Goal: Task Accomplishment & Management: Manage account settings

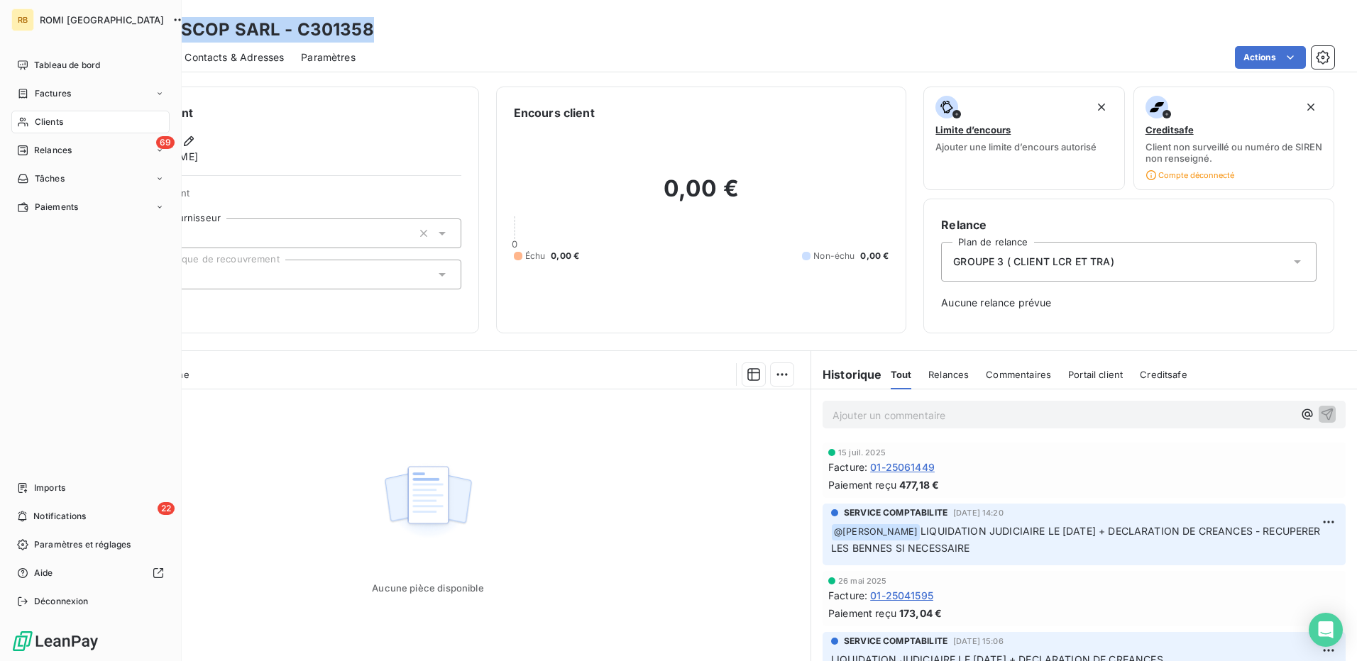
click at [61, 121] on span "Clients" at bounding box center [49, 122] width 28 height 13
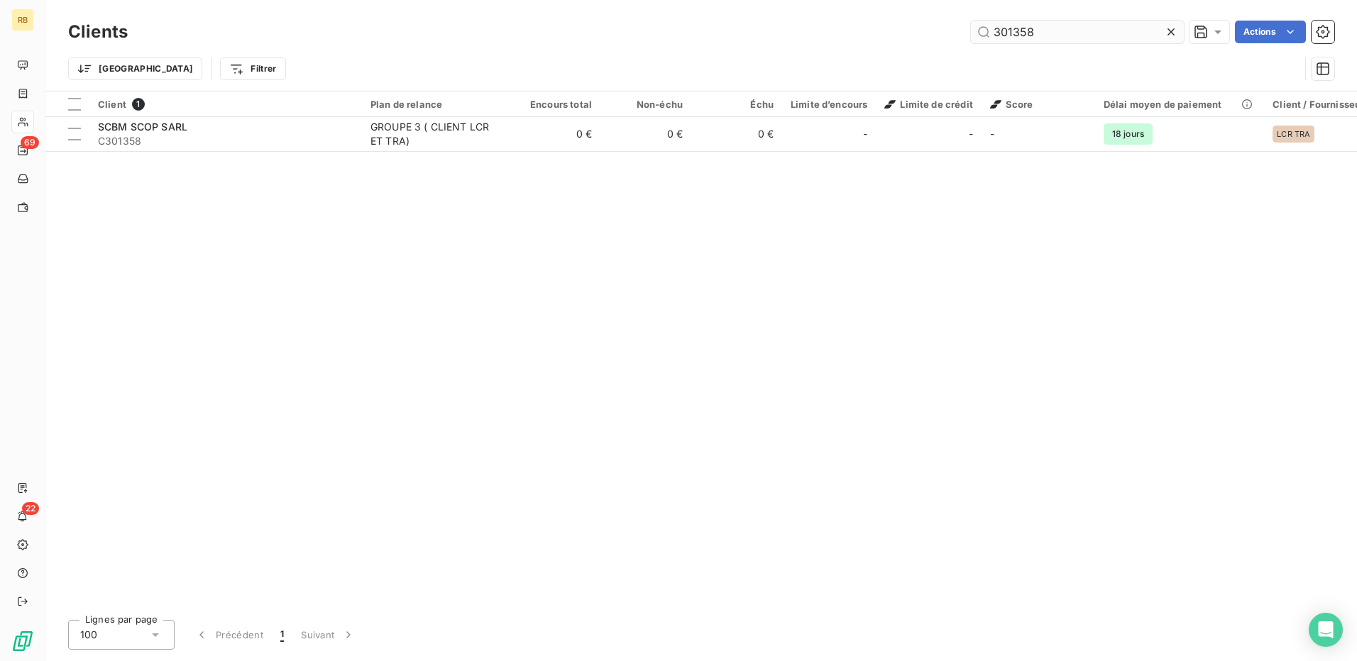
click at [1039, 28] on input "301358" at bounding box center [1077, 32] width 213 height 23
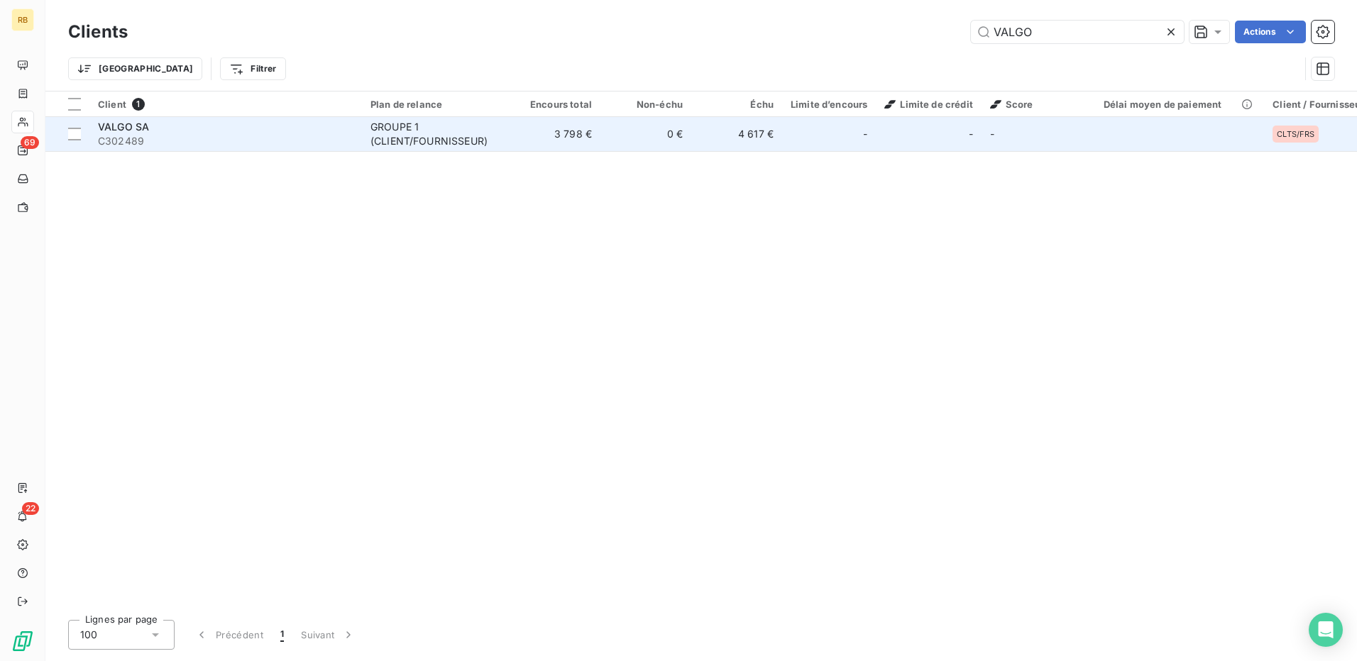
type input "VALGO"
click at [738, 131] on td "4 617 €" at bounding box center [736, 134] width 91 height 34
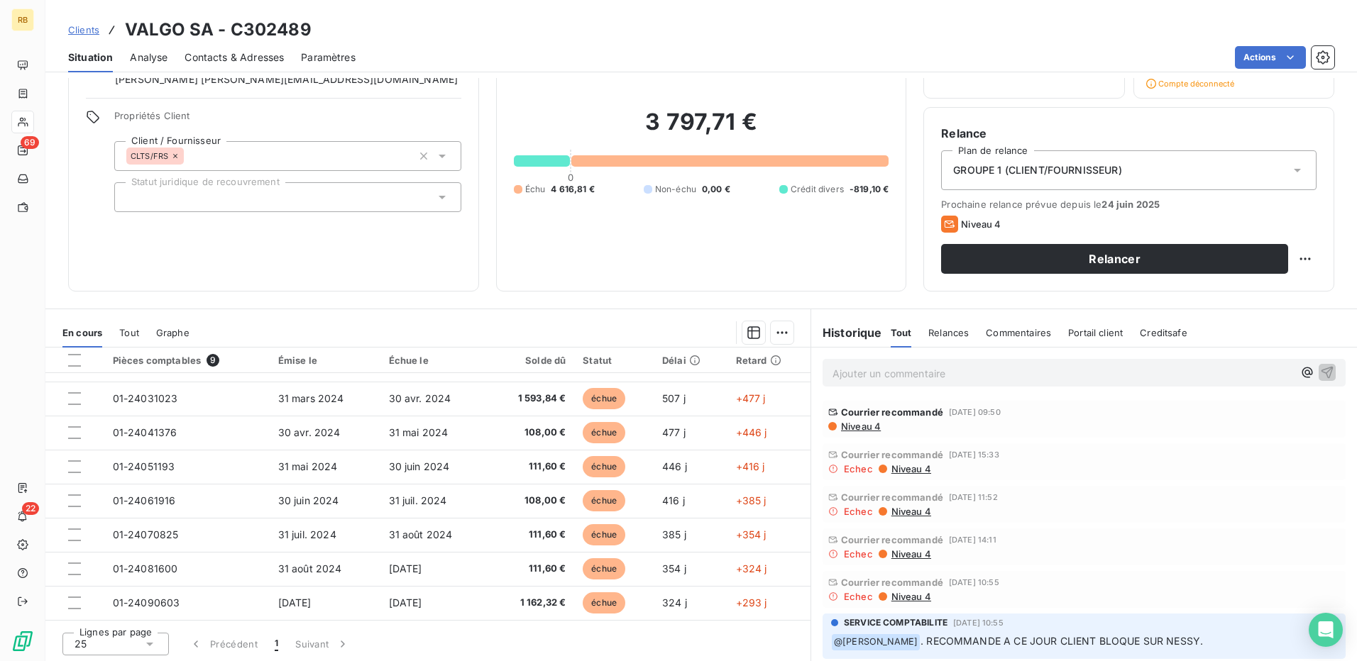
scroll to position [94, 0]
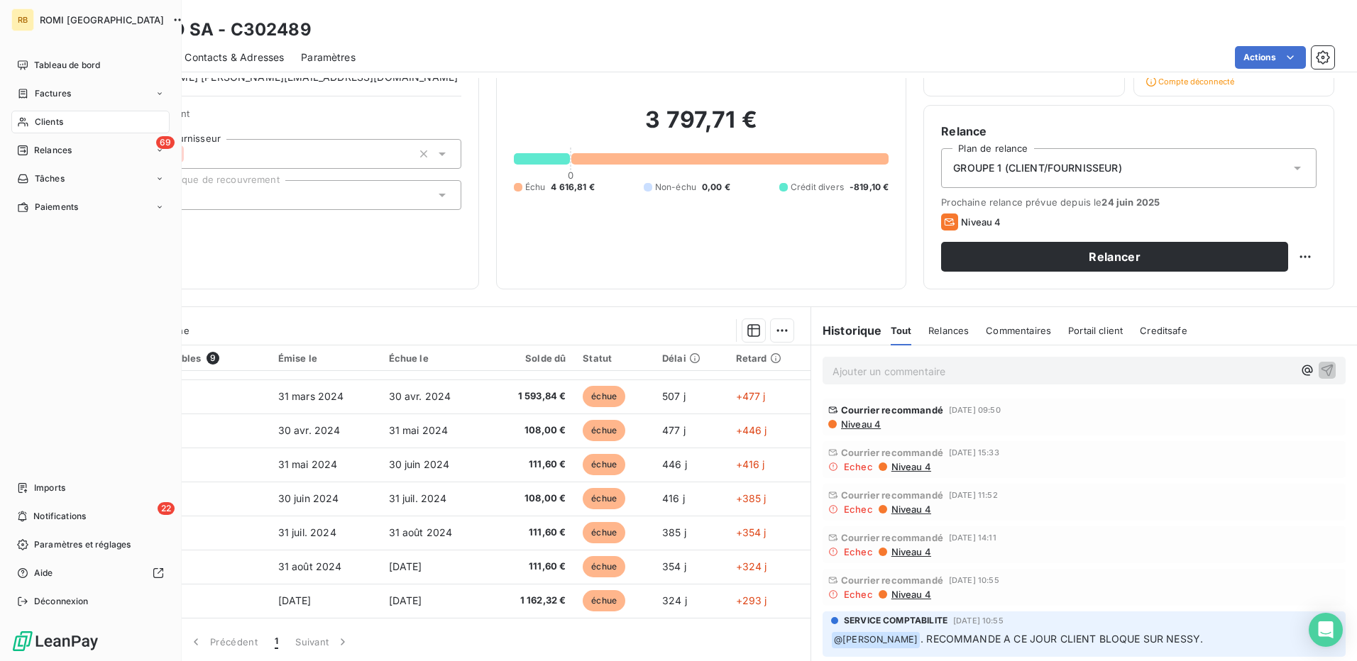
drag, startPoint x: 50, startPoint y: 124, endPoint x: 98, endPoint y: 128, distance: 48.4
click at [50, 124] on span "Clients" at bounding box center [49, 122] width 28 height 13
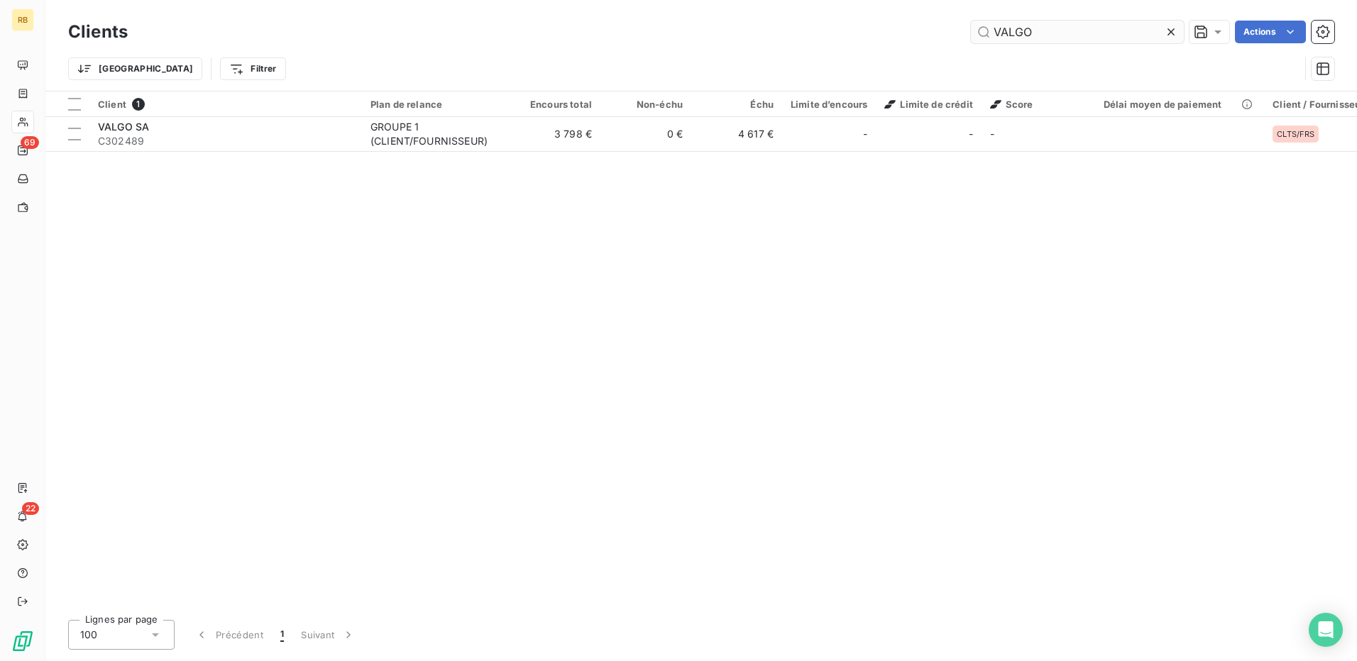
click at [1005, 36] on input "VALGO" at bounding box center [1077, 32] width 213 height 23
type input "305280"
click at [309, 153] on div "Client 1 Plan de relance Encours total Non-échu Échu Limite d’encours Limite de…" at bounding box center [700, 350] width 1311 height 517
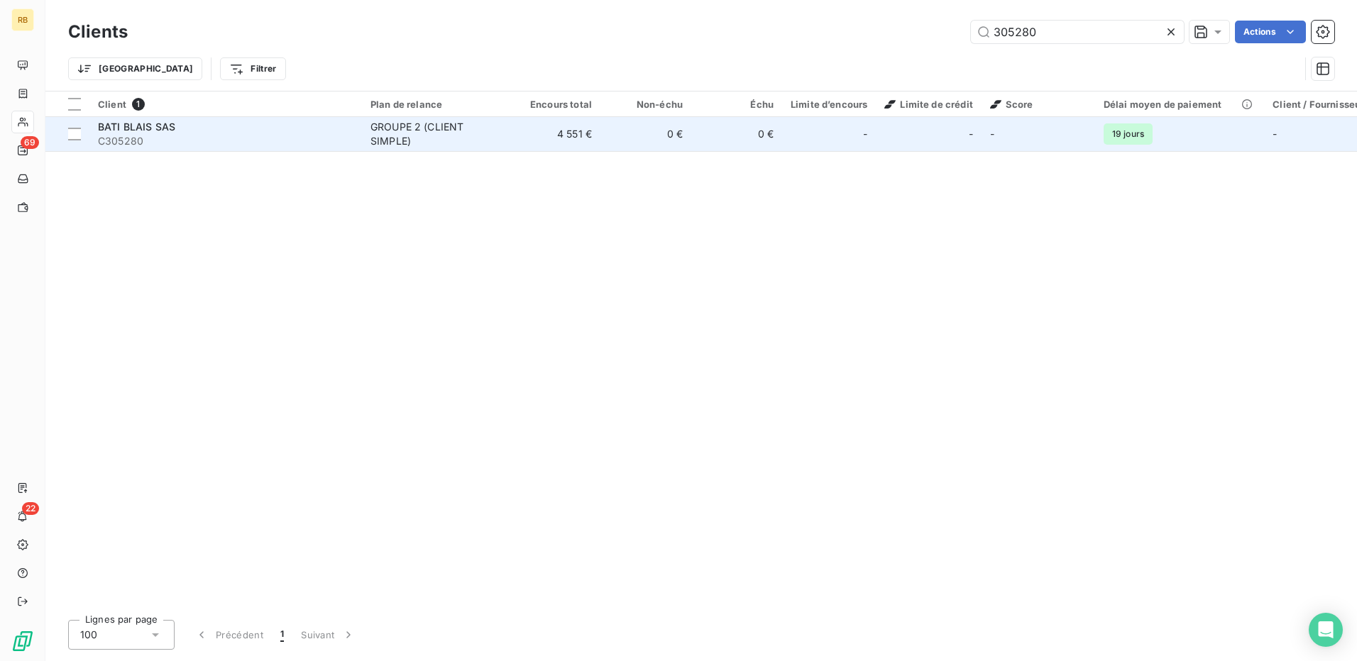
click at [307, 141] on span "C305280" at bounding box center [225, 141] width 255 height 14
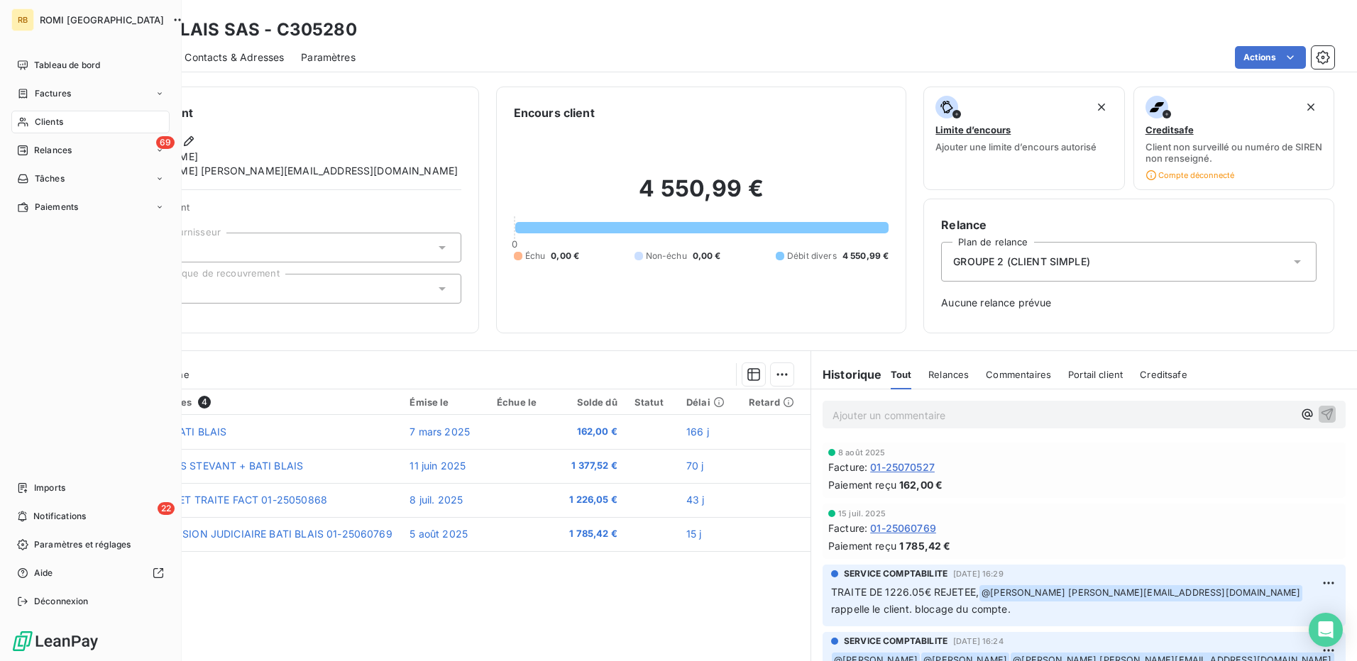
drag, startPoint x: 49, startPoint y: 130, endPoint x: 177, endPoint y: 130, distance: 127.7
click at [48, 130] on div "Clients" at bounding box center [90, 122] width 158 height 23
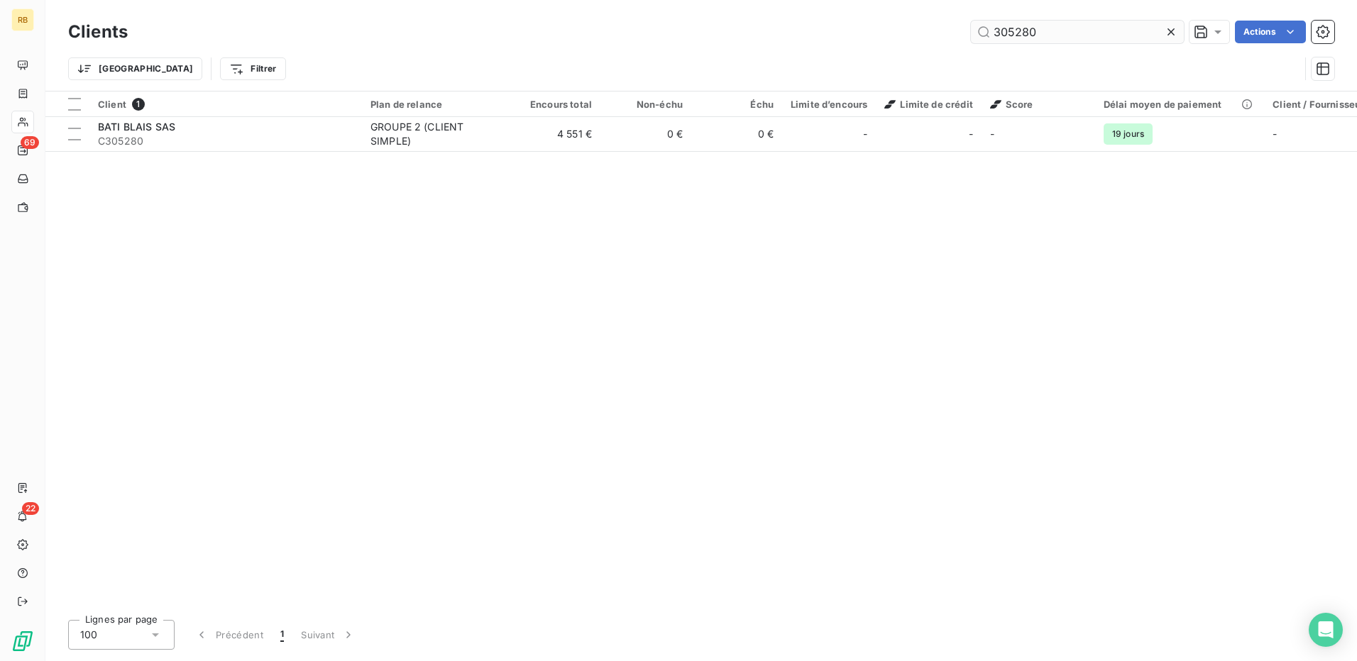
click at [1011, 34] on input "305280" at bounding box center [1077, 32] width 213 height 23
click at [1012, 34] on input "305280" at bounding box center [1077, 32] width 213 height 23
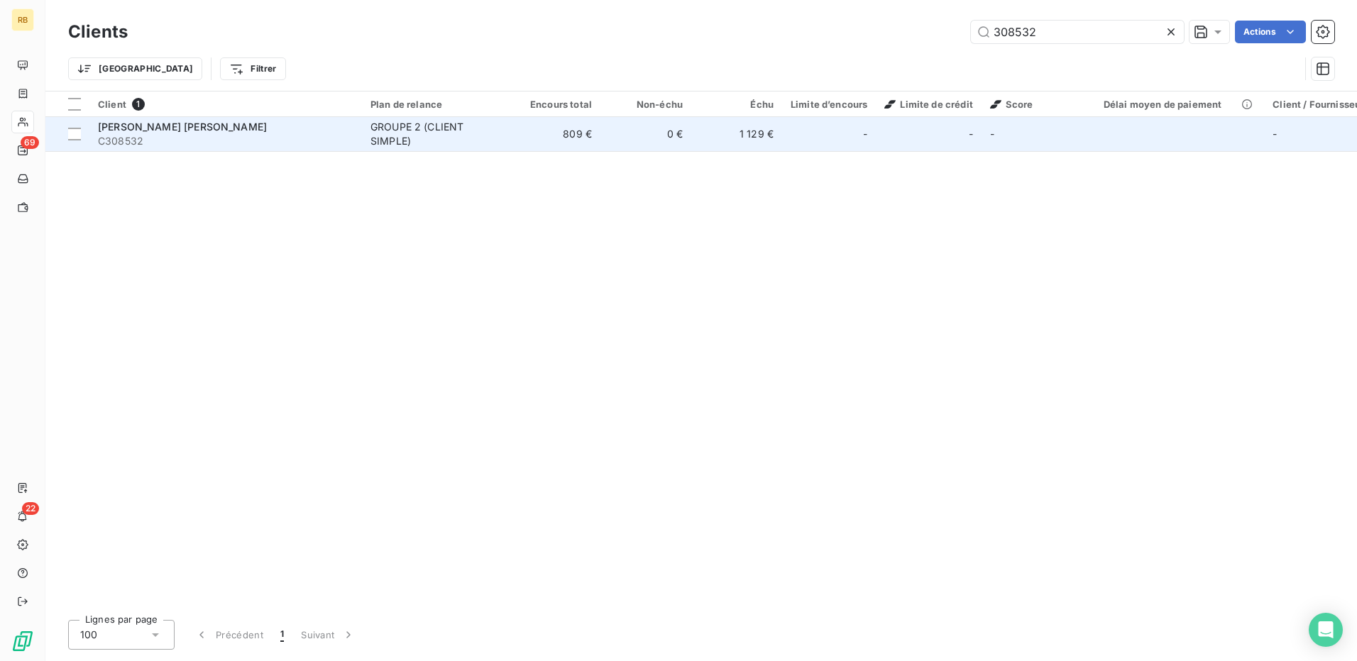
type input "308532"
click at [475, 145] on div "GROUPE 2 (CLIENT SIMPLE)" at bounding box center [435, 134] width 131 height 28
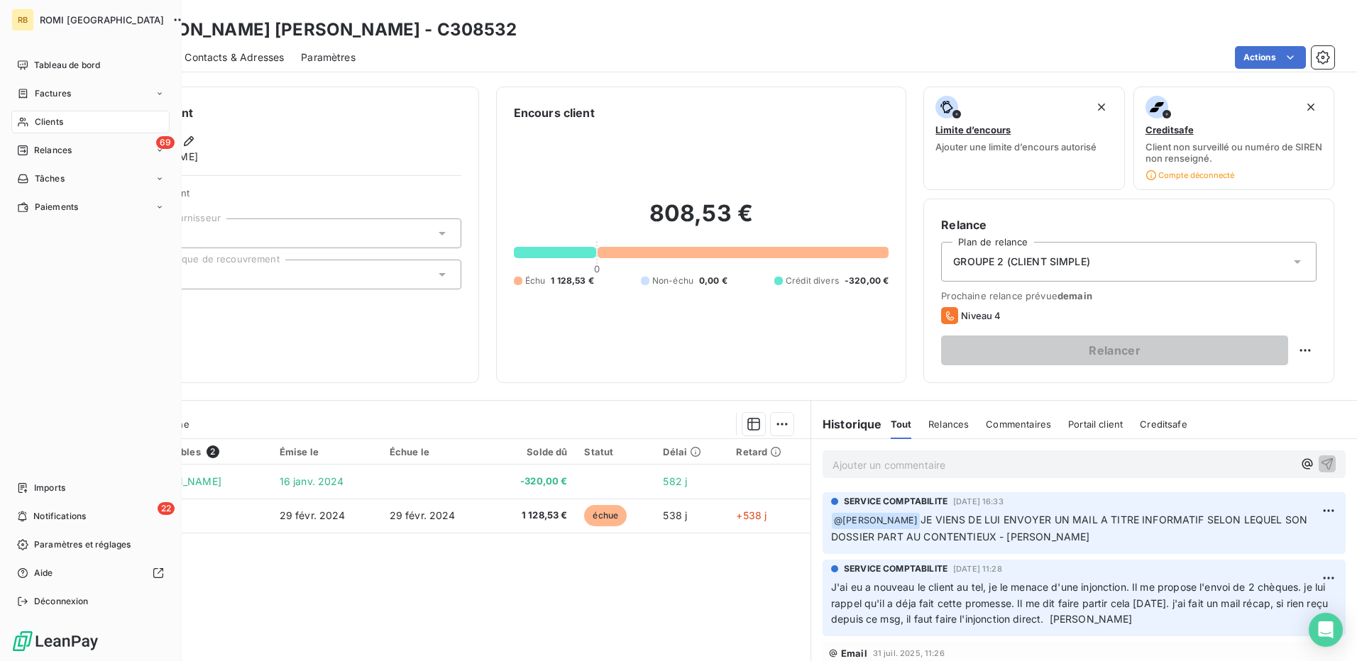
click at [76, 127] on div "Clients" at bounding box center [90, 122] width 158 height 23
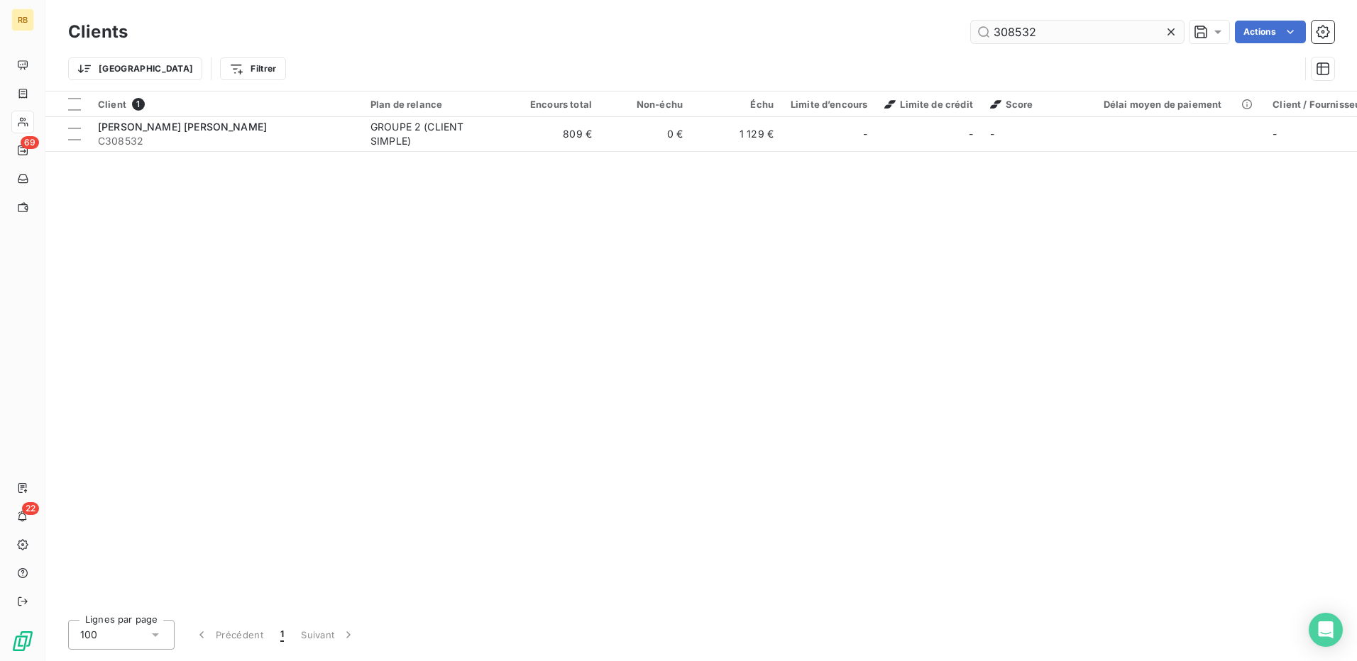
click at [999, 26] on input "308532" at bounding box center [1077, 32] width 213 height 23
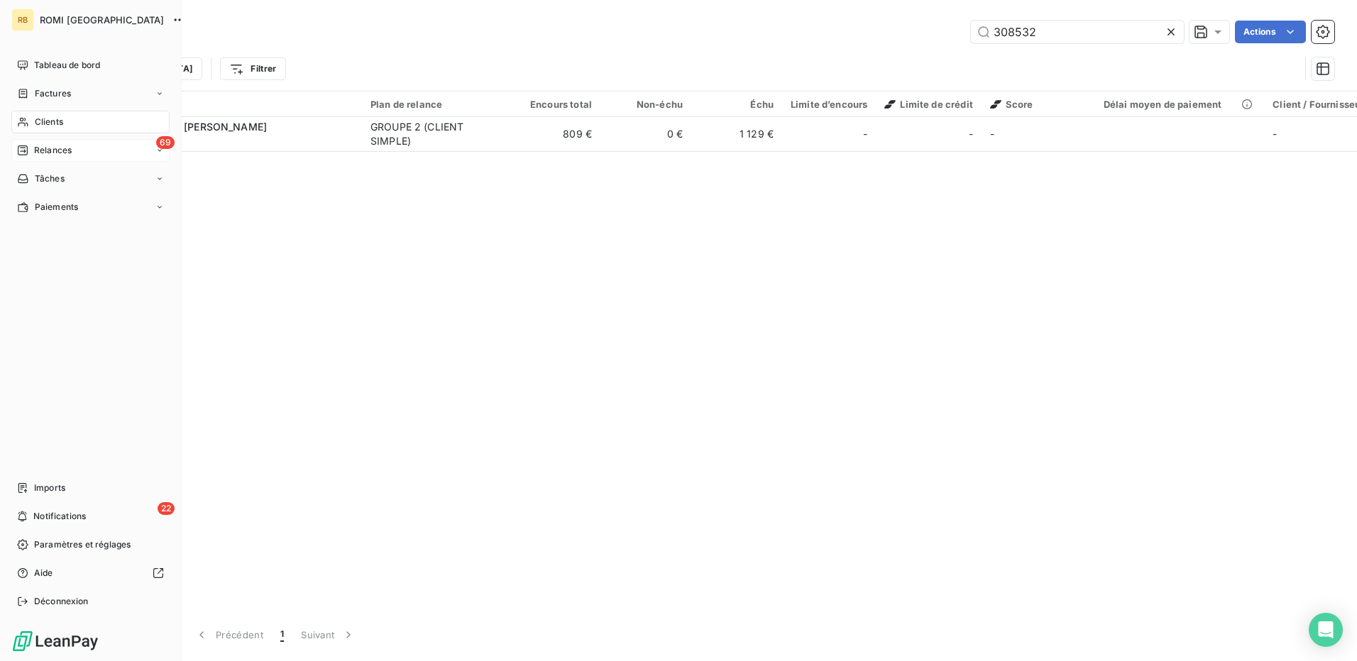
click at [50, 152] on span "Relances" at bounding box center [53, 150] width 38 height 13
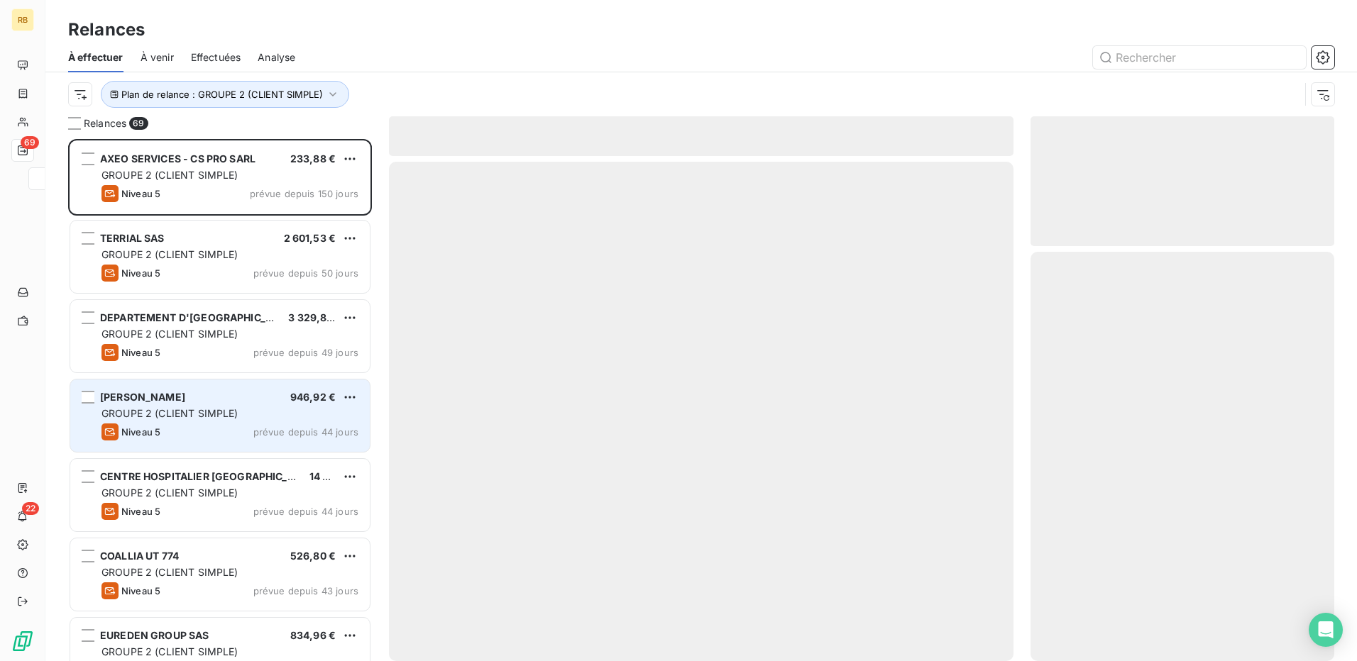
scroll to position [512, 293]
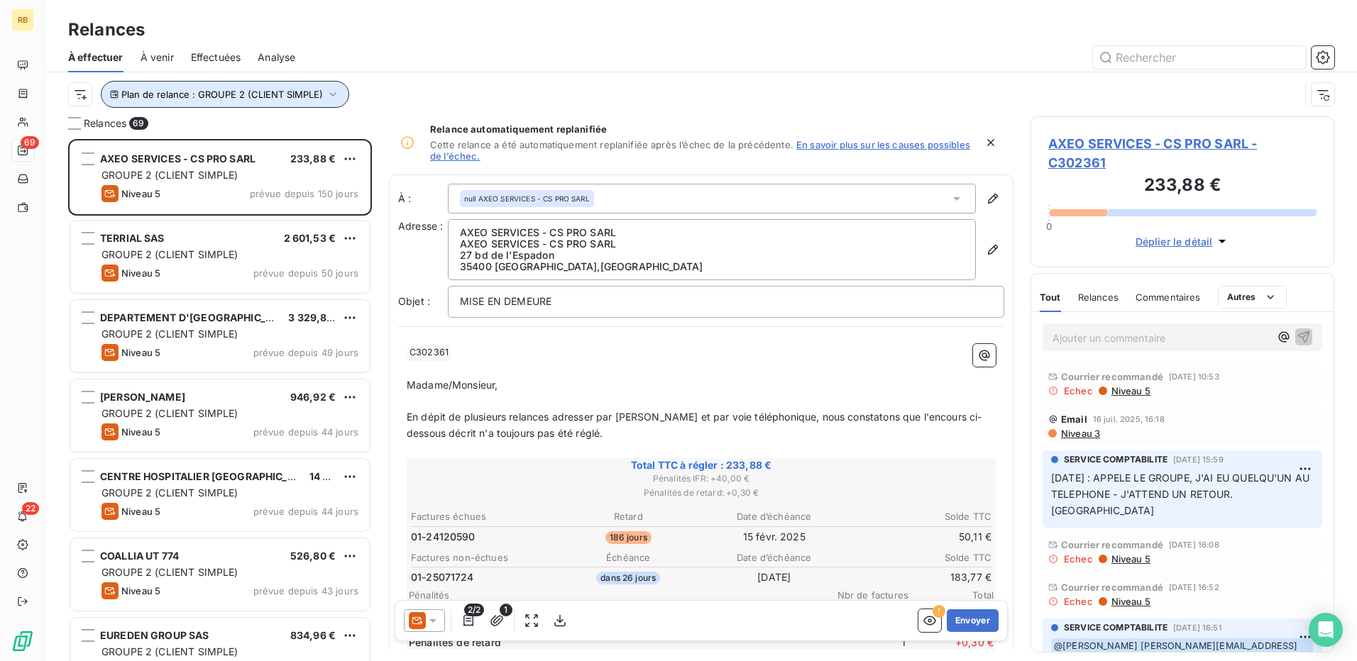
click at [198, 91] on span "Plan de relance : GROUPE 2 (CLIENT SIMPLE)" at bounding box center [222, 94] width 202 height 11
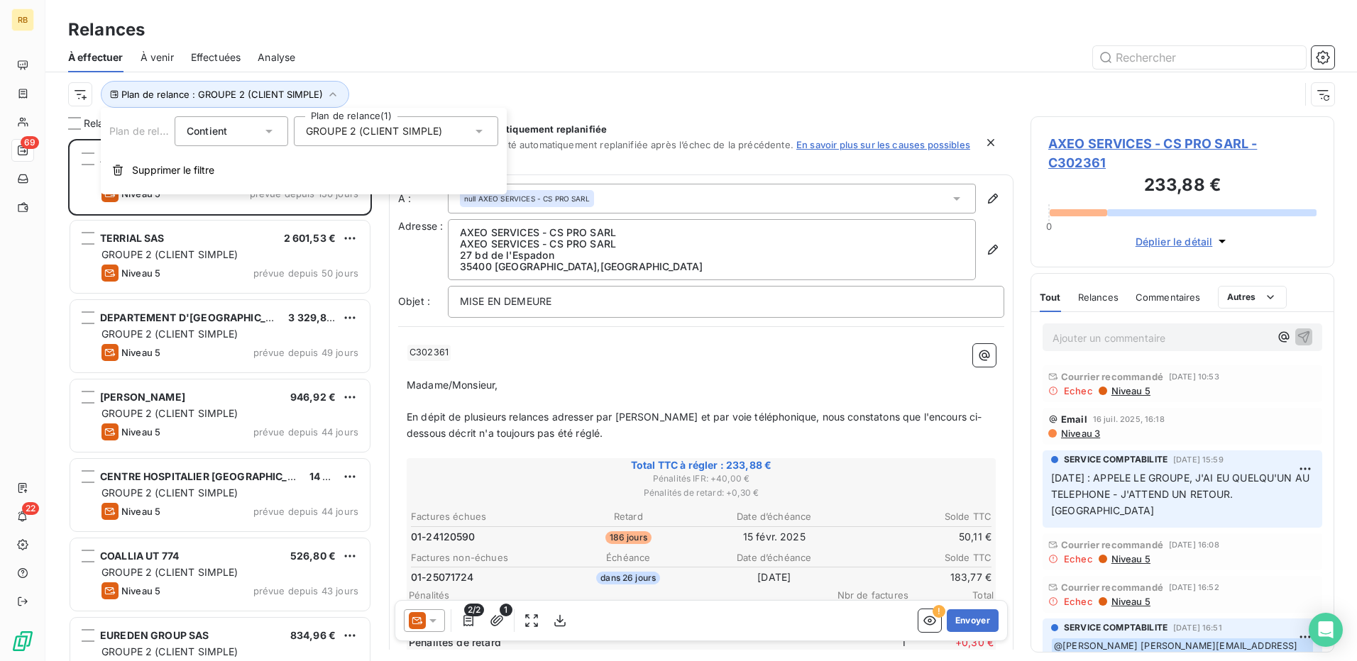
click at [242, 131] on div "Contient is" at bounding box center [224, 131] width 75 height 20
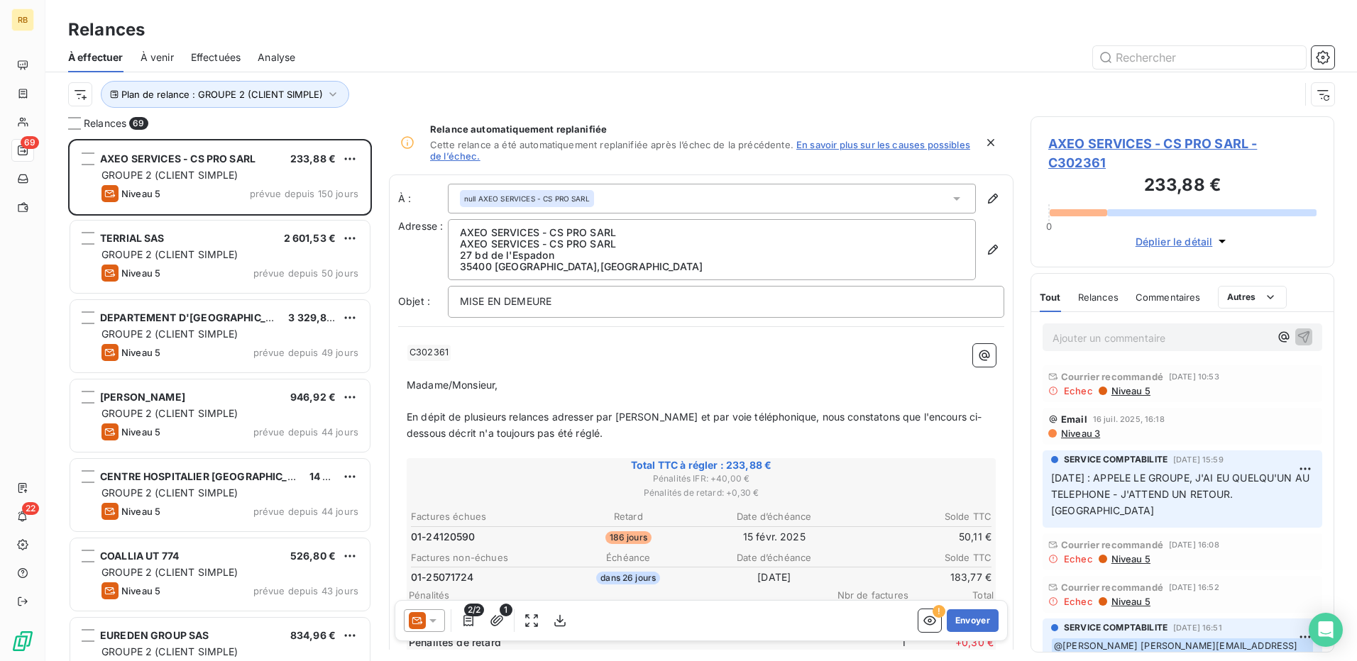
drag, startPoint x: 602, startPoint y: 75, endPoint x: 244, endPoint y: 76, distance: 357.7
click at [586, 72] on div "Plan de relance : GROUPE 2 (CLIENT SIMPLE)" at bounding box center [701, 94] width 1266 height 44
click at [79, 101] on html "RB 69 22 Relances À effectuer À venir Effectuées Analyse Plan de relance : GROU…" at bounding box center [678, 330] width 1357 height 661
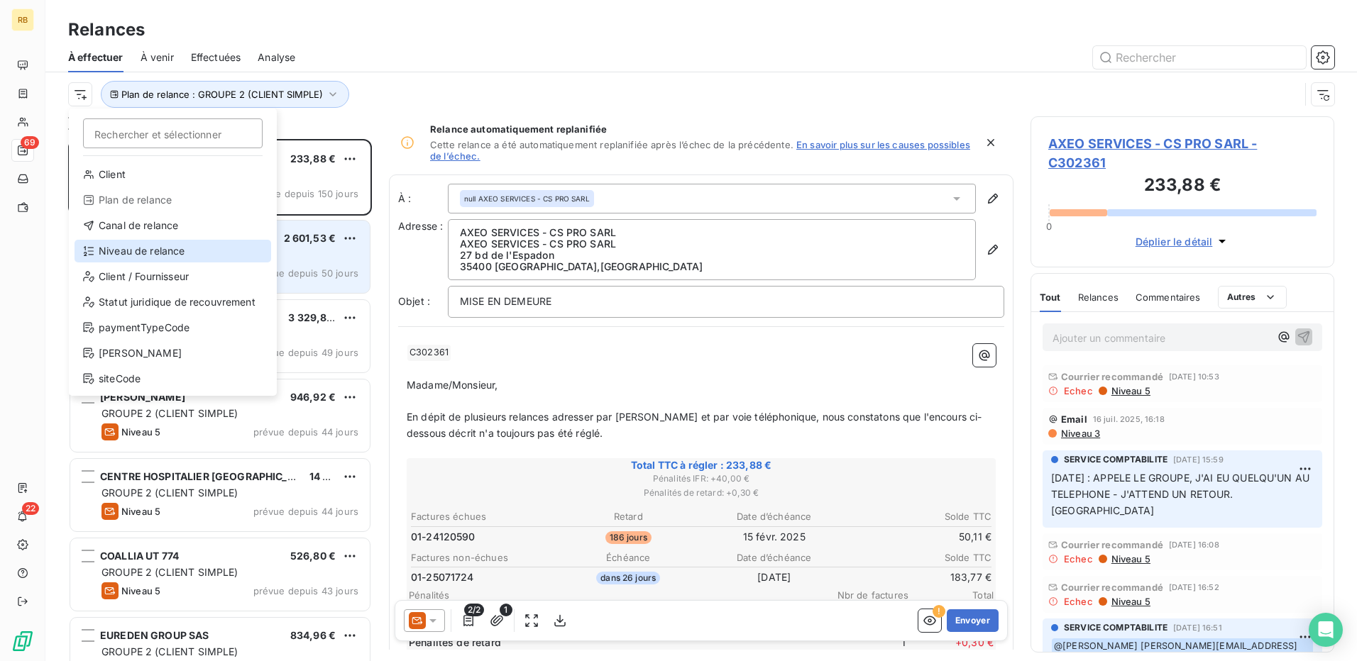
drag, startPoint x: 145, startPoint y: 248, endPoint x: 198, endPoint y: 236, distance: 54.7
click at [145, 248] on div "Niveau de relance" at bounding box center [173, 251] width 197 height 23
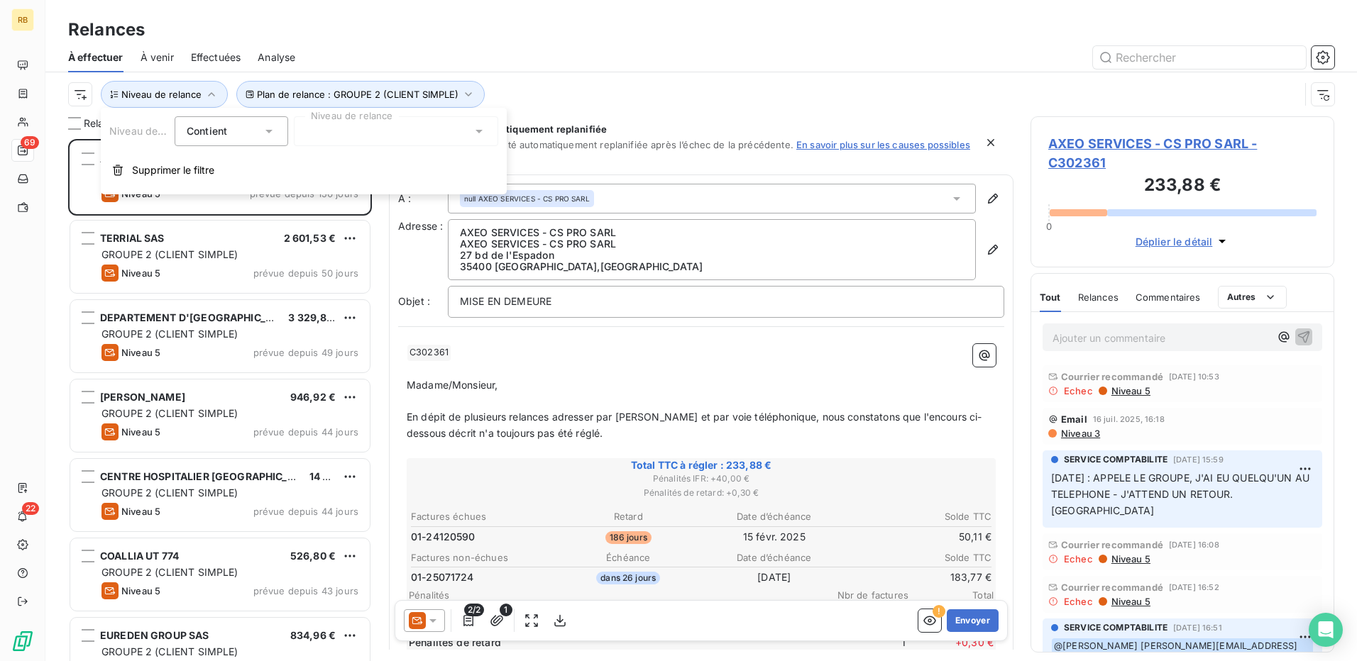
click at [363, 125] on div at bounding box center [396, 131] width 204 height 30
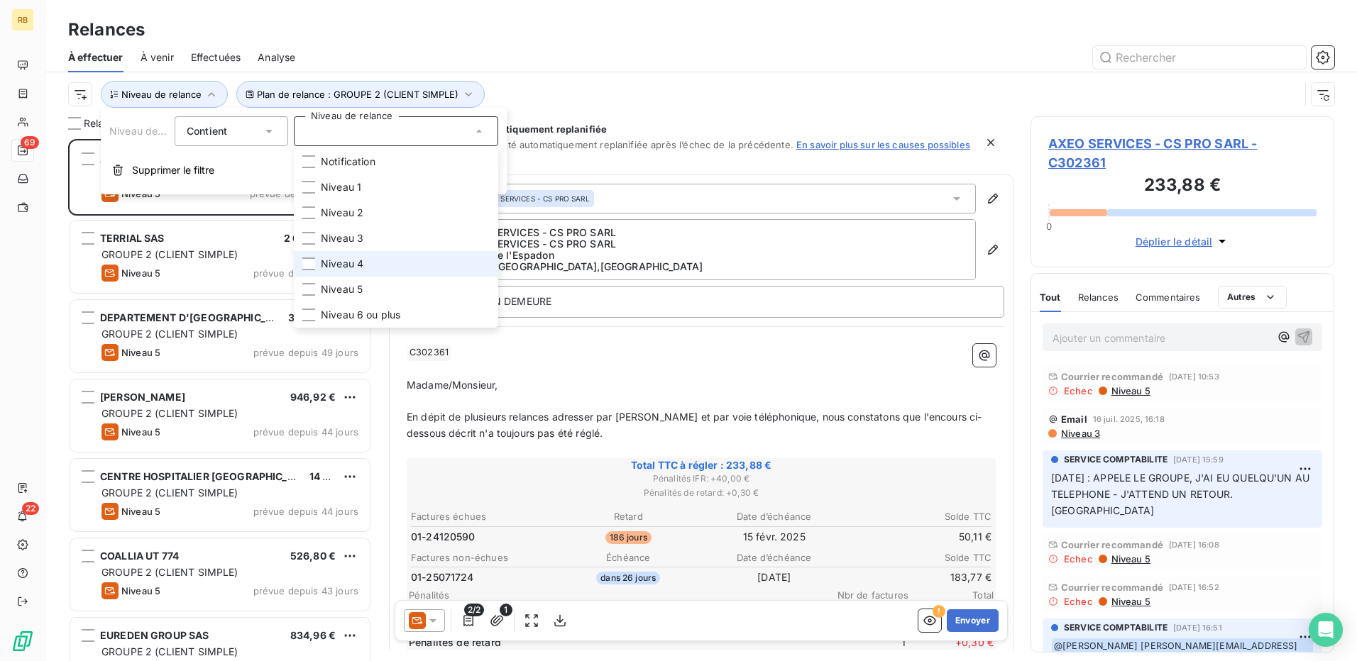
click at [348, 263] on span "Niveau 4" at bounding box center [342, 264] width 43 height 14
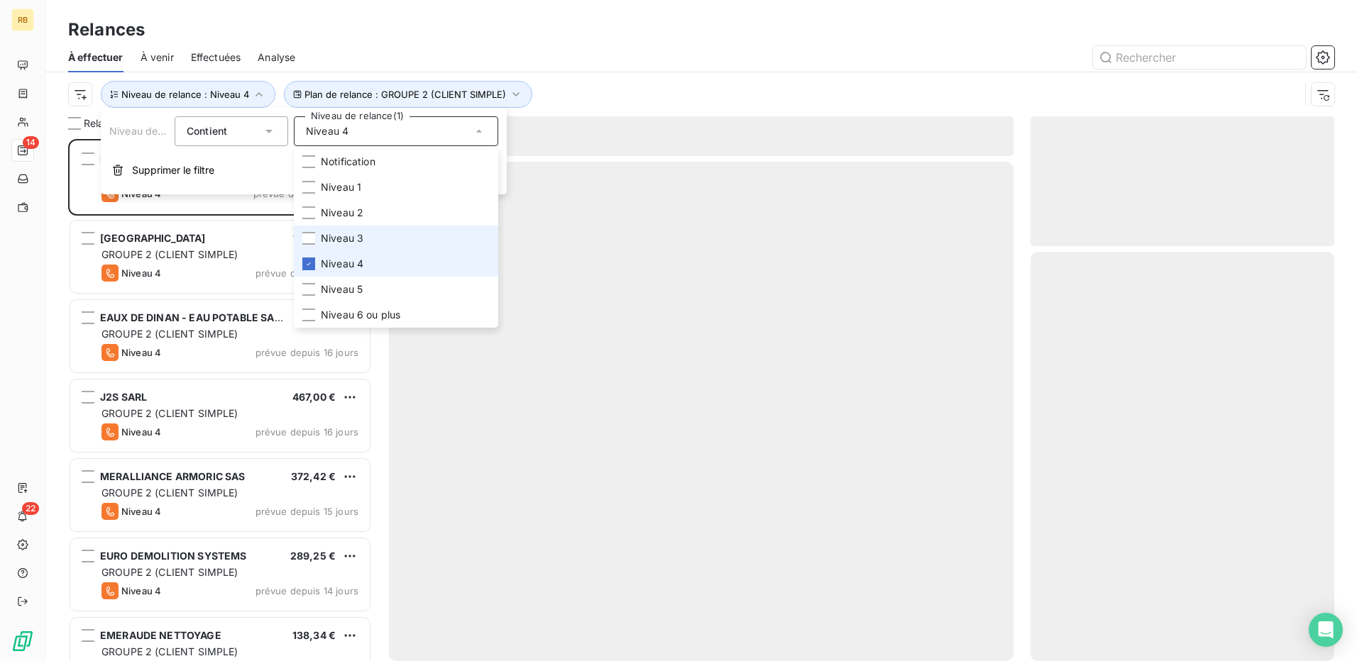
scroll to position [512, 293]
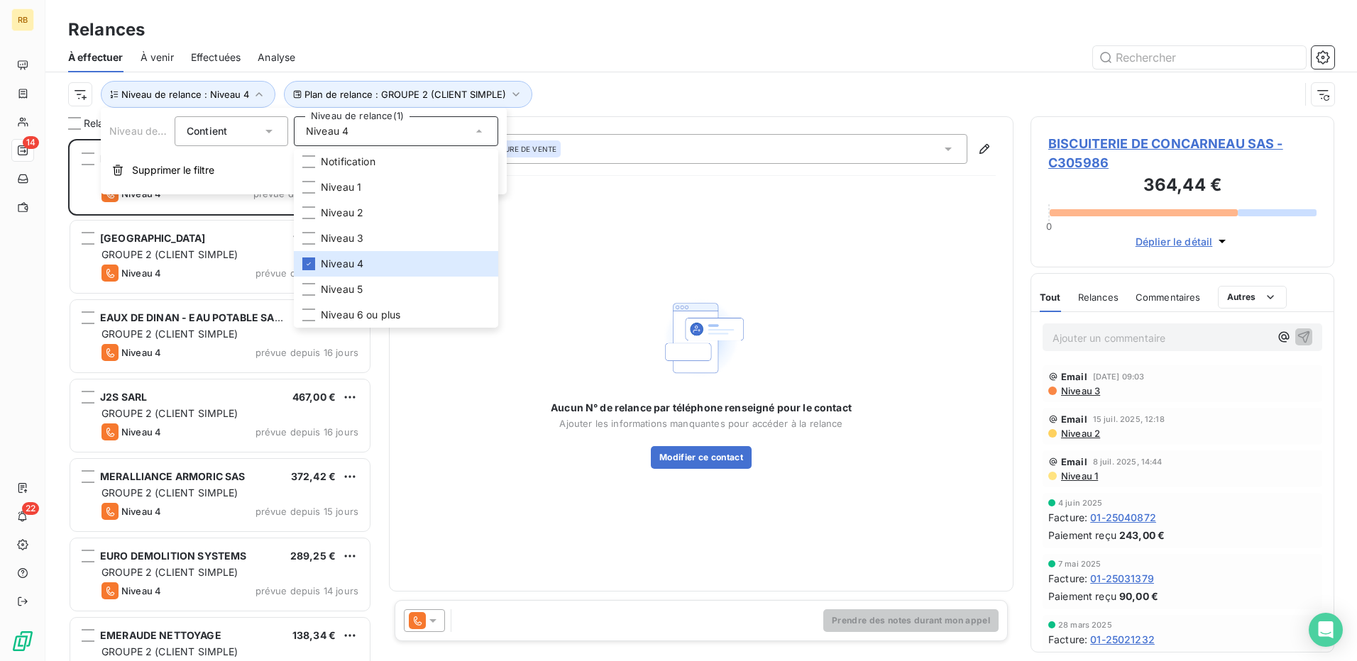
click at [593, 65] on div at bounding box center [823, 57] width 1022 height 23
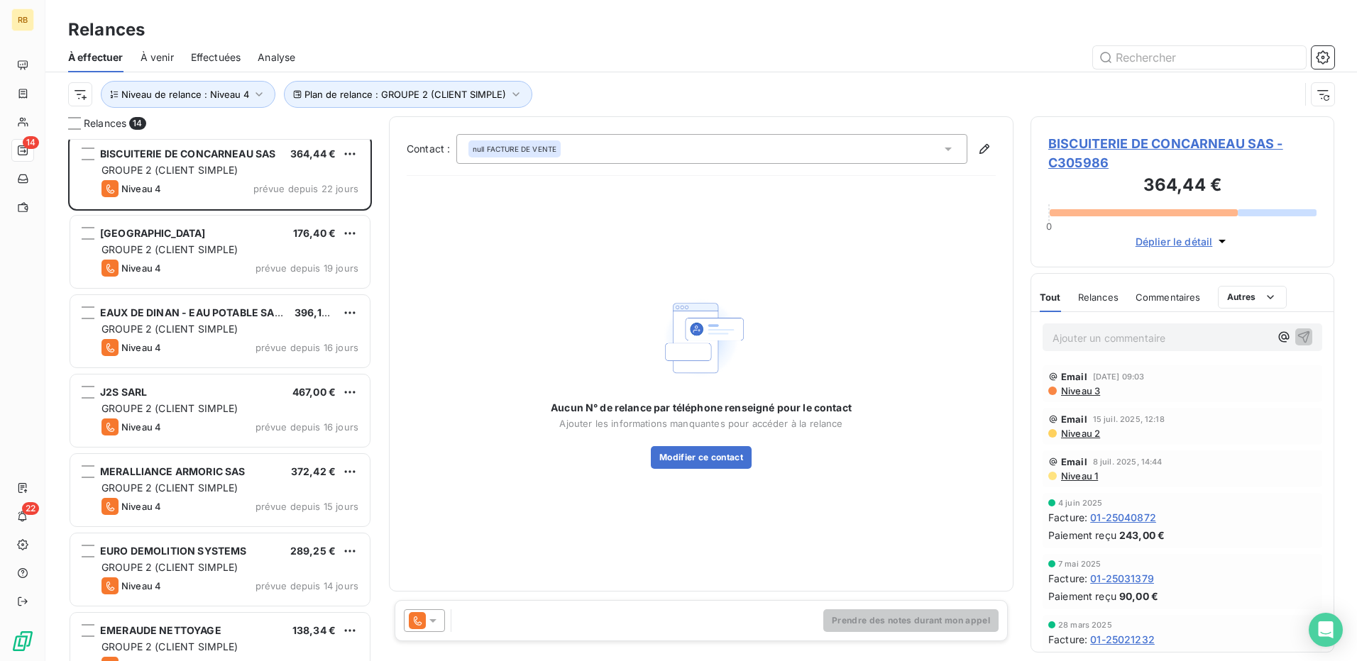
scroll to position [0, 0]
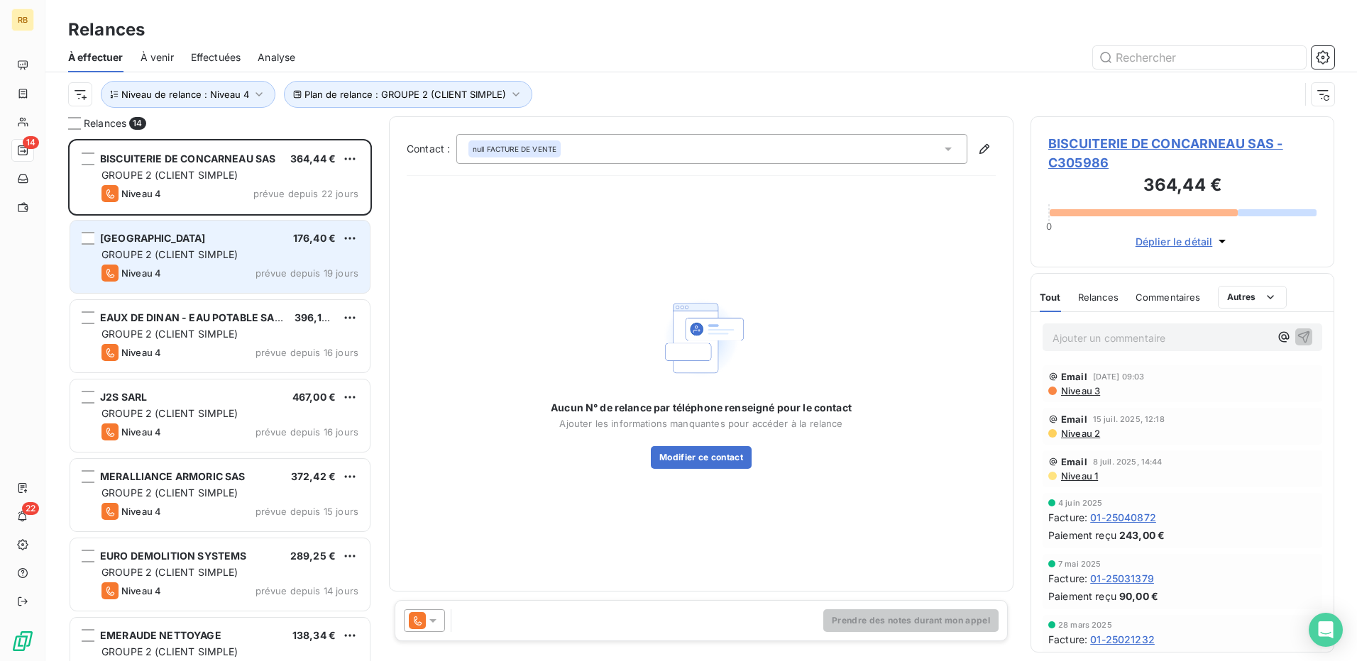
click at [210, 244] on div "MAIRIE DE LANCIEUX 176,40 €" at bounding box center [229, 238] width 257 height 13
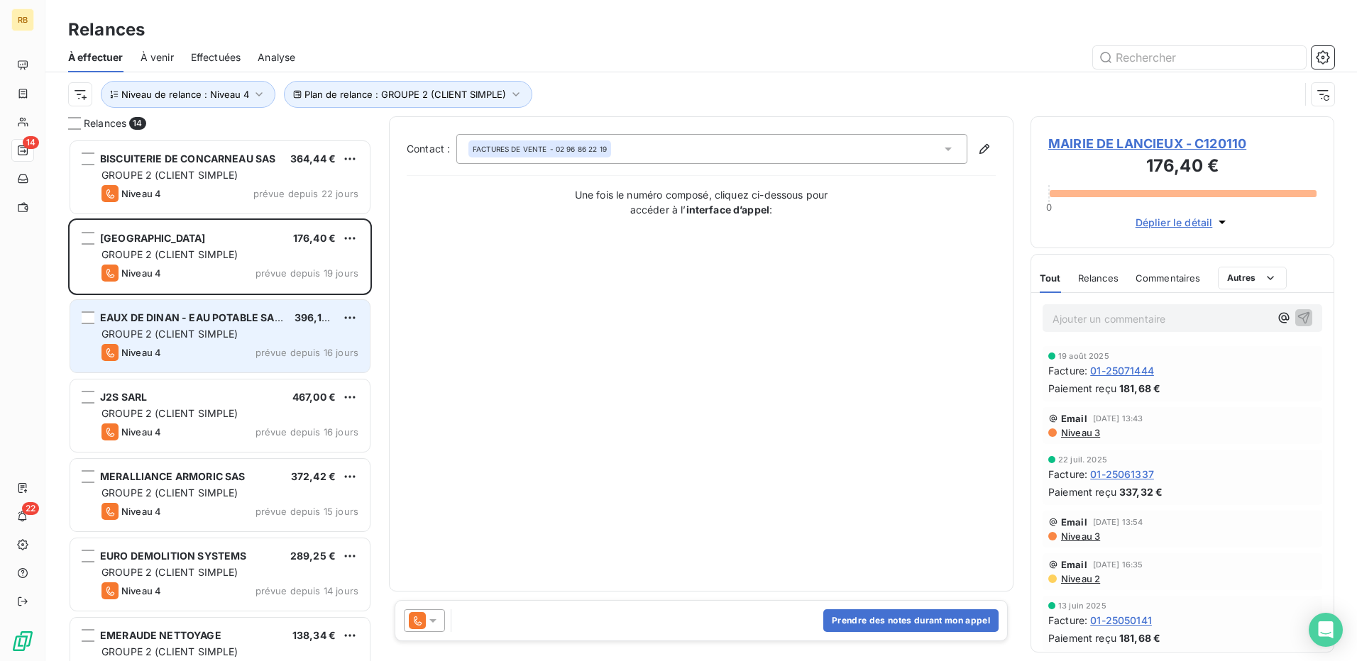
click at [180, 334] on span "GROUPE 2 (CLIENT SIMPLE)" at bounding box center [169, 334] width 137 height 12
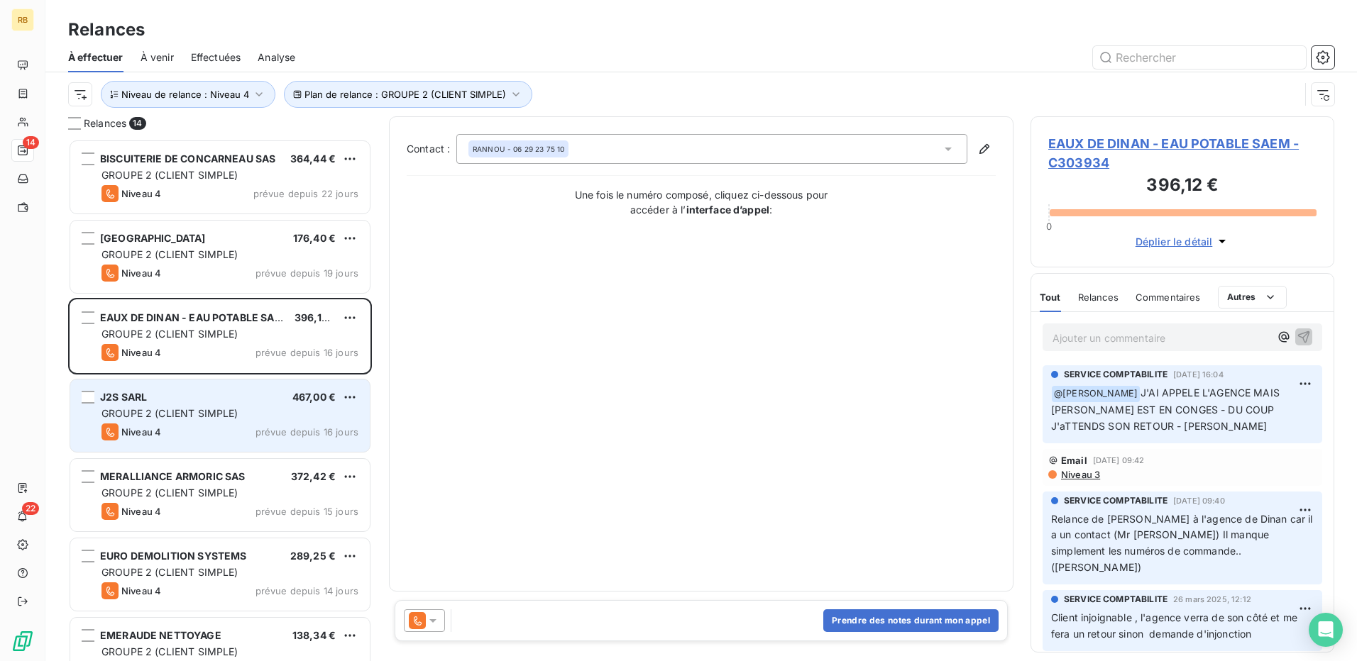
click at [197, 420] on div "GROUPE 2 (CLIENT SIMPLE)" at bounding box center [229, 414] width 257 height 14
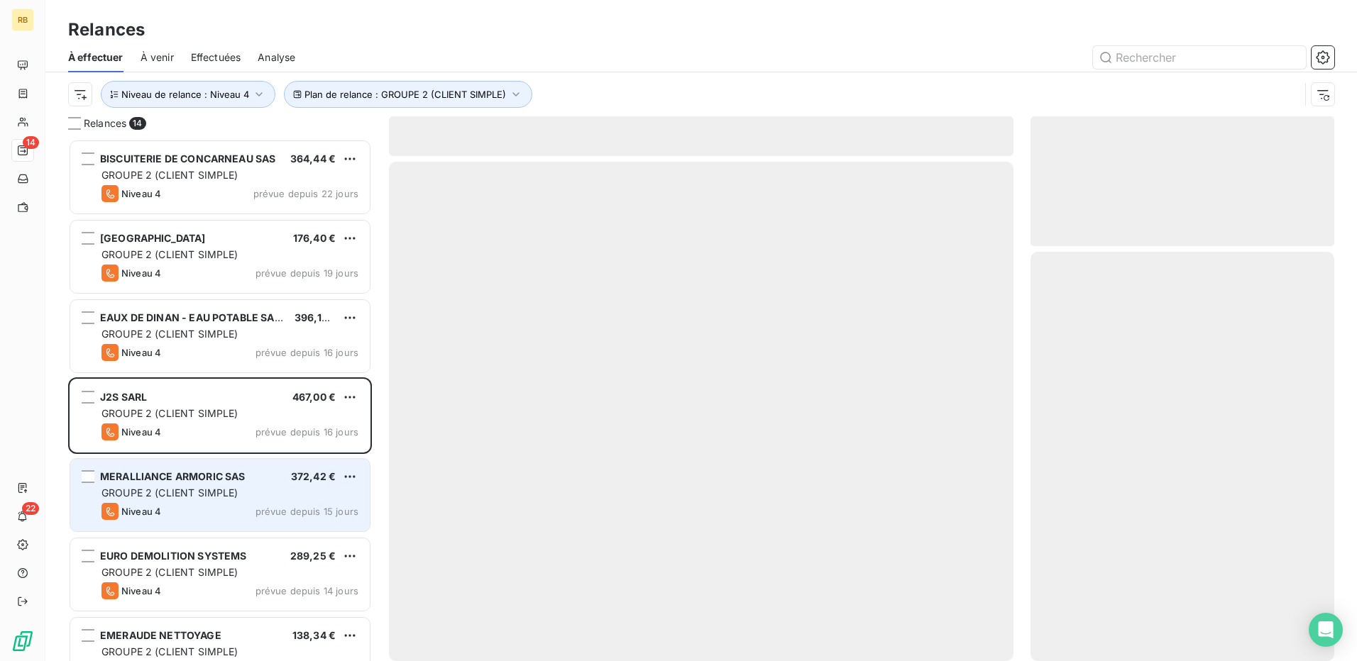
click at [157, 506] on span "Niveau 4" at bounding box center [141, 511] width 40 height 11
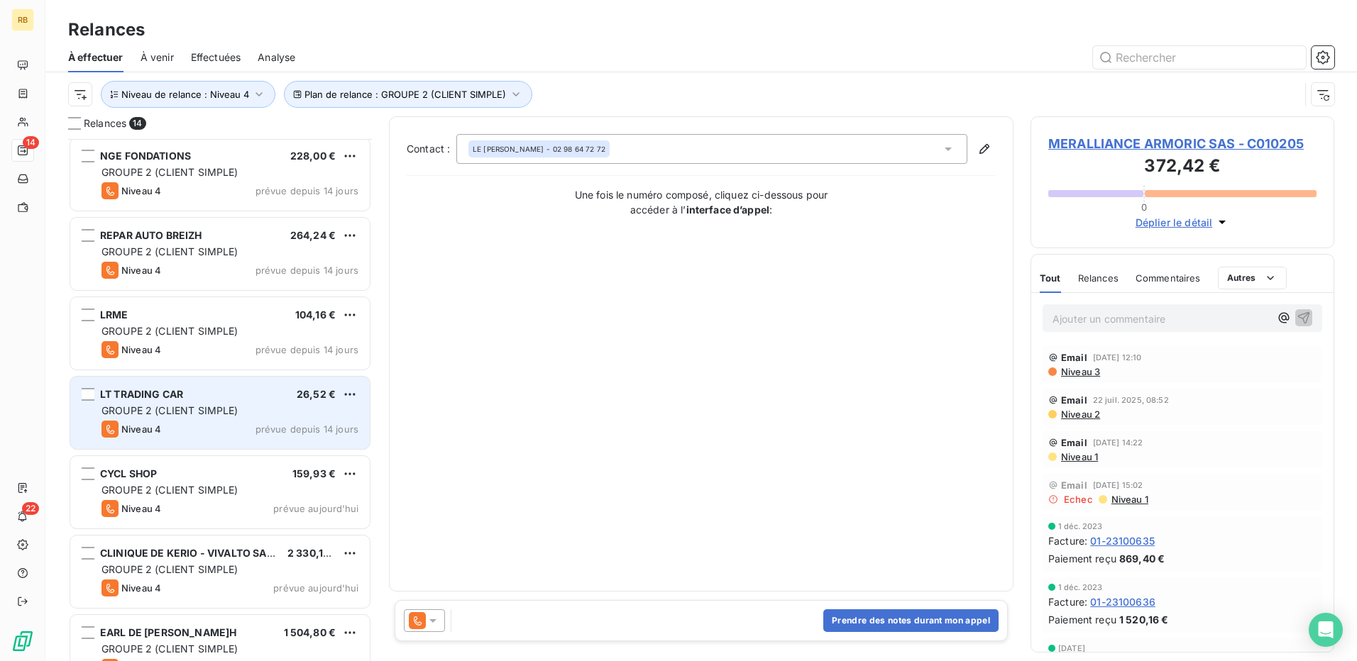
scroll to position [591, 0]
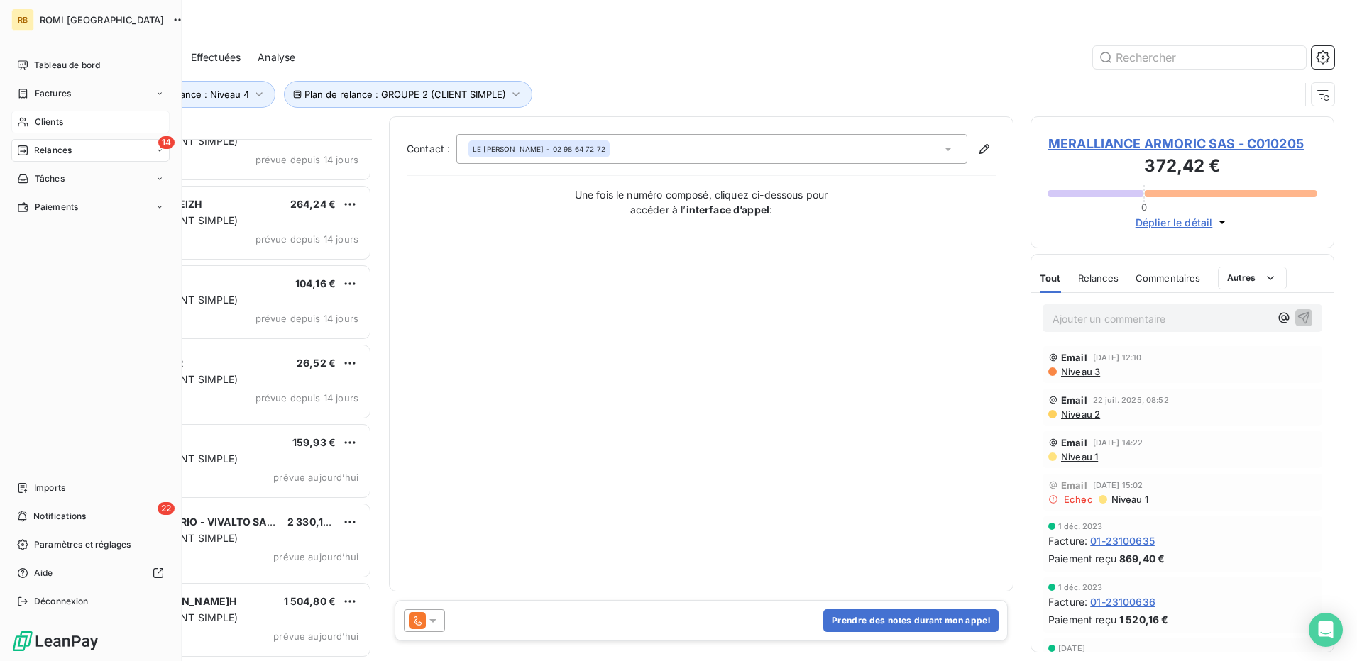
click at [36, 119] on span "Clients" at bounding box center [49, 122] width 28 height 13
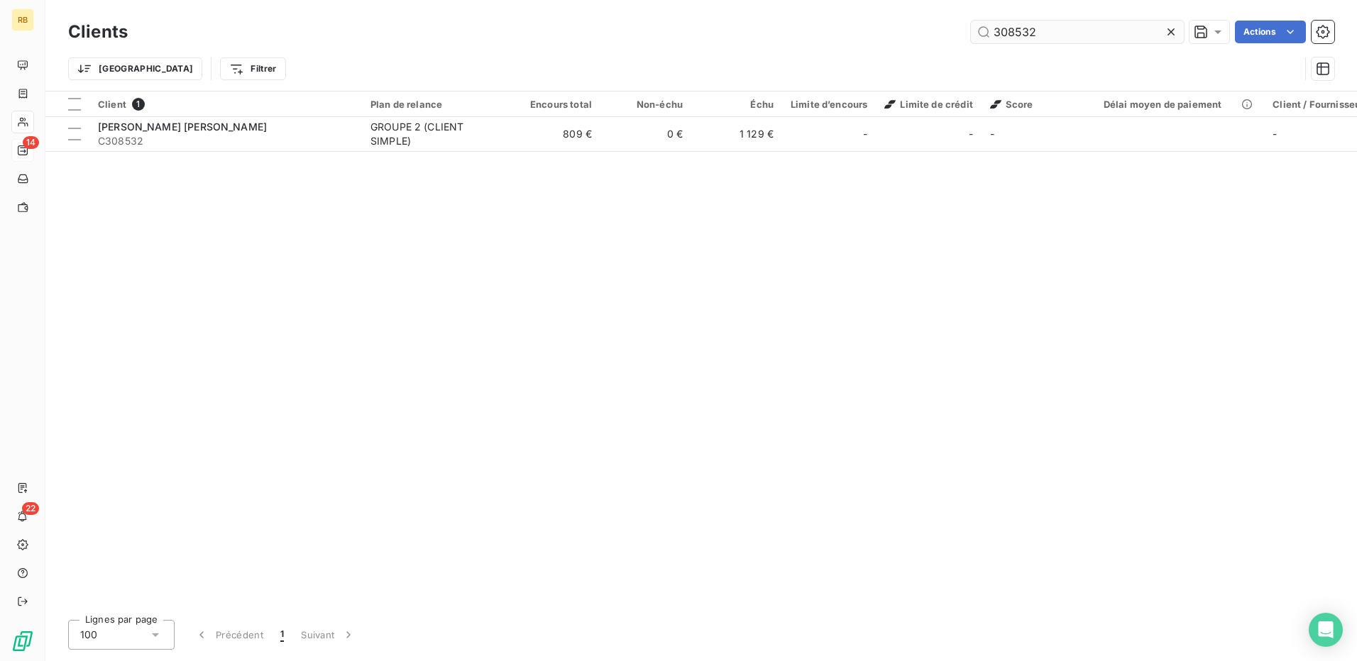
click at [1028, 39] on input "308532" at bounding box center [1077, 32] width 213 height 23
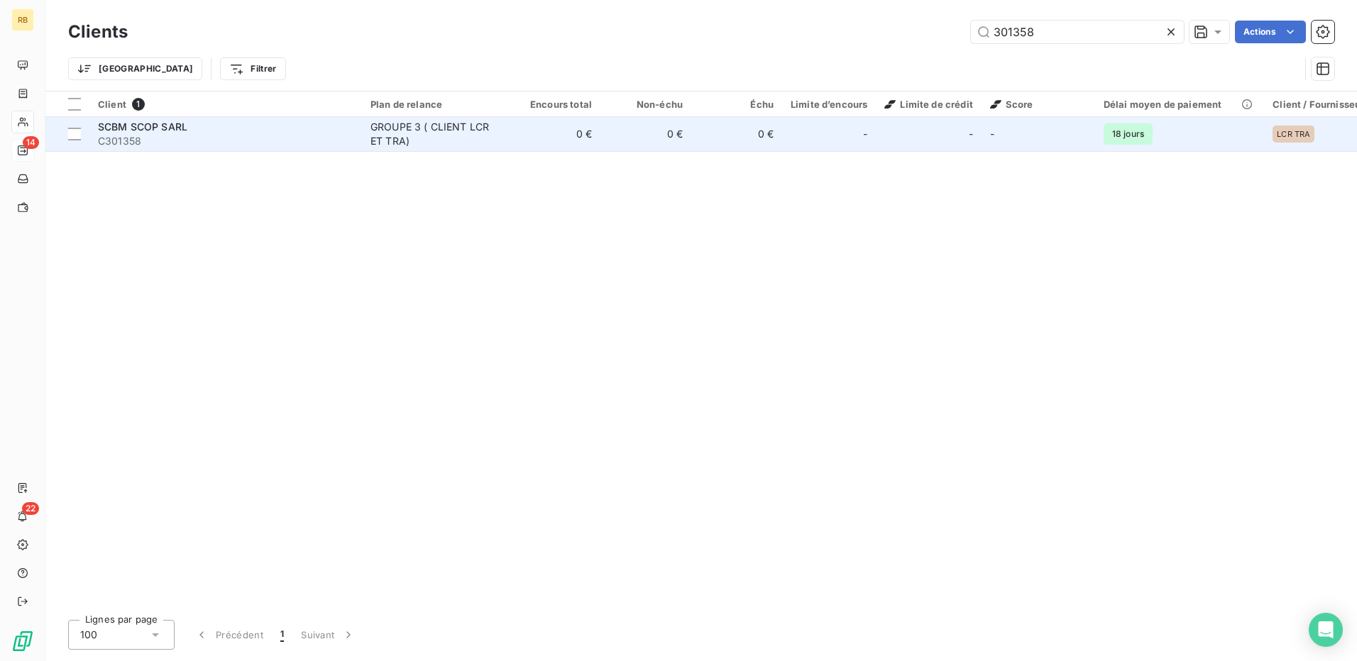
type input "301358"
click at [628, 143] on td "0 €" at bounding box center [645, 134] width 91 height 34
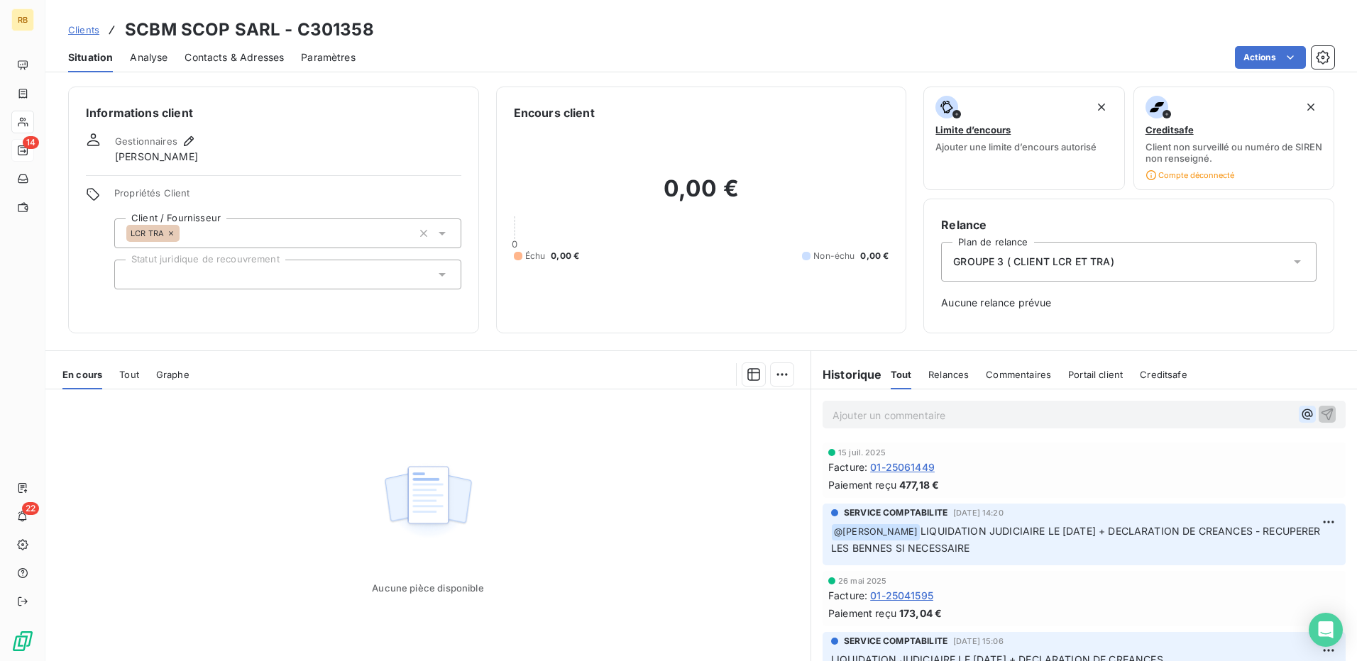
click at [1300, 418] on icon "button" at bounding box center [1307, 414] width 14 height 14
click at [1210, 463] on div "LUCIE TRIPOTIN" at bounding box center [1206, 461] width 180 height 17
click at [1139, 465] on span "LUCIE TRIPOTIN" at bounding box center [1187, 462] width 133 height 12
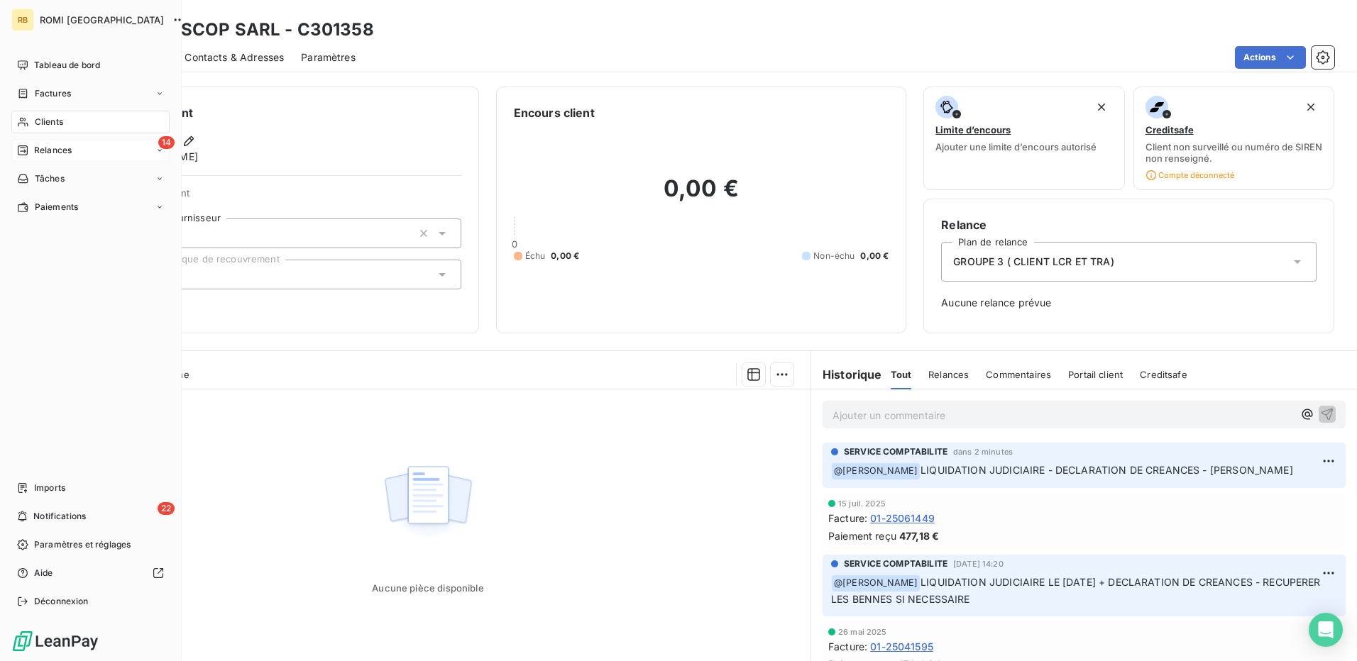
click at [75, 155] on div "14 Relances" at bounding box center [90, 150] width 158 height 23
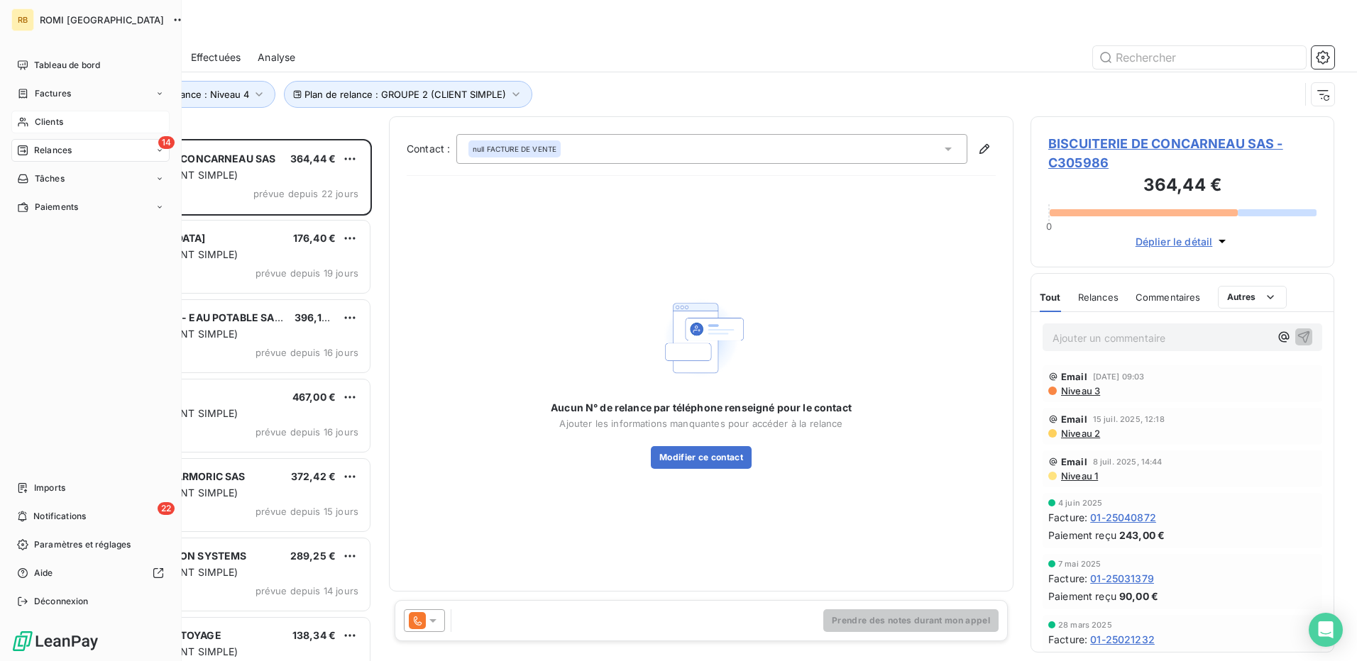
click at [94, 123] on div "Clients" at bounding box center [90, 122] width 158 height 23
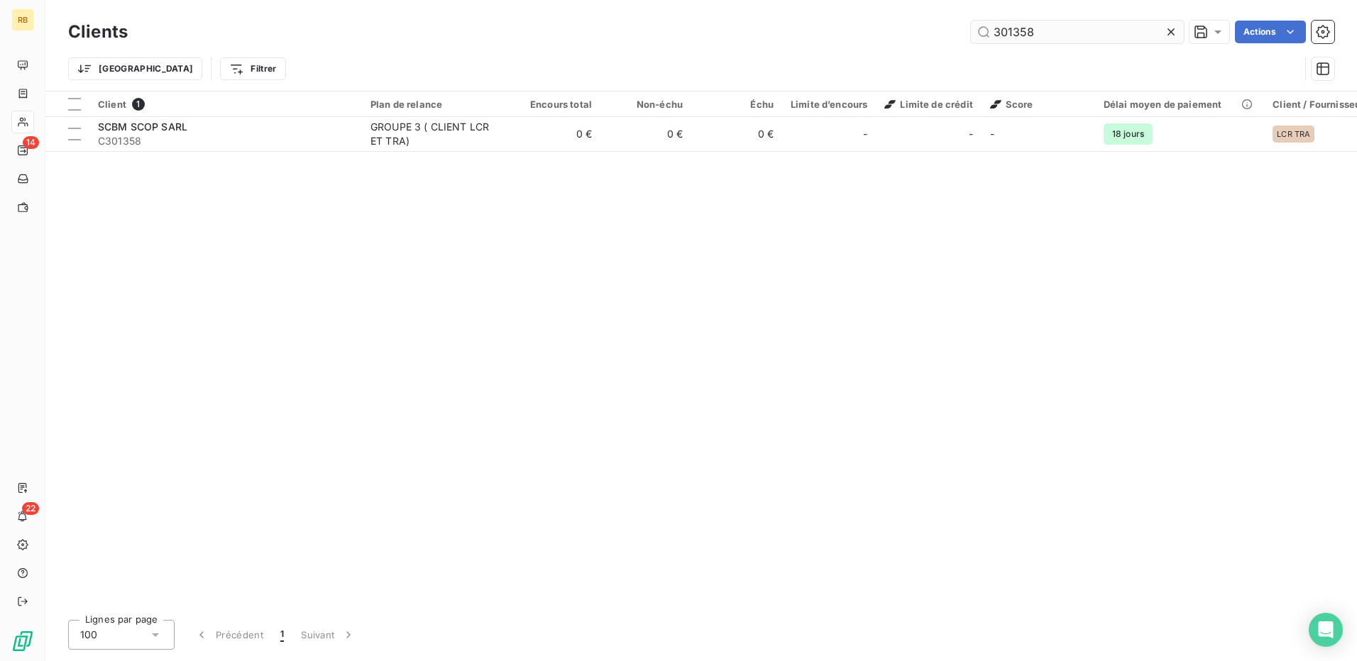
click at [1013, 37] on input "301358" at bounding box center [1077, 32] width 213 height 23
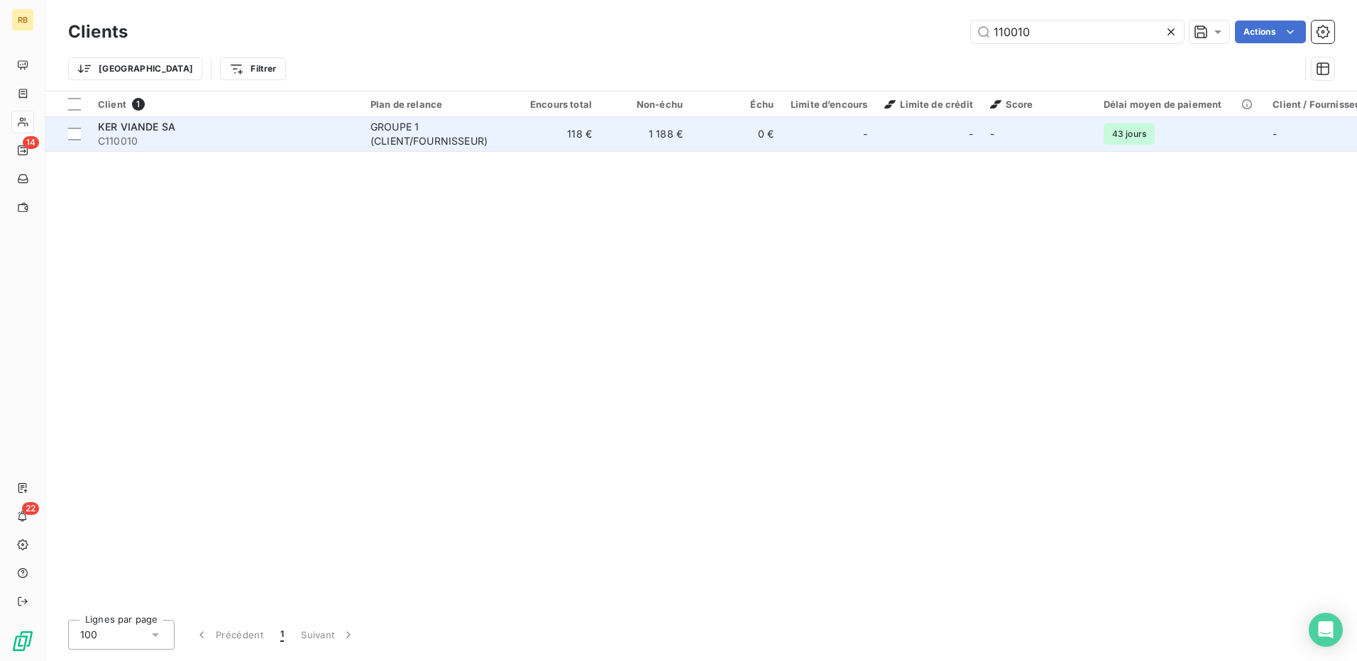
type input "110010"
click at [779, 143] on td "0 €" at bounding box center [736, 134] width 91 height 34
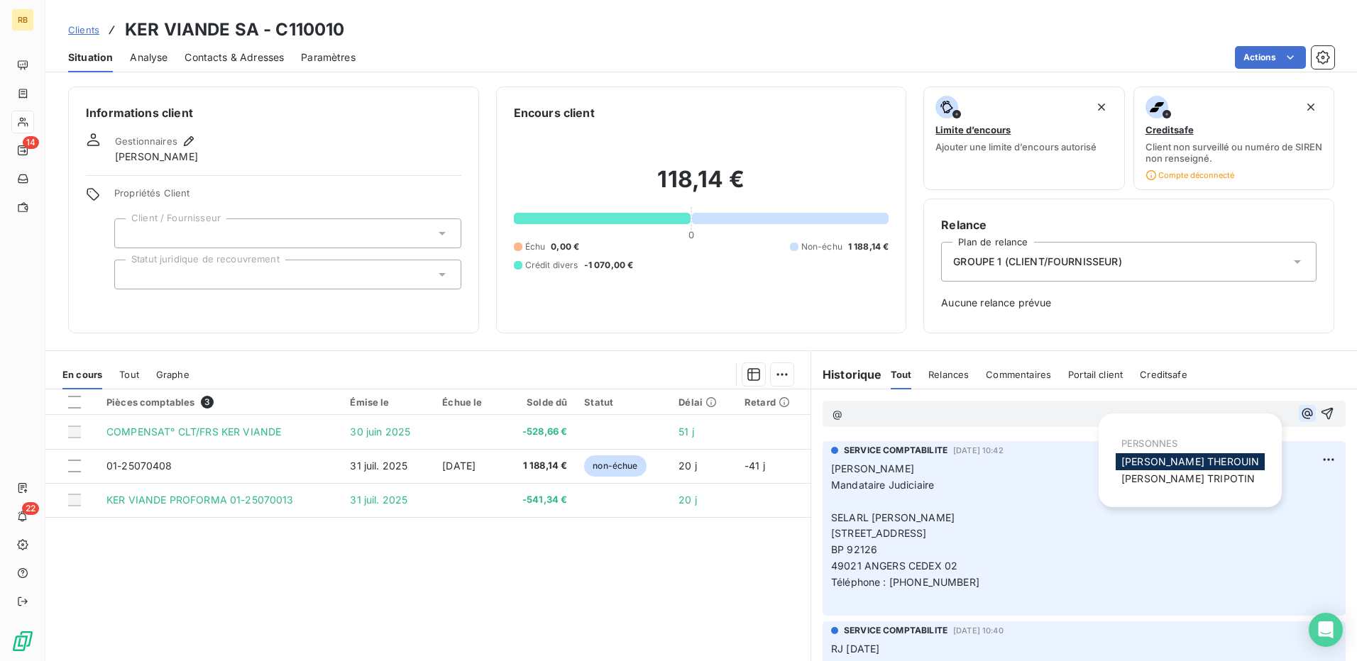
click at [1300, 413] on icon "button" at bounding box center [1307, 414] width 14 height 14
click at [1184, 479] on span "LUCIE TRIPOTIN" at bounding box center [1187, 479] width 133 height 12
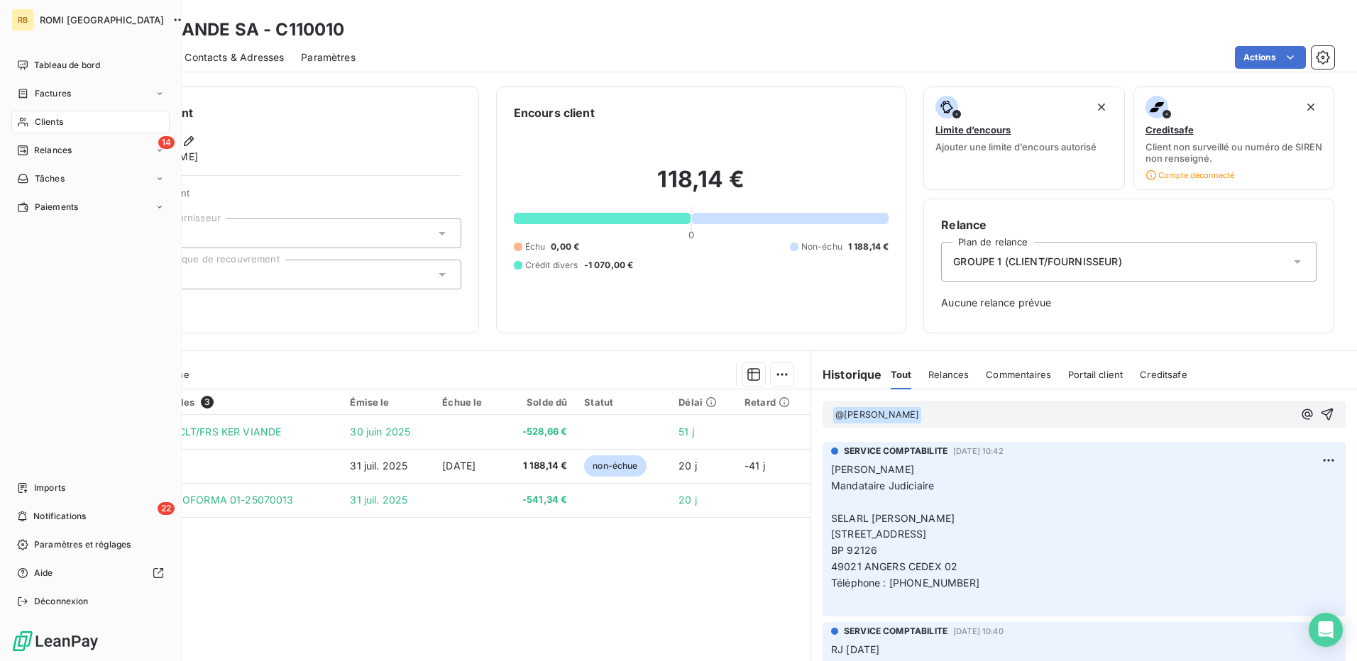
click at [56, 123] on span "Clients" at bounding box center [49, 122] width 28 height 13
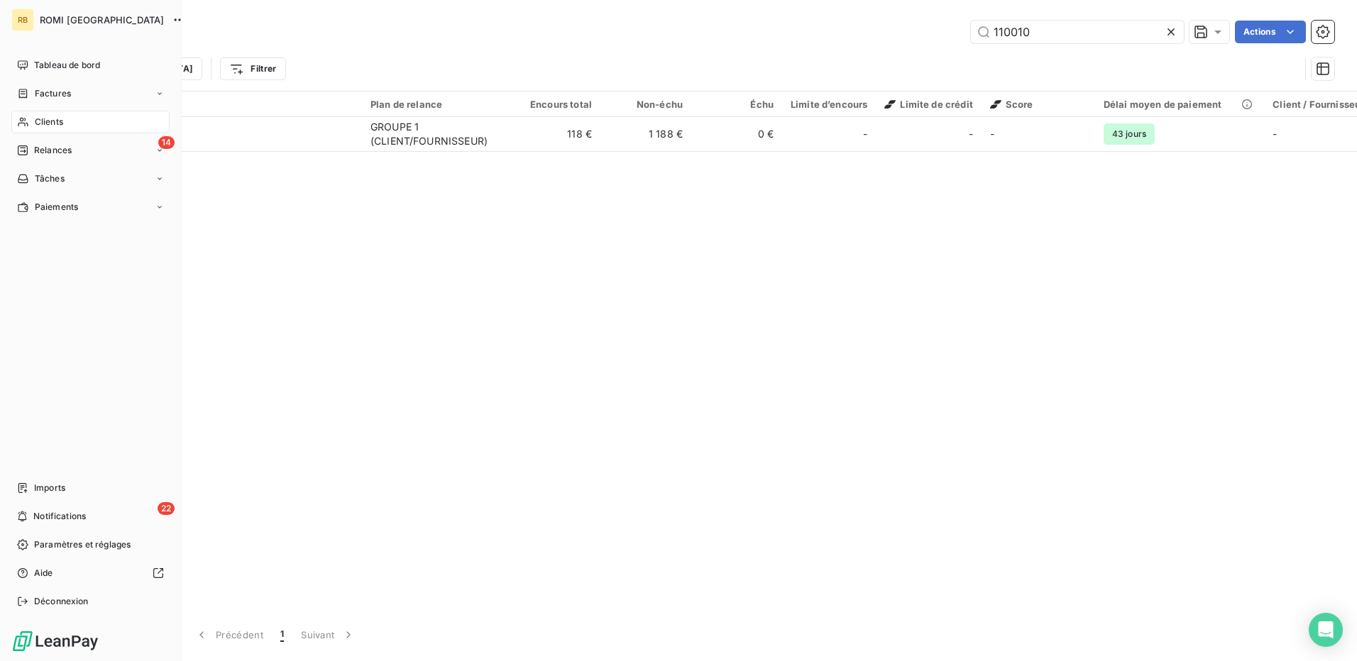
click at [52, 149] on span "Relances" at bounding box center [53, 150] width 38 height 13
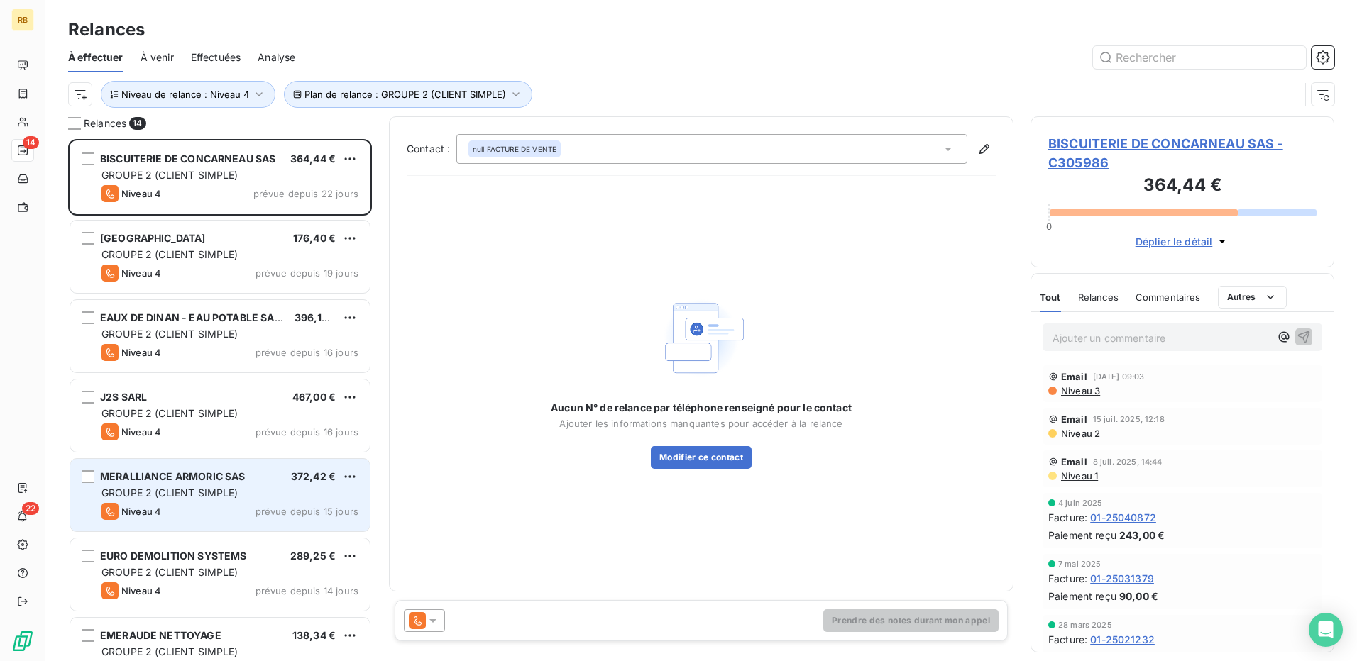
scroll to position [512, 293]
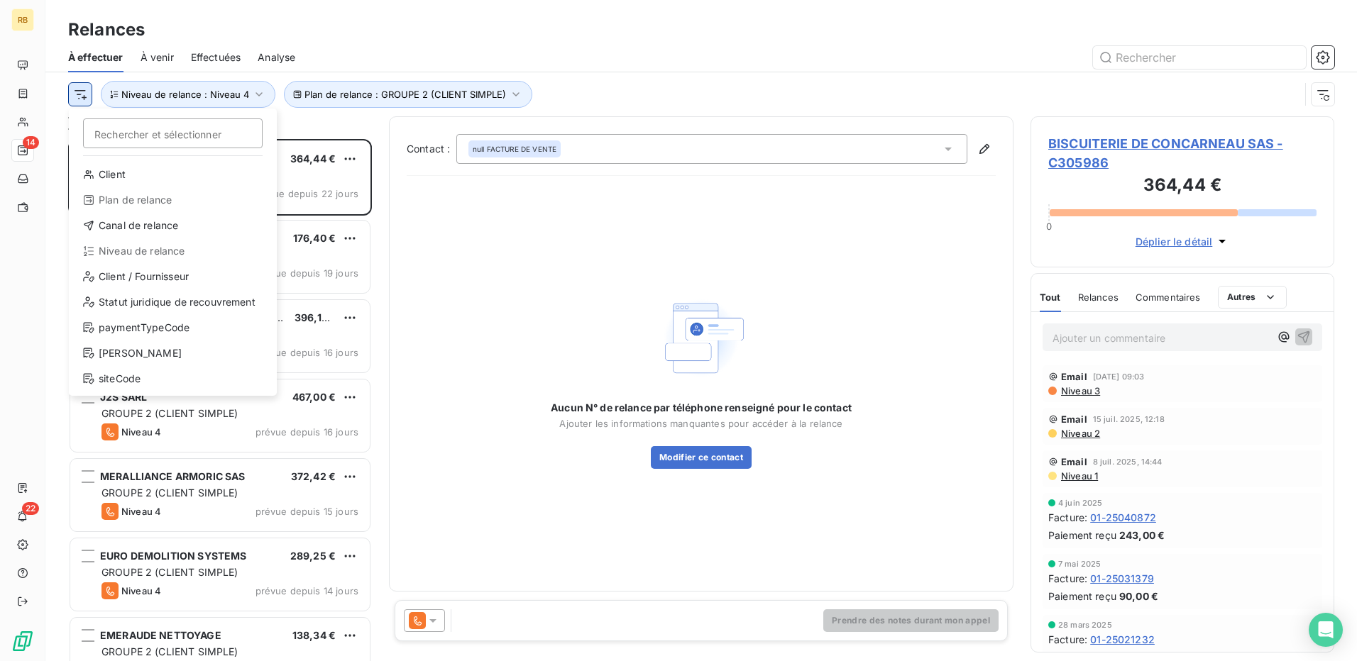
click at [86, 97] on html "RB 14 22 Relances À effectuer À venir Effectuées Analyse Rechercher et sélectio…" at bounding box center [678, 330] width 1357 height 661
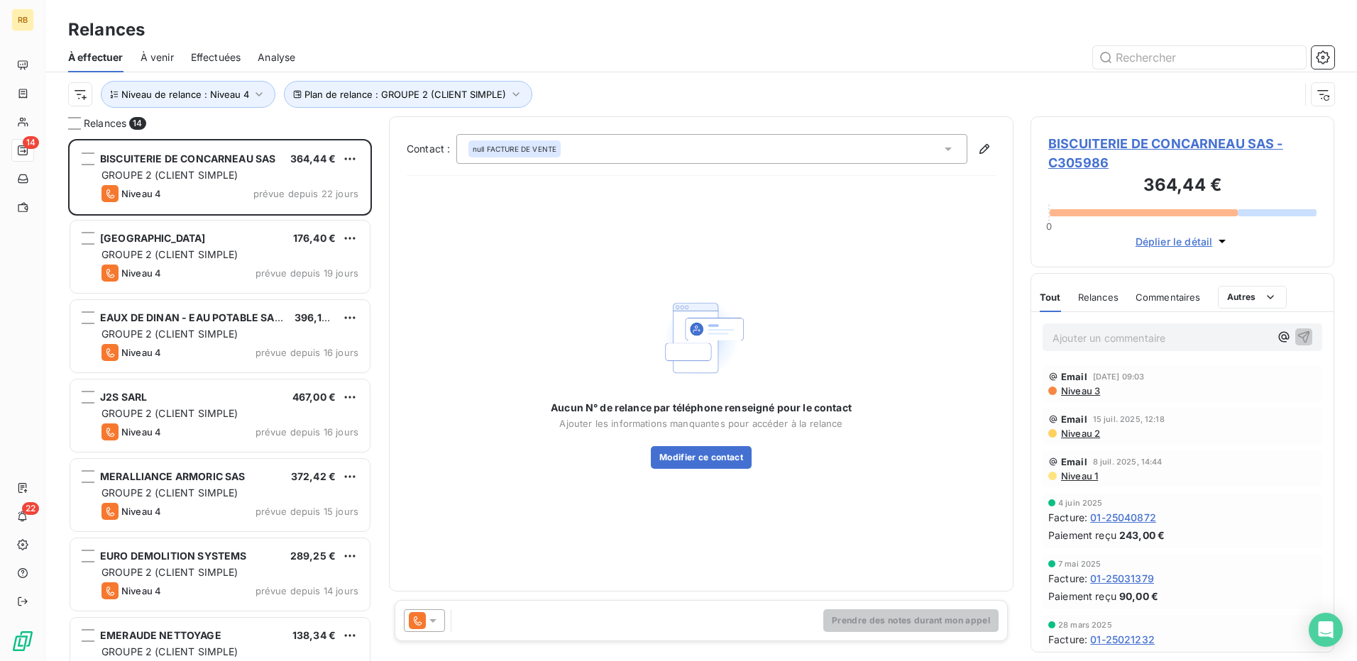
click at [239, 101] on html "RB 14 22 Relances À effectuer À venir Effectuées Analyse Plan de relance : GROU…" at bounding box center [678, 330] width 1357 height 661
click at [229, 98] on span "Niveau de relance : Niveau 4" at bounding box center [185, 94] width 128 height 11
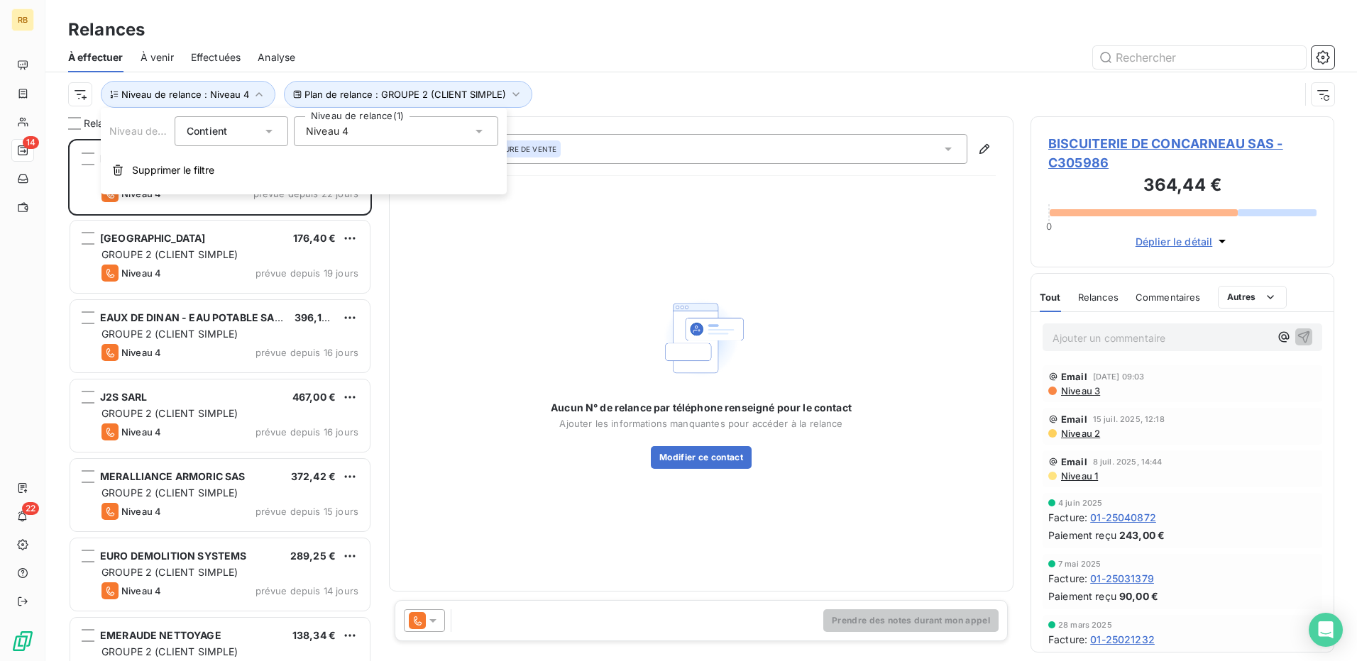
click at [706, 100] on div "Plan de relance : GROUPE 2 (CLIENT SIMPLE) Niveau de relance : Niveau 4" at bounding box center [683, 94] width 1231 height 27
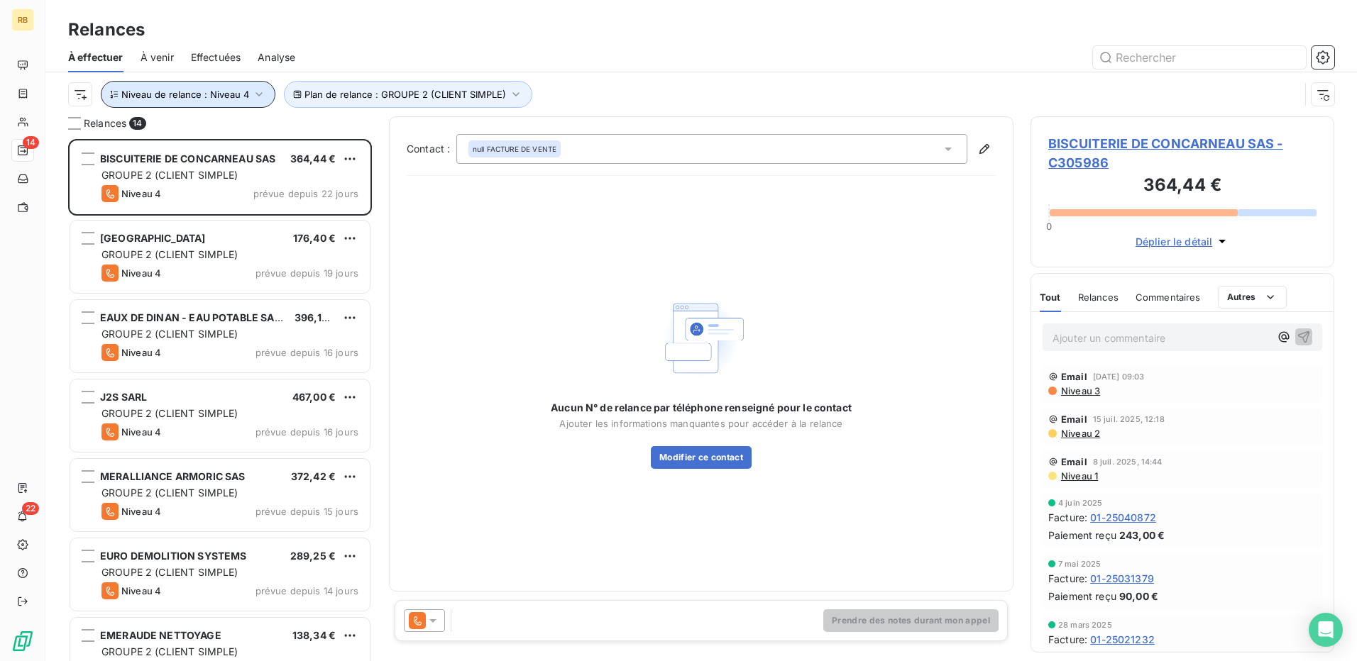
click at [243, 90] on span "Niveau de relance : Niveau 4" at bounding box center [185, 94] width 128 height 11
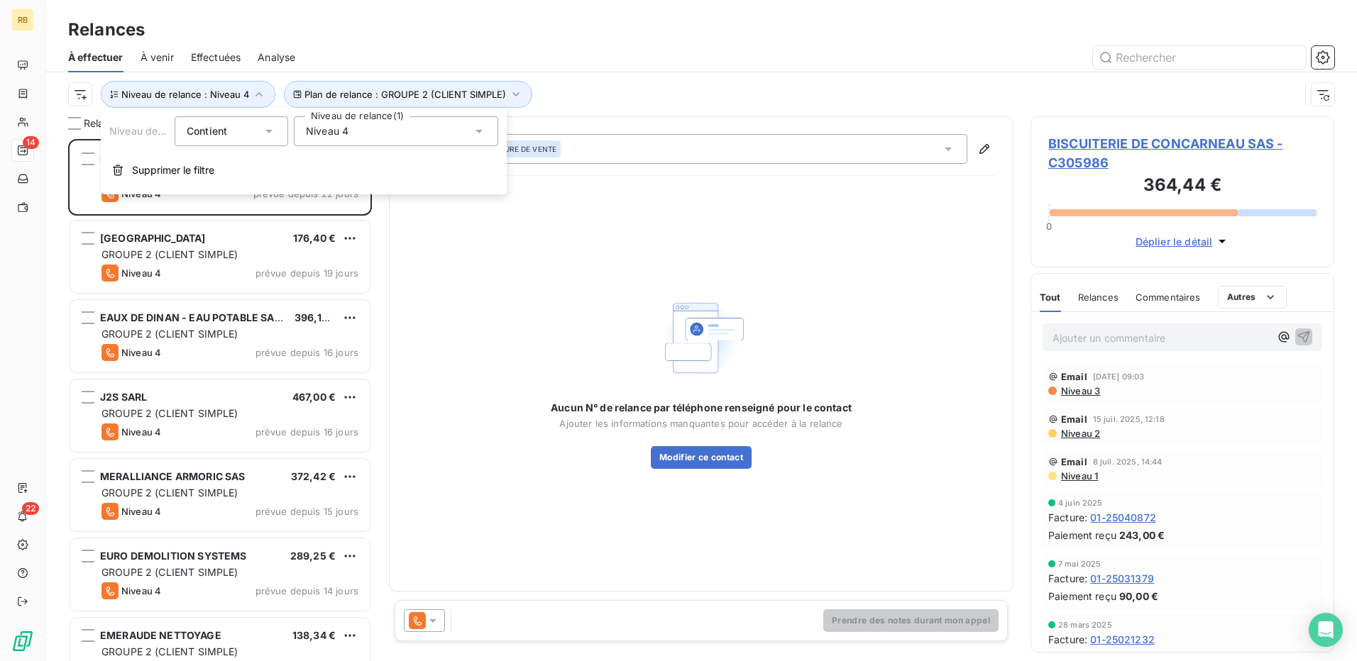
click at [684, 86] on div "Plan de relance : GROUPE 2 (CLIENT SIMPLE) Niveau de relance : Niveau 4" at bounding box center [683, 94] width 1231 height 27
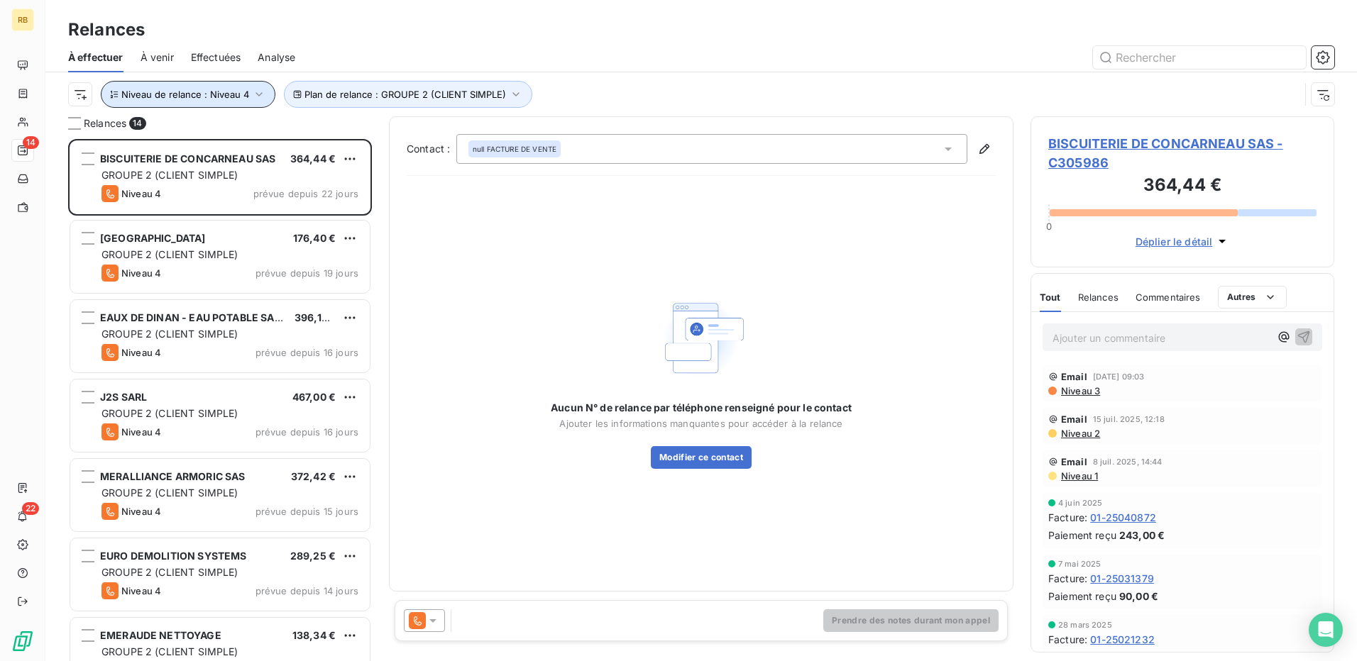
click at [228, 96] on span "Niveau de relance : Niveau 4" at bounding box center [185, 94] width 128 height 11
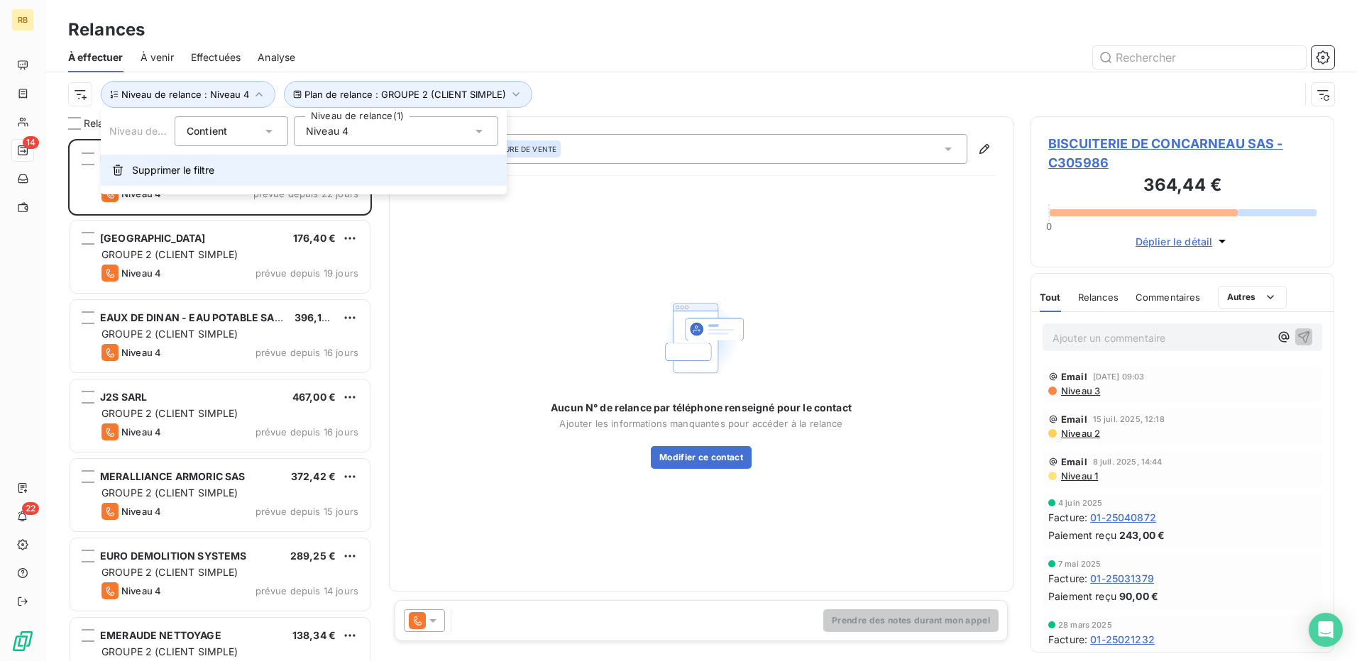
click at [222, 169] on button "Supprimer le filtre" at bounding box center [304, 170] width 406 height 31
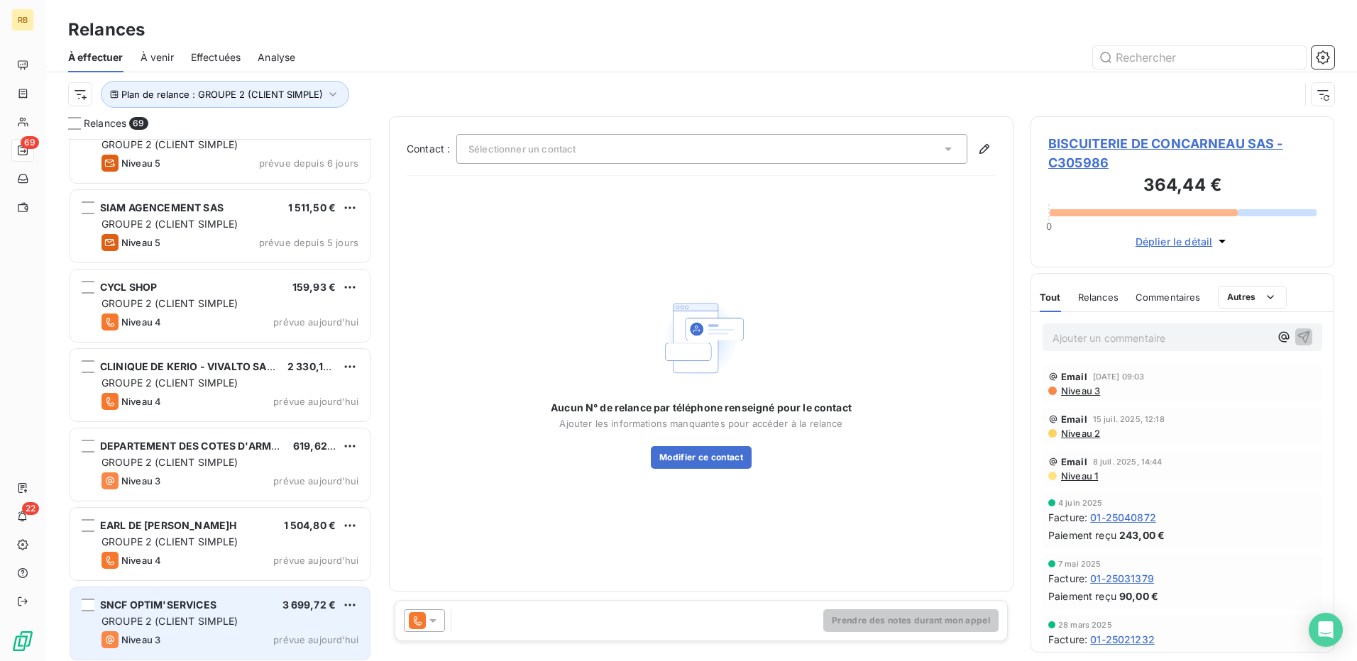
scroll to position [4963, 0]
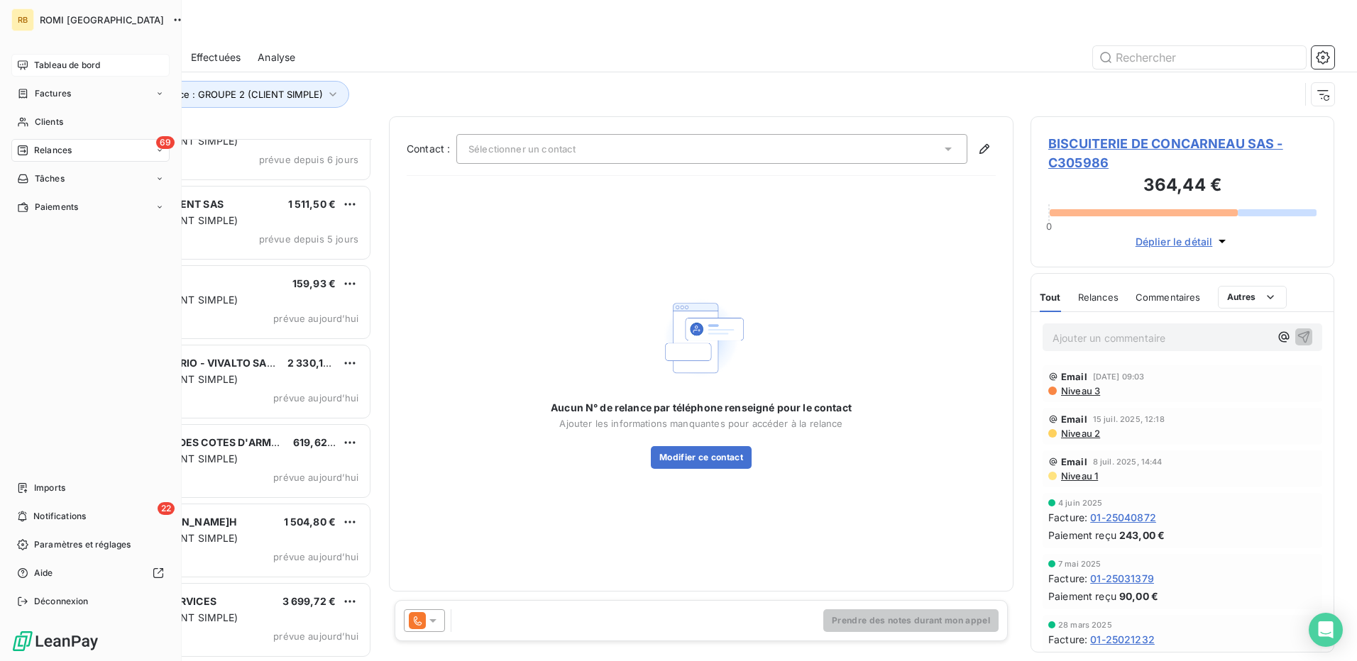
click at [46, 68] on span "Tableau de bord" at bounding box center [67, 65] width 66 height 13
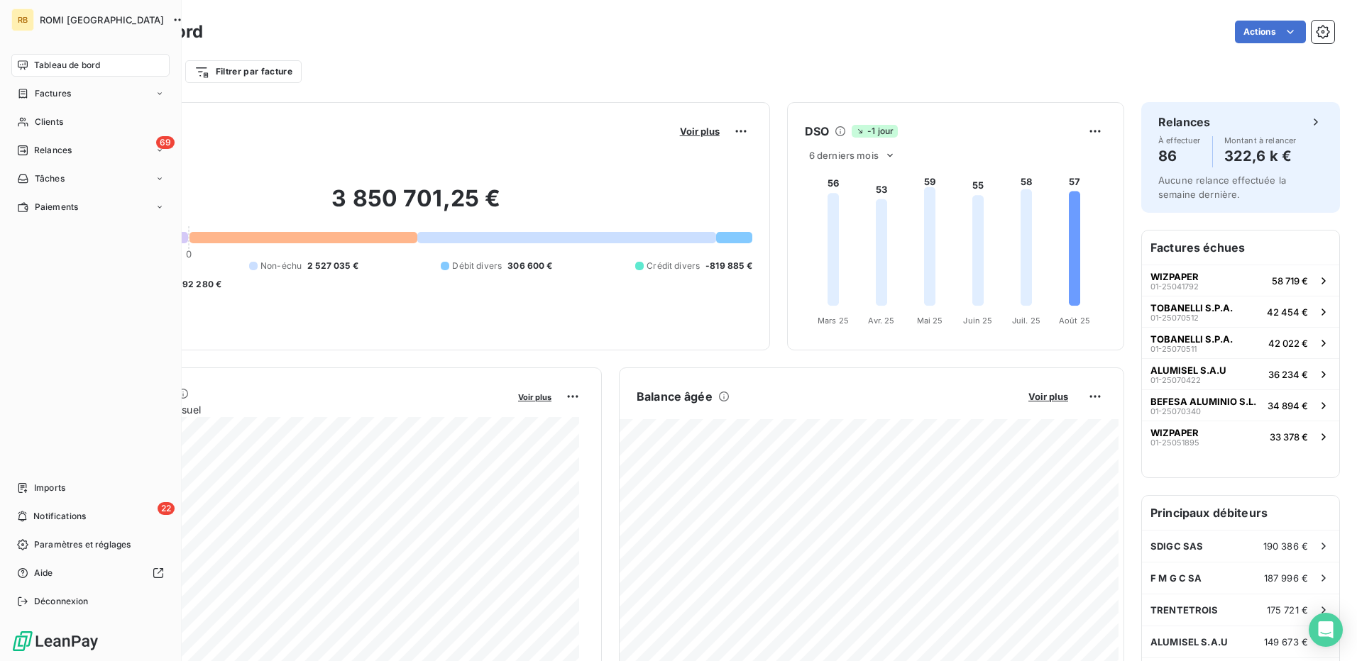
click at [59, 146] on span "Relances" at bounding box center [53, 150] width 38 height 13
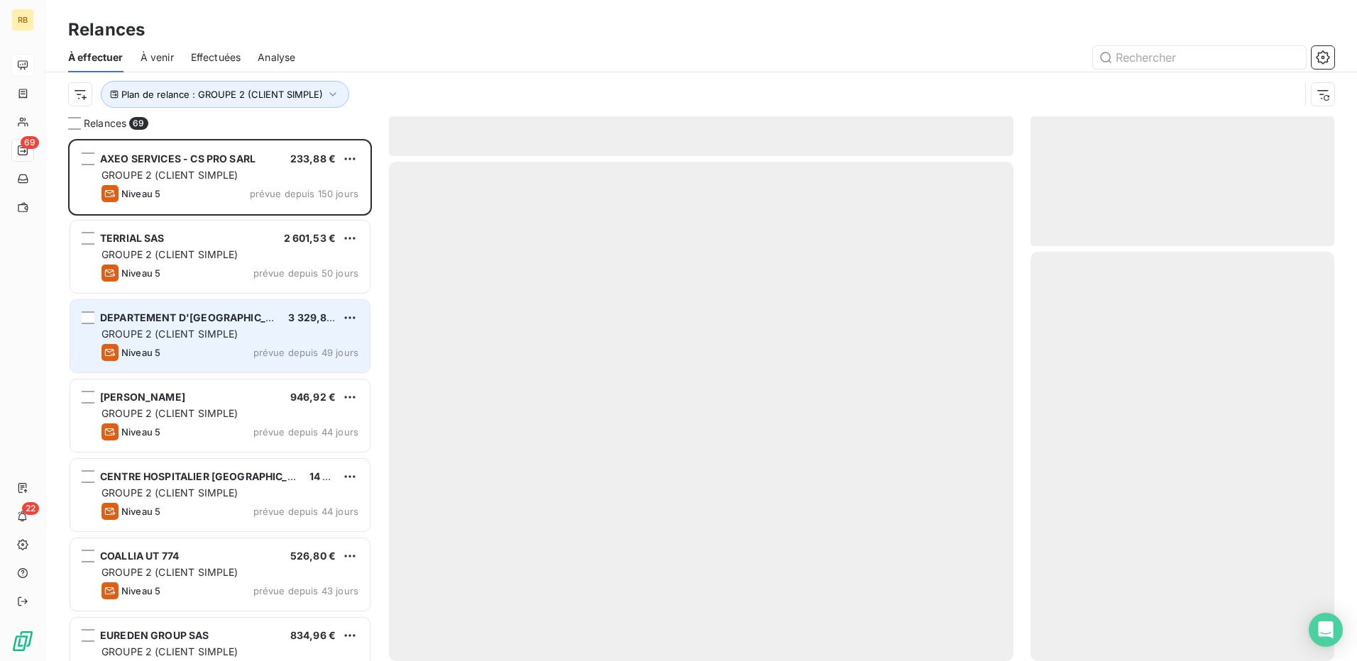
scroll to position [512, 293]
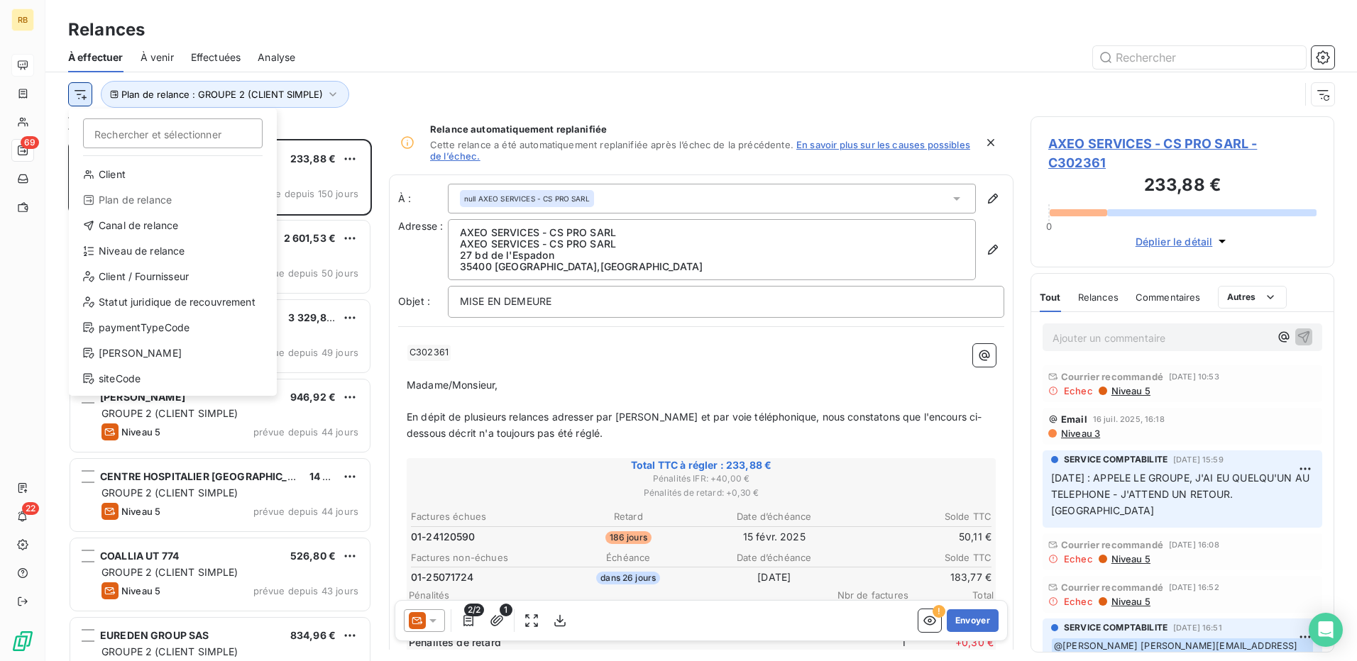
click at [85, 92] on html "RB 69 22 Relances À effectuer À venir Effectuées Analyse Rechercher et sélectio…" at bounding box center [678, 330] width 1357 height 661
click at [204, 92] on html "RB 69 22 Relances À effectuer À venir Effectuées Analyse Rechercher et sélectio…" at bounding box center [678, 330] width 1357 height 661
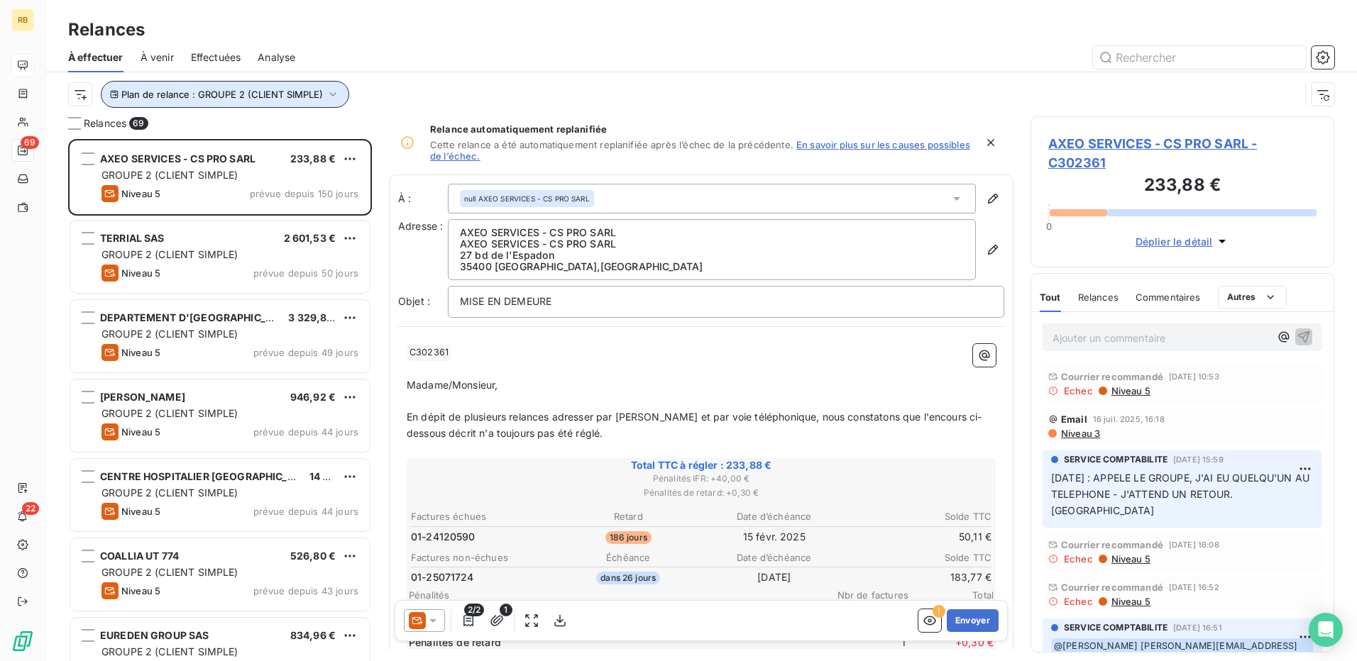
click at [204, 98] on span "Plan de relance : GROUPE 2 (CLIENT SIMPLE)" at bounding box center [222, 94] width 202 height 11
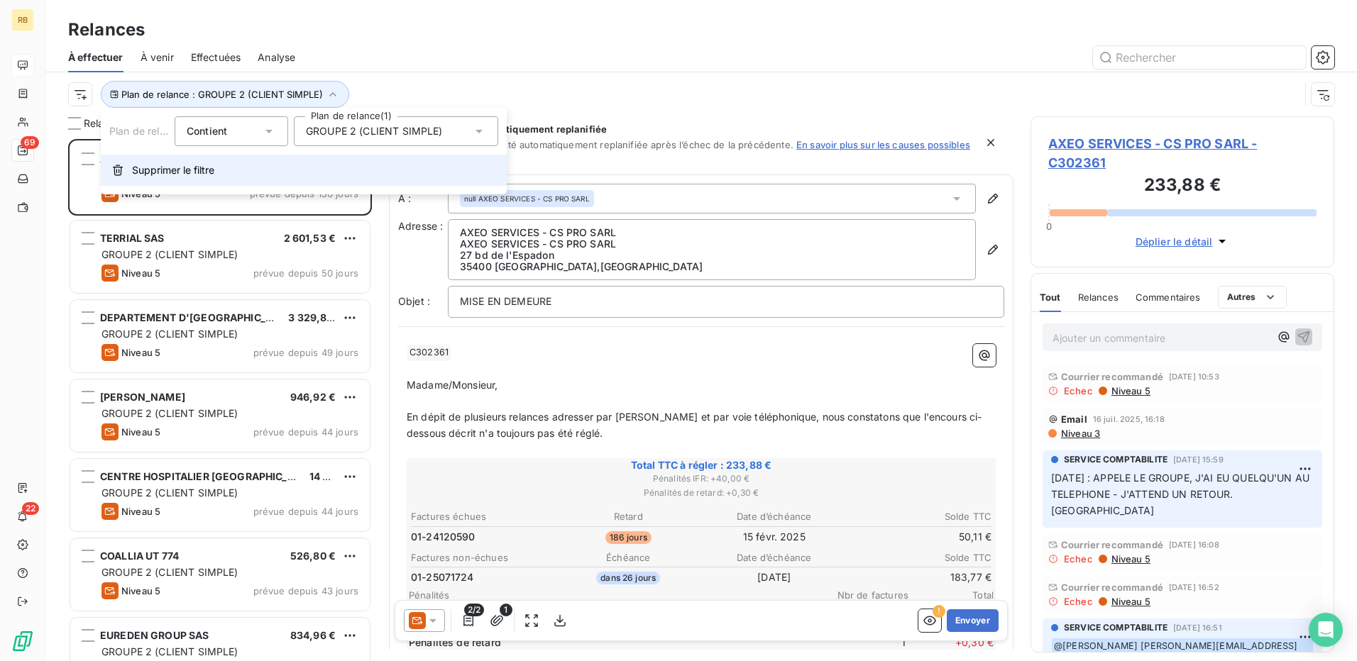
click at [209, 177] on span "Supprimer le filtre" at bounding box center [173, 170] width 82 height 14
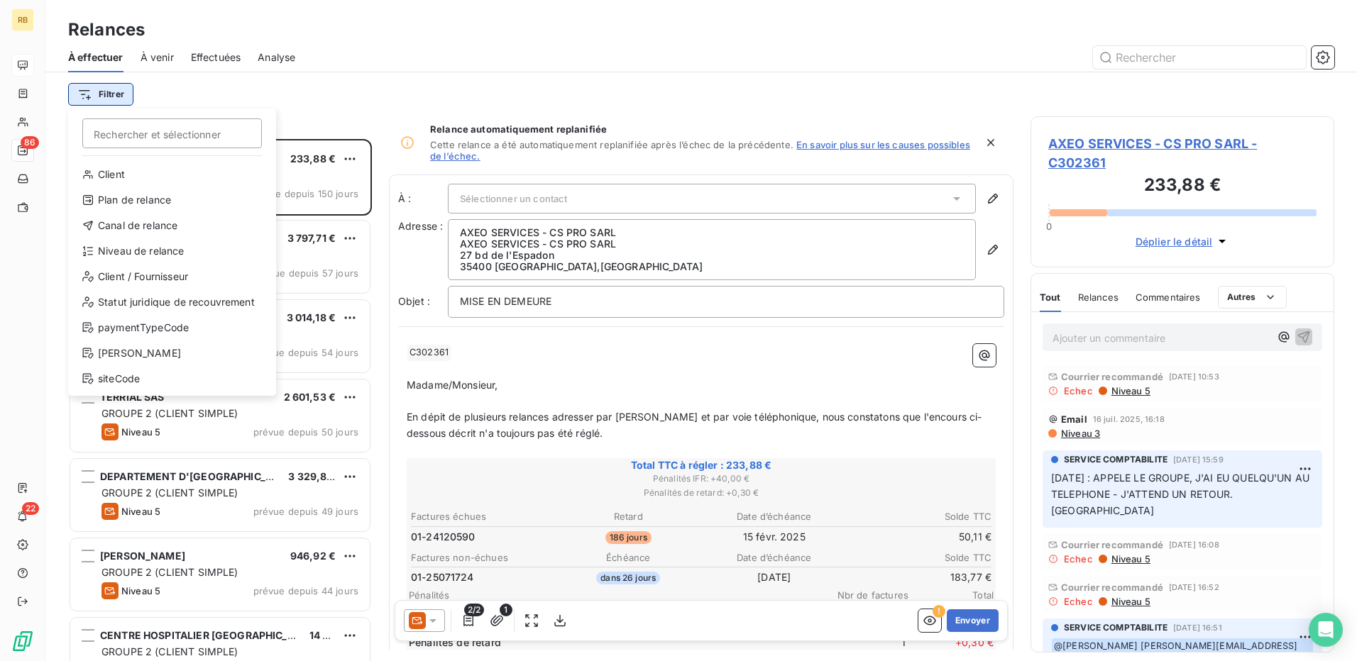
click at [121, 95] on html "RB 86 22 Relances À effectuer À venir Effectuées Analyse Filtrer Rechercher et …" at bounding box center [678, 330] width 1357 height 661
click at [156, 200] on div "Plan de relance" at bounding box center [172, 200] width 197 height 23
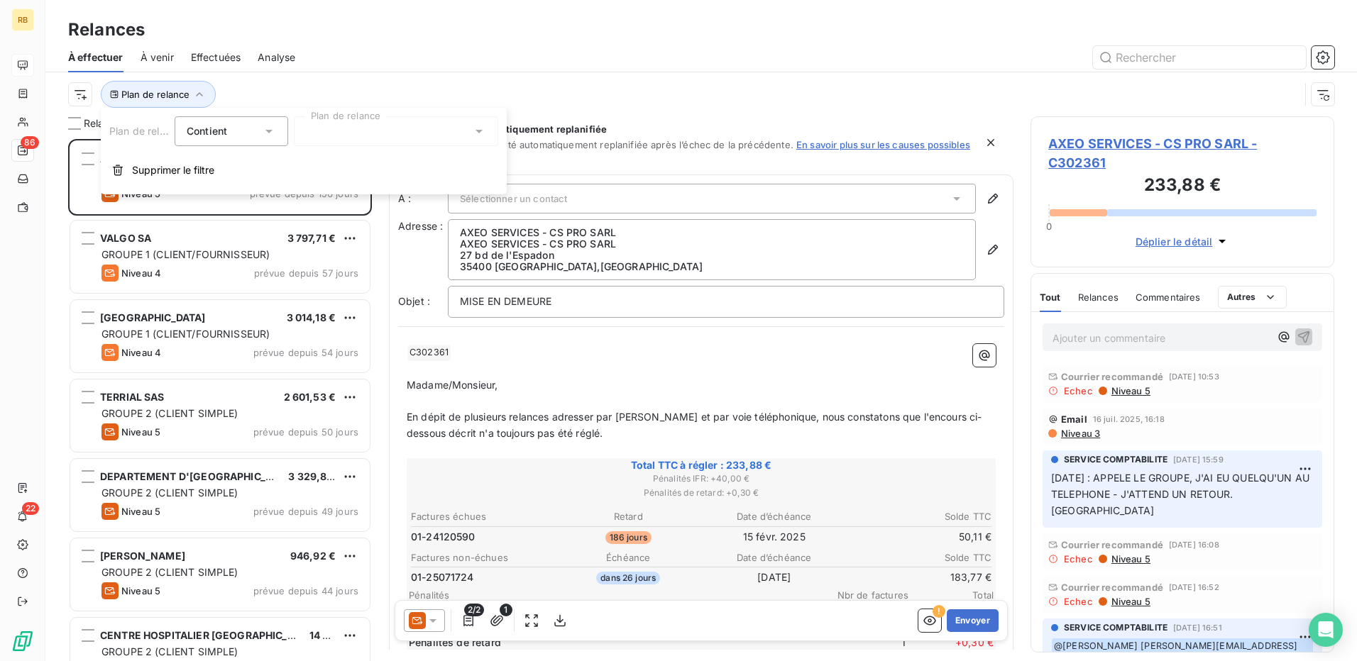
click at [366, 124] on div at bounding box center [396, 131] width 204 height 30
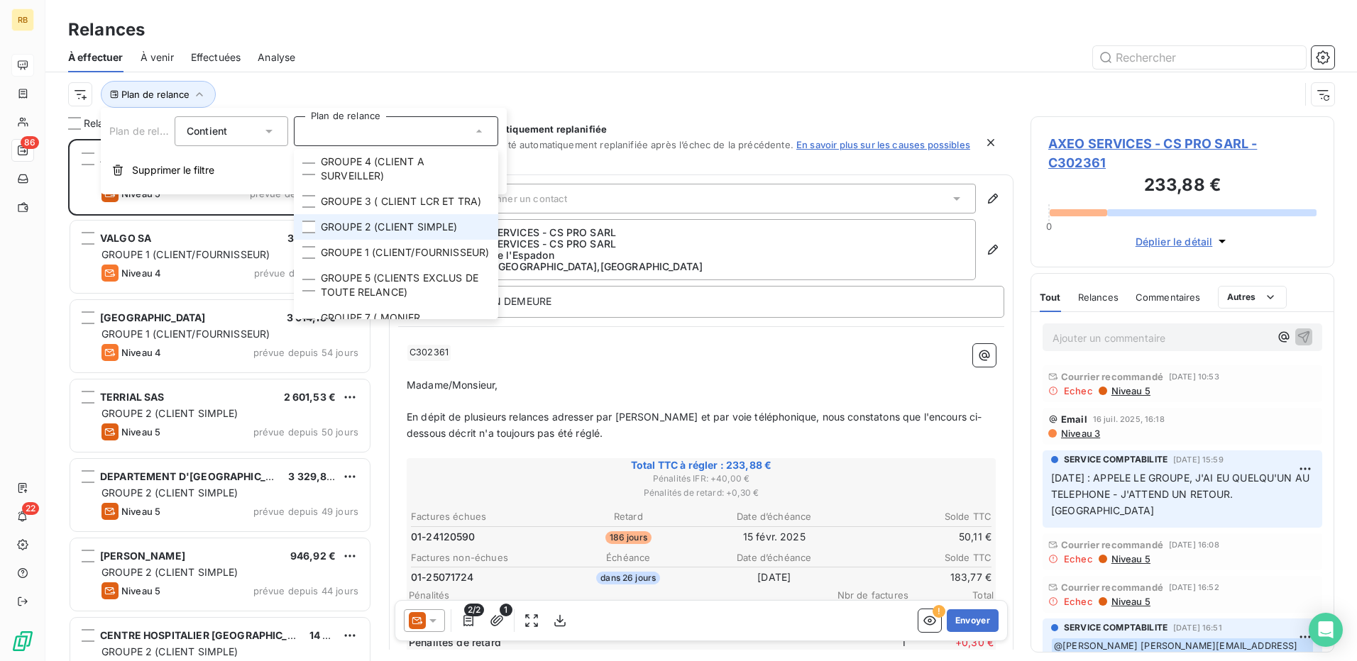
drag, startPoint x: 371, startPoint y: 231, endPoint x: 475, endPoint y: 109, distance: 160.7
click at [370, 232] on li "GROUPE 2 (CLIENT SIMPLE)" at bounding box center [396, 227] width 204 height 26
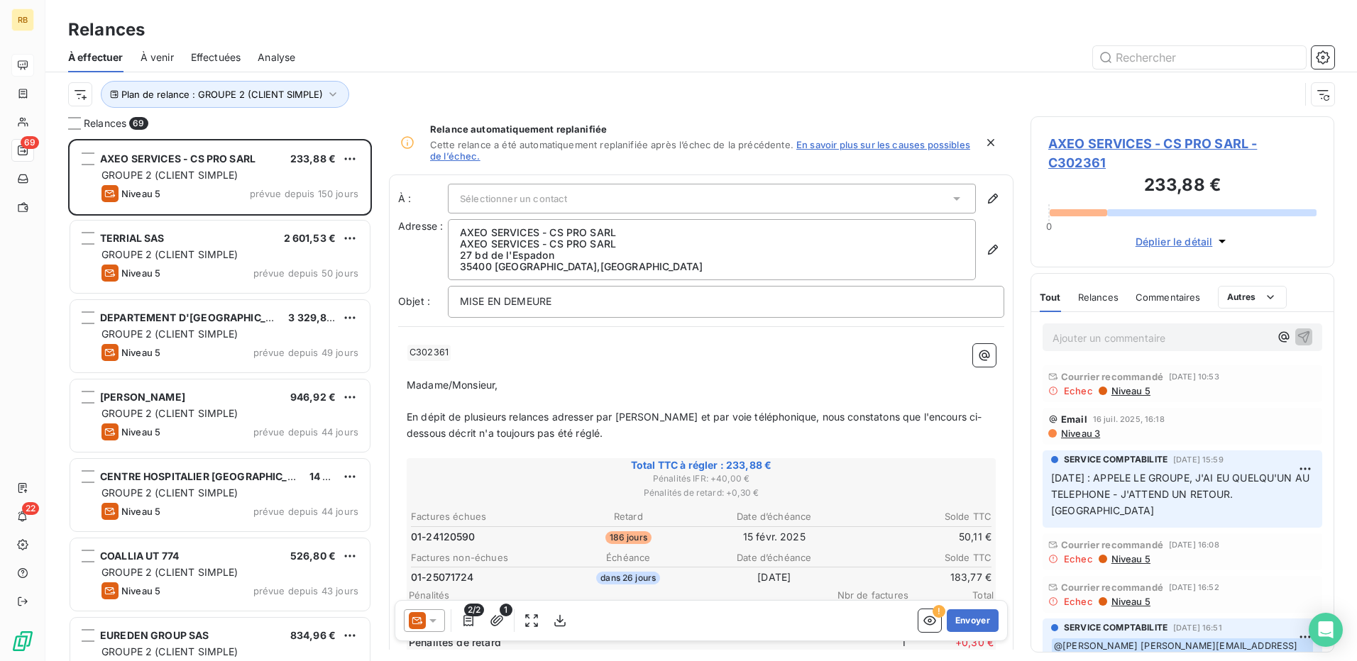
click at [531, 84] on div "Plan de relance : GROUPE 2 (CLIENT SIMPLE)" at bounding box center [683, 94] width 1231 height 27
click at [202, 101] on button "Plan de relance : GROUPE 2 (CLIENT SIMPLE)" at bounding box center [225, 94] width 248 height 27
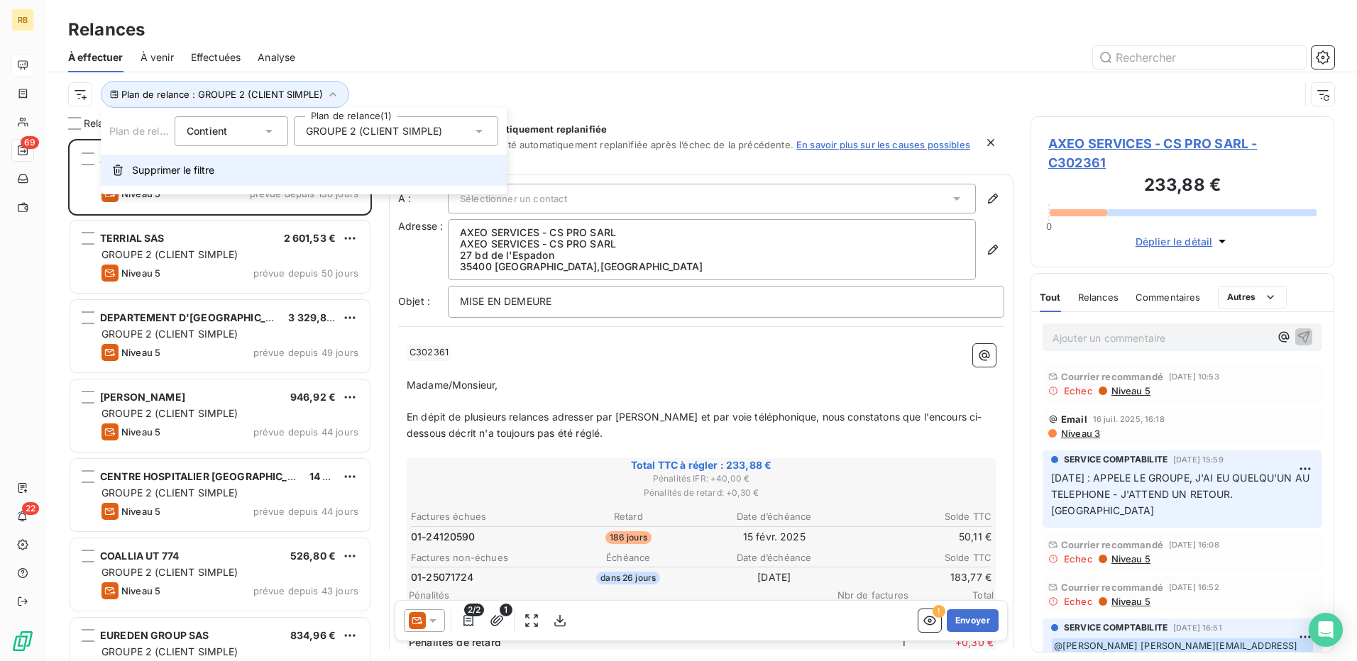
click at [209, 166] on span "Supprimer le filtre" at bounding box center [173, 170] width 82 height 14
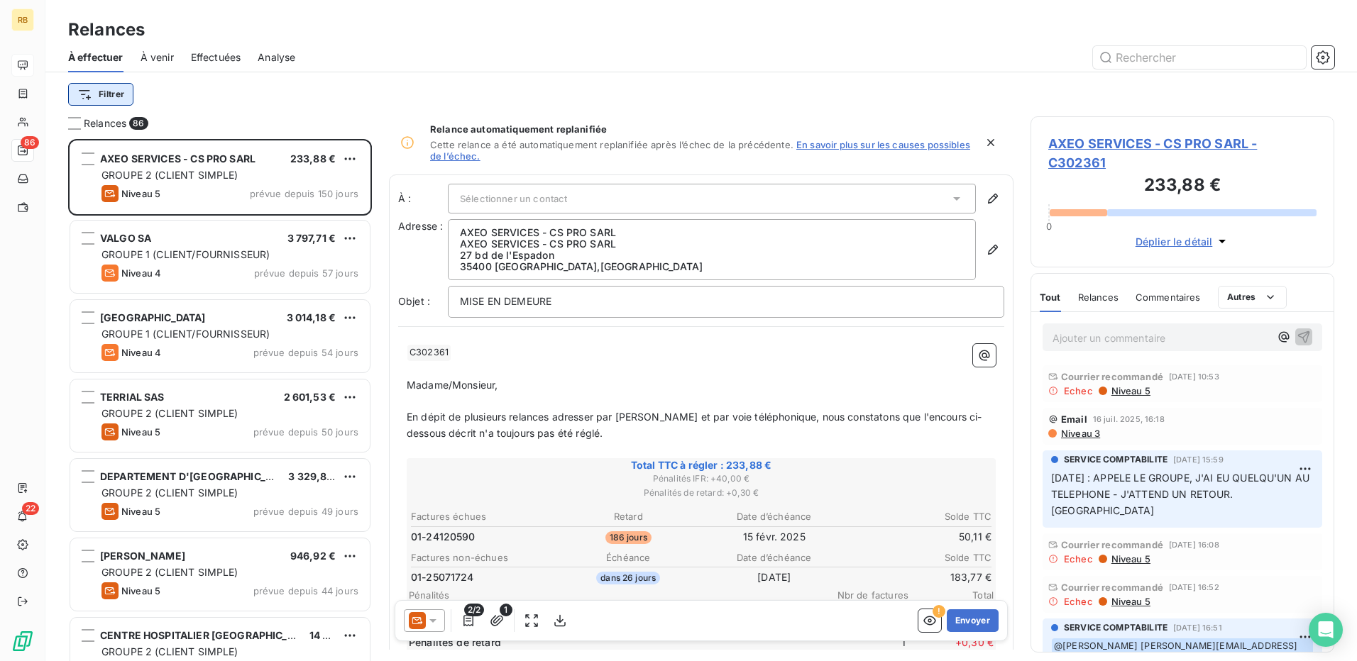
click at [111, 97] on html "RB 86 22 Relances À effectuer À venir Effectuées Analyse Filtrer Relances 86 AX…" at bounding box center [678, 330] width 1357 height 661
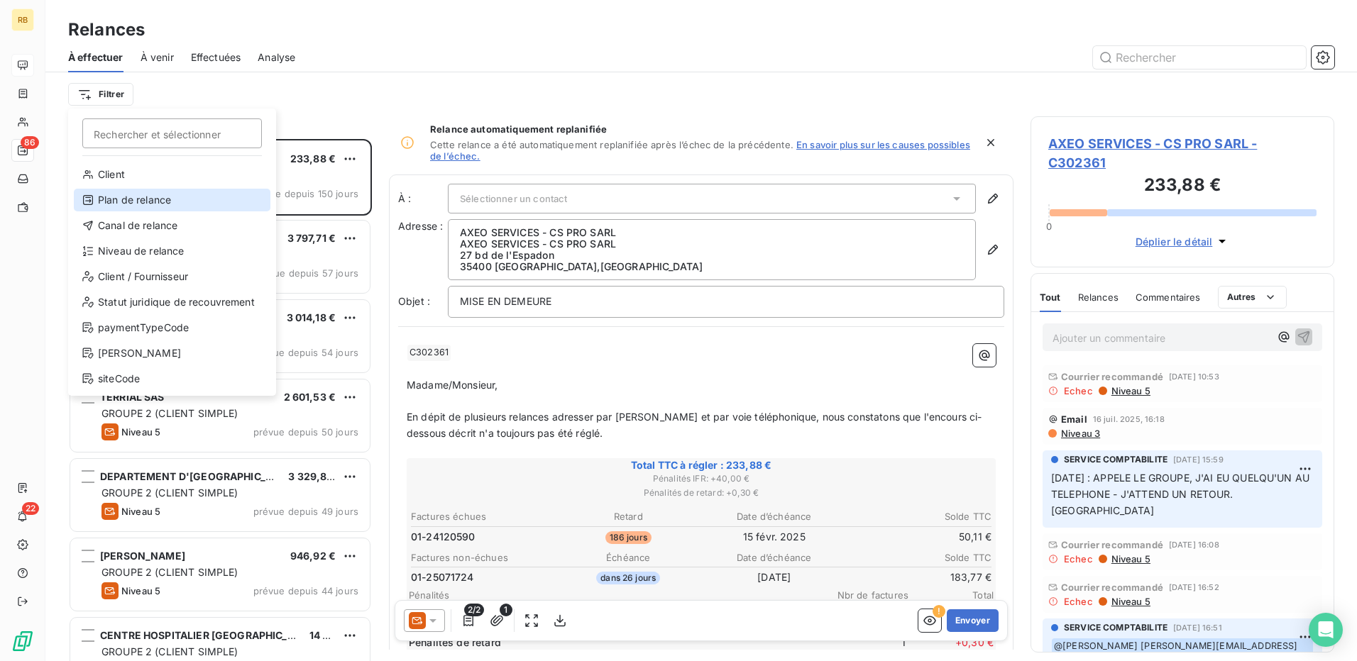
click at [143, 194] on div "Plan de relance" at bounding box center [172, 200] width 197 height 23
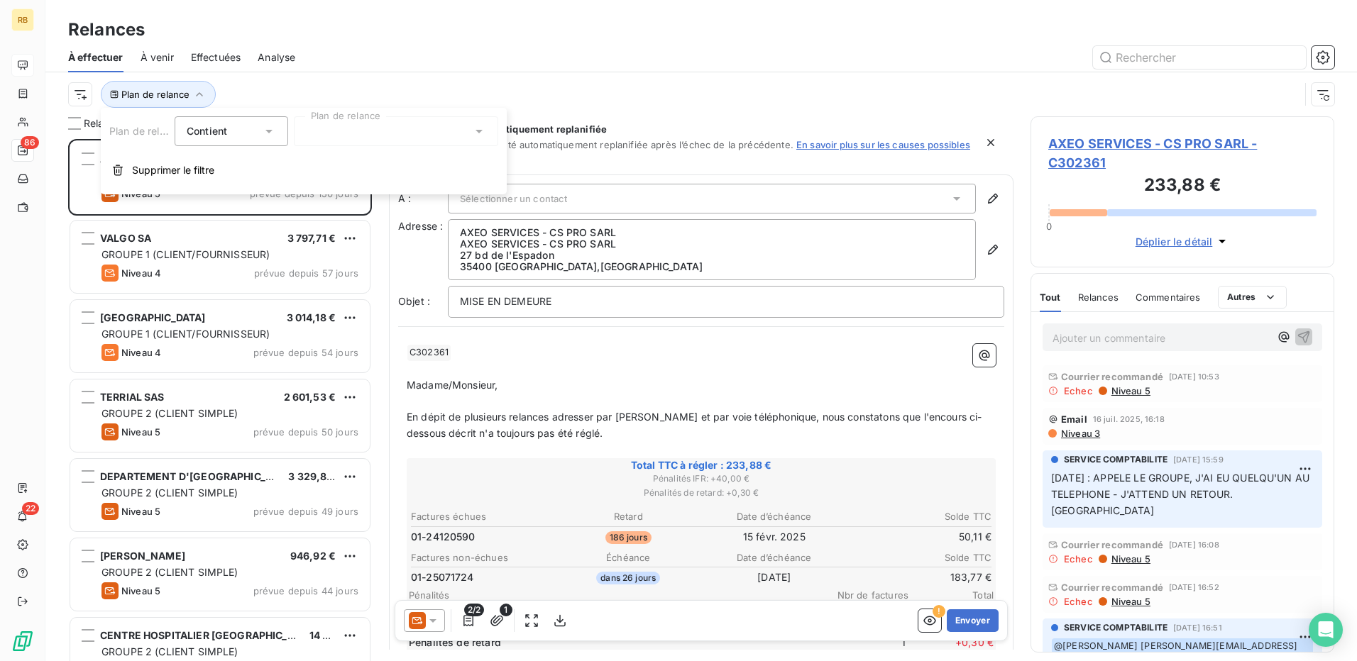
click at [386, 133] on div at bounding box center [396, 131] width 204 height 30
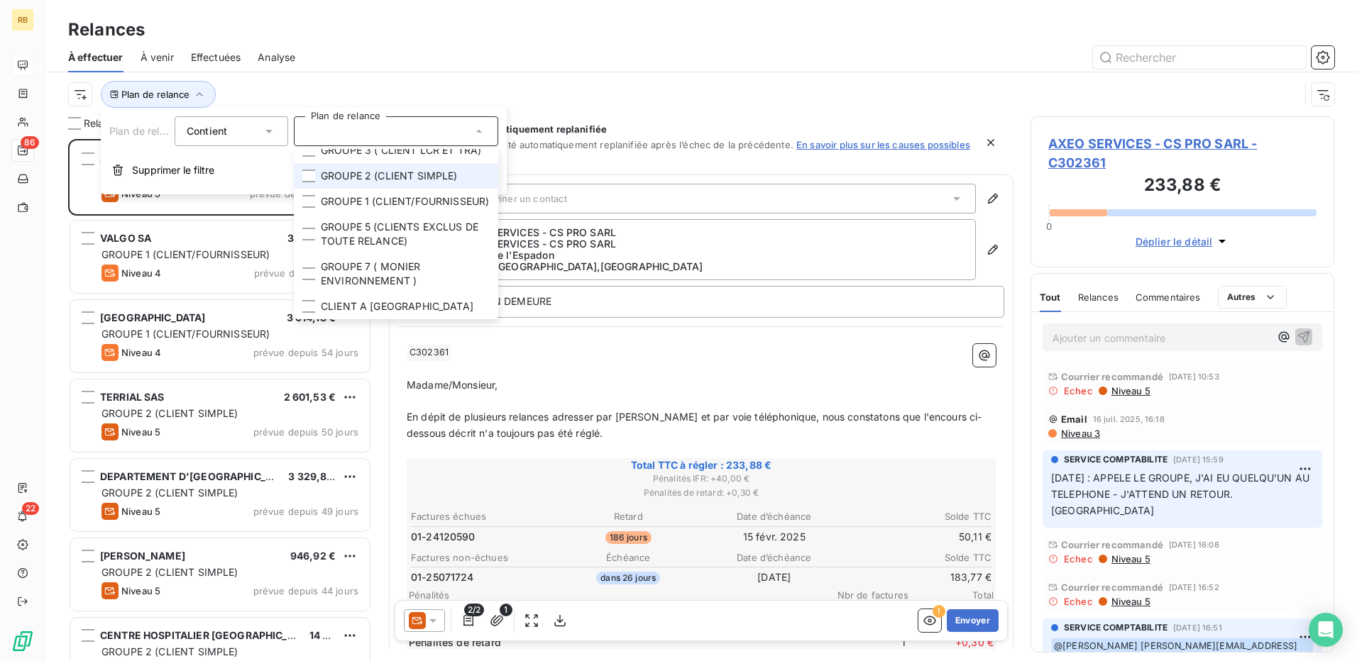
scroll to position [71, 0]
click at [434, 169] on span "GROUPE 2 (CLIENT SIMPLE)" at bounding box center [389, 176] width 137 height 14
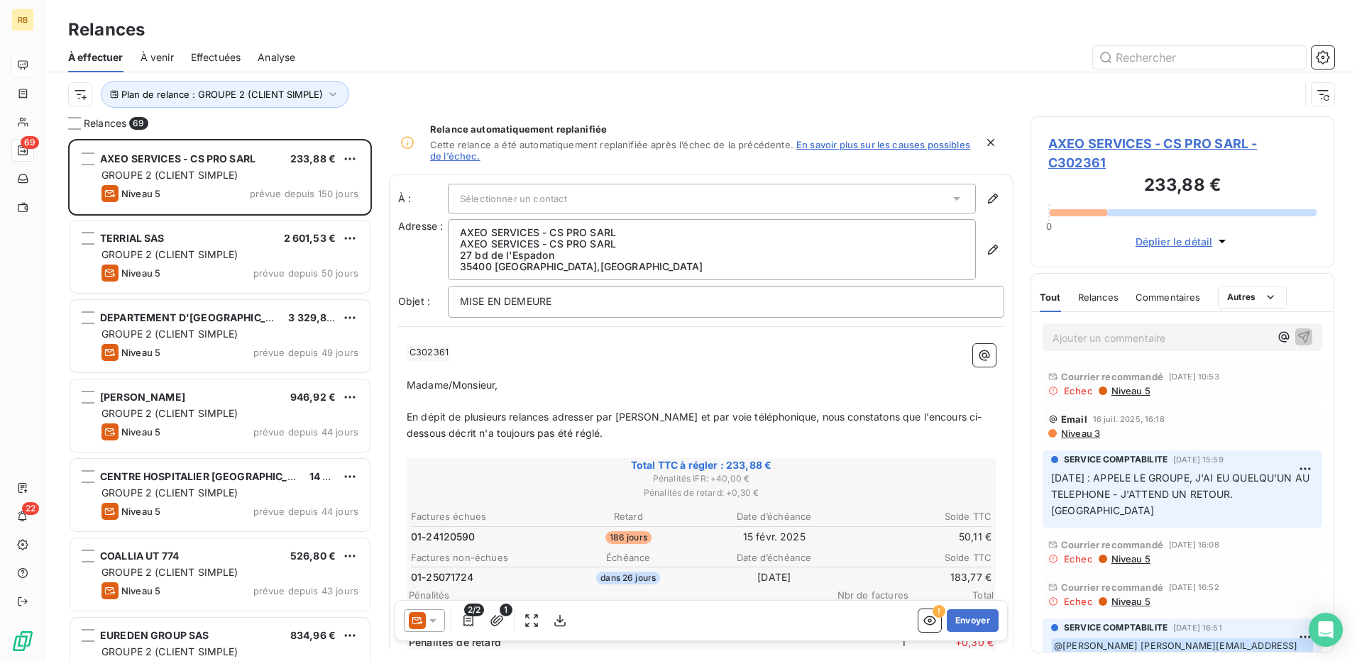
click at [597, 68] on div at bounding box center [823, 57] width 1022 height 23
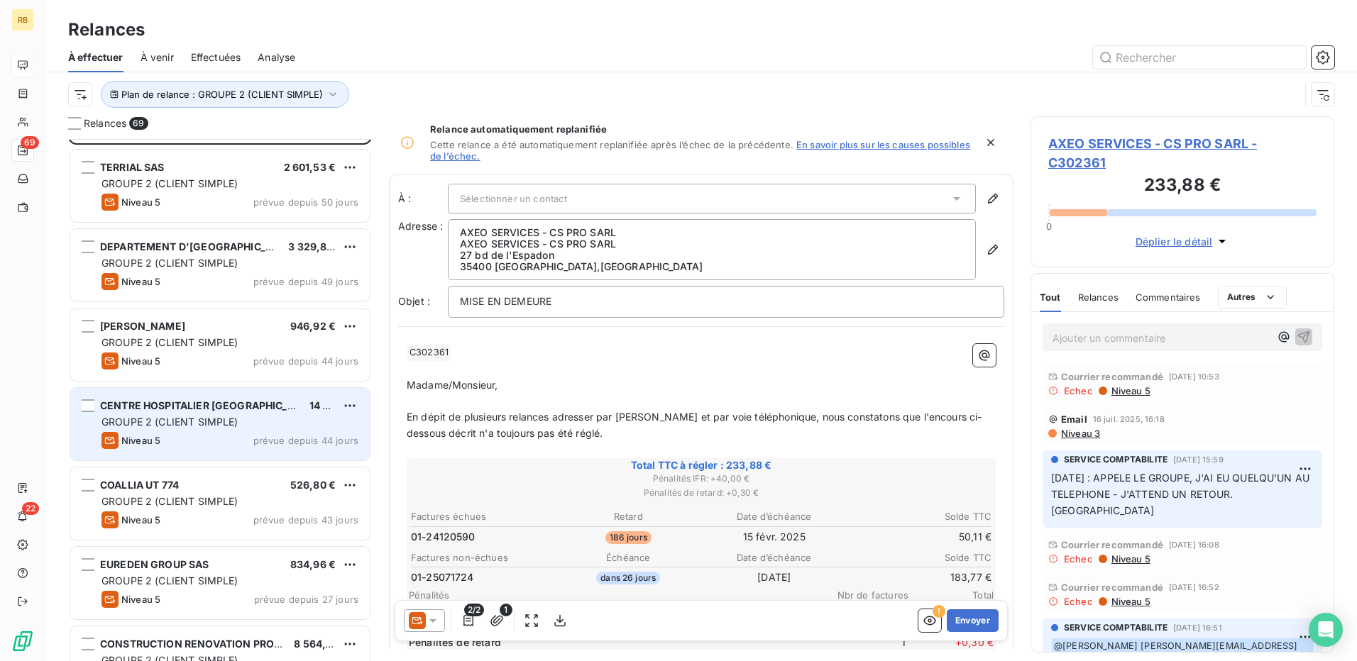
scroll to position [0, 0]
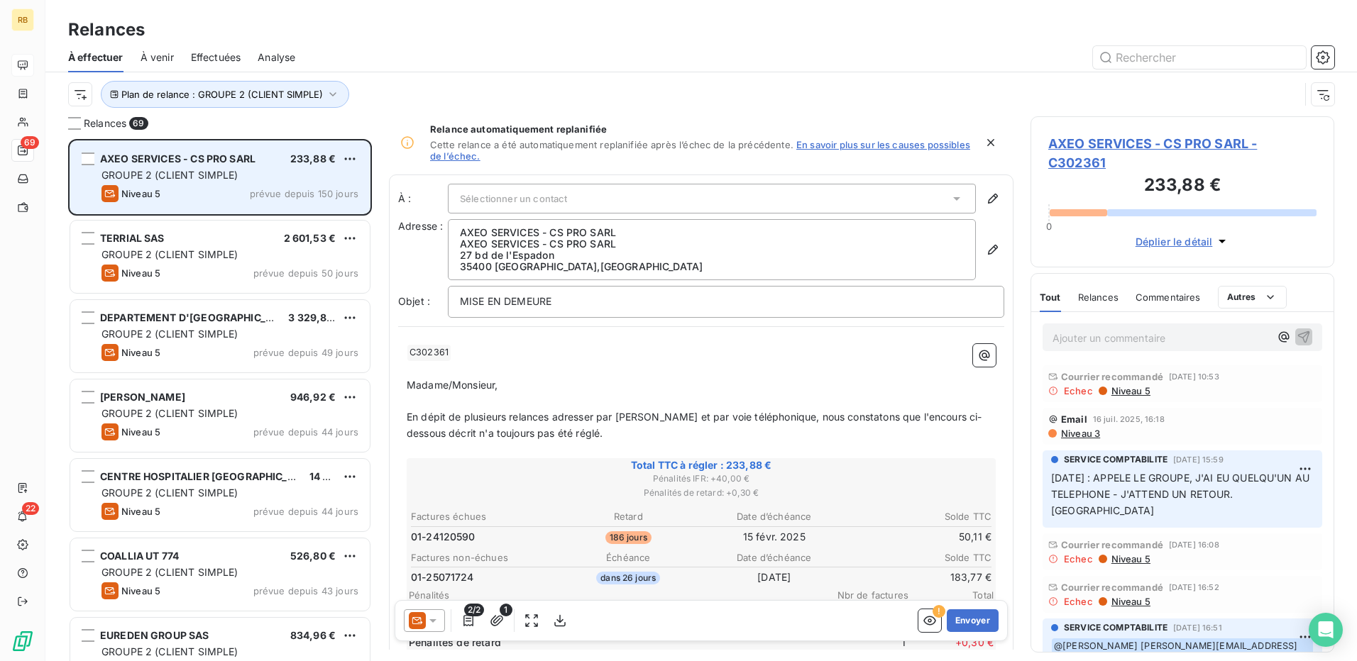
click at [226, 185] on div "AXEO SERVICES - CS PRO SARL 233,88 € GROUPE 2 (CLIENT SIMPLE) Niveau 5 prévue d…" at bounding box center [219, 177] width 299 height 72
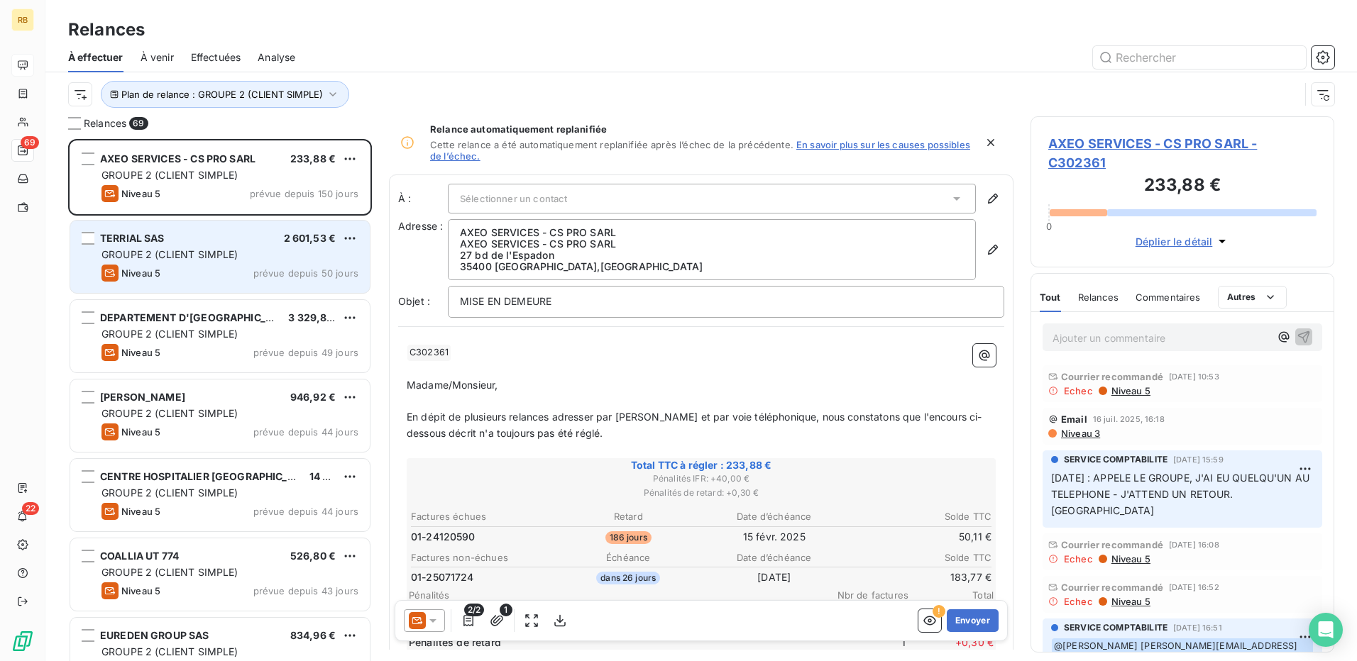
click at [213, 276] on div "Niveau 5 prévue depuis 50 jours" at bounding box center [229, 273] width 257 height 17
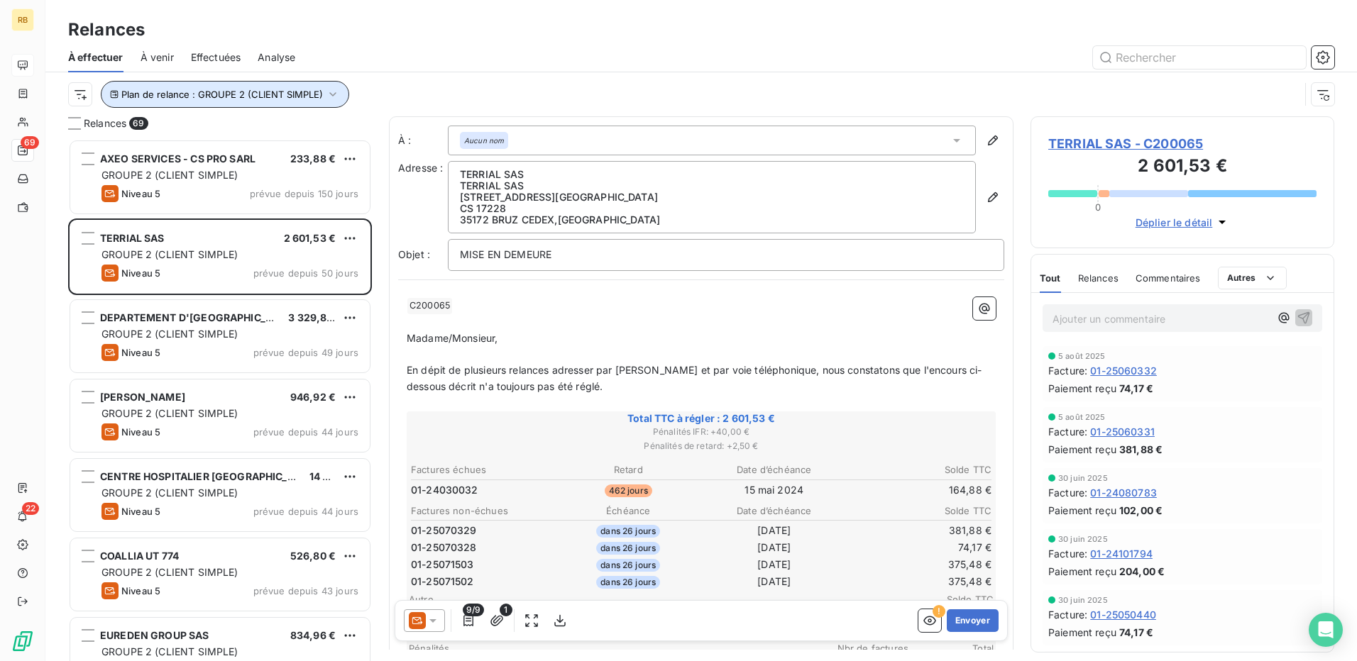
click at [284, 89] on span "Plan de relance : GROUPE 2 (CLIENT SIMPLE)" at bounding box center [222, 94] width 202 height 11
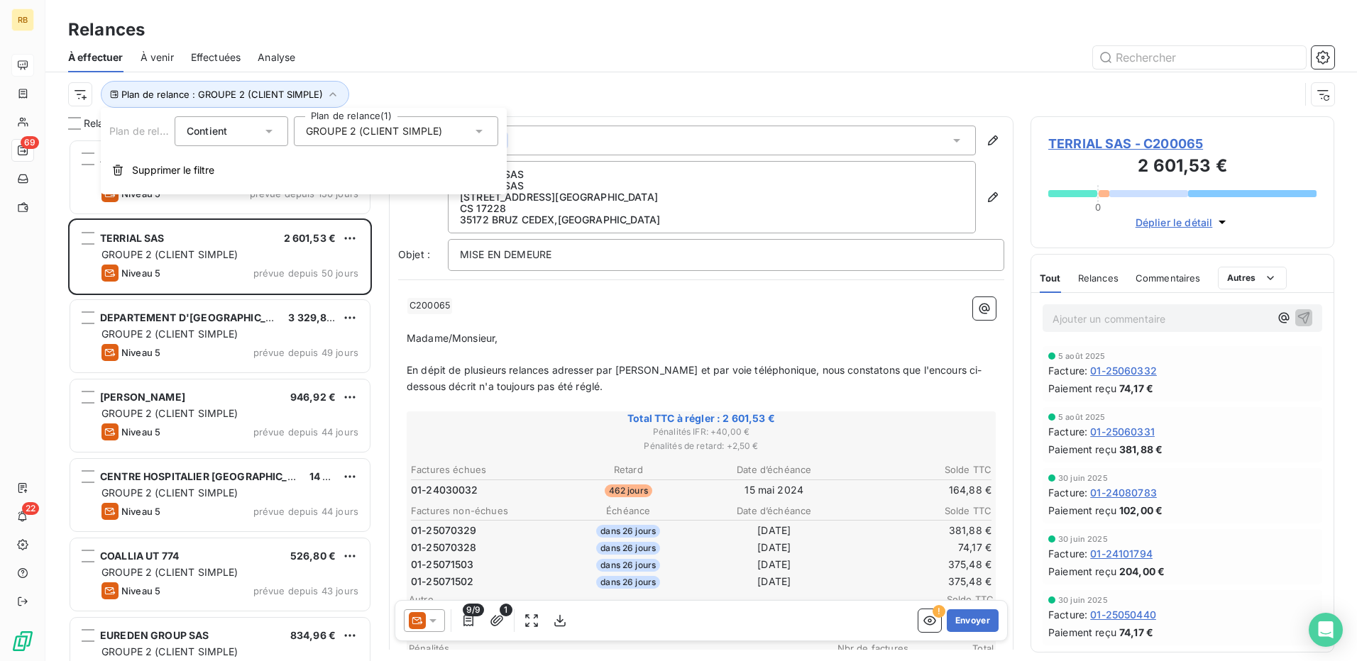
click at [539, 77] on div "Plan de relance : GROUPE 2 (CLIENT SIMPLE)" at bounding box center [701, 94] width 1266 height 44
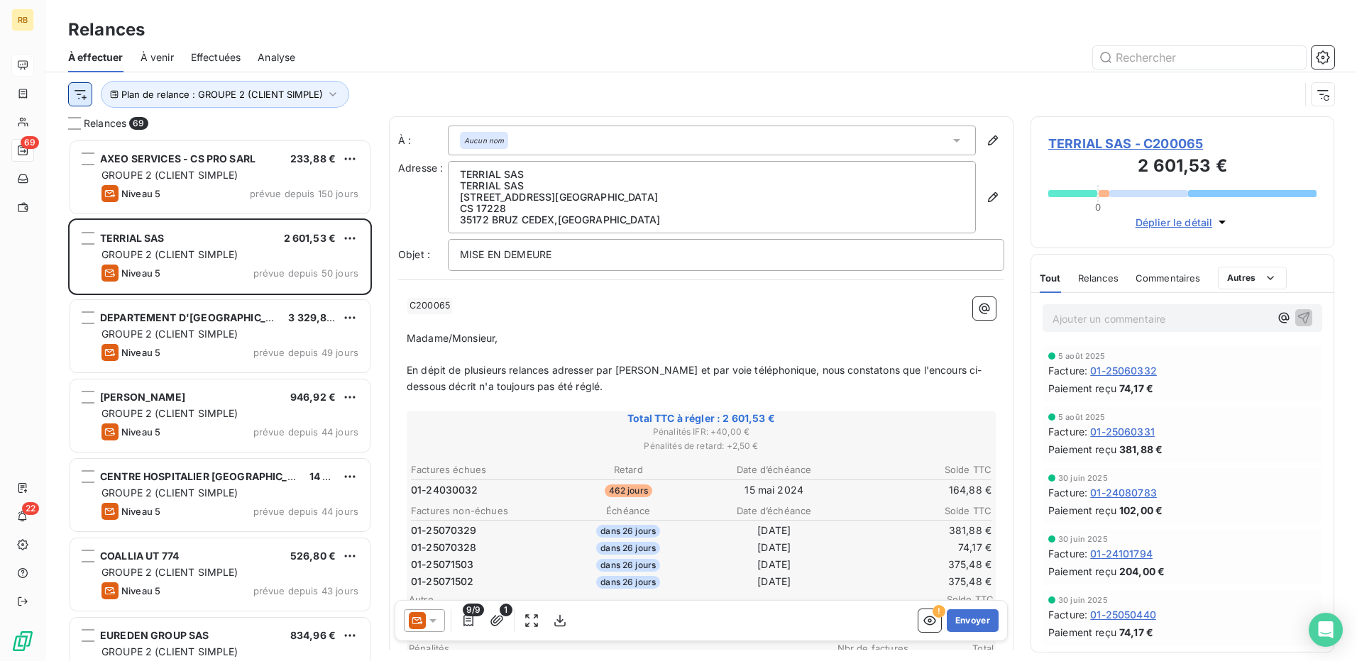
click at [70, 99] on html "RB 69 22 Relances À effectuer À venir Effectuées Analyse Plan de relance : GROU…" at bounding box center [678, 330] width 1357 height 661
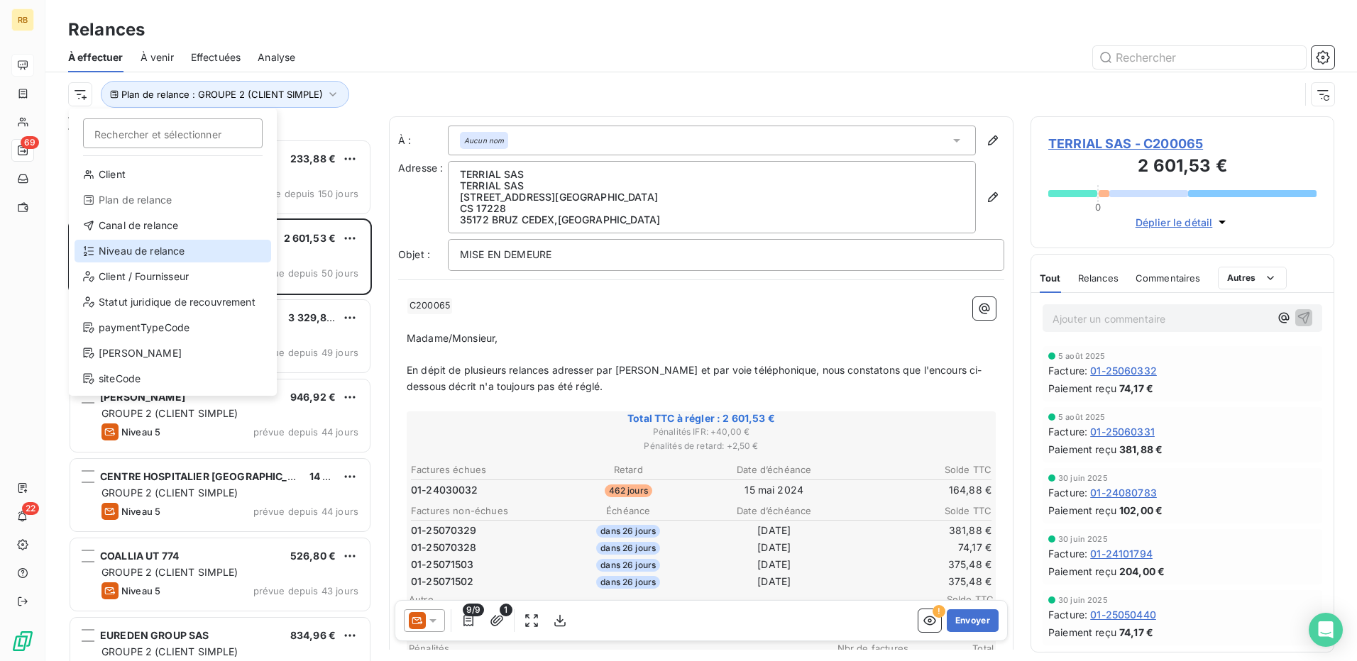
click at [168, 250] on div "Niveau de relance" at bounding box center [173, 251] width 197 height 23
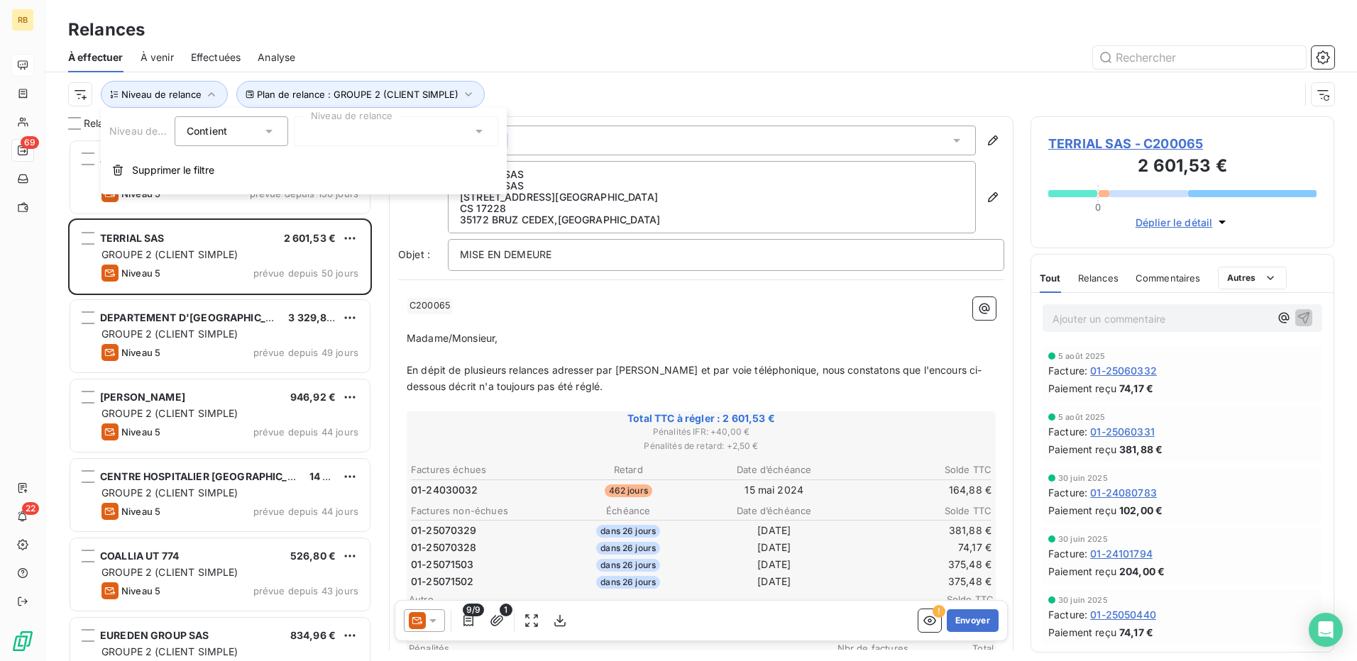
click at [365, 131] on div at bounding box center [396, 131] width 204 height 30
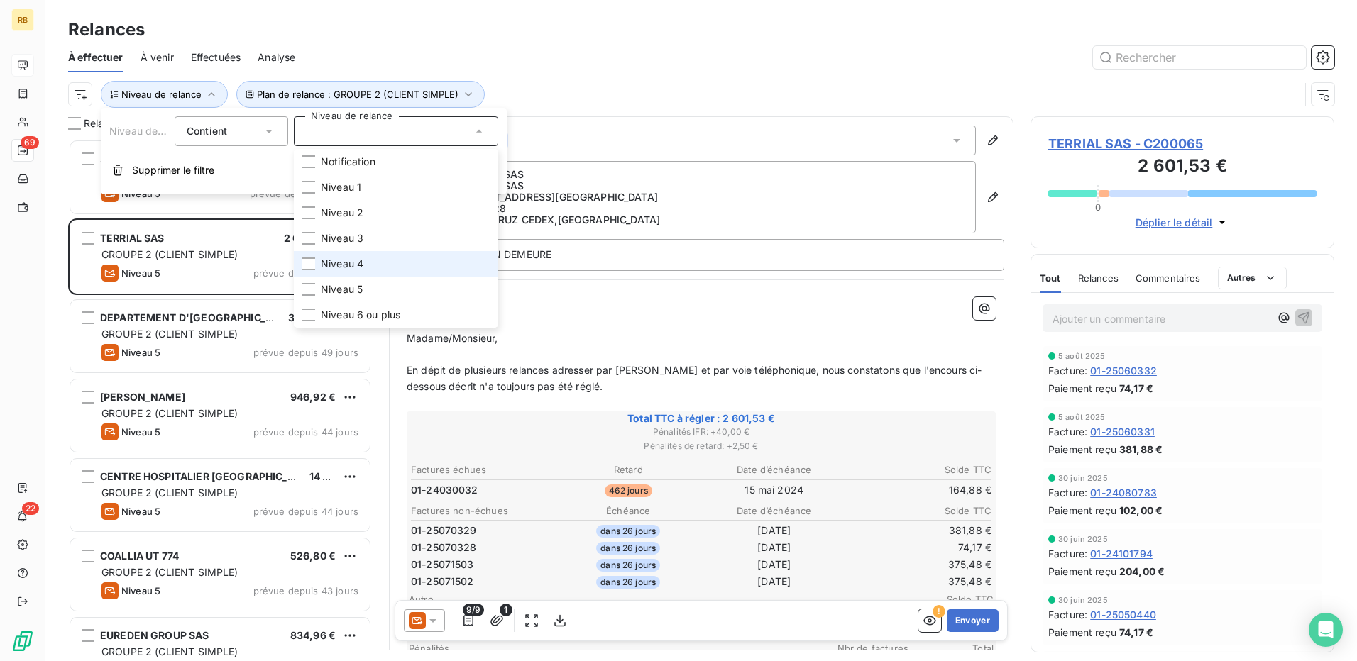
click at [361, 260] on span "Niveau 4" at bounding box center [342, 264] width 43 height 14
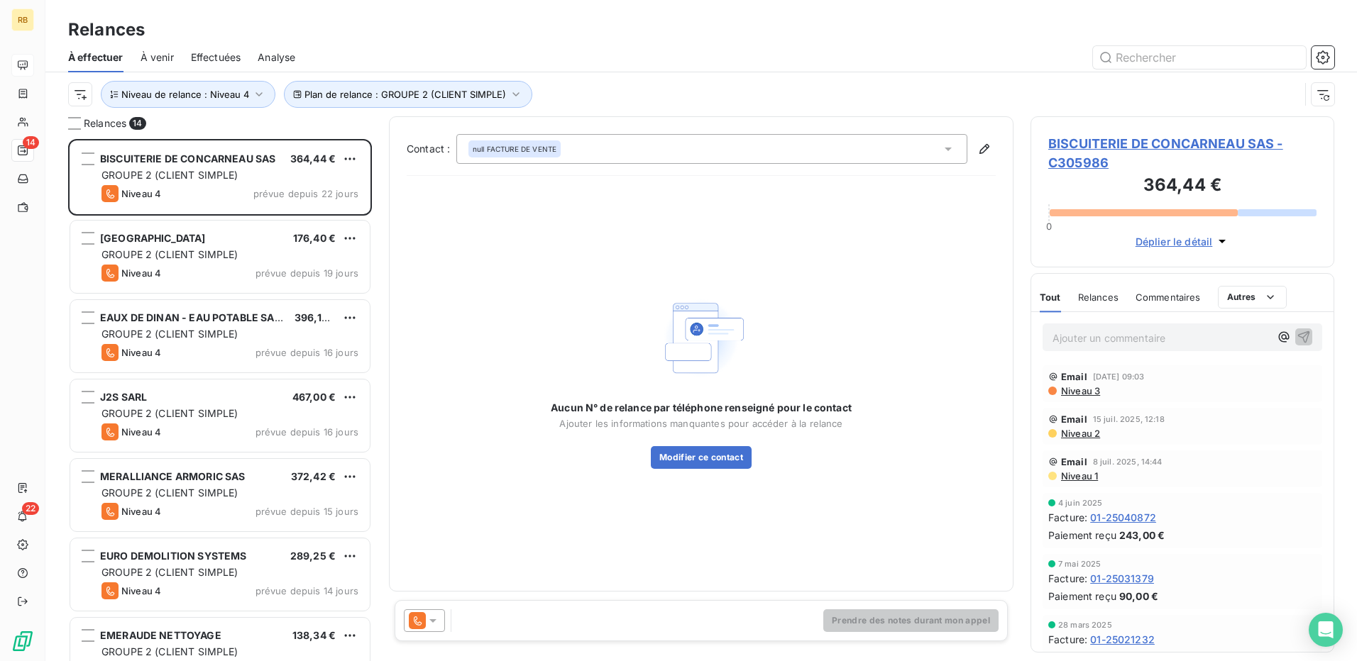
click at [718, 68] on div at bounding box center [823, 57] width 1022 height 23
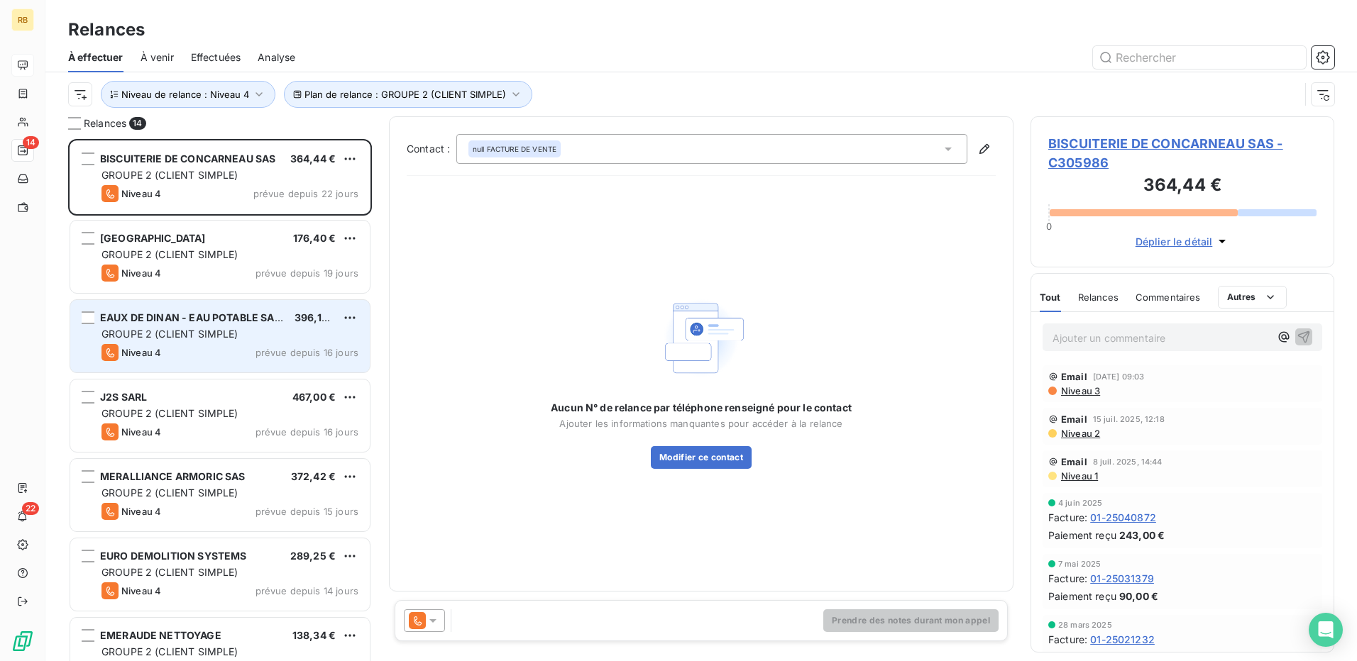
click at [298, 341] on div "EAUX DE DINAN - EAU POTABLE SAEM 396,12 € GROUPE 2 (CLIENT SIMPLE) Niveau 4 pré…" at bounding box center [219, 336] width 299 height 72
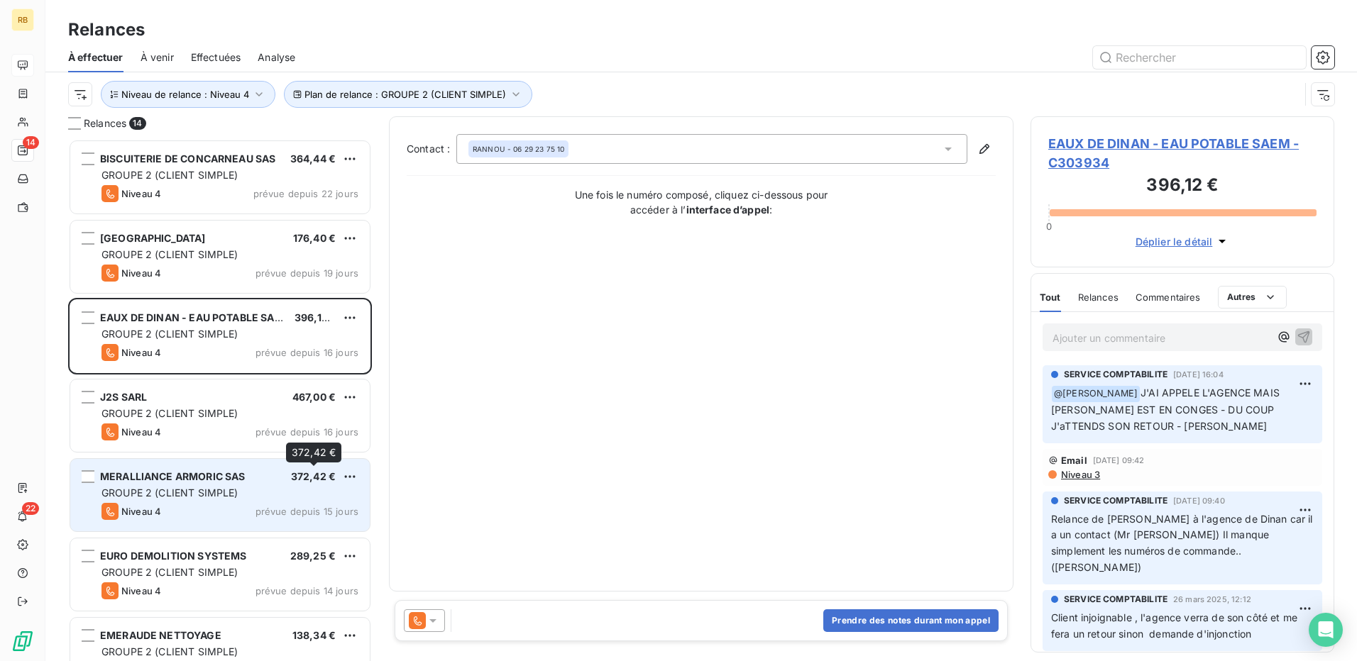
click at [288, 473] on div "MERALLIANCE ARMORIC SAS 372,42 €" at bounding box center [229, 477] width 257 height 13
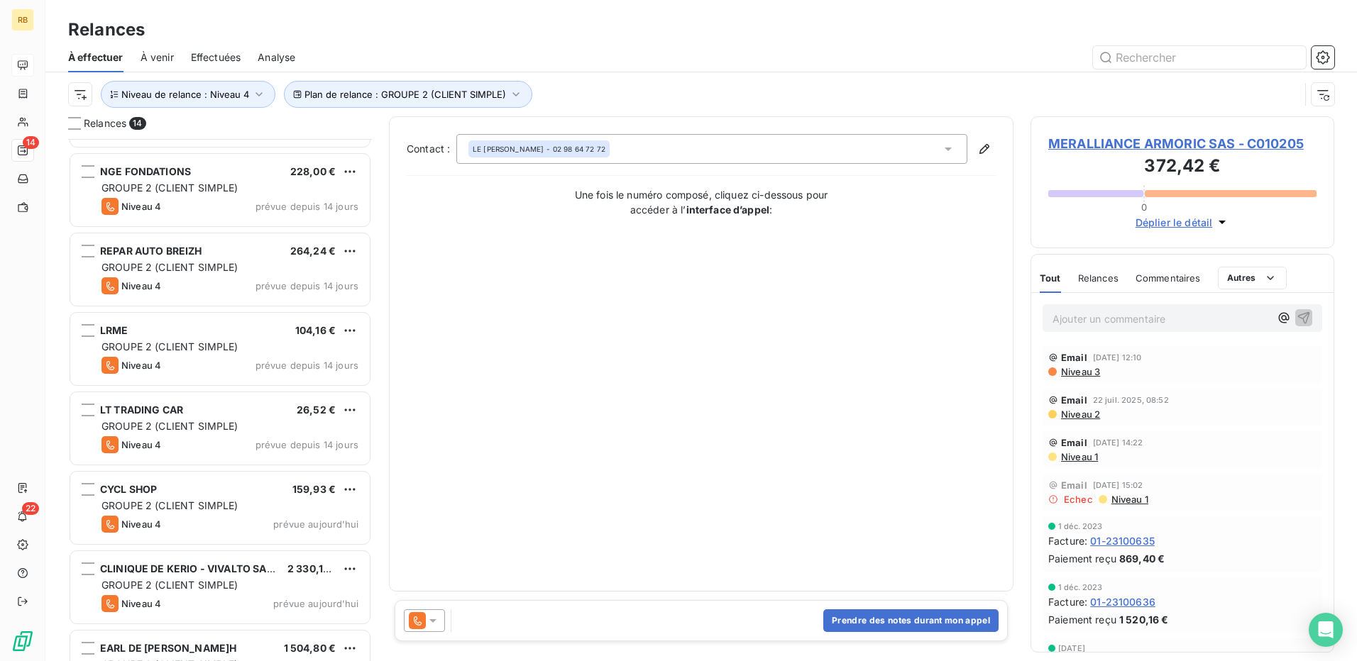
scroll to position [591, 0]
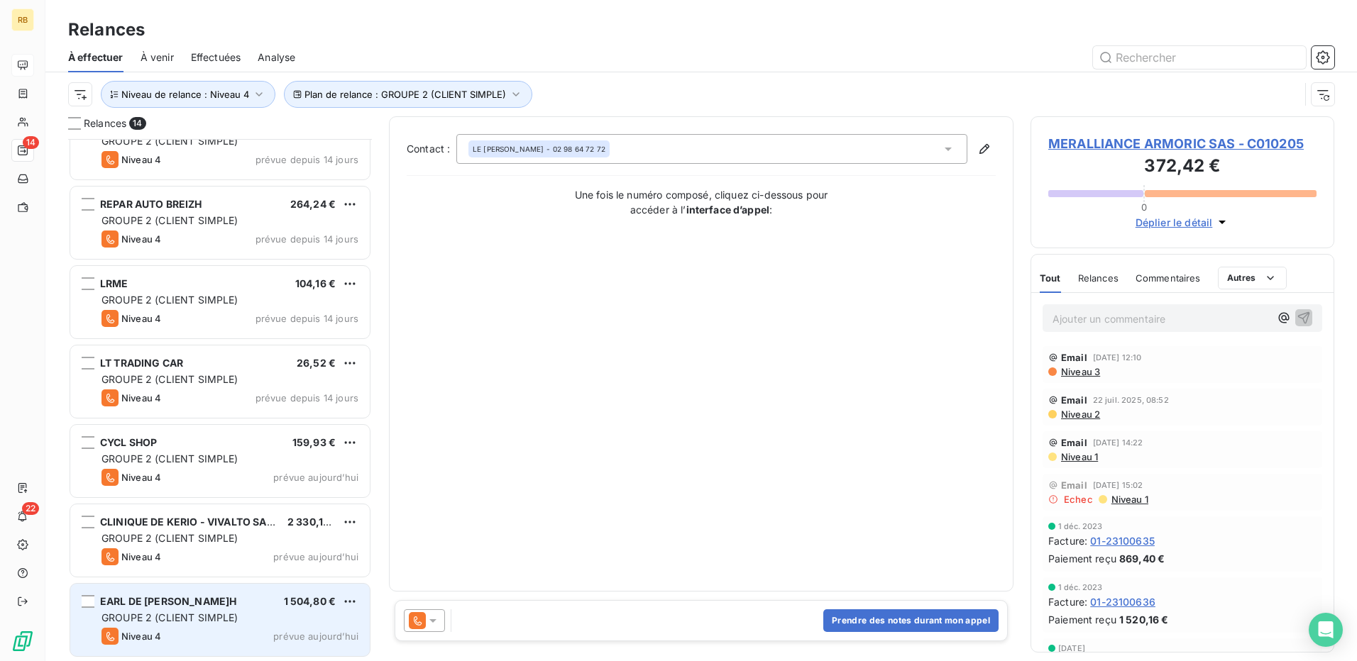
click at [177, 625] on div "EARL DE KERROC'H 1 504,80 € GROUPE 2 (CLIENT SIMPLE) Niveau 4 prévue aujourd’hui" at bounding box center [219, 620] width 299 height 72
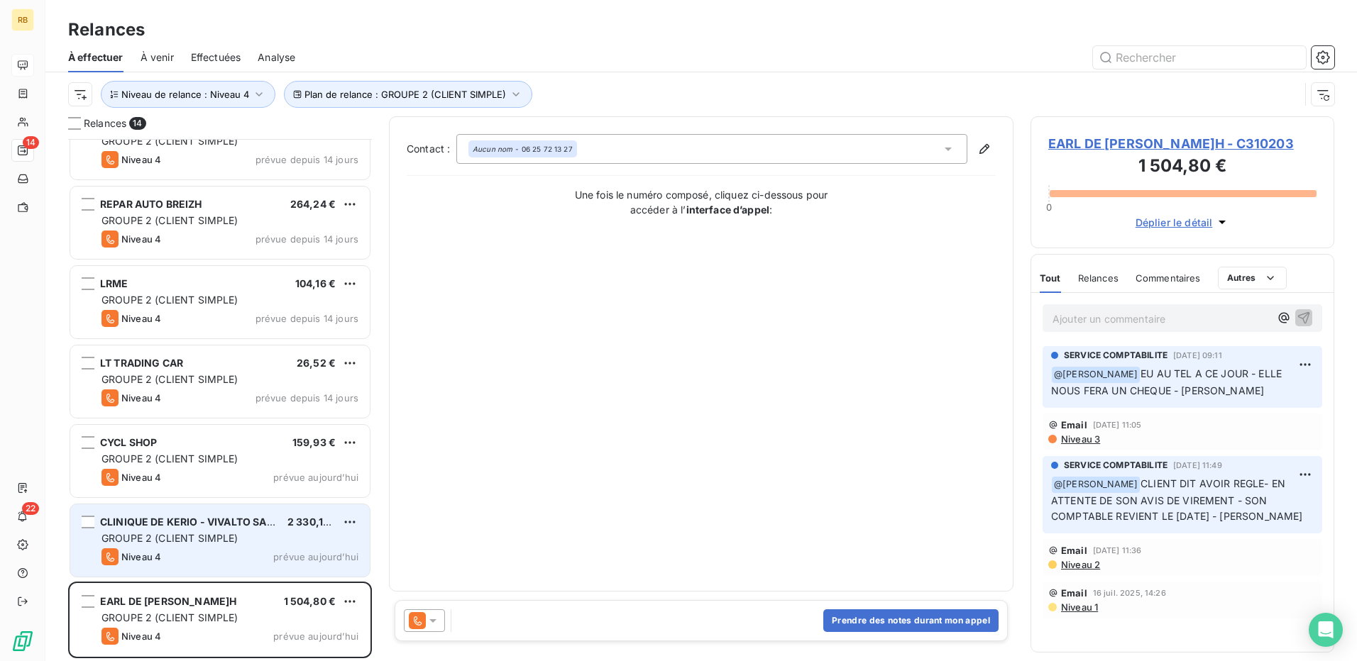
click at [165, 550] on div "Niveau 4 prévue aujourd’hui" at bounding box center [229, 557] width 257 height 17
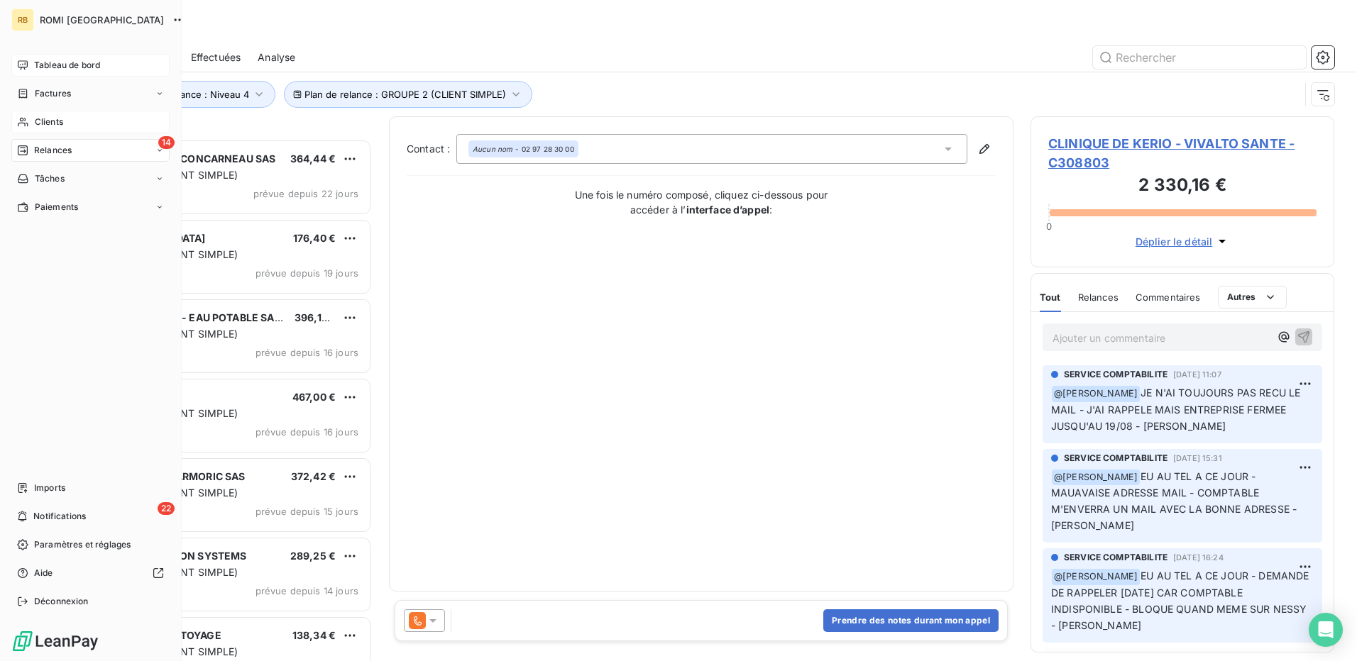
click at [67, 121] on div "Clients" at bounding box center [90, 122] width 158 height 23
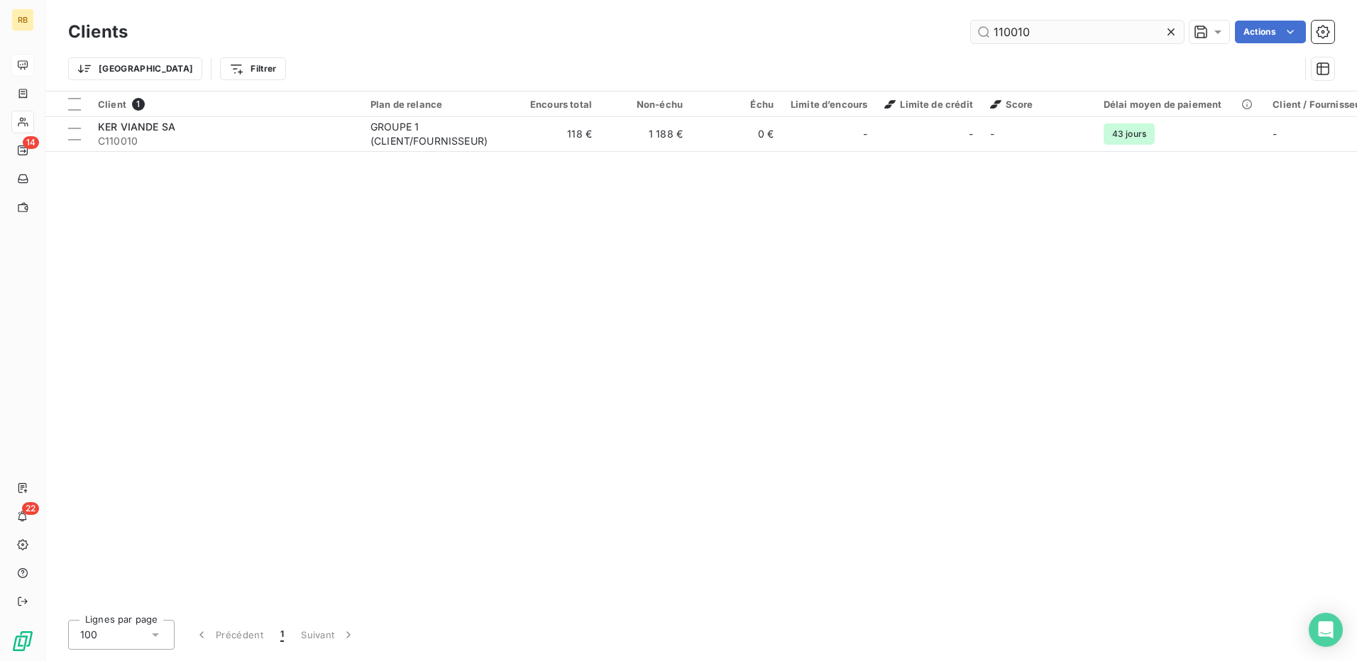
click at [1010, 40] on input "110010" at bounding box center [1077, 32] width 213 height 23
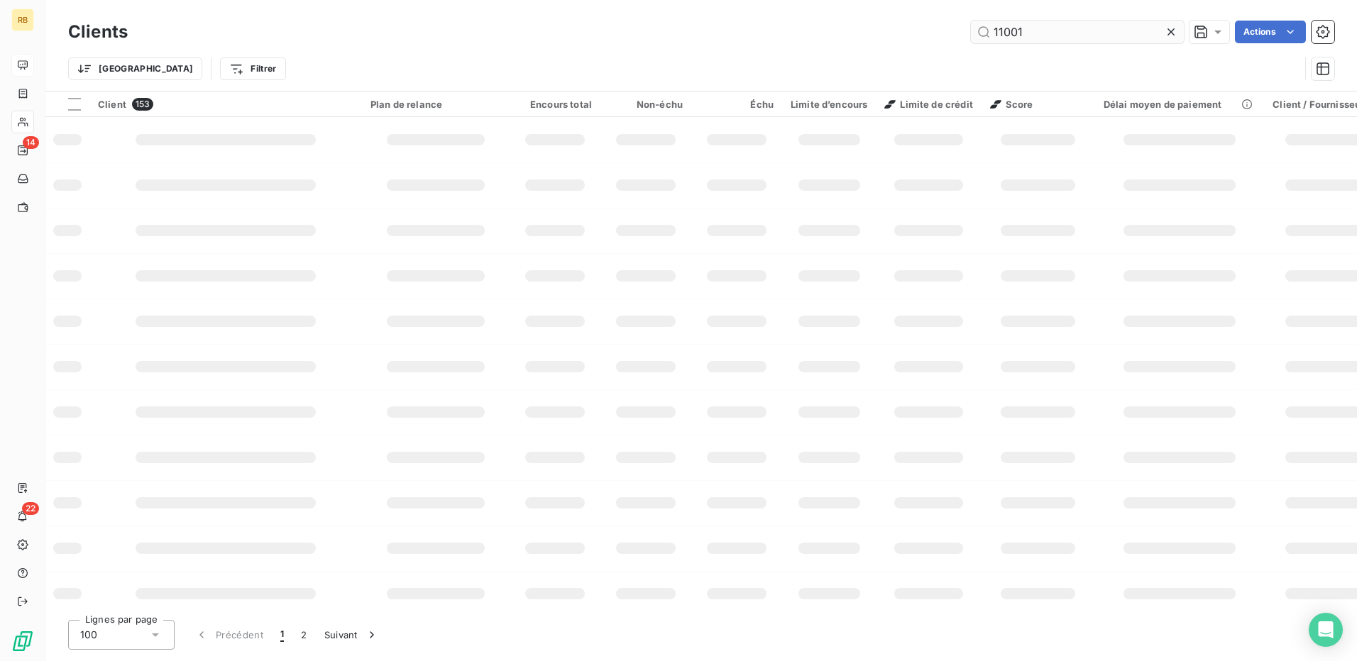
type input "110010"
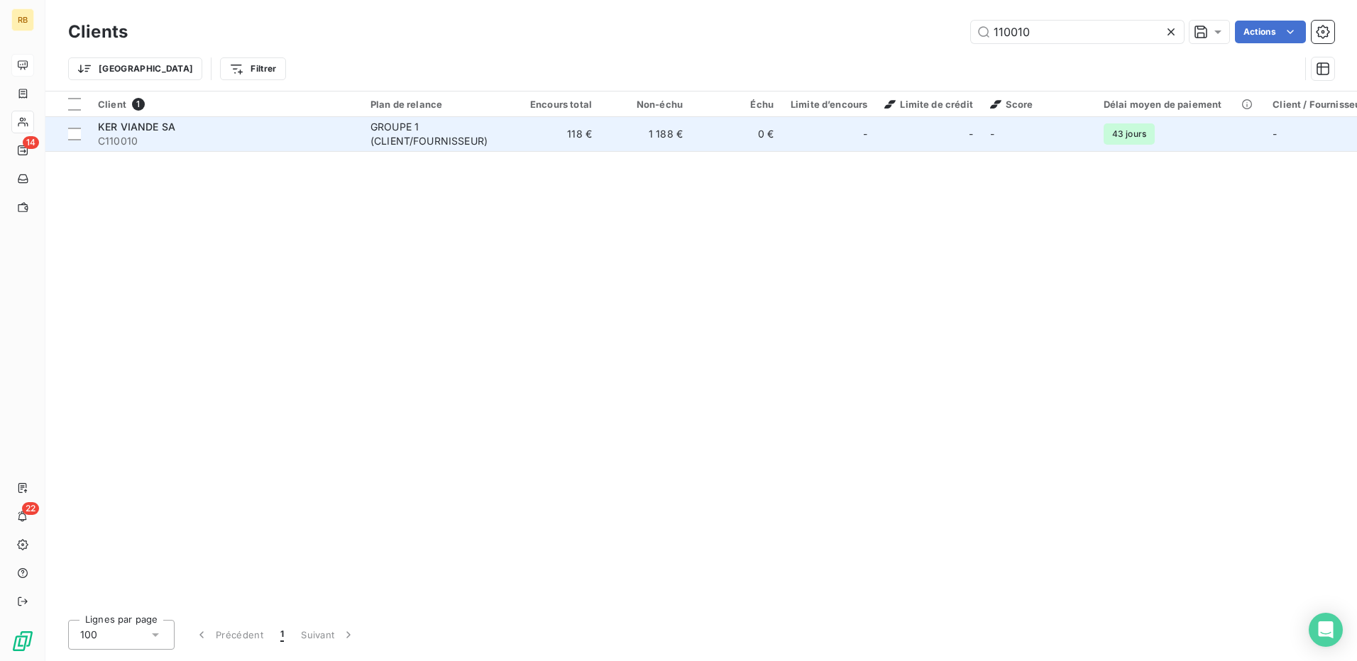
click at [773, 135] on td "0 €" at bounding box center [736, 134] width 91 height 34
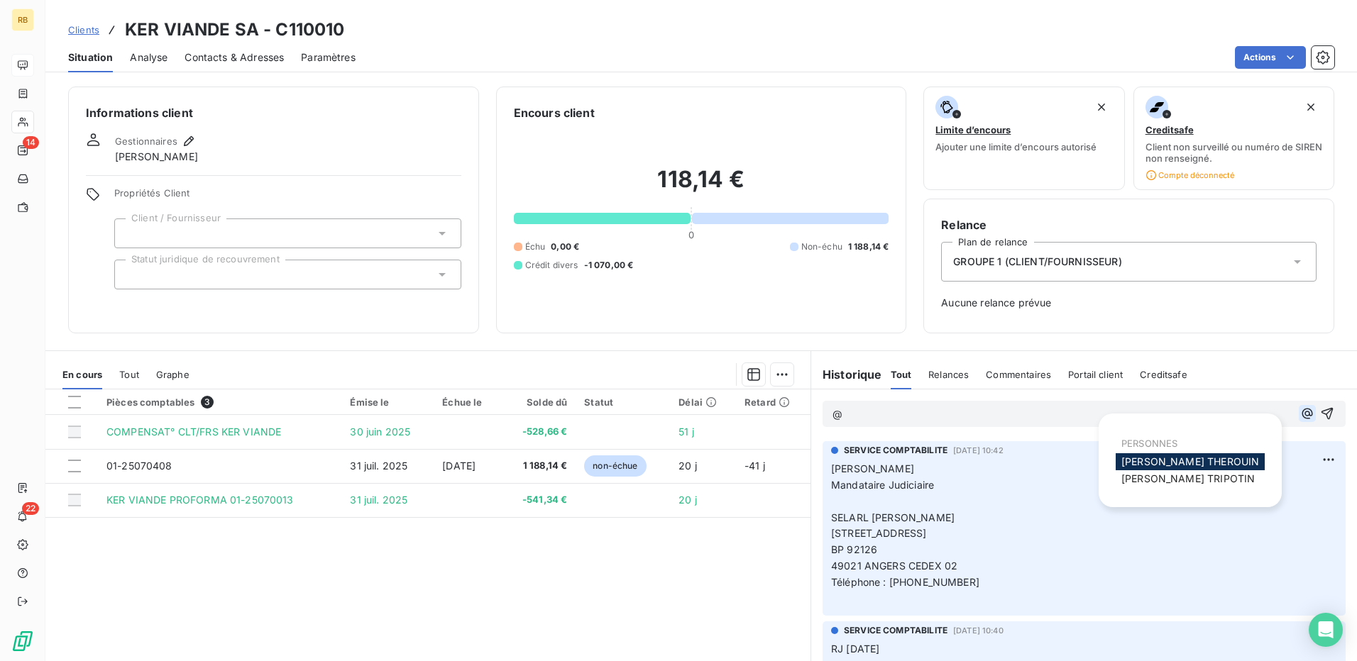
click at [1300, 414] on icon "button" at bounding box center [1307, 414] width 14 height 14
click at [1184, 478] on span "LUCIE TRIPOTIN" at bounding box center [1187, 479] width 133 height 12
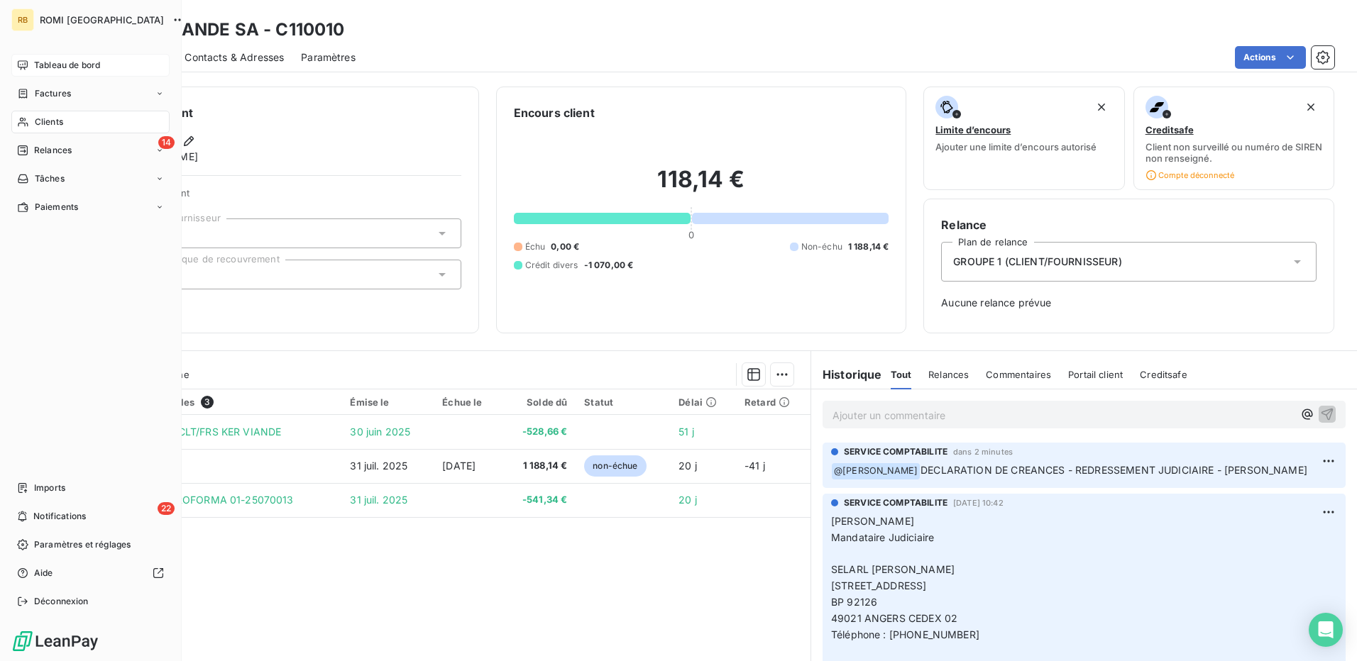
click at [46, 127] on span "Clients" at bounding box center [49, 122] width 28 height 13
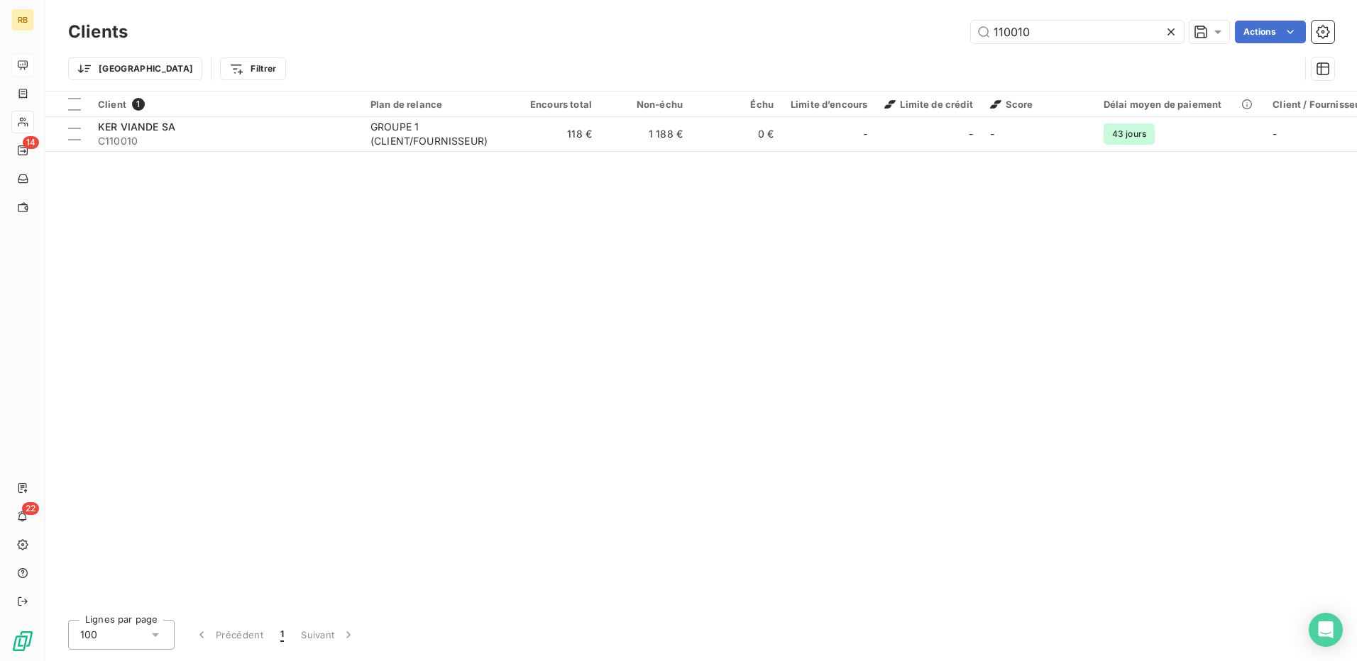
click at [1011, 20] on div "Clients 110010 Actions" at bounding box center [701, 32] width 1266 height 30
drag, startPoint x: 1011, startPoint y: 20, endPoint x: 999, endPoint y: 30, distance: 15.6
click at [999, 30] on input "110010" at bounding box center [1077, 32] width 213 height 23
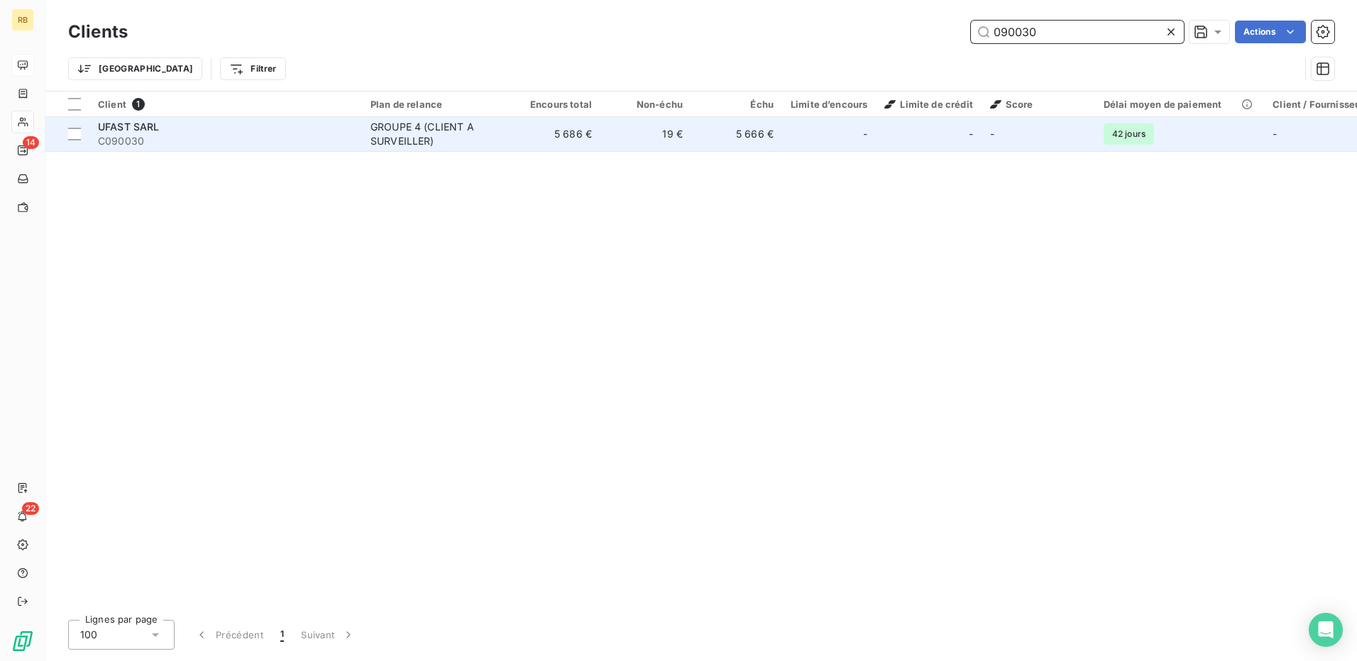
type input "090030"
click at [631, 148] on td "19 €" at bounding box center [645, 134] width 91 height 34
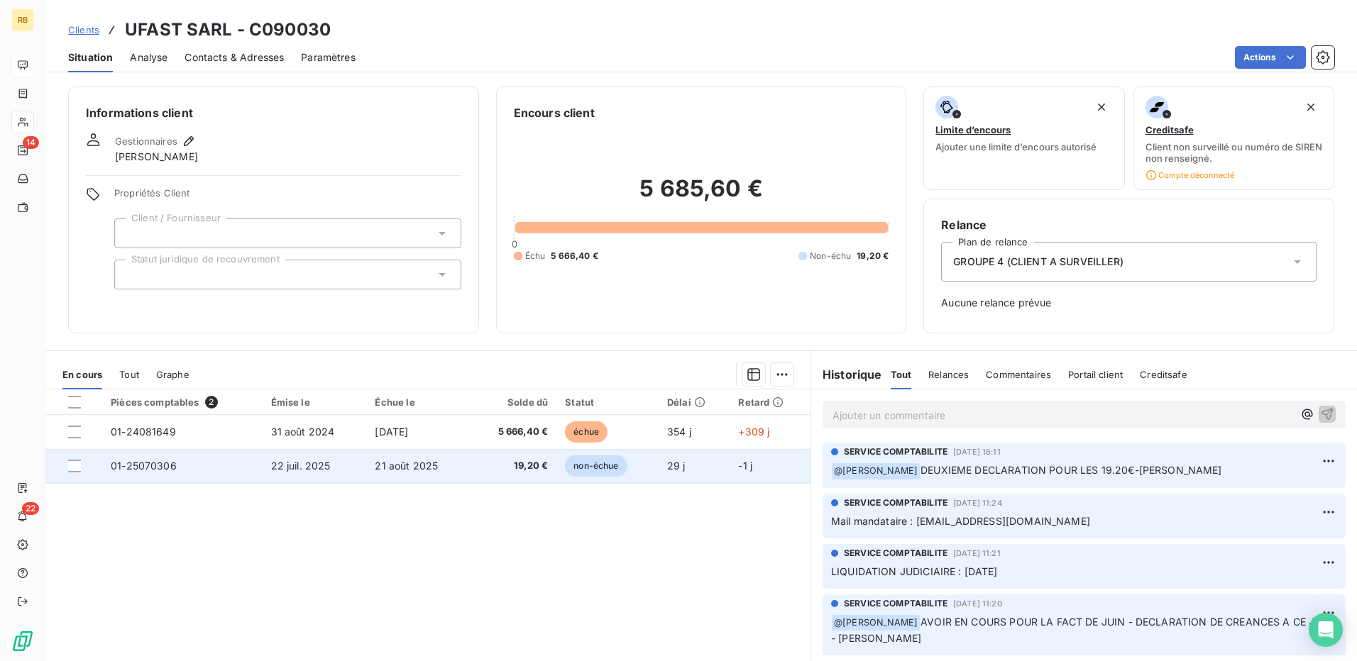
click at [165, 468] on span "01-25070306" at bounding box center [144, 466] width 66 height 12
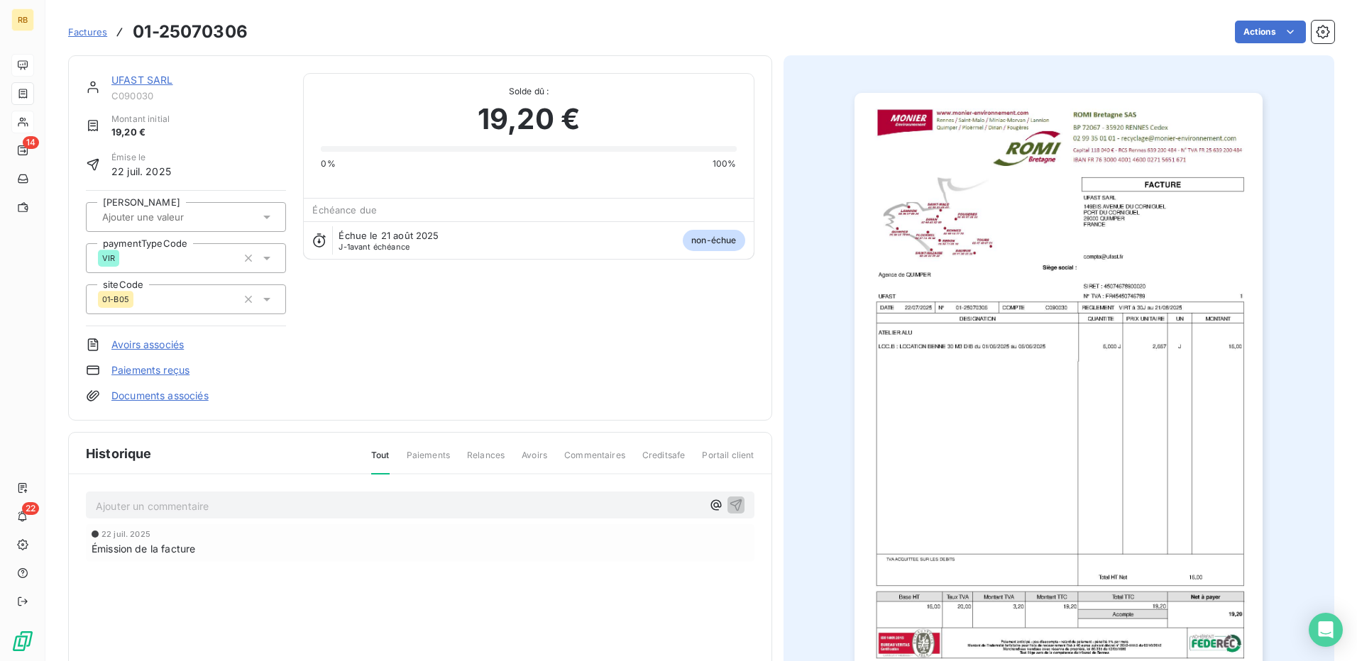
click at [969, 510] on img "button" at bounding box center [1058, 382] width 408 height 578
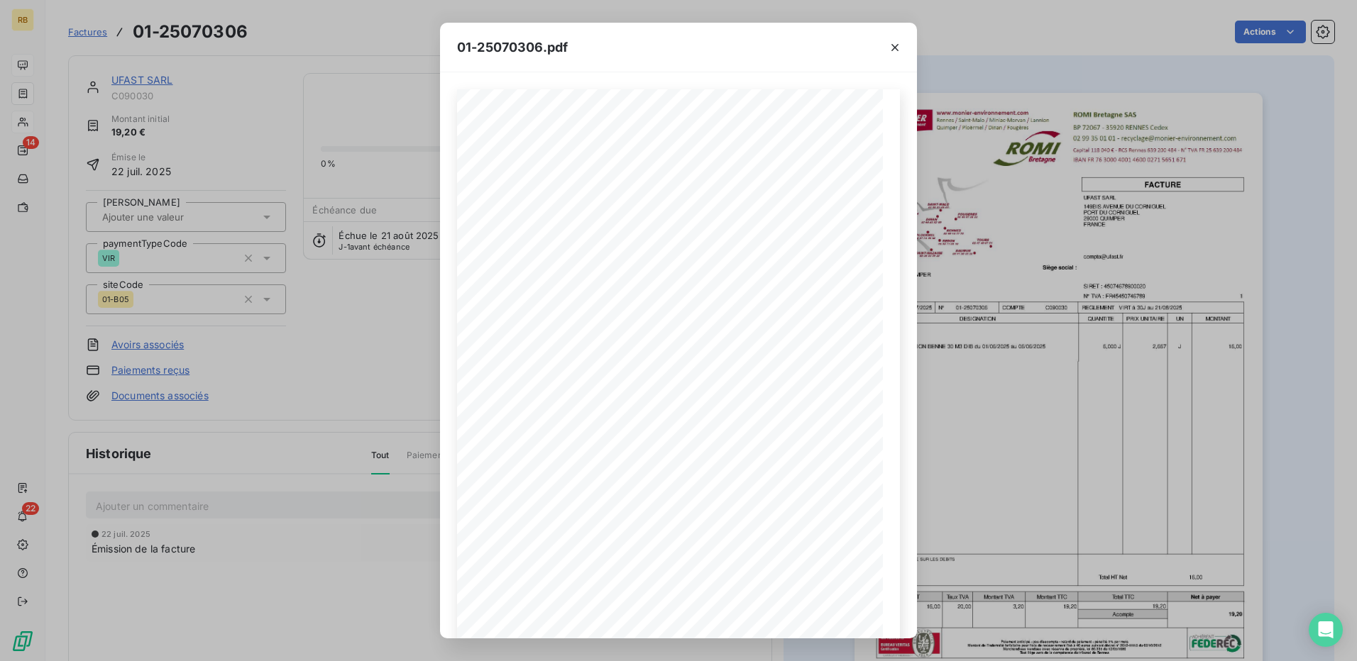
click at [298, 143] on div "01-25070306.pdf C090030 FACTURE 01-25070306 22/07/2025 UFAST SARL 149BIS AVENUE…" at bounding box center [678, 330] width 1357 height 661
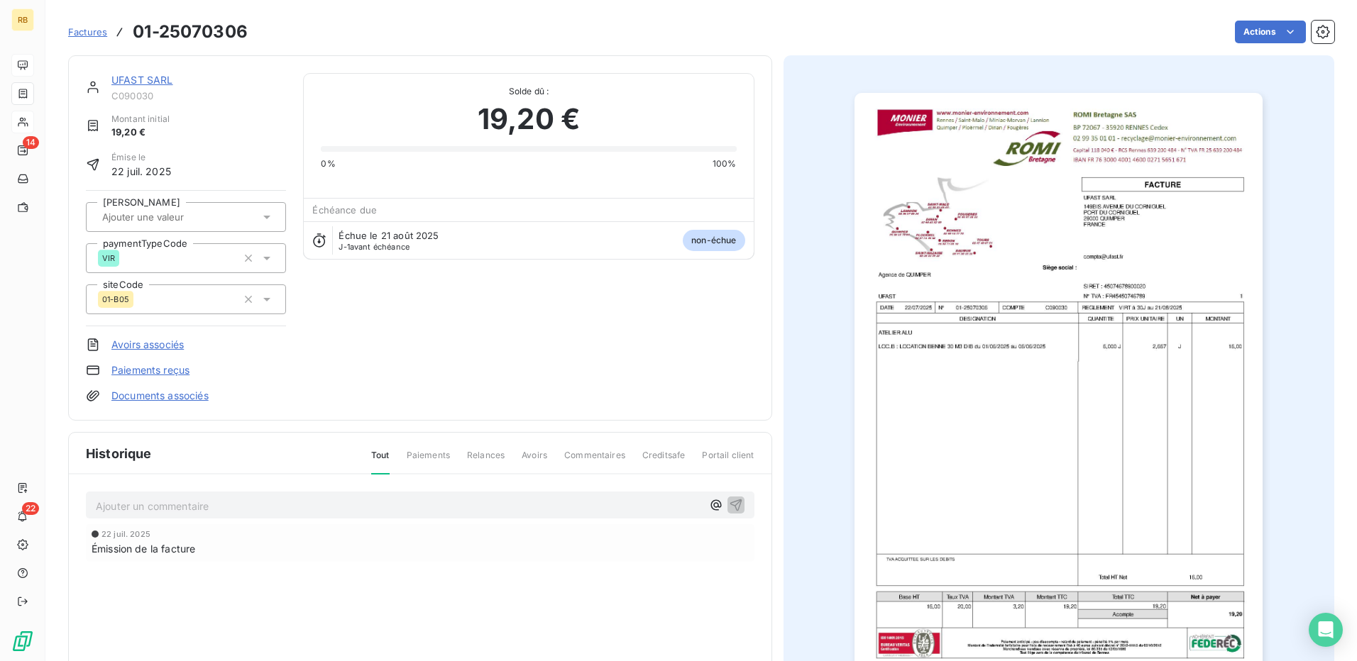
click at [161, 76] on link "UFAST SARL" at bounding box center [142, 80] width 62 height 12
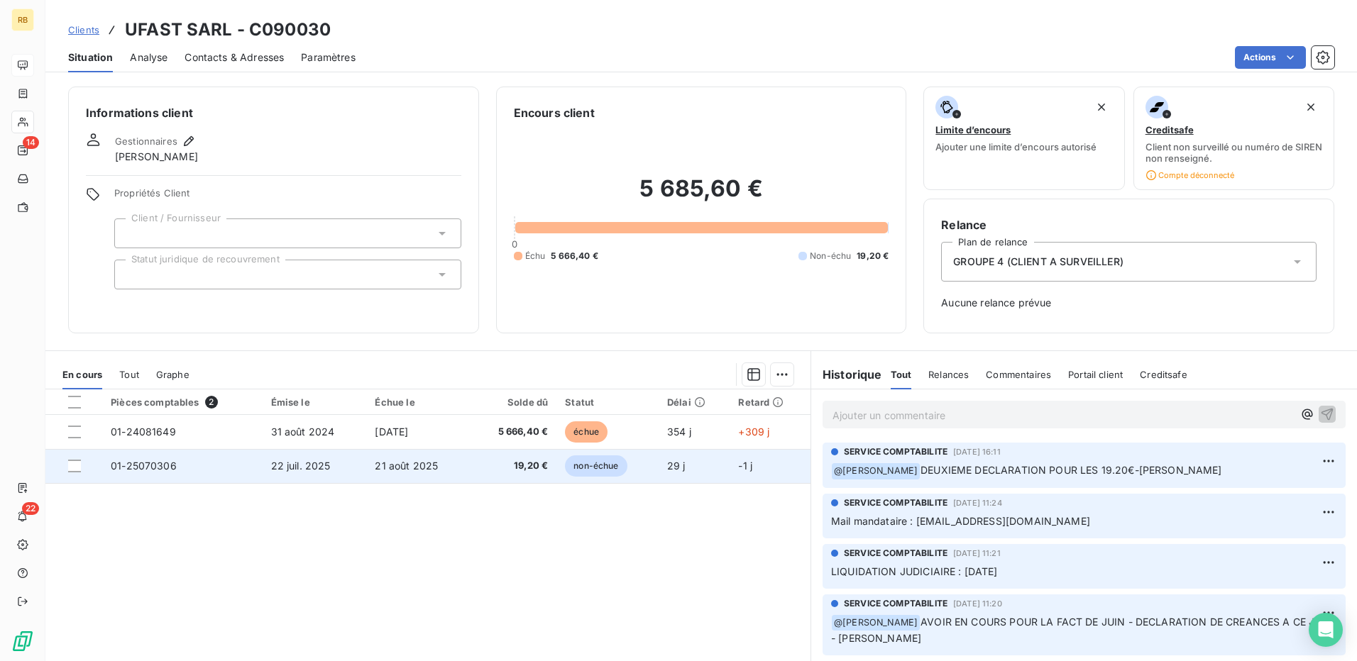
click at [399, 463] on span "21 août 2025" at bounding box center [406, 466] width 63 height 12
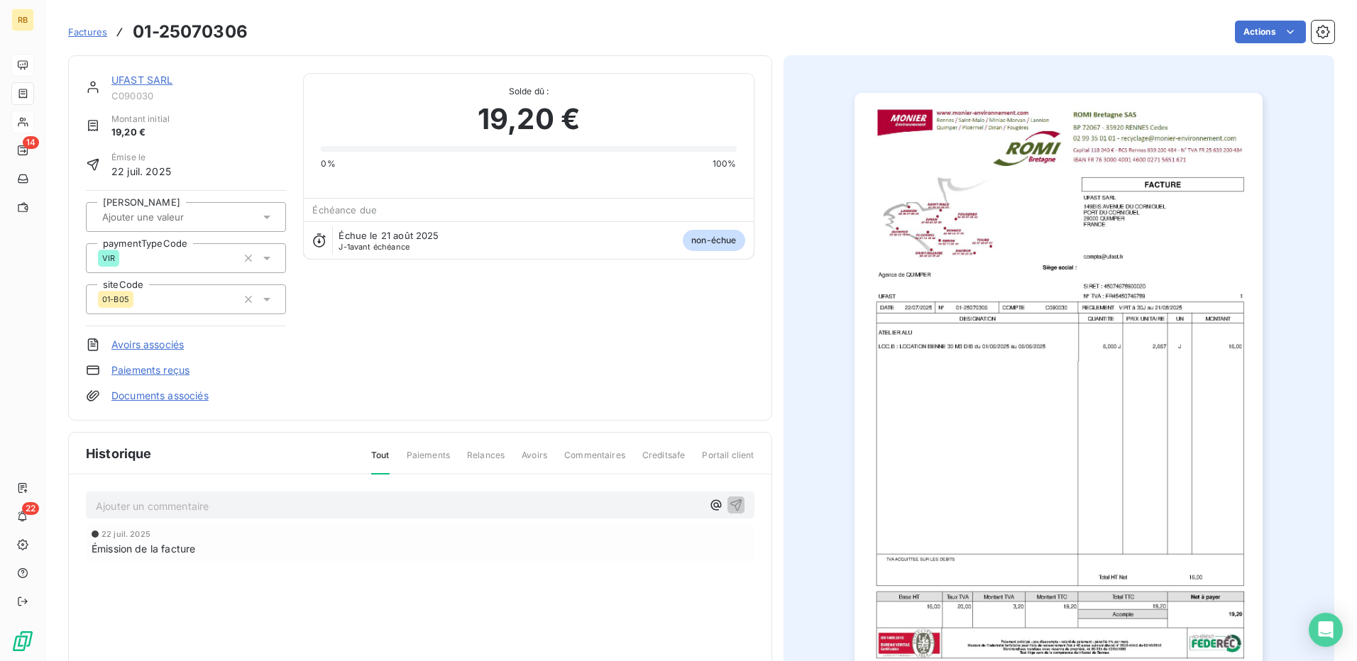
click at [1014, 280] on img "button" at bounding box center [1058, 382] width 408 height 578
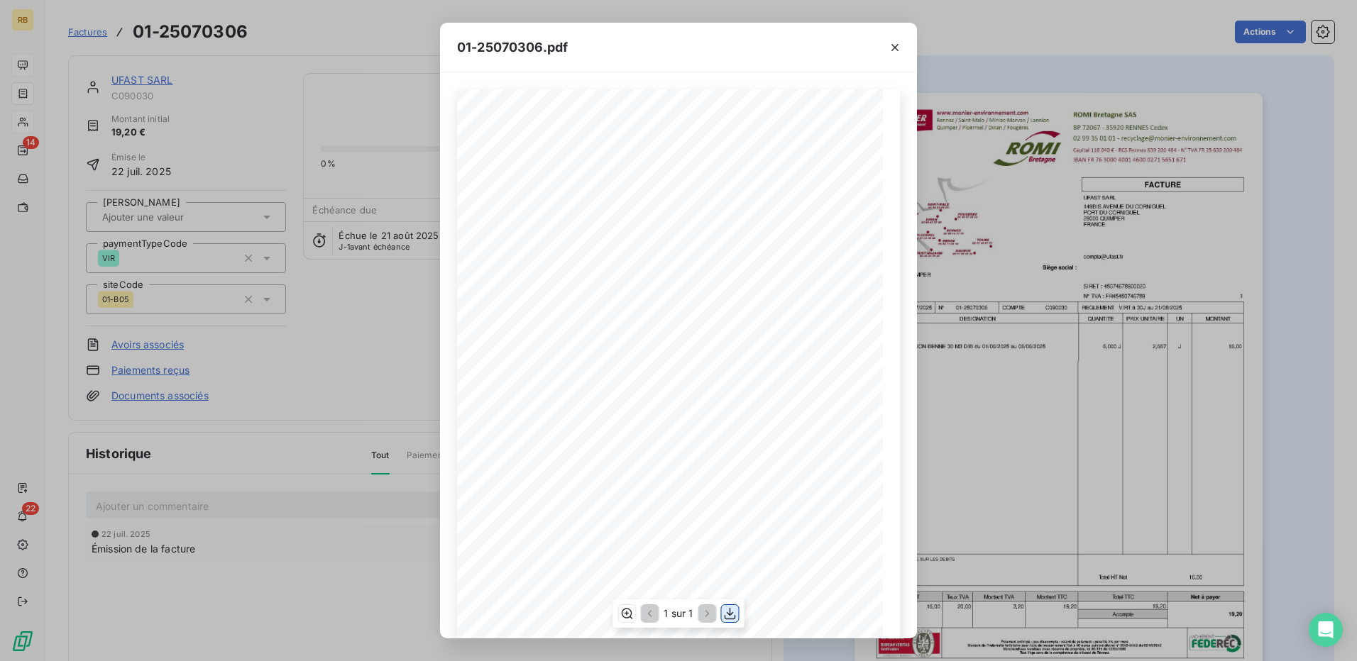
click at [729, 615] on icon "button" at bounding box center [730, 614] width 11 height 12
drag, startPoint x: 405, startPoint y: 227, endPoint x: 392, endPoint y: 210, distance: 20.9
click at [405, 227] on div "01-25070306.pdf C090030 FACTURE 01-25070306 22/07/2025 UFAST SARL 149BIS AVENUE…" at bounding box center [678, 330] width 1357 height 661
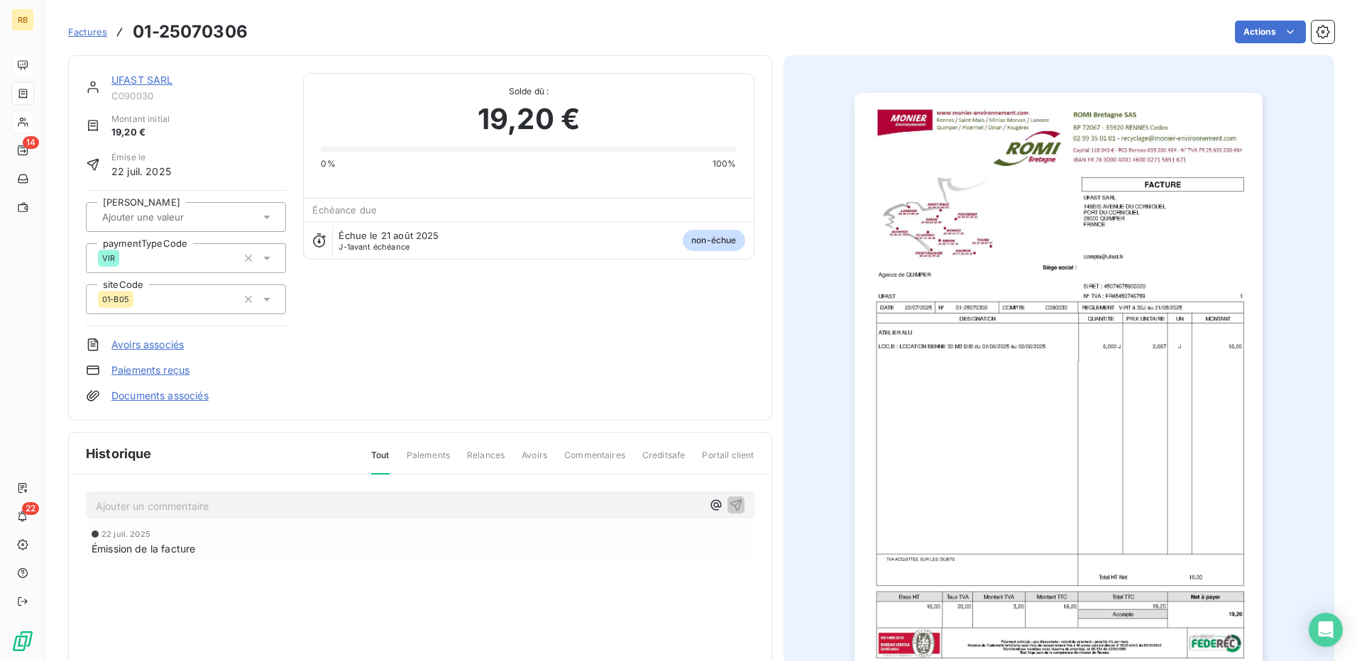
click at [148, 89] on div "UFAST SARL C090030" at bounding box center [198, 87] width 175 height 28
click at [184, 28] on h3 "01-25070306" at bounding box center [190, 32] width 115 height 26
click at [163, 78] on link "UFAST SARL" at bounding box center [142, 80] width 62 height 12
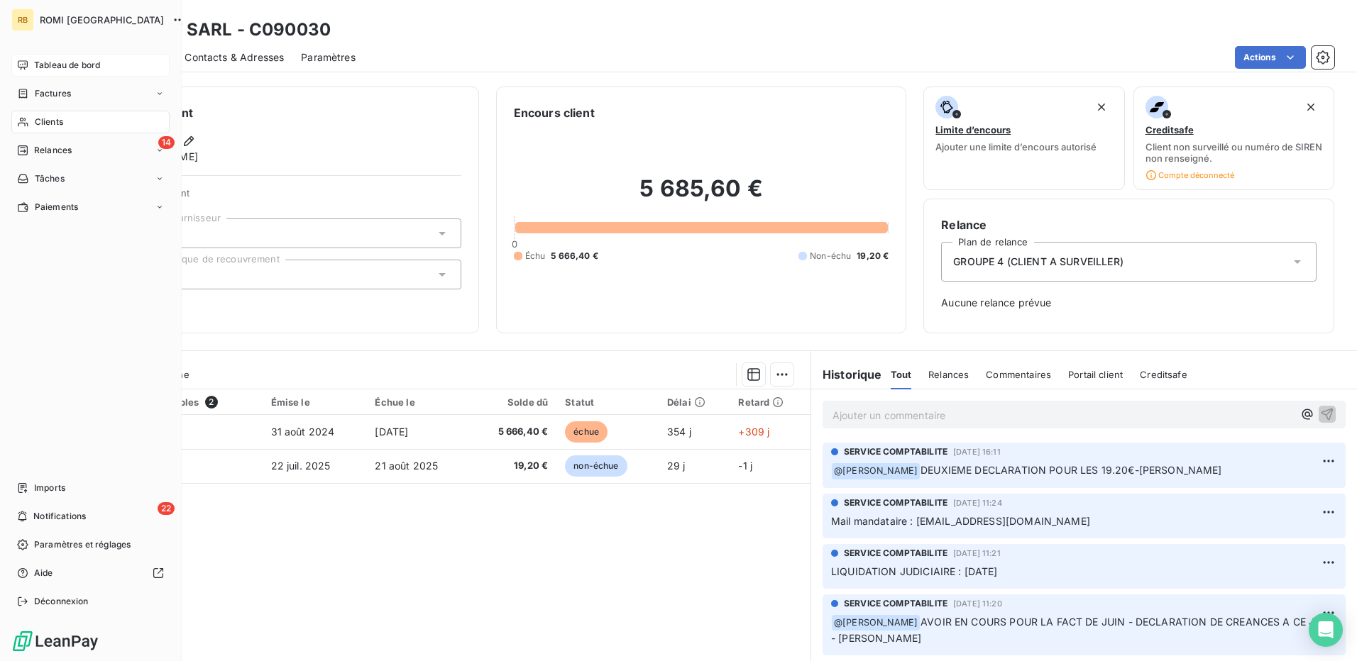
click at [35, 126] on span "Clients" at bounding box center [49, 122] width 28 height 13
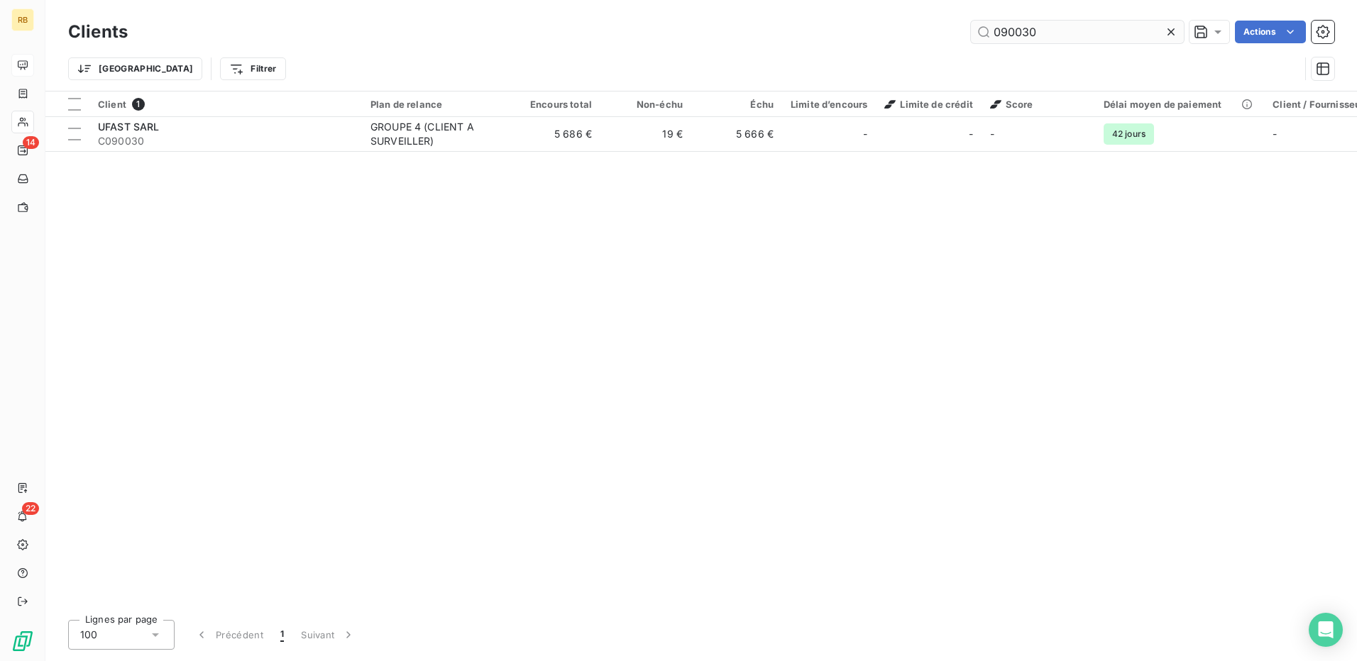
click at [1015, 36] on input "090030" at bounding box center [1077, 32] width 213 height 23
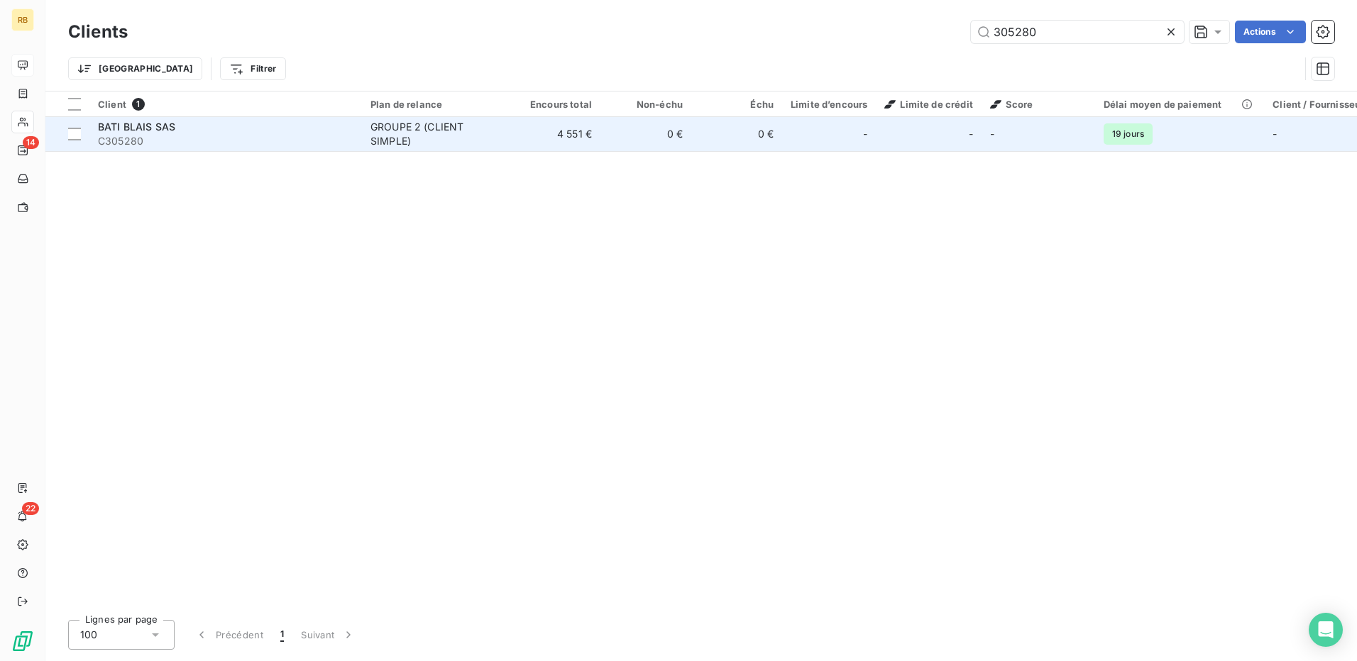
type input "305280"
click at [663, 137] on td "0 €" at bounding box center [645, 134] width 91 height 34
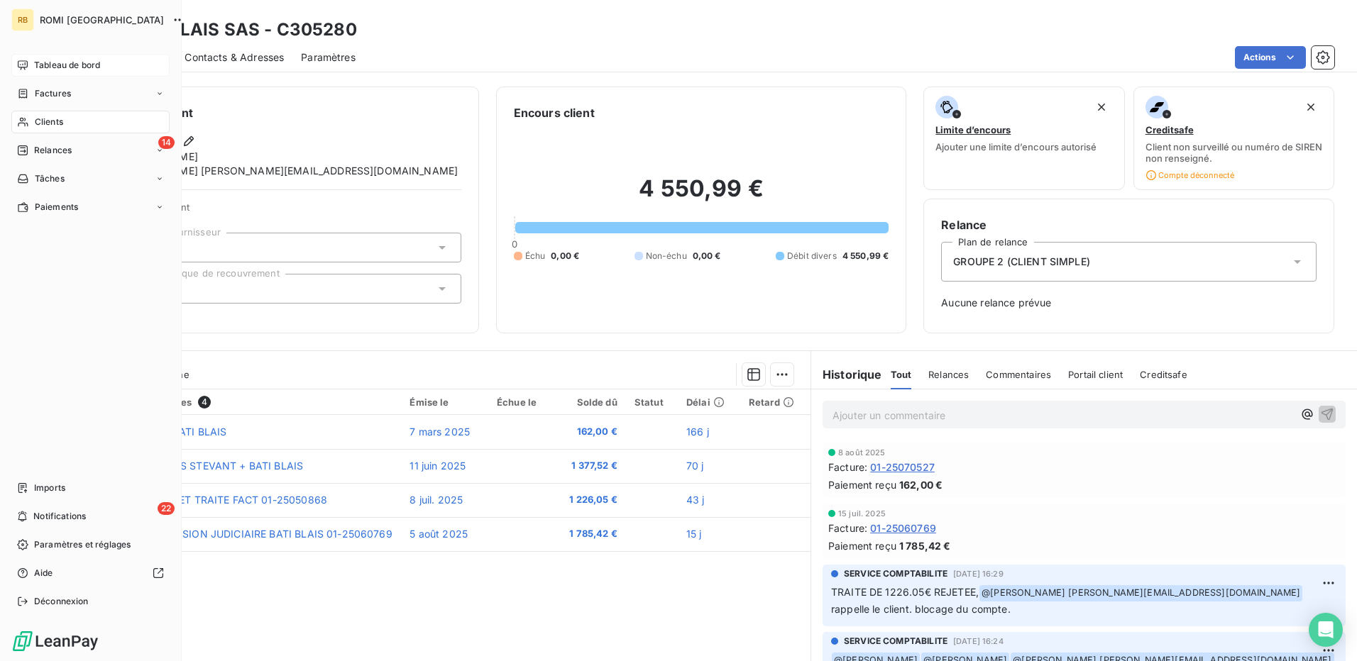
click at [61, 60] on span "Tableau de bord" at bounding box center [67, 65] width 66 height 13
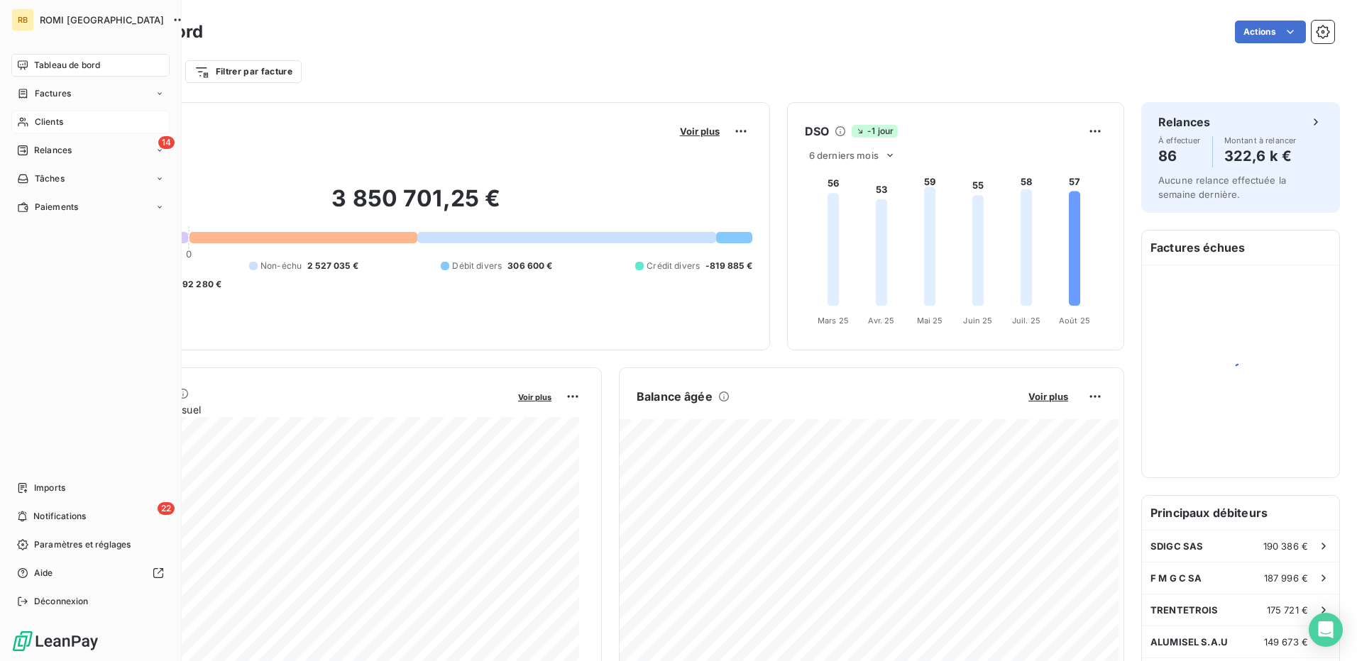
click at [38, 145] on span "Relances" at bounding box center [53, 150] width 38 height 13
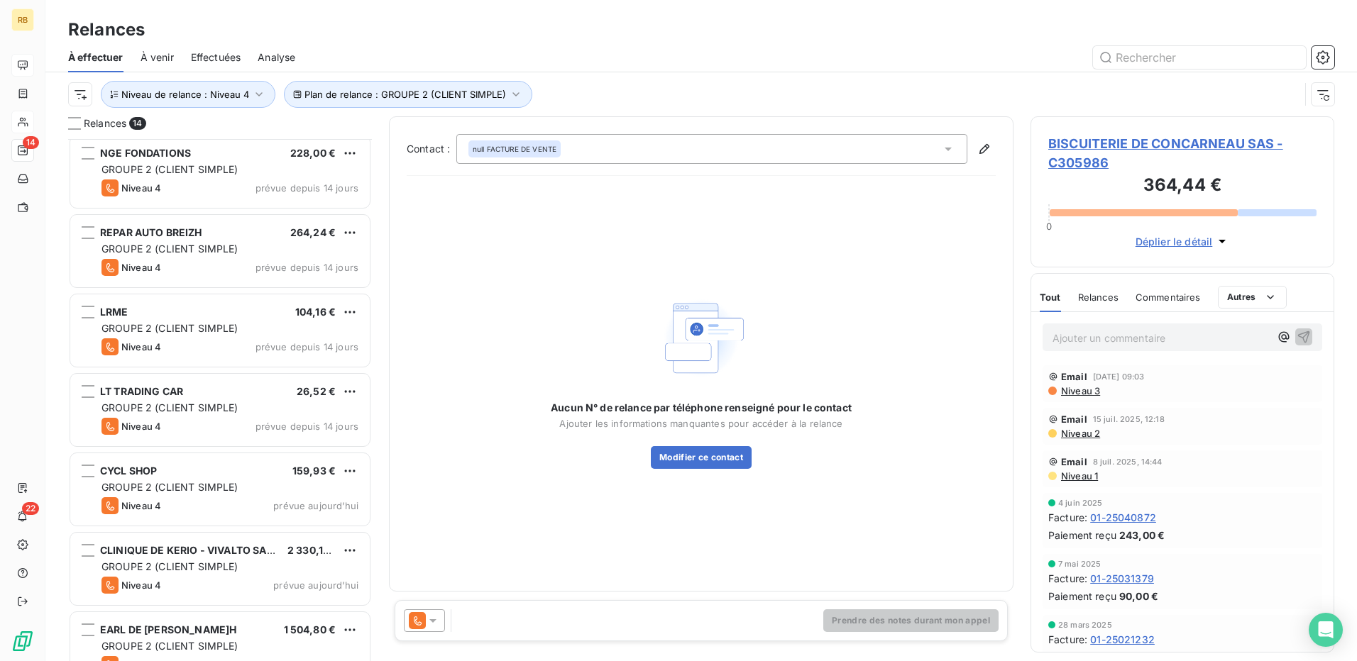
scroll to position [591, 0]
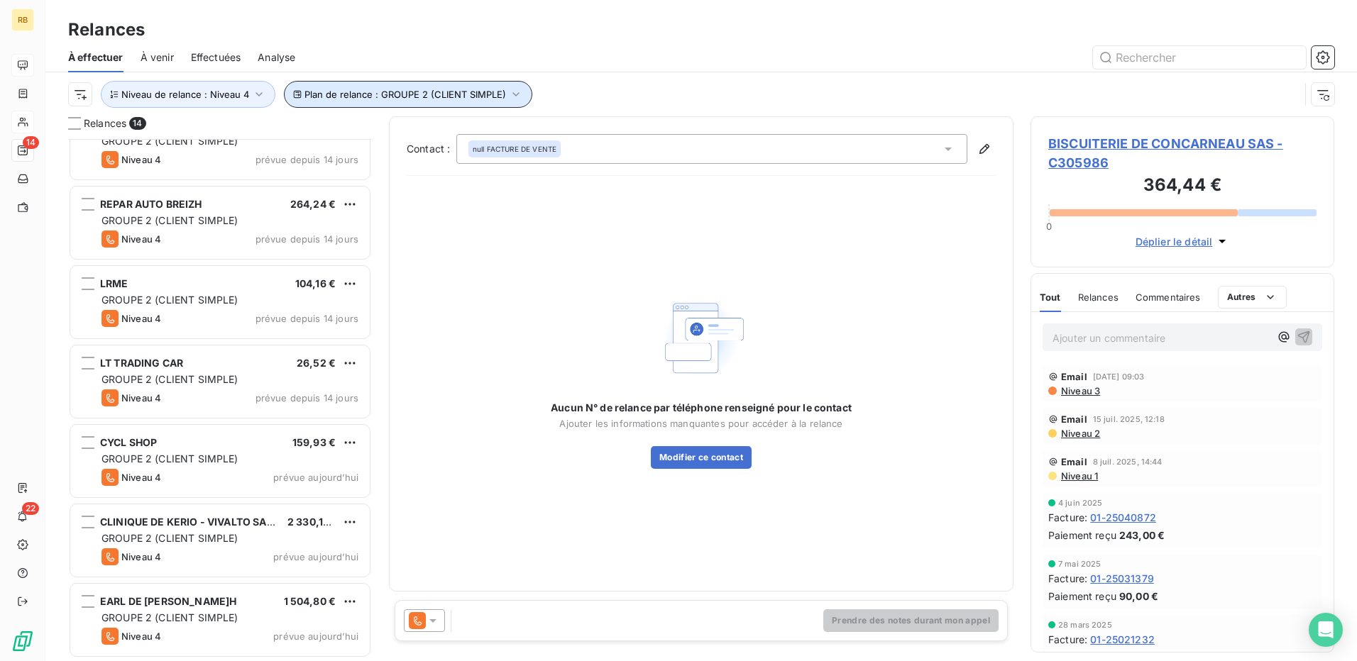
click at [407, 94] on span "Plan de relance : GROUPE 2 (CLIENT SIMPLE)" at bounding box center [405, 94] width 202 height 11
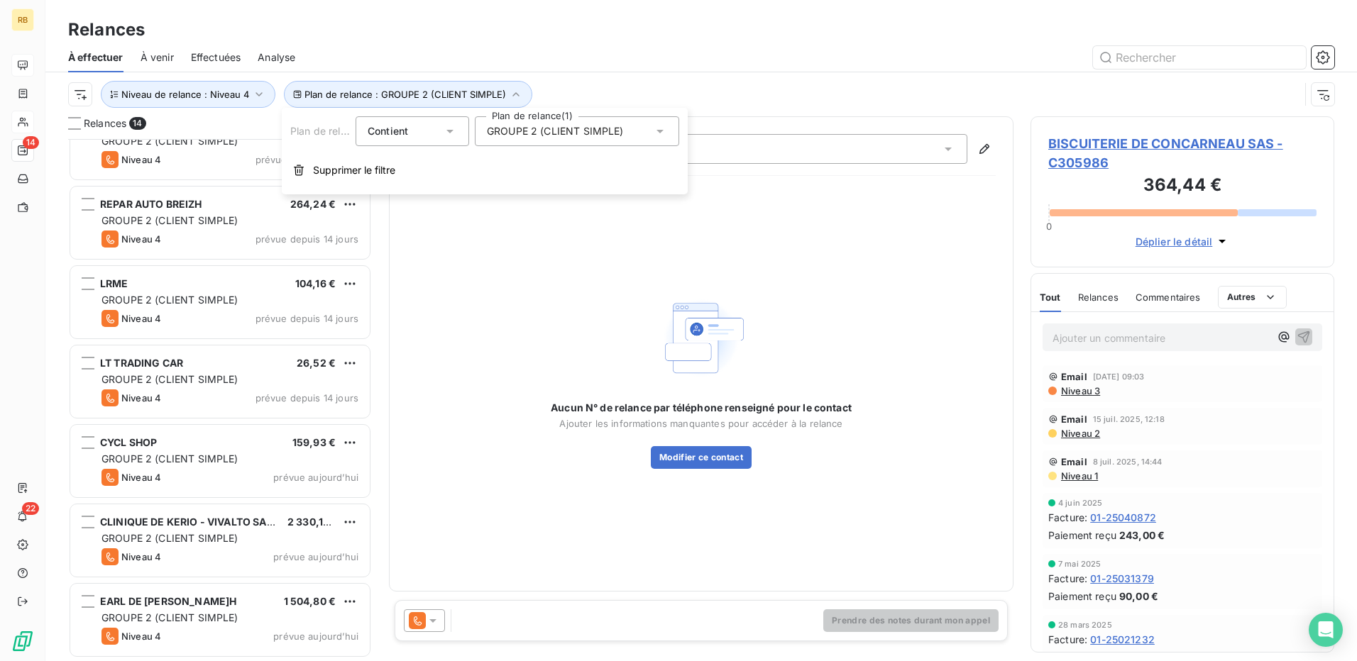
click at [644, 70] on div "À effectuer À venir Effectuées Analyse" at bounding box center [700, 58] width 1311 height 30
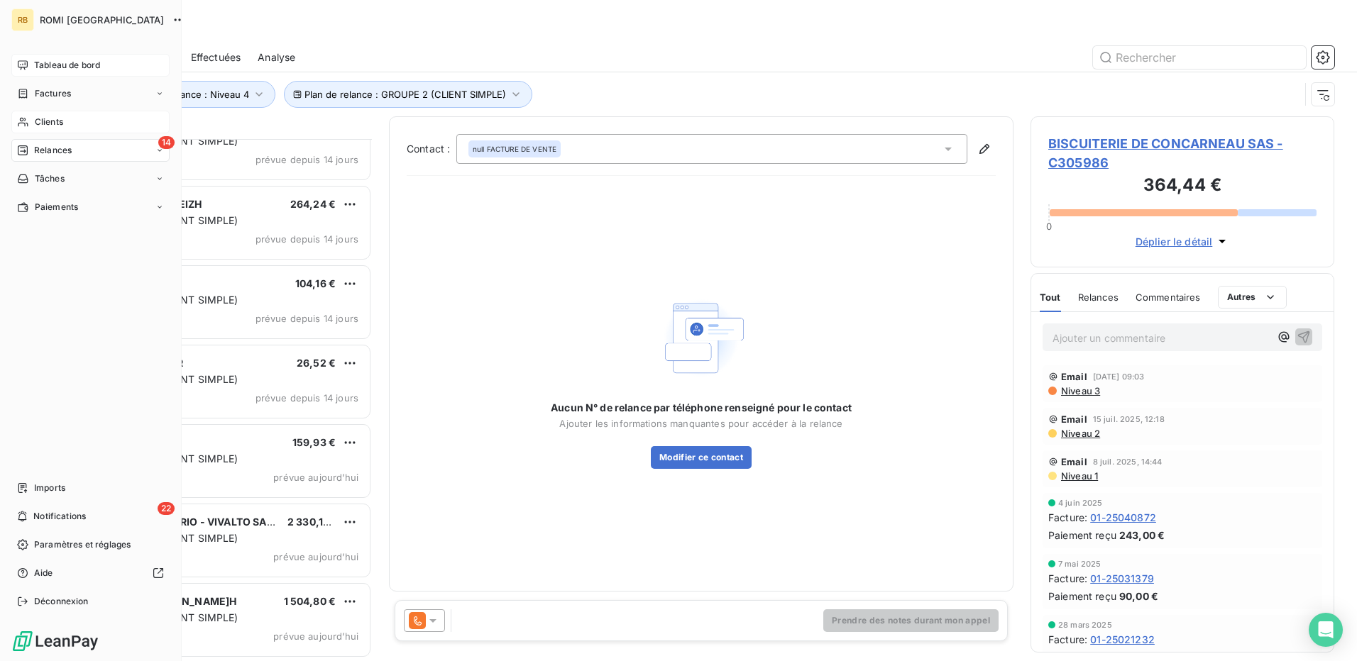
click at [26, 118] on icon at bounding box center [23, 121] width 12 height 11
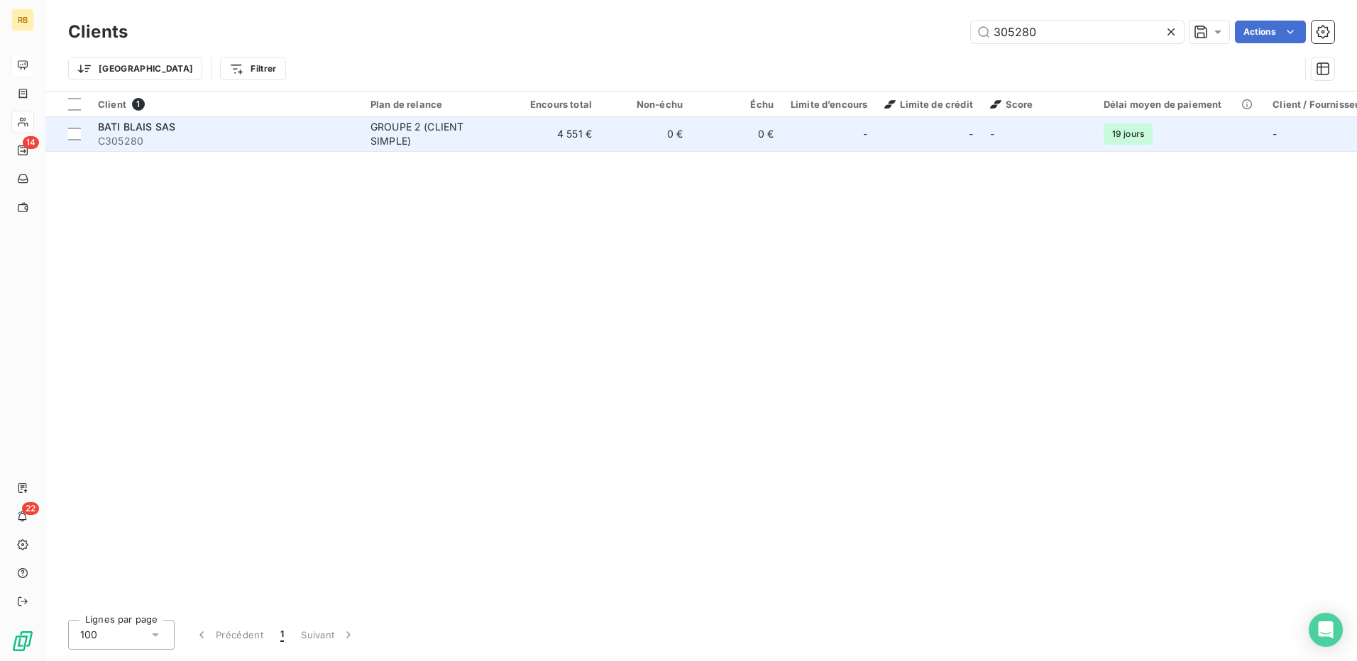
click at [397, 143] on div "GROUPE 2 (CLIENT SIMPLE)" at bounding box center [435, 134] width 131 height 28
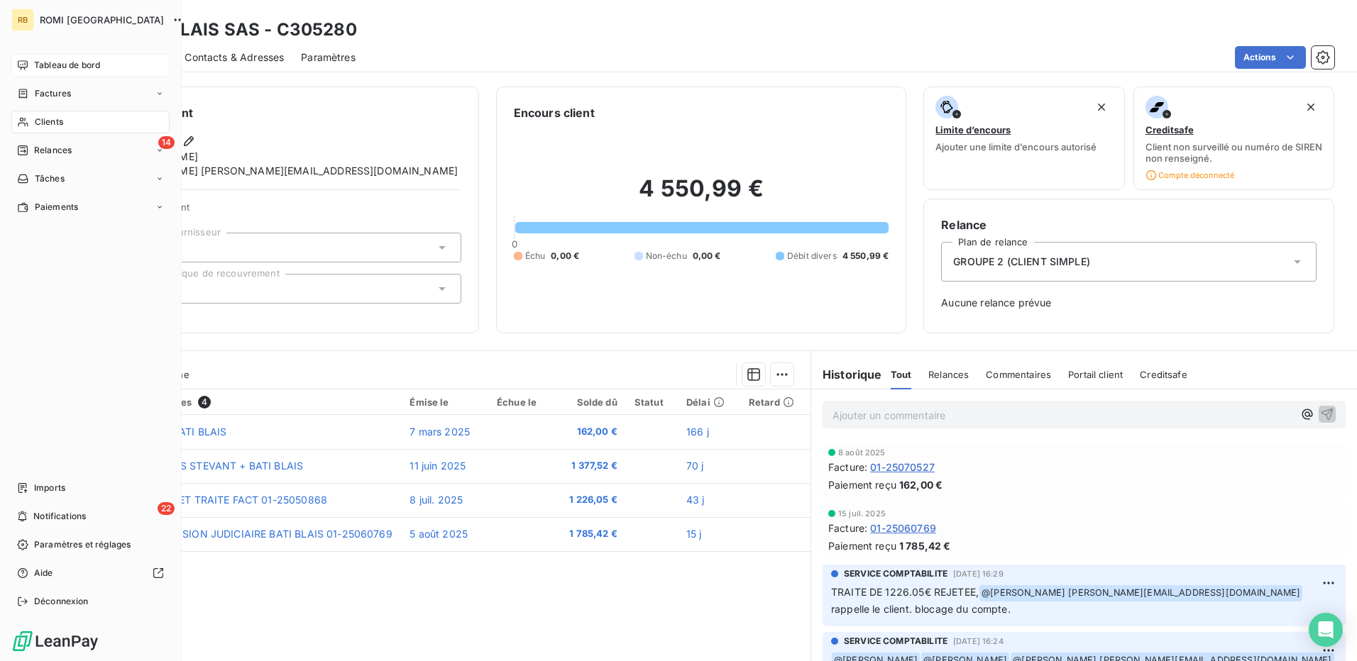
click at [78, 60] on span "Tableau de bord" at bounding box center [67, 65] width 66 height 13
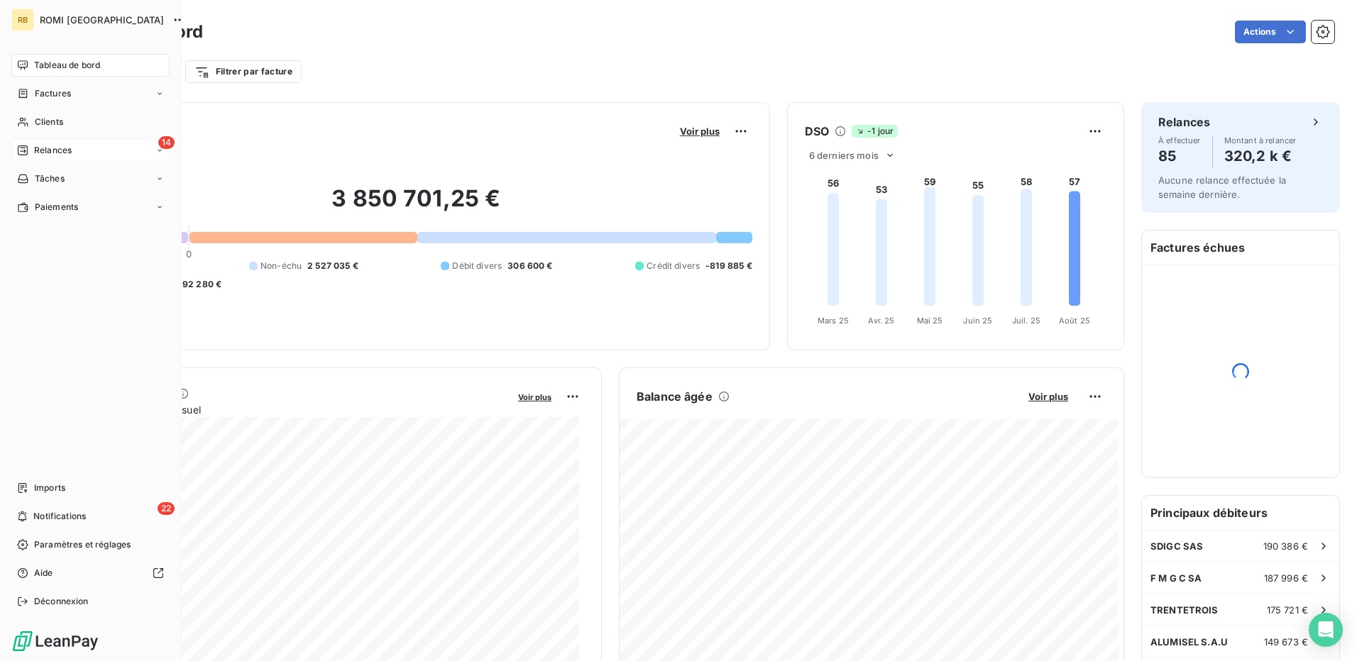
click at [43, 143] on div "14 Relances" at bounding box center [90, 150] width 158 height 23
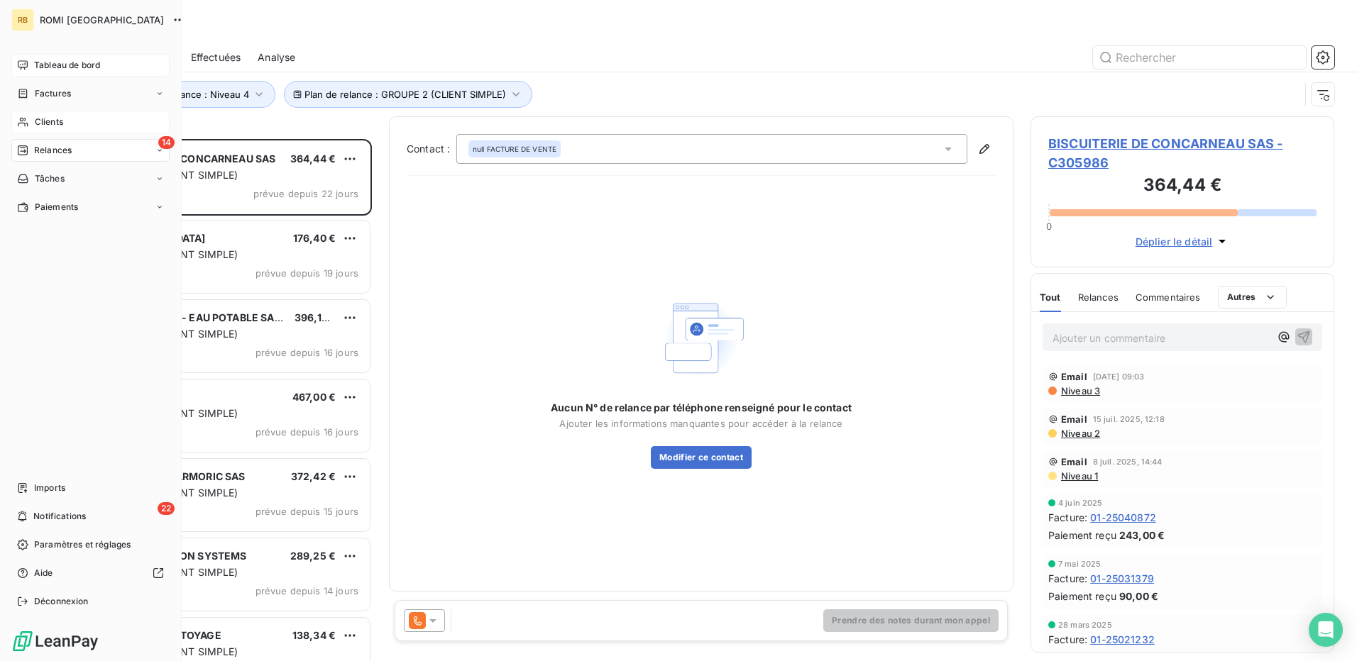
click at [27, 121] on icon at bounding box center [23, 121] width 12 height 11
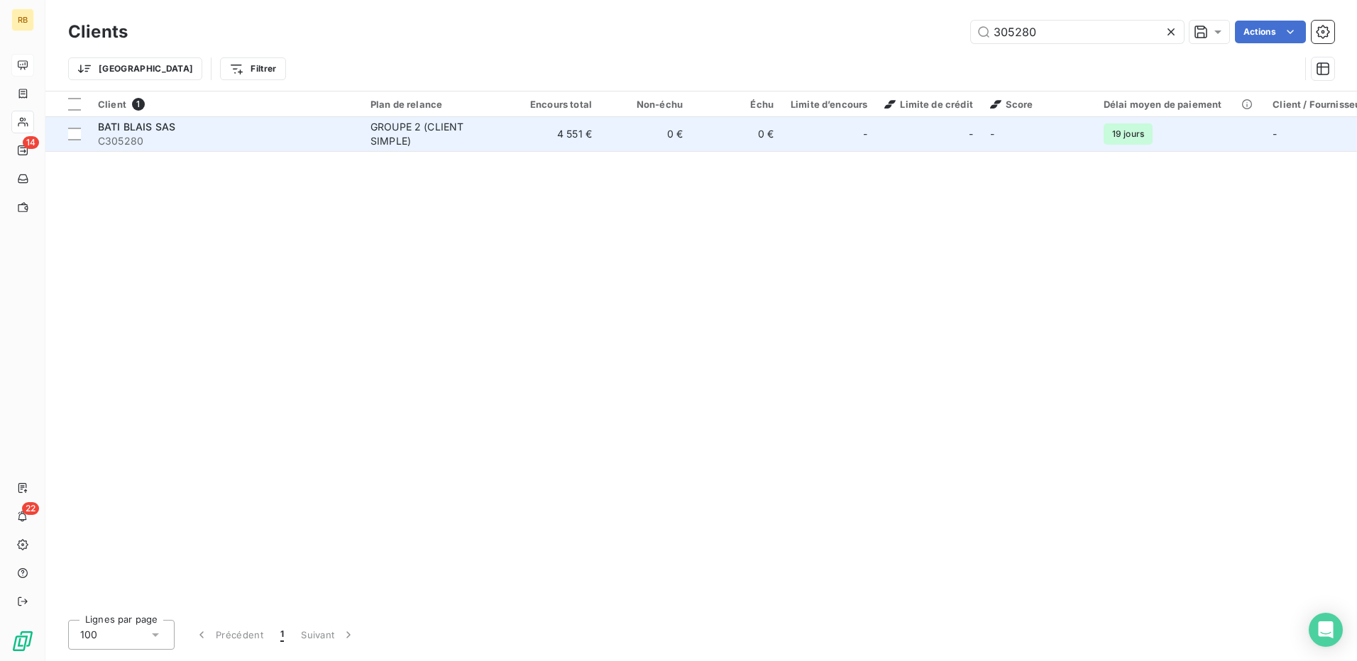
click at [405, 138] on div "GROUPE 2 (CLIENT SIMPLE)" at bounding box center [435, 134] width 131 height 28
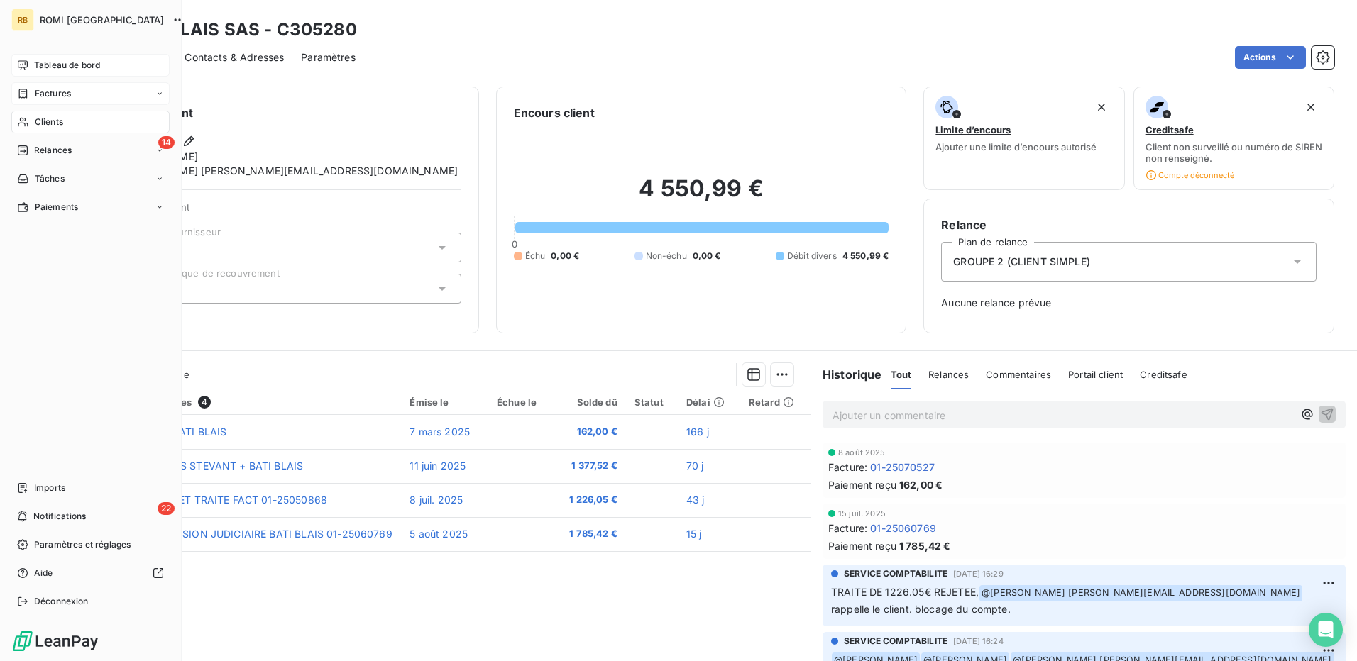
click at [45, 93] on span "Factures" at bounding box center [53, 93] width 36 height 13
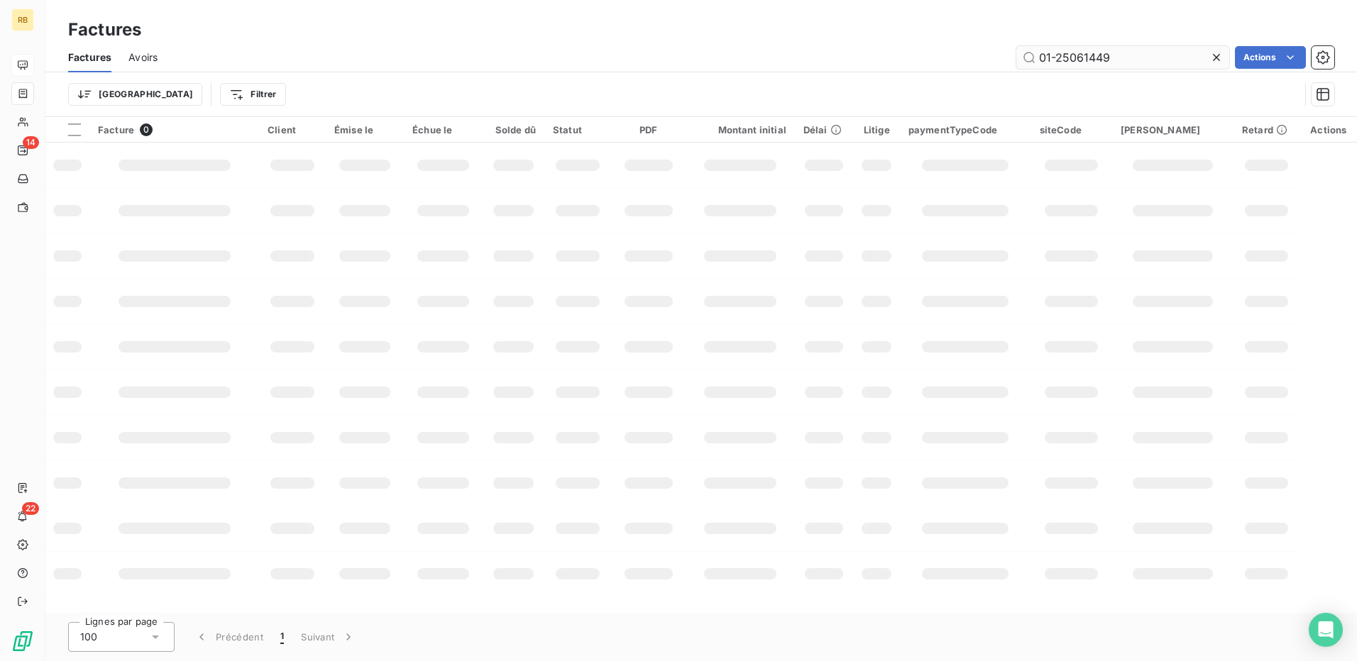
click at [1088, 60] on input "01-25061449" at bounding box center [1122, 57] width 213 height 23
click at [1086, 59] on input "01-25061449" at bounding box center [1122, 57] width 213 height 23
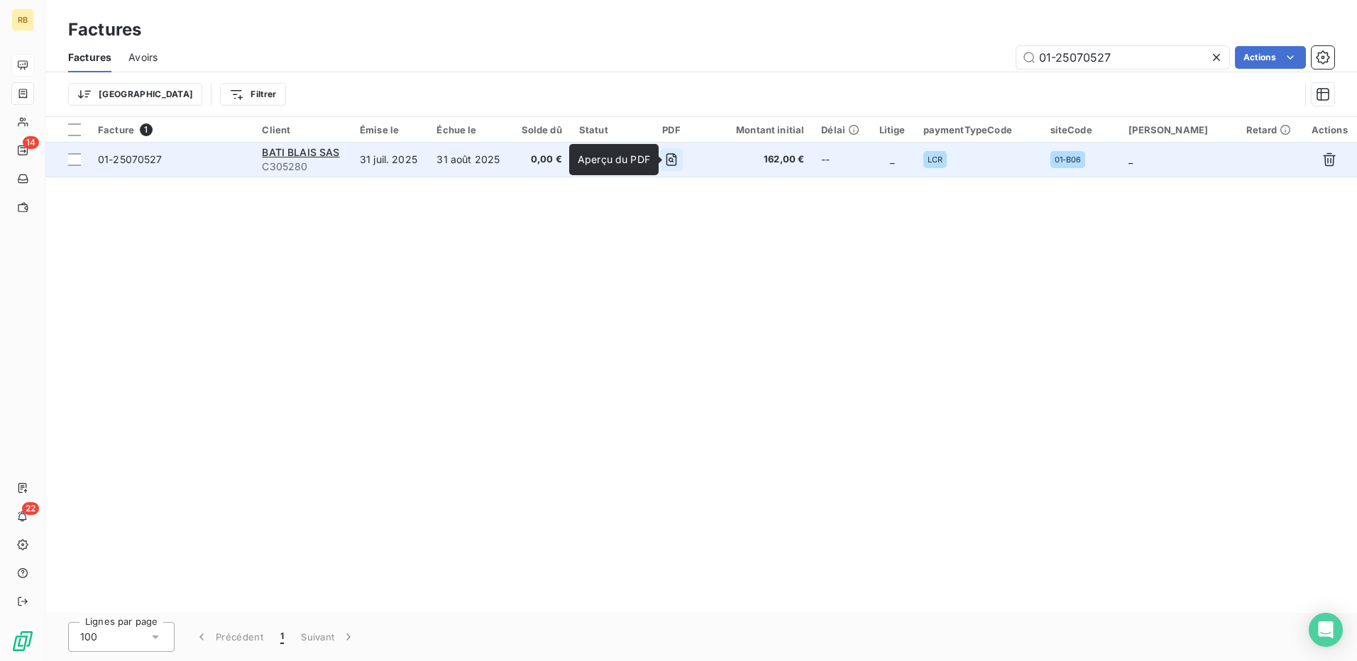
click at [675, 163] on icon "button" at bounding box center [671, 160] width 14 height 14
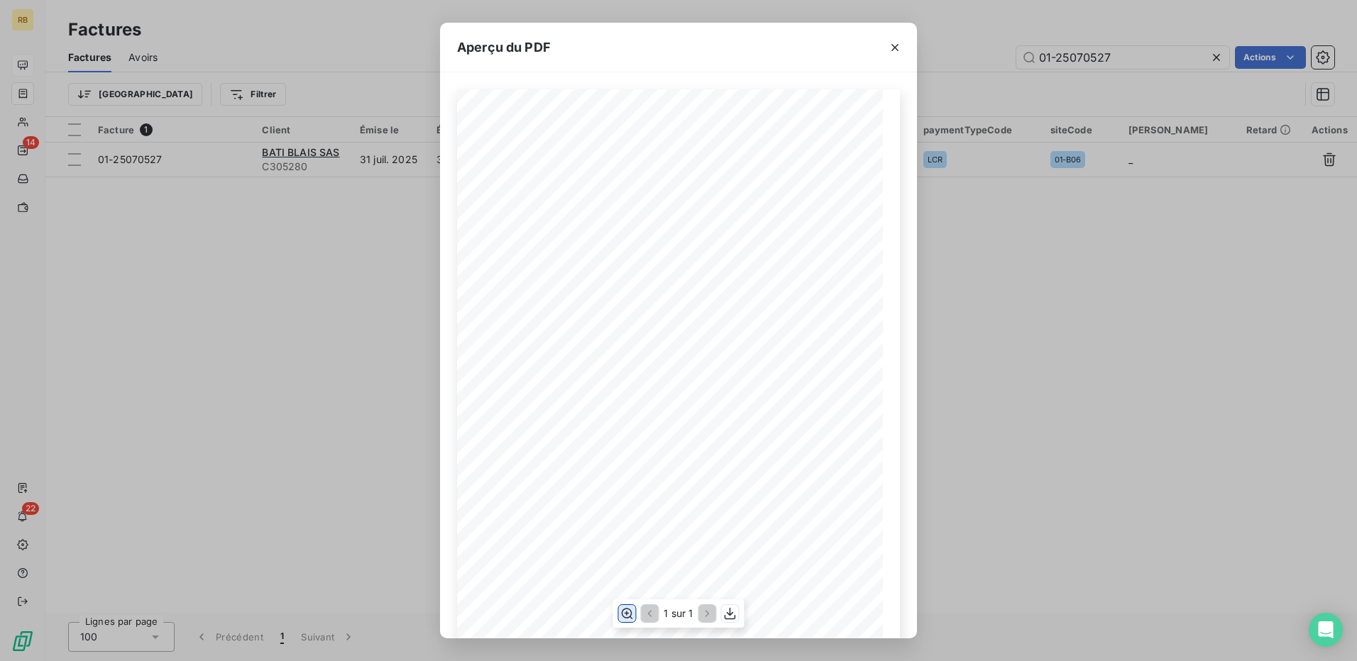
click at [622, 617] on icon "button" at bounding box center [627, 614] width 11 height 11
click at [729, 612] on icon "button" at bounding box center [730, 614] width 14 height 14
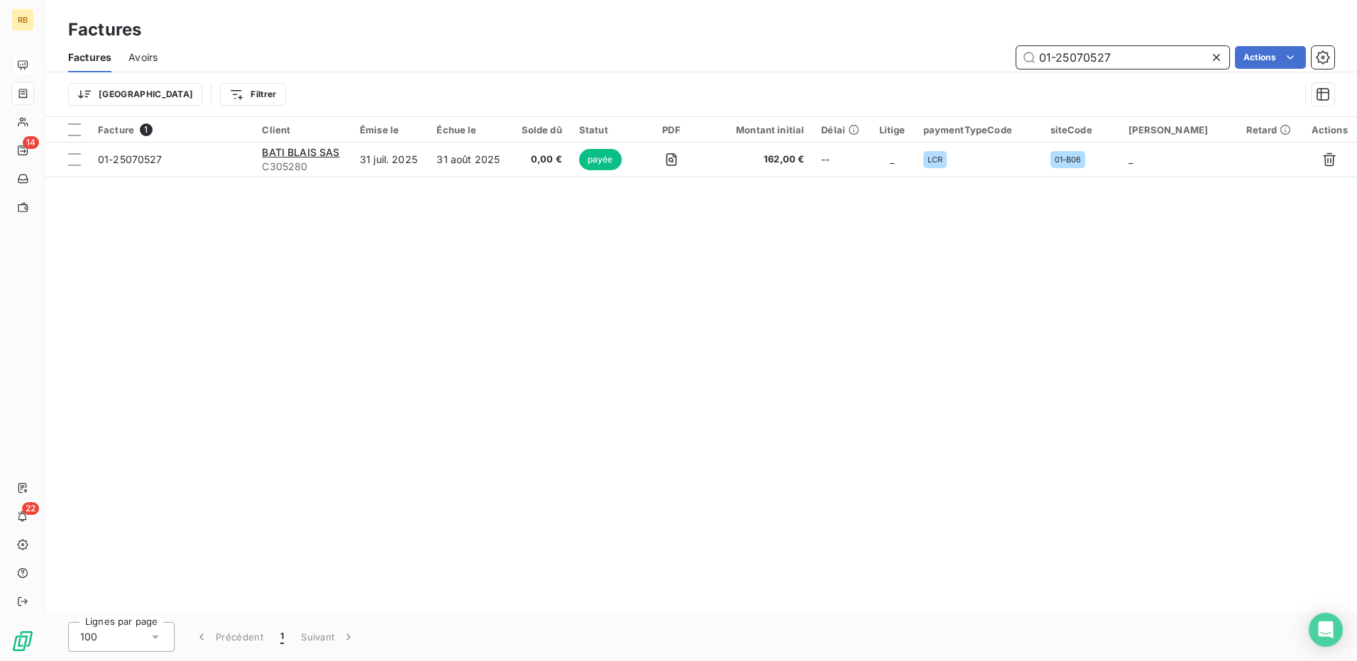
click at [1087, 60] on input "01-25070527" at bounding box center [1122, 57] width 213 height 23
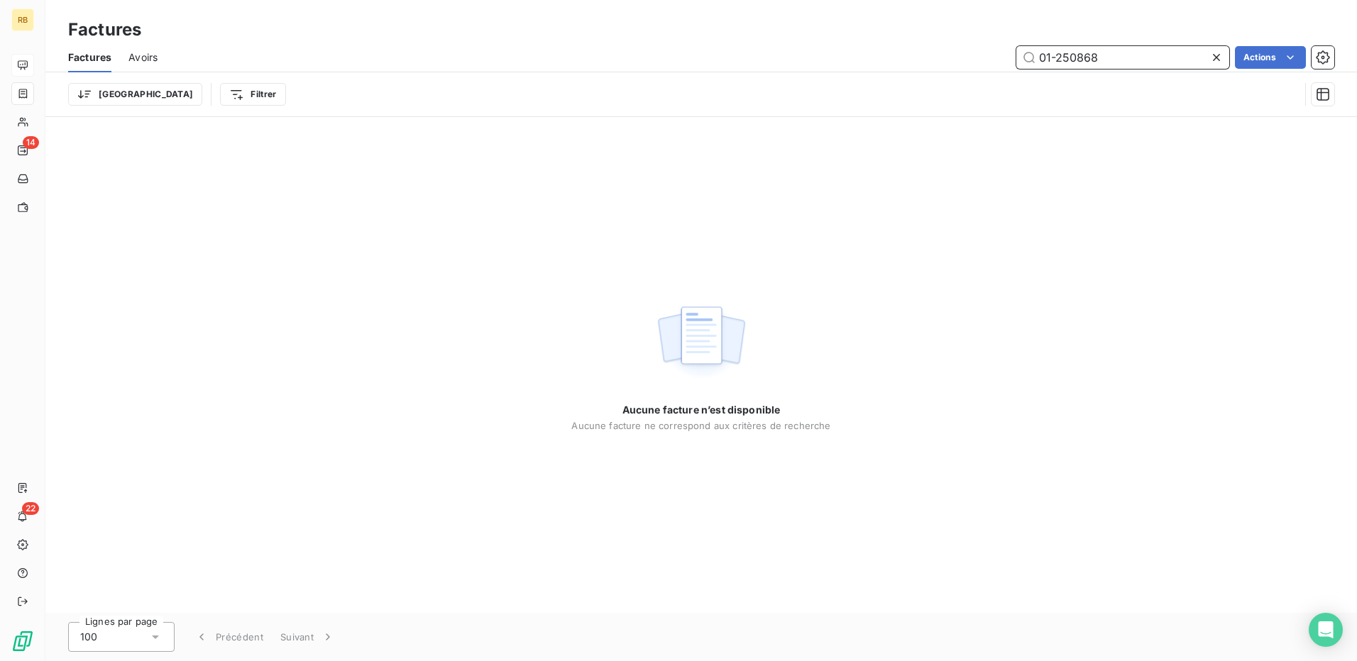
click at [1083, 65] on input "01-250868" at bounding box center [1122, 57] width 213 height 23
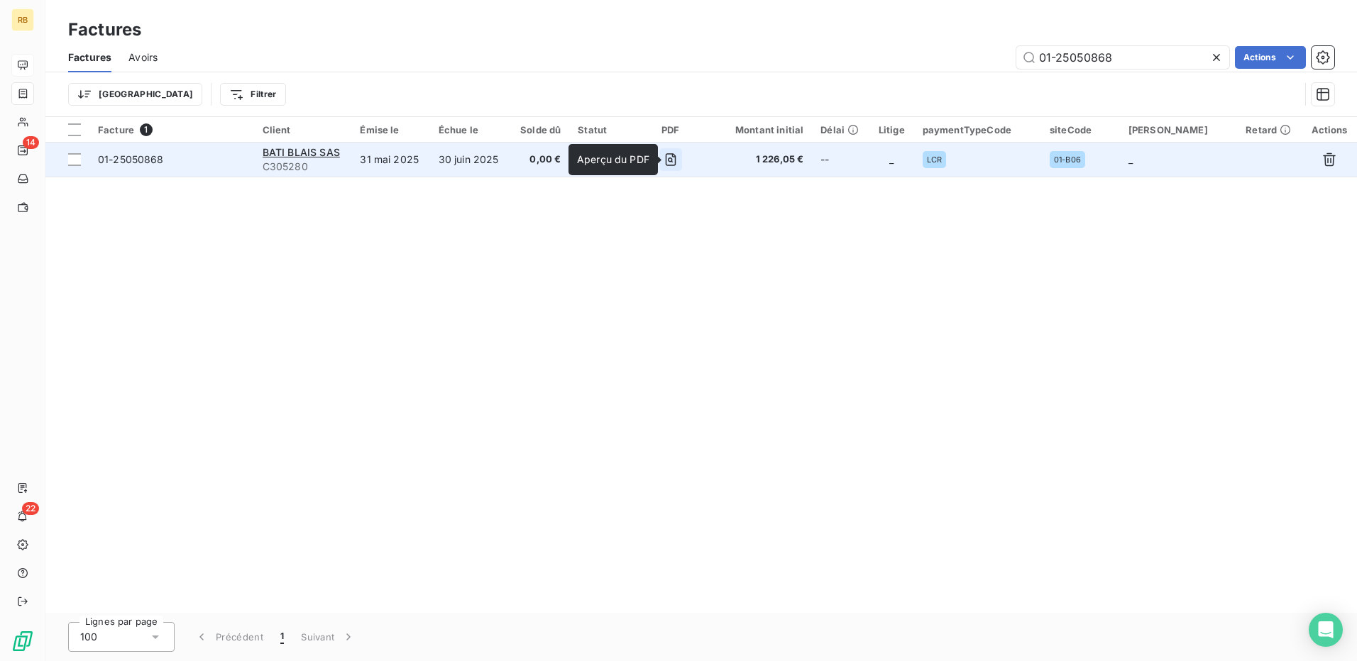
click at [673, 158] on icon "button" at bounding box center [670, 160] width 5 height 5
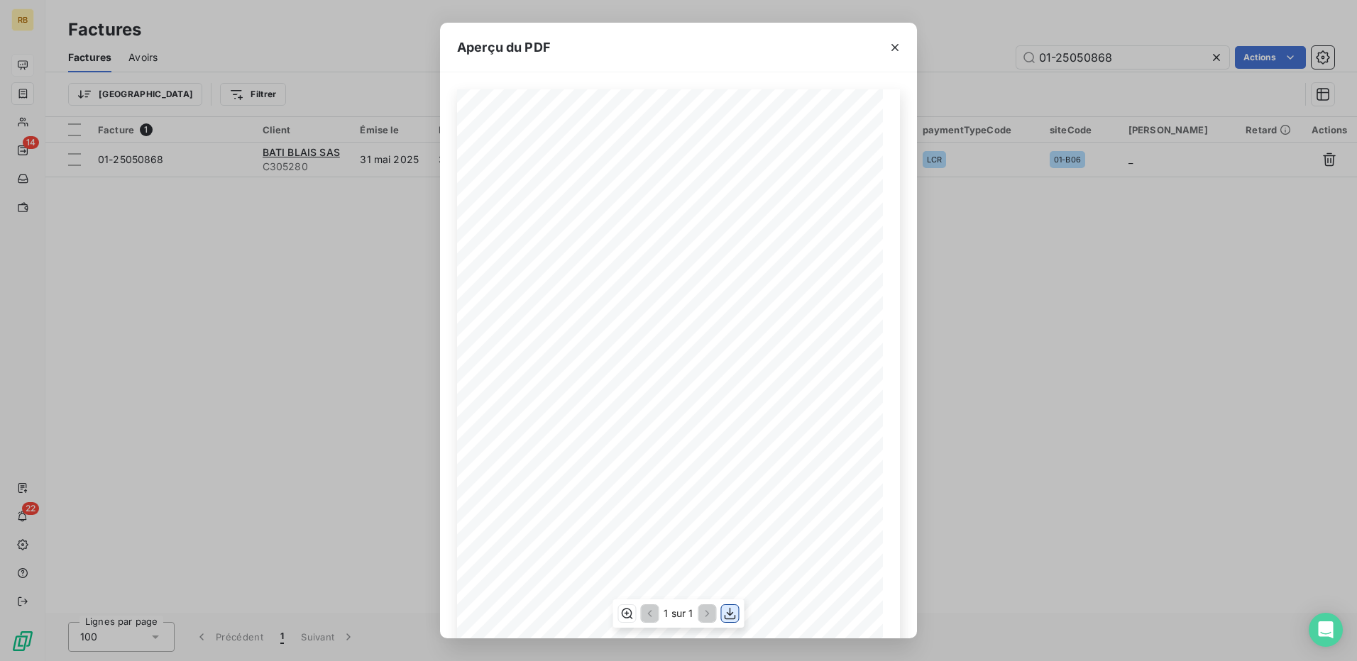
click at [732, 614] on icon "button" at bounding box center [730, 614] width 11 height 12
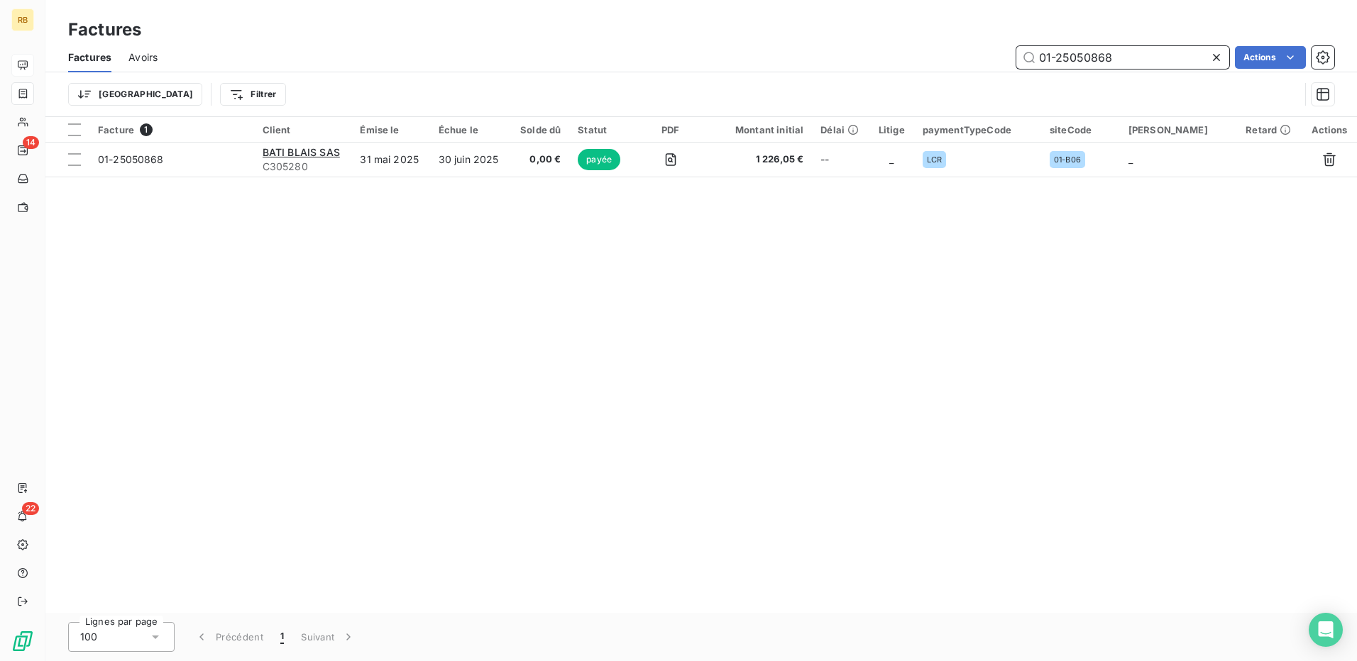
click at [1096, 57] on input "01-25050868" at bounding box center [1122, 57] width 213 height 23
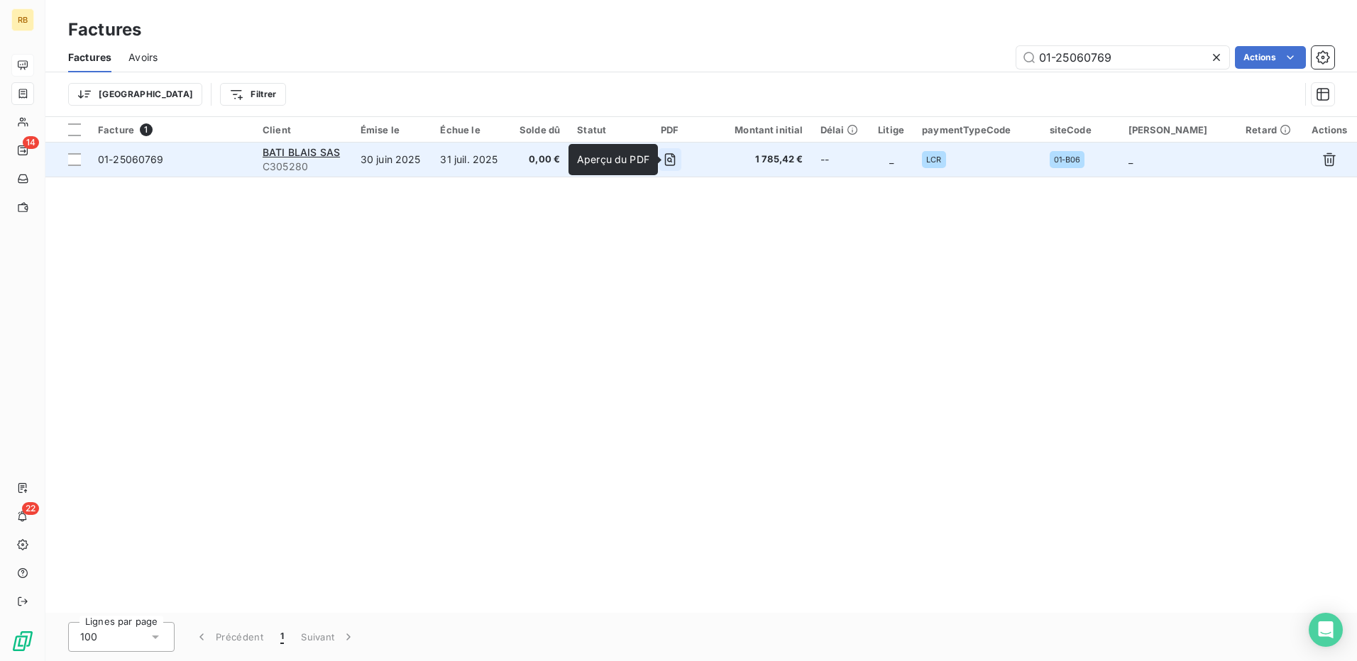
click at [676, 160] on icon "button" at bounding box center [670, 160] width 14 height 14
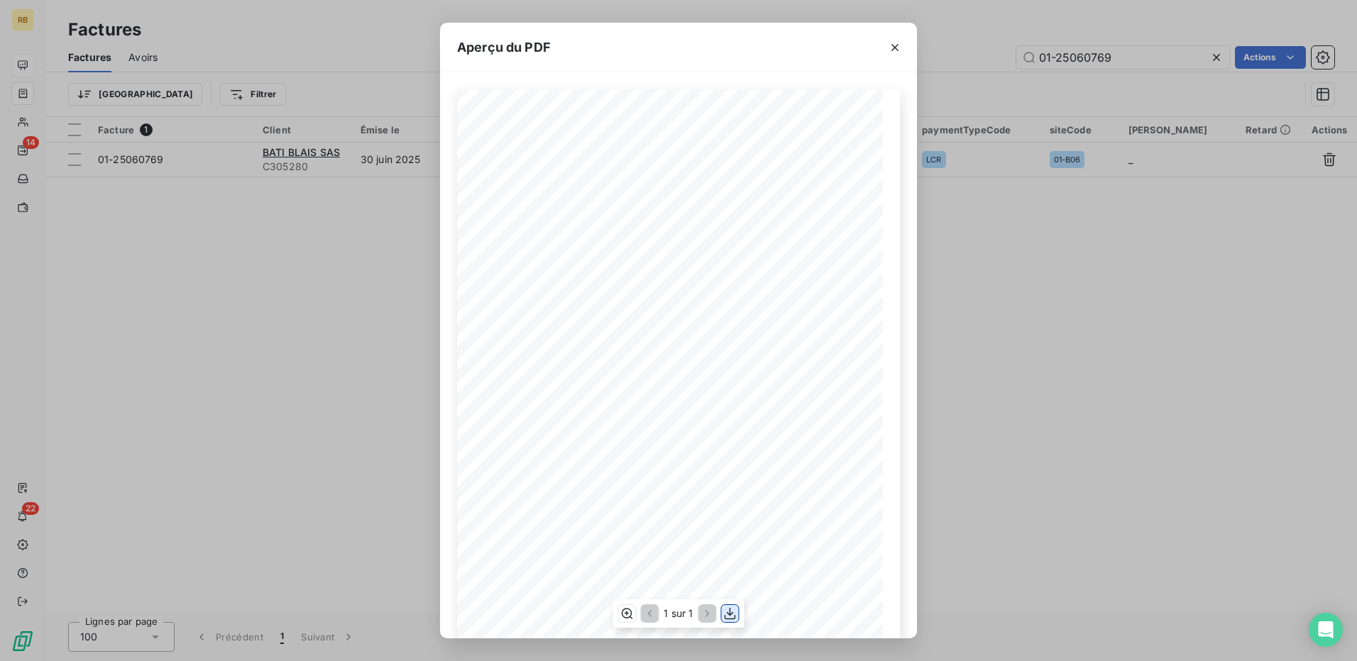
click at [725, 614] on icon "button" at bounding box center [730, 614] width 14 height 14
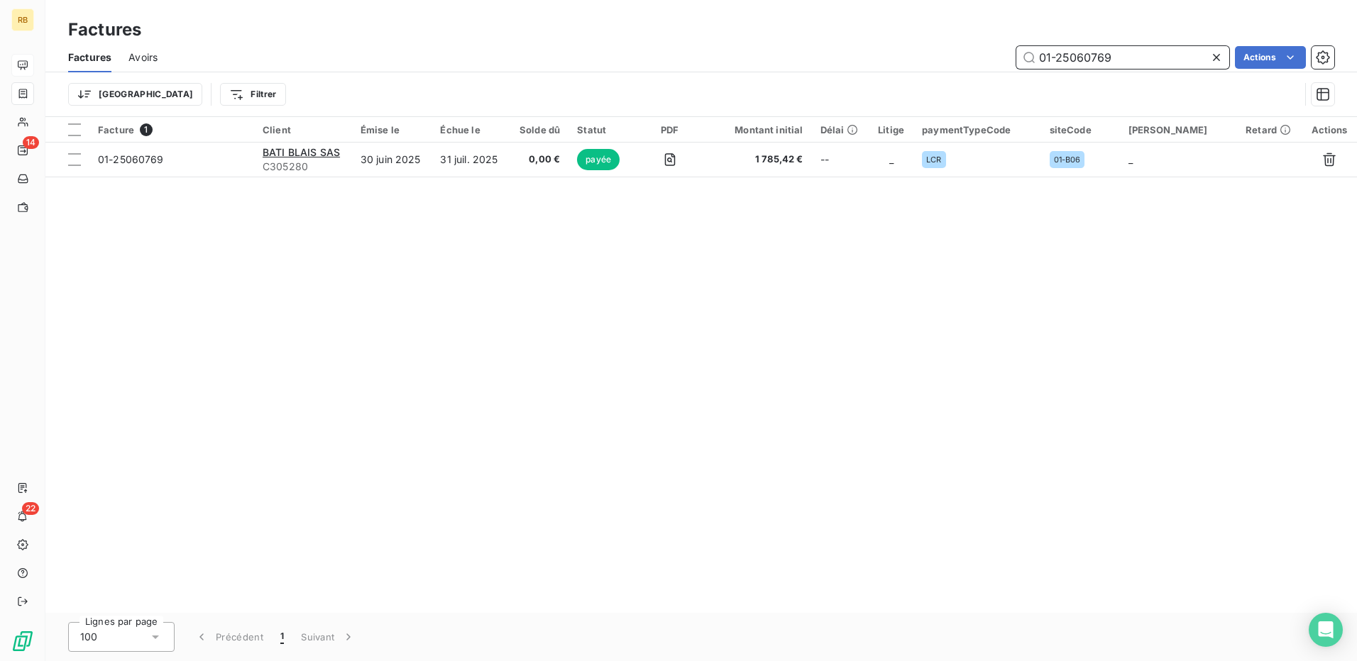
click at [1094, 65] on input "01-25060769" at bounding box center [1122, 57] width 213 height 23
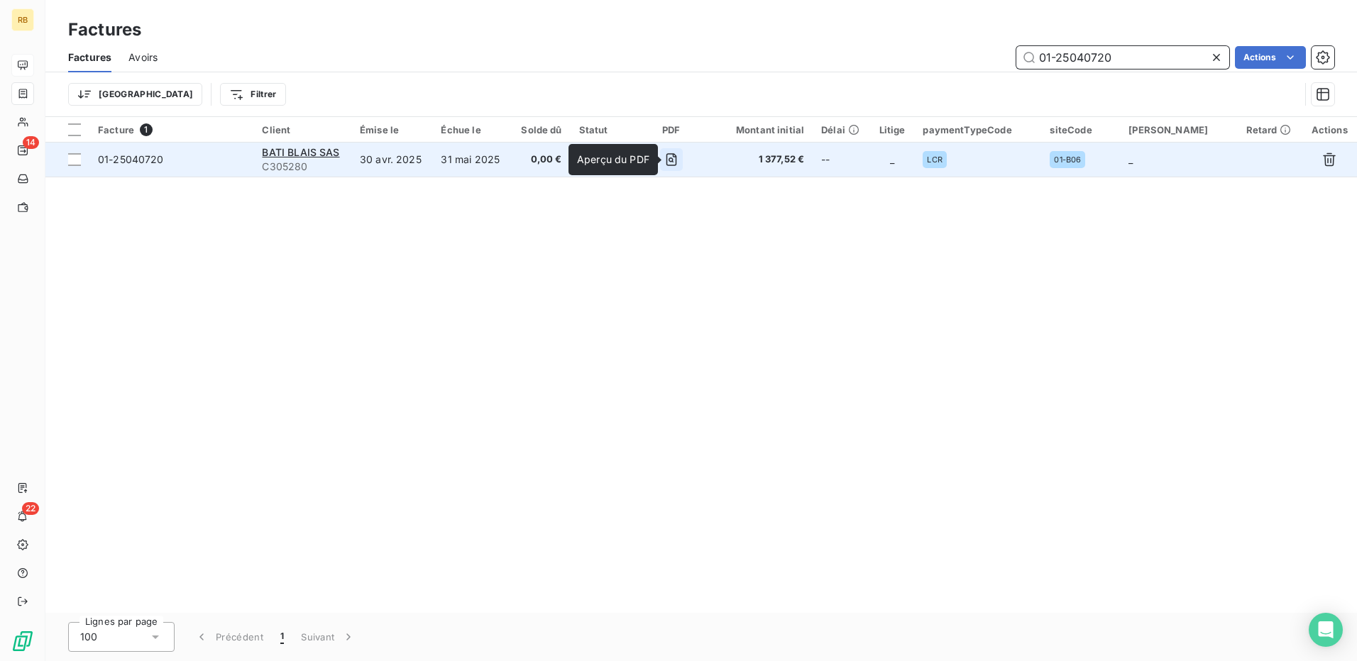
type input "01-25040720"
click at [673, 161] on icon "button" at bounding box center [671, 160] width 5 height 5
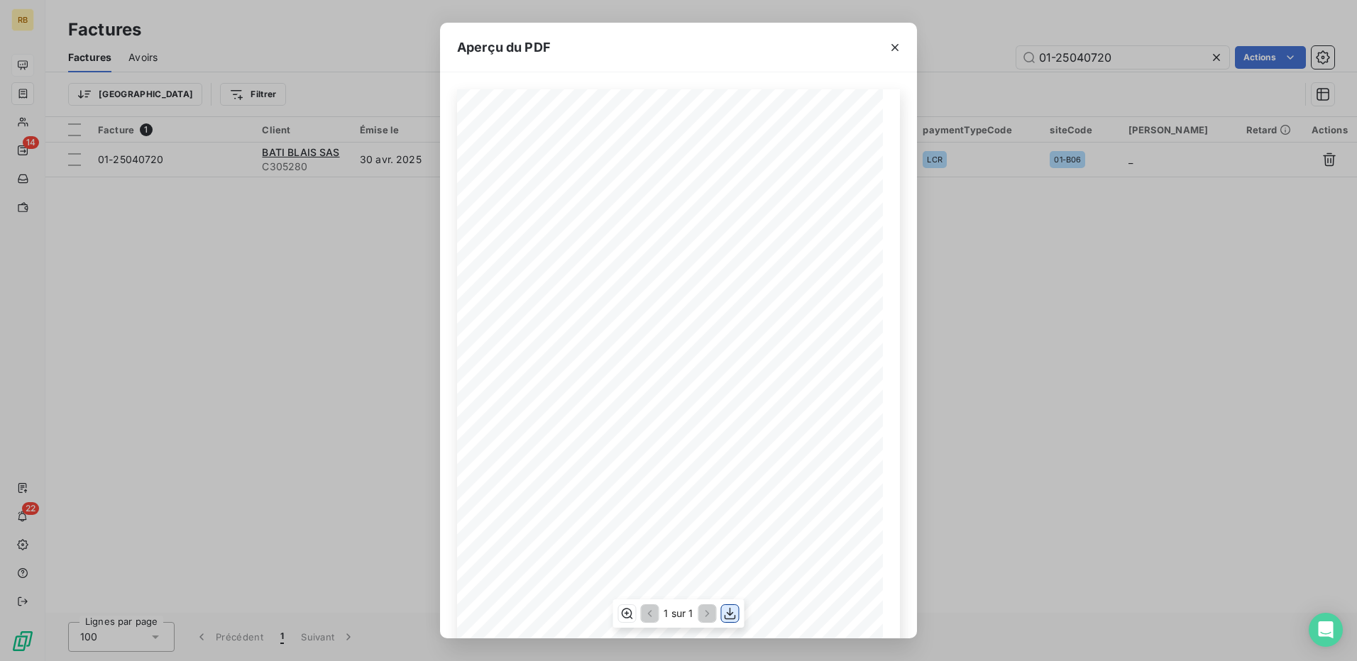
click at [727, 611] on icon "button" at bounding box center [730, 614] width 14 height 14
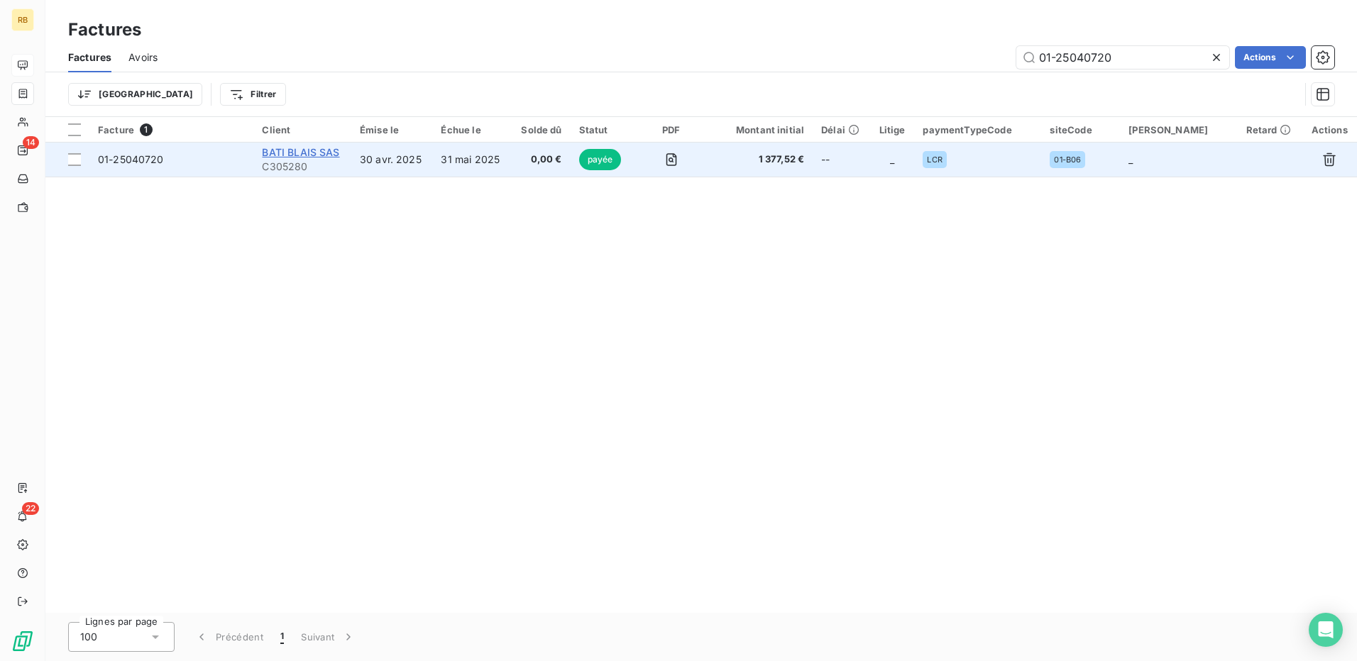
click at [326, 155] on span "BATI BLAIS SAS" at bounding box center [300, 152] width 77 height 12
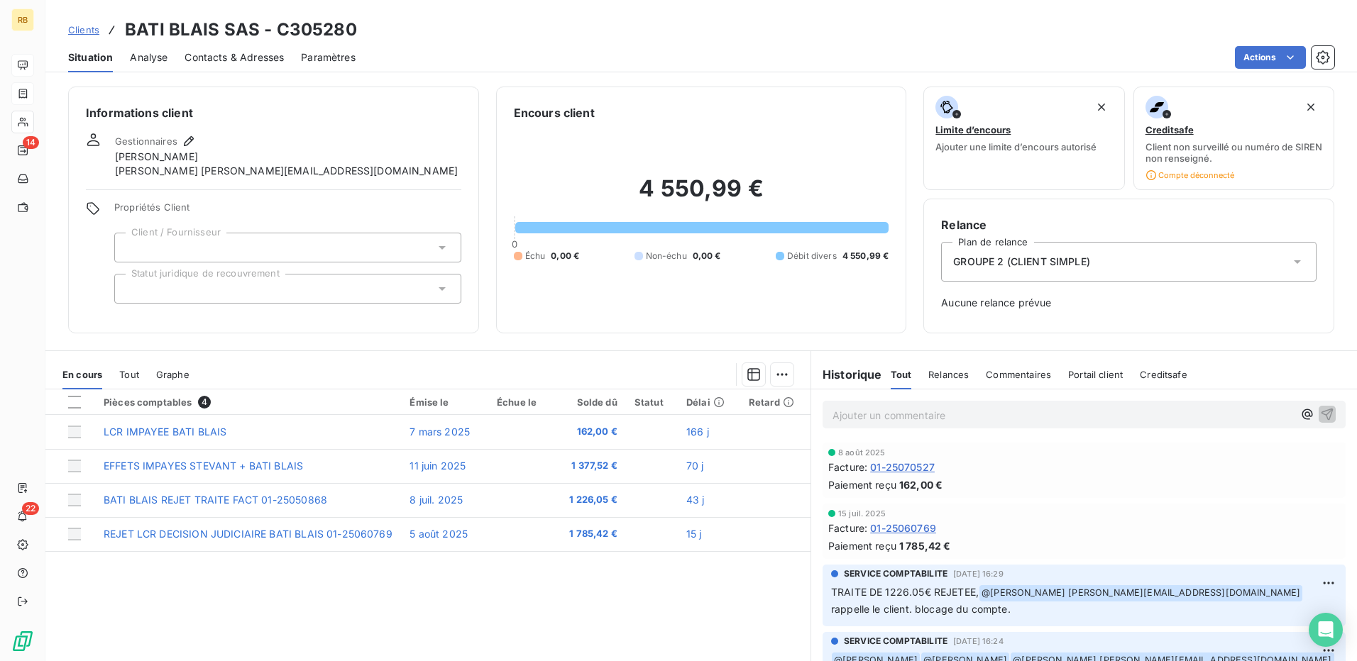
click at [1287, 426] on div "Ajouter un commentaire ﻿" at bounding box center [1084, 415] width 523 height 28
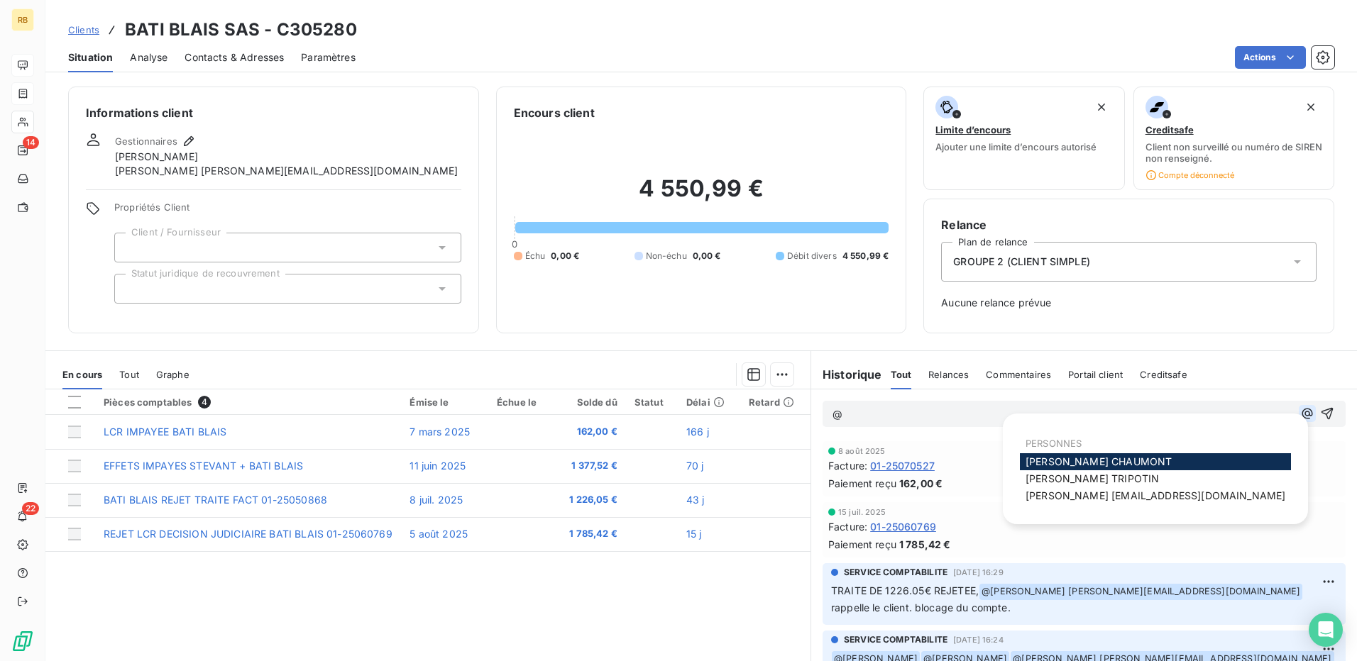
click at [1300, 419] on icon "button" at bounding box center [1307, 414] width 14 height 14
click at [1101, 483] on span "LUCIE TRIPOTIN" at bounding box center [1091, 479] width 133 height 12
click at [1300, 414] on icon "button" at bounding box center [1307, 414] width 14 height 14
click at [1036, 505] on div "Marlène ploermel@monier-environnement.com" at bounding box center [1155, 496] width 271 height 17
click at [1038, 504] on div "Marlène ploermel@monier-environnement.com" at bounding box center [1155, 496] width 271 height 17
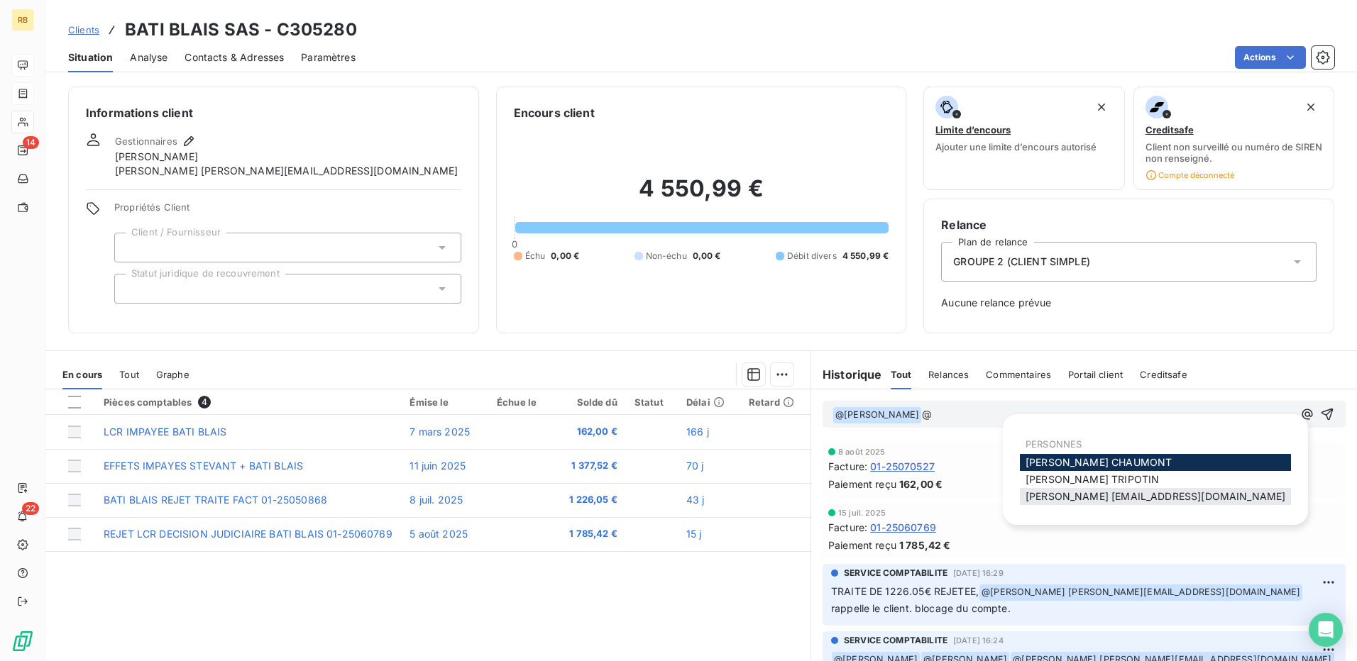
click at [1038, 500] on span "Marlène ploermel@monier-environnement.com" at bounding box center [1155, 496] width 260 height 12
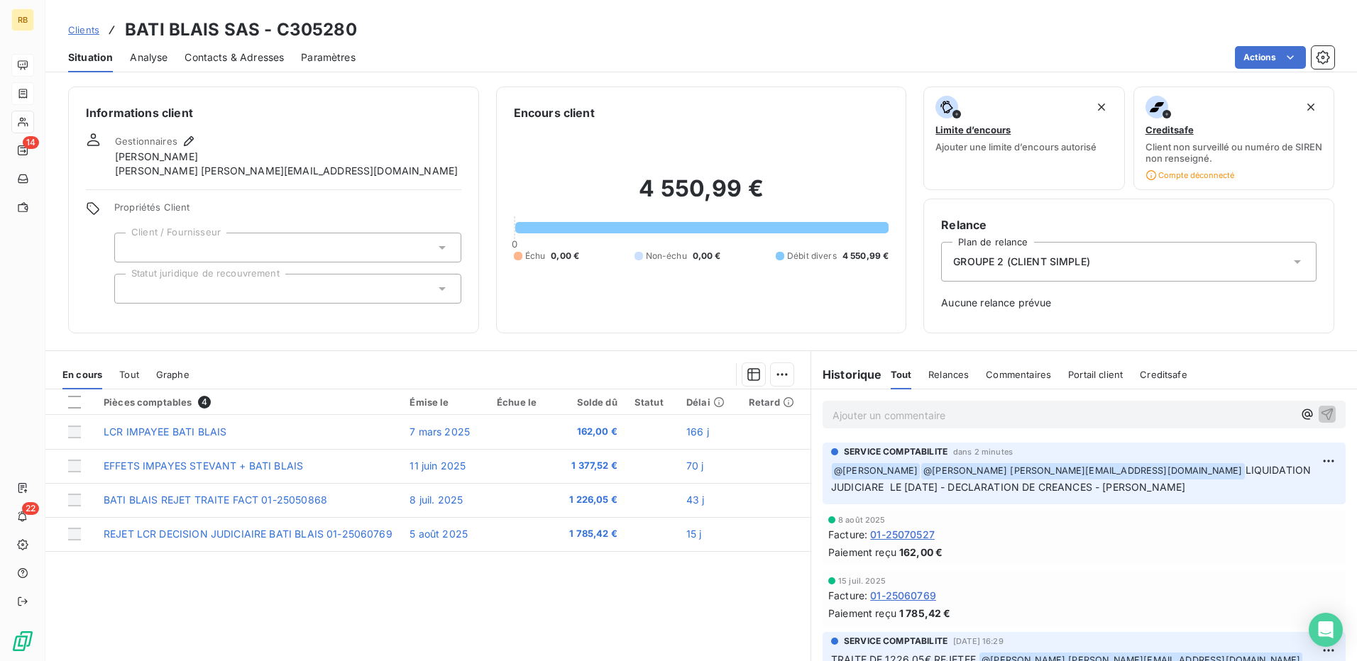
click at [1128, 469] on span "@ Marlène ploermel@monier-environnement.com" at bounding box center [1082, 471] width 323 height 16
drag, startPoint x: 1131, startPoint y: 469, endPoint x: 1133, endPoint y: 494, distance: 25.0
click at [1133, 494] on p "﻿ @ LUCIE TRIPOTIN ﻿ @ Marlène ploermel@monier-environnement.com LIQUIDATION JU…" at bounding box center [1084, 479] width 506 height 33
copy span "LIQUIDATION JUDICIARE LE 13/07/2025 - DECLARATION DE CREANCES - NADEGE"
click at [1064, 574] on div "15 juil. 2025 Facture : 01-25060769 Paiement reçu 1 785,42 €" at bounding box center [1084, 598] width 523 height 55
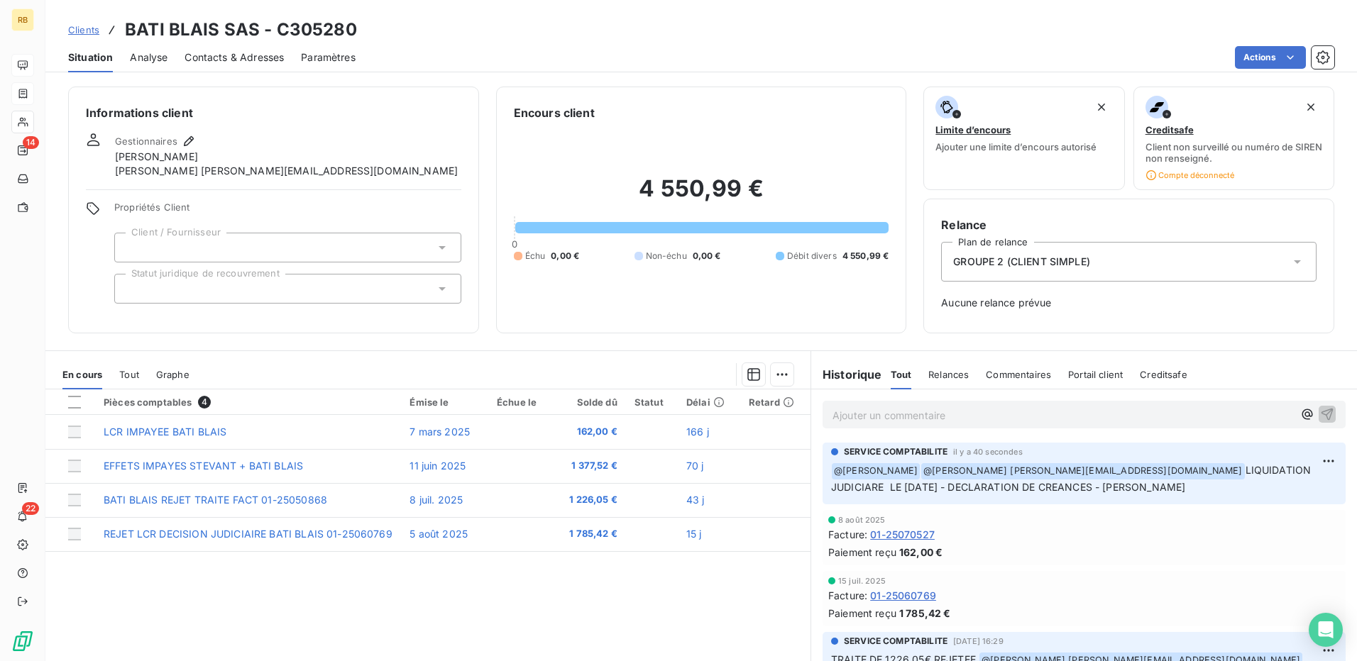
click at [247, 25] on h3 "BATI BLAIS SAS - C305280" at bounding box center [241, 30] width 232 height 26
click at [249, 27] on h3 "BATI BLAIS SAS - C305280" at bounding box center [241, 30] width 232 height 26
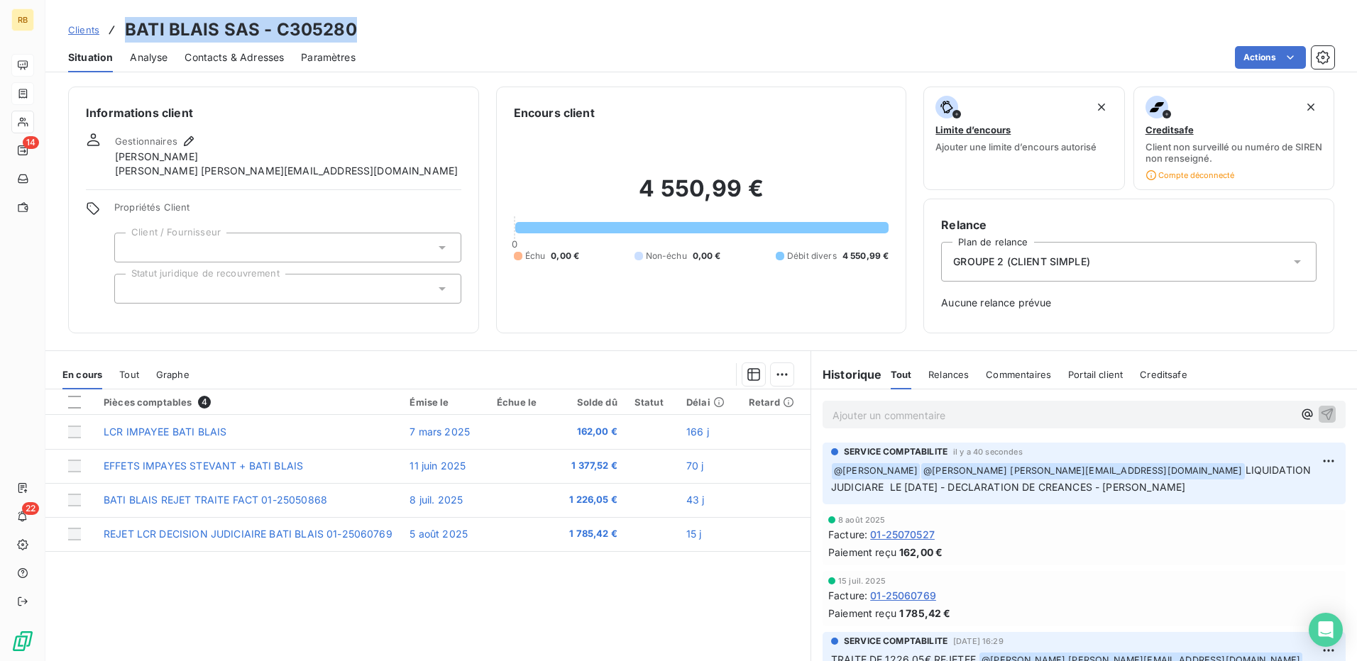
copy h3 "BATI BLAIS SAS - C305280"
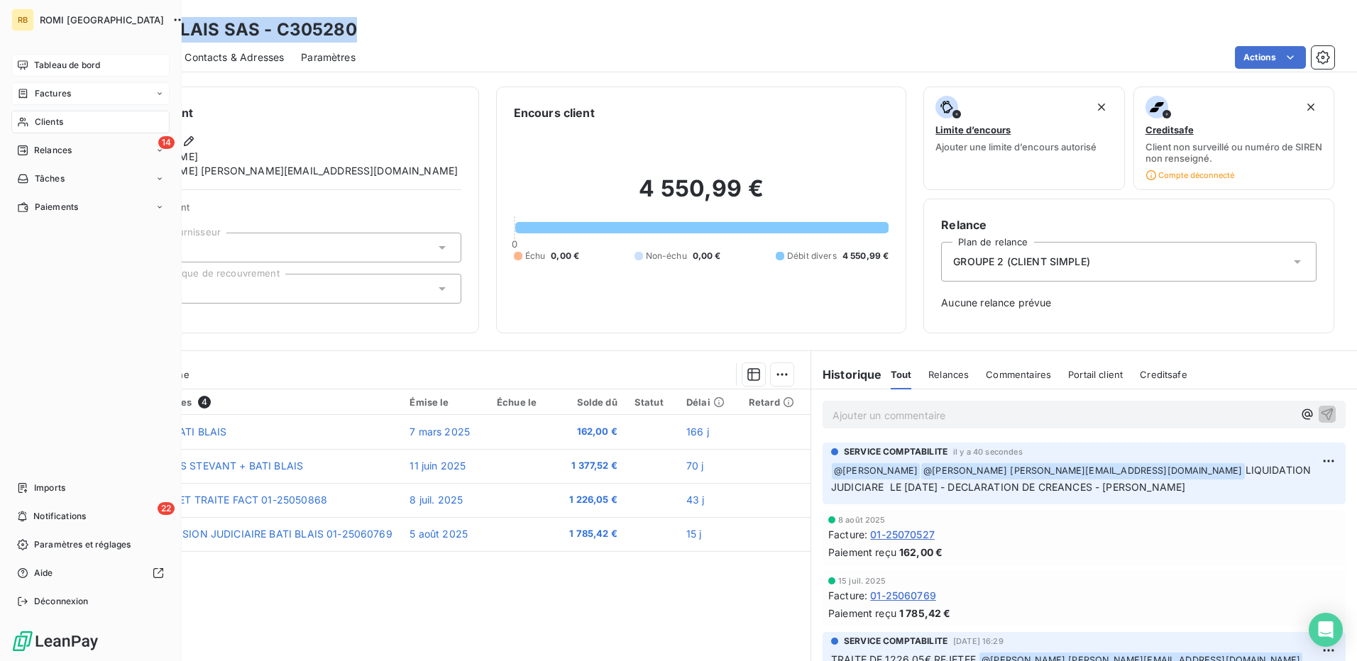
click at [40, 117] on span "Clients" at bounding box center [49, 122] width 28 height 13
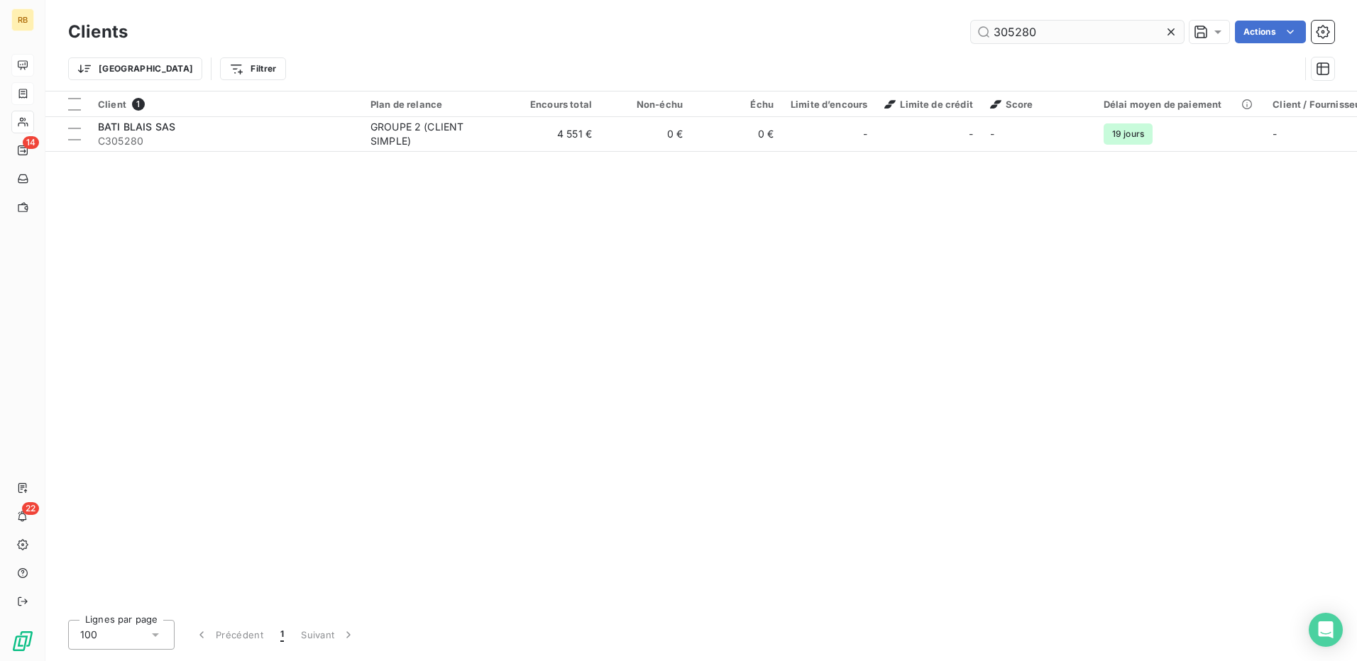
click at [1031, 35] on input "305280" at bounding box center [1077, 32] width 213 height 23
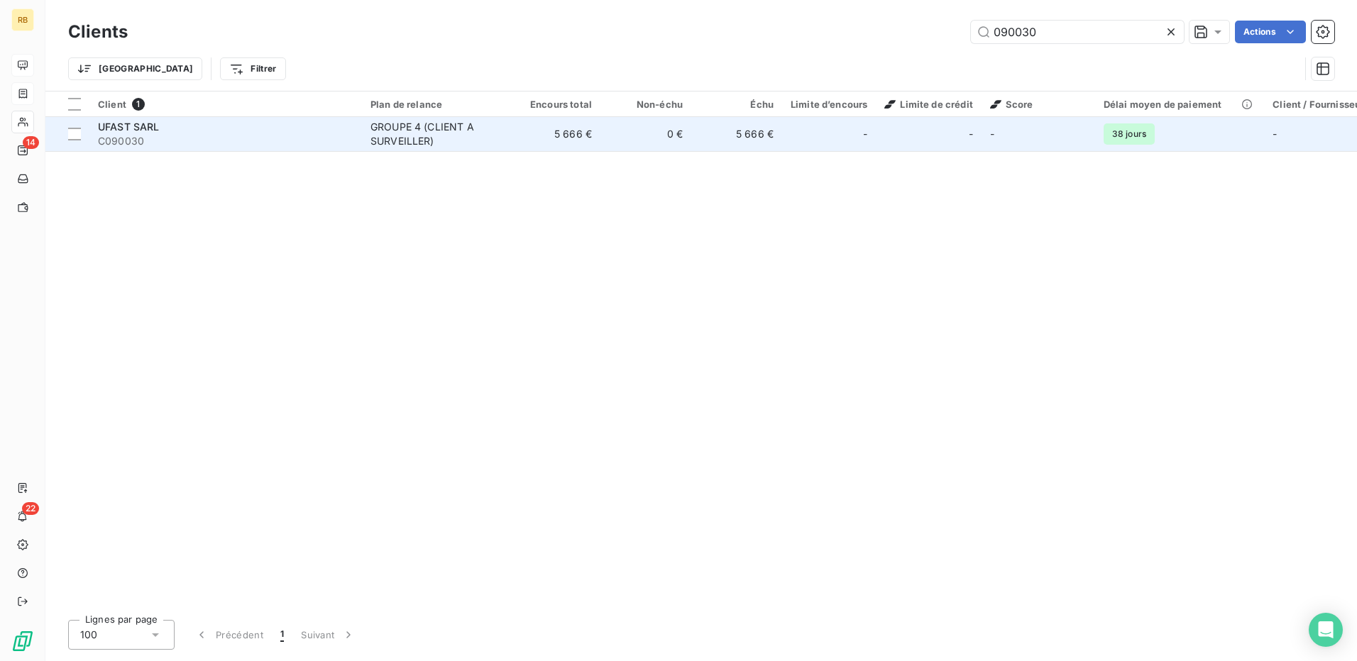
type input "090030"
click at [785, 149] on td "-" at bounding box center [829, 134] width 94 height 34
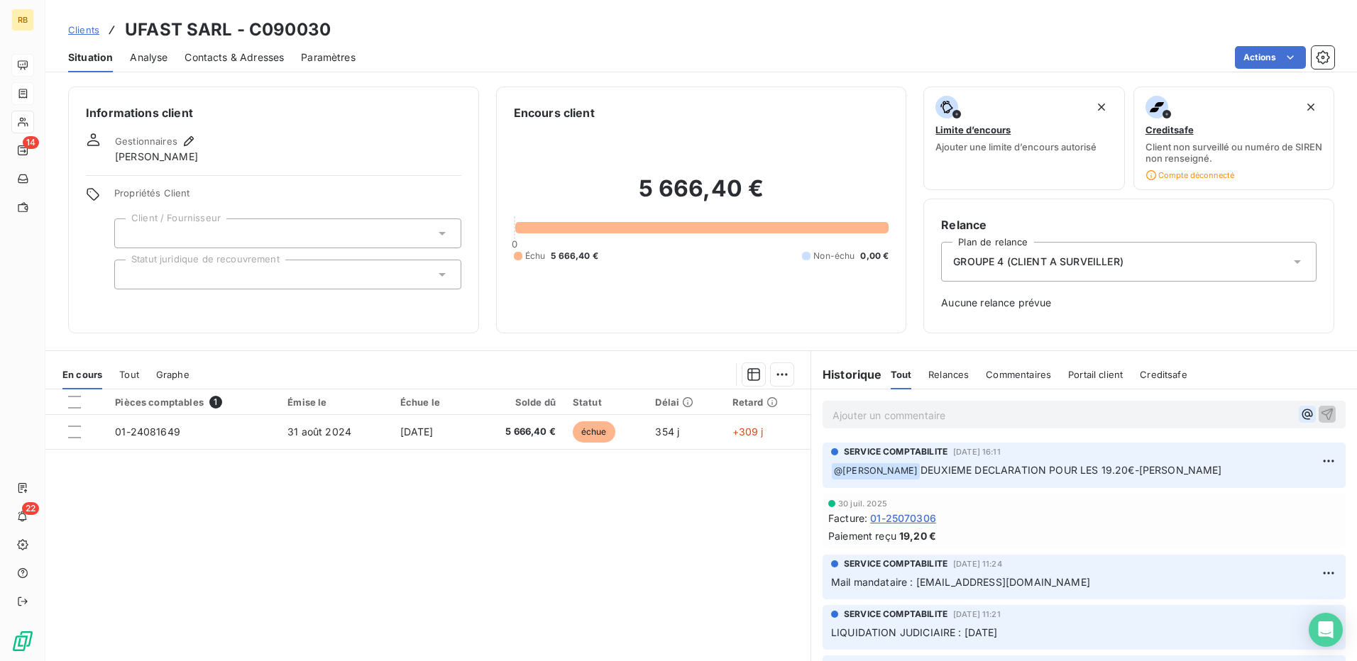
click at [1300, 414] on icon "button" at bounding box center [1307, 414] width 14 height 14
click at [1177, 461] on span "Frederic MARAY" at bounding box center [1182, 462] width 123 height 12
click at [1321, 415] on icon "button" at bounding box center [1327, 415] width 12 height 12
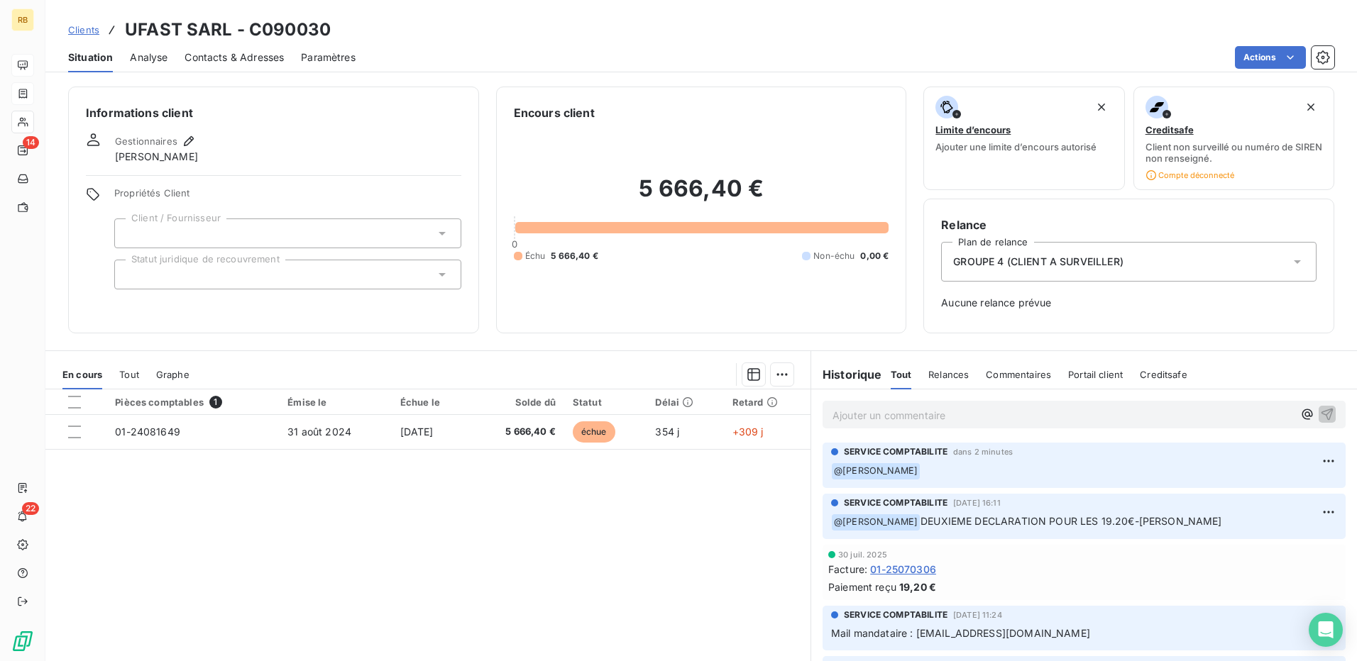
scroll to position [44, 0]
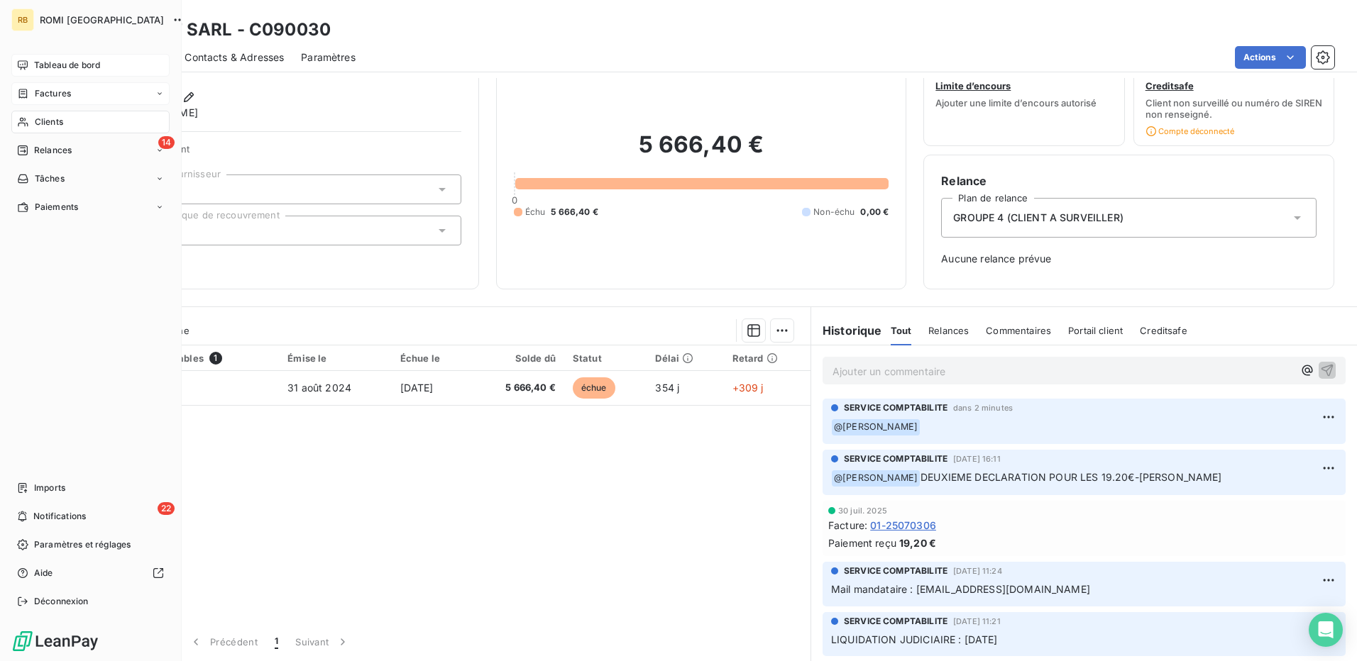
drag, startPoint x: 45, startPoint y: 130, endPoint x: 43, endPoint y: 119, distance: 10.7
click at [43, 119] on span "Clients" at bounding box center [49, 122] width 28 height 13
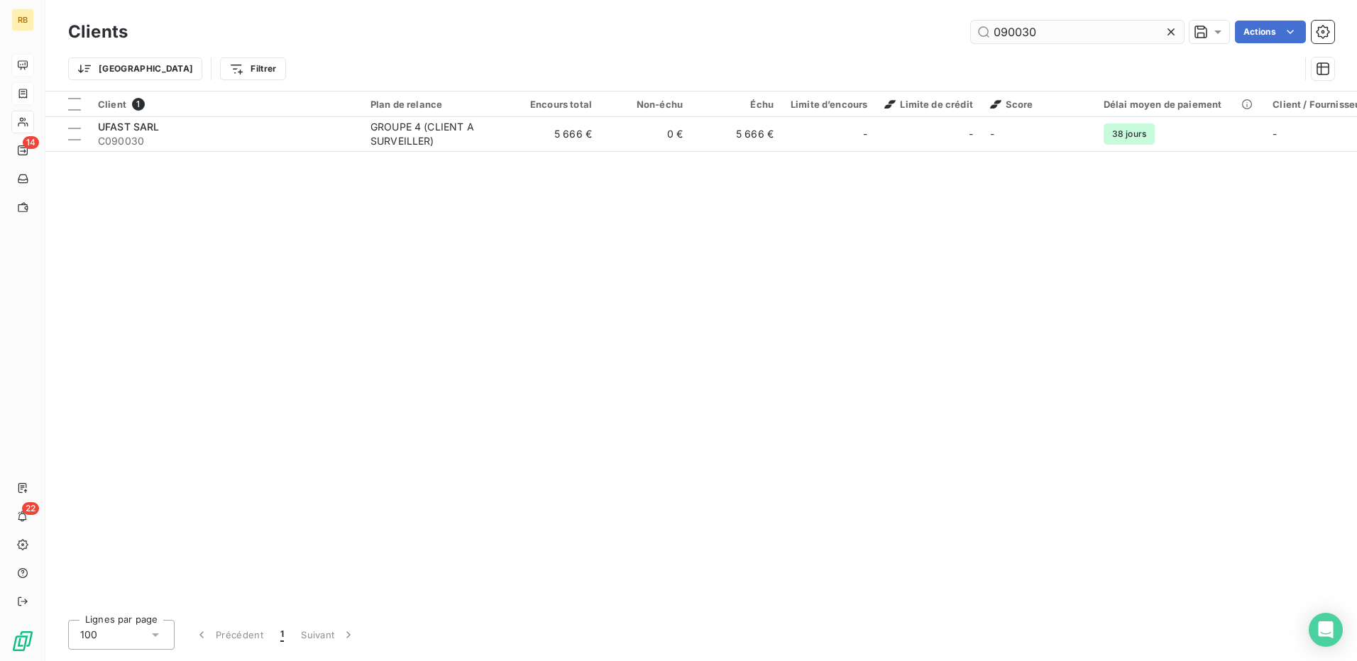
click at [1026, 38] on input "090030" at bounding box center [1077, 32] width 213 height 23
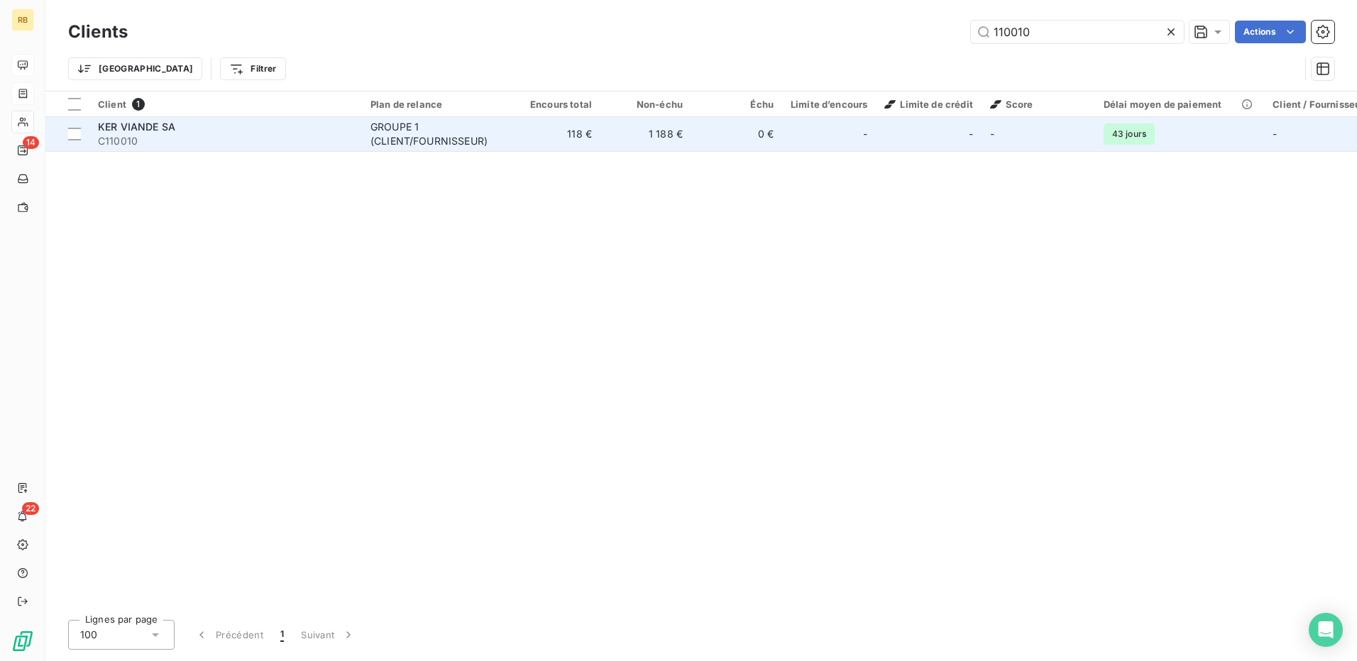
type input "110010"
click at [647, 147] on td "1 188 €" at bounding box center [645, 134] width 91 height 34
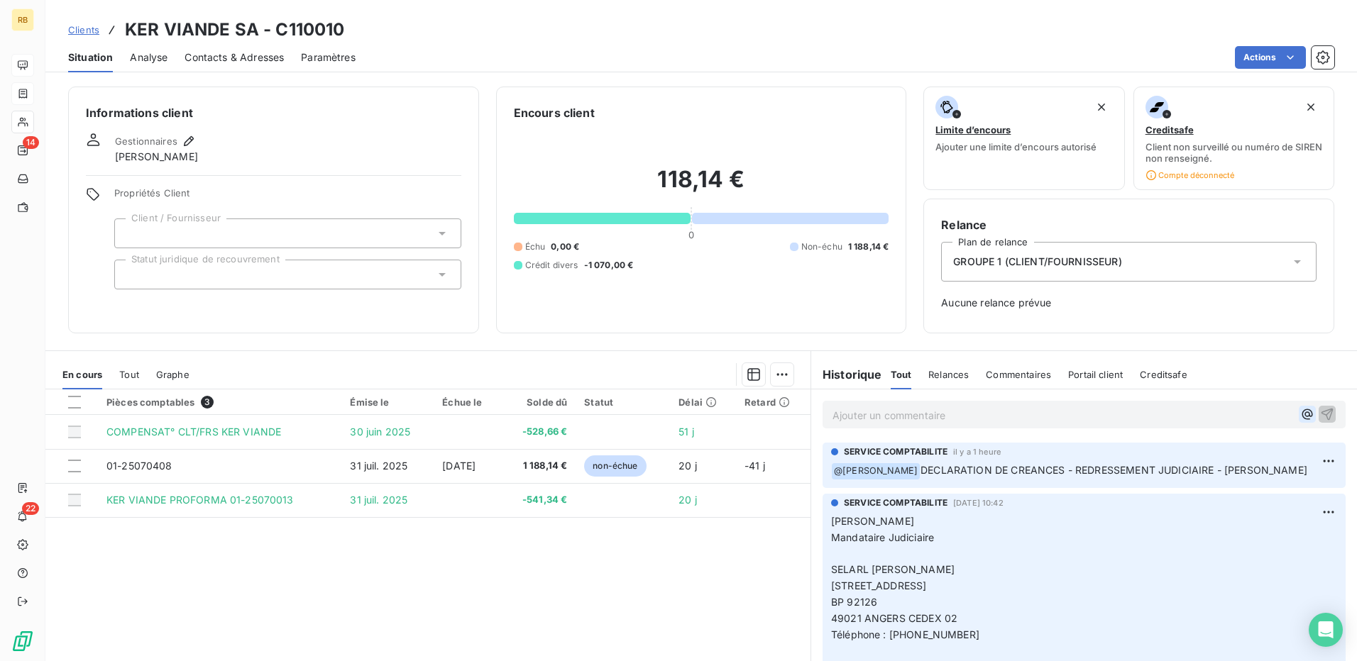
click at [1300, 417] on icon "button" at bounding box center [1307, 414] width 14 height 14
click at [1167, 465] on span "Benoît THEROUIN" at bounding box center [1190, 462] width 138 height 12
click at [1320, 417] on icon "button" at bounding box center [1327, 414] width 14 height 14
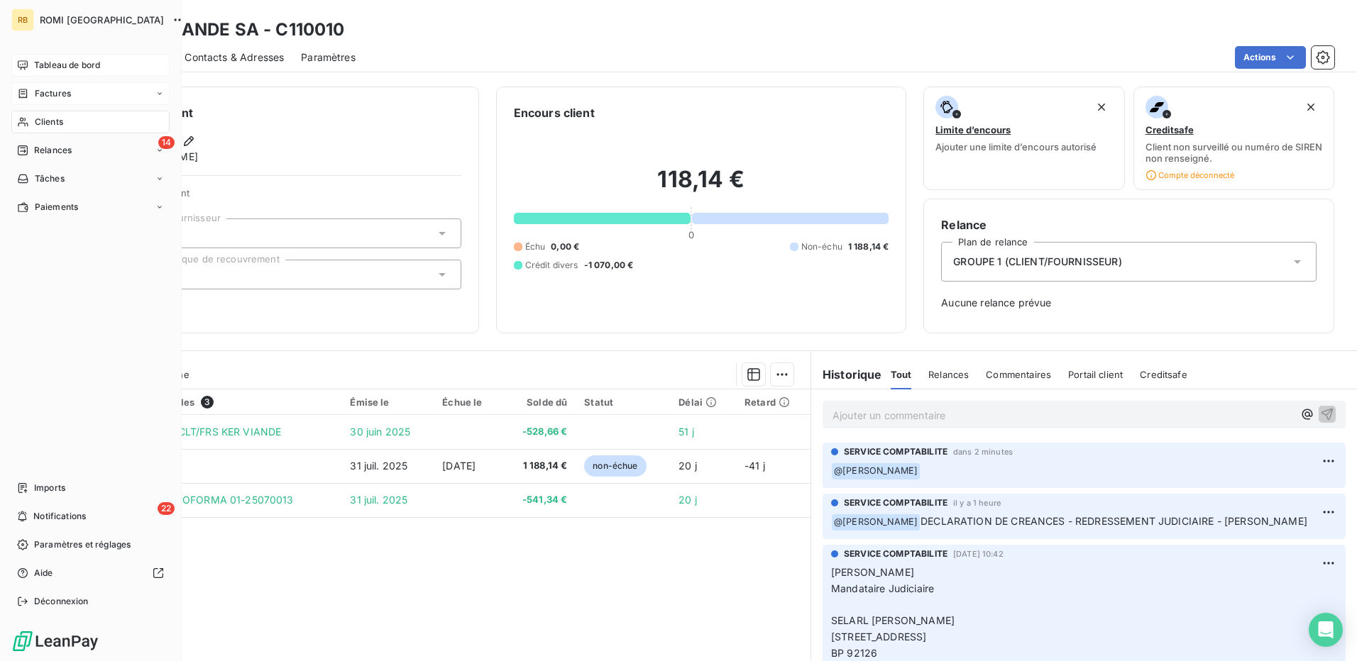
click at [38, 126] on span "Clients" at bounding box center [49, 122] width 28 height 13
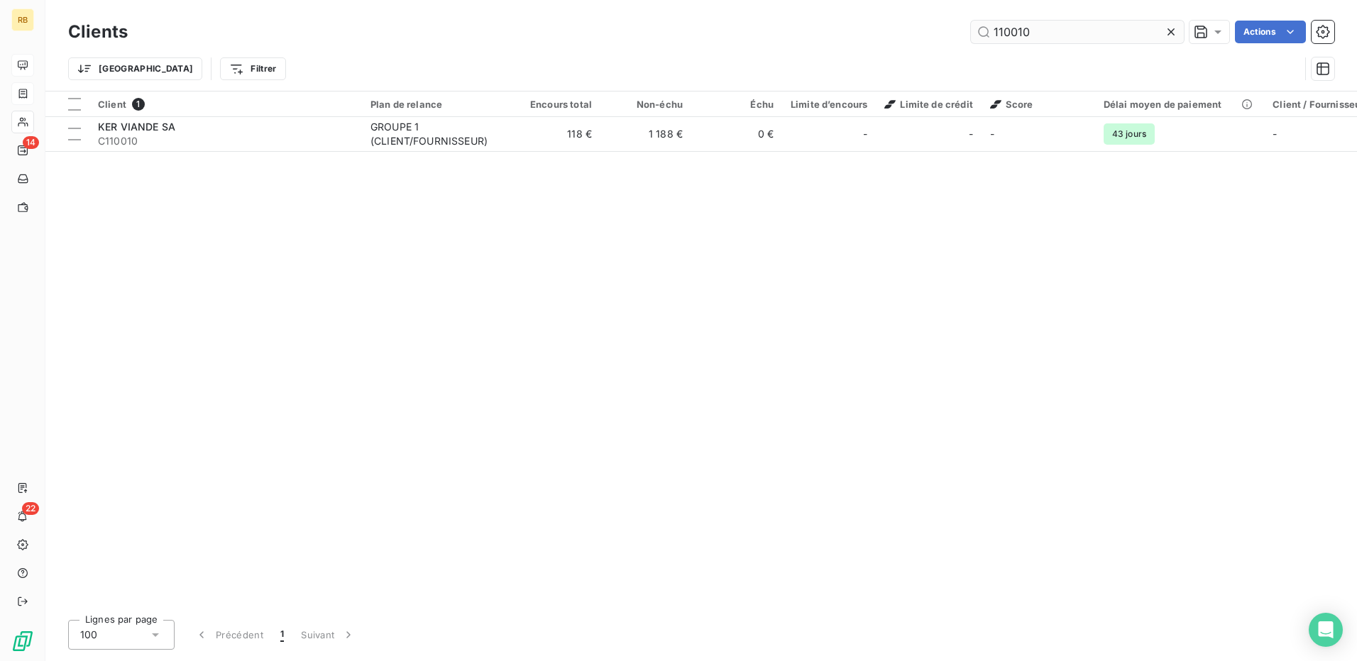
click at [1023, 33] on input "110010" at bounding box center [1077, 32] width 213 height 23
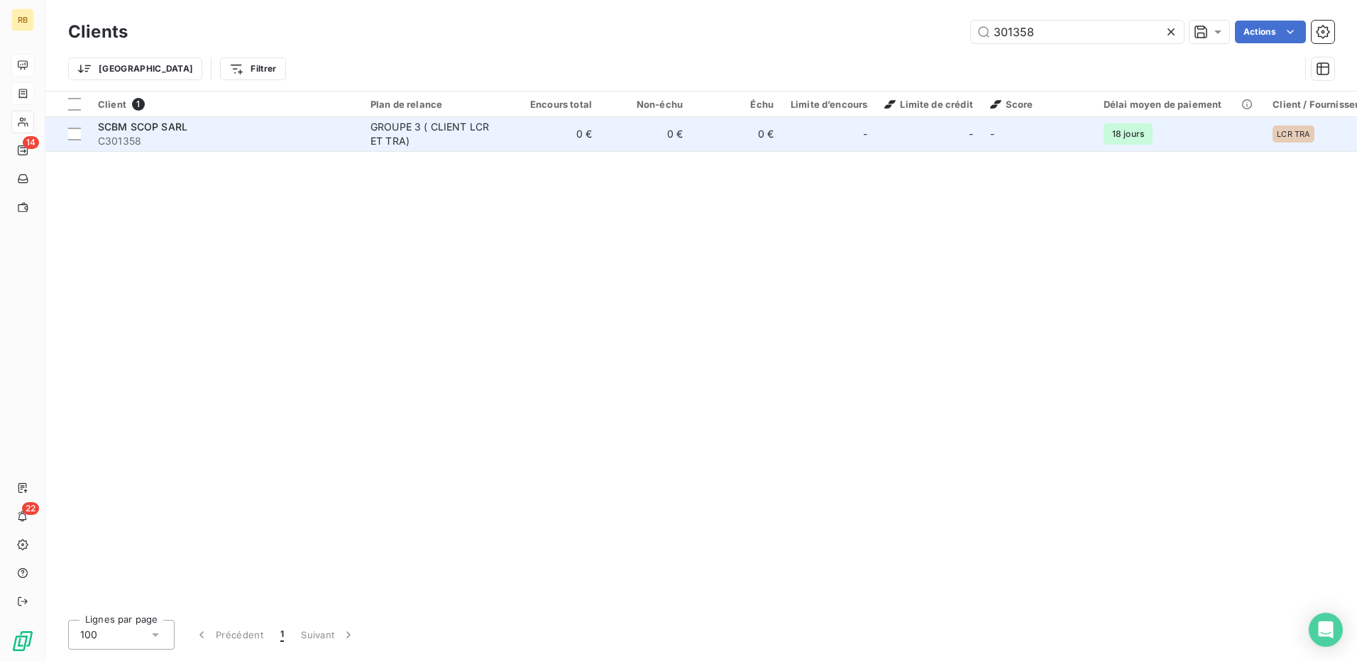
type input "301358"
click at [488, 143] on div "GROUPE 3 ( CLIENT LCR ET TRA)" at bounding box center [435, 134] width 131 height 28
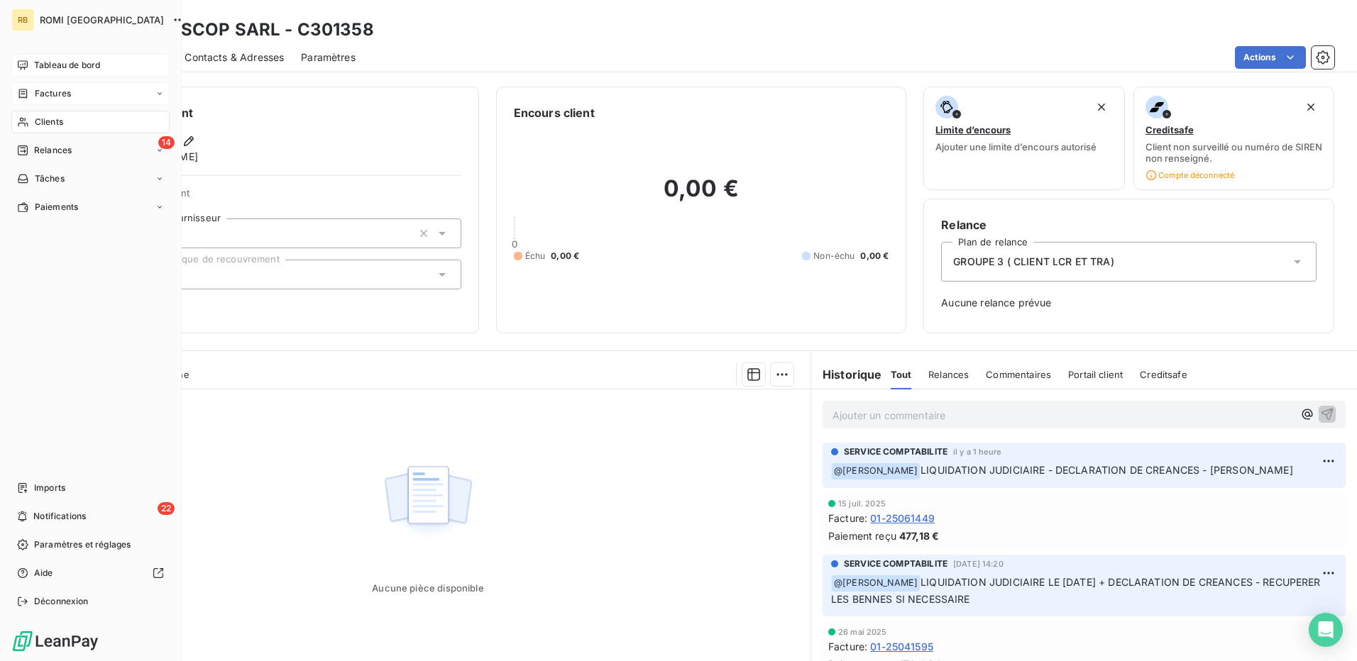
click at [50, 125] on span "Clients" at bounding box center [49, 122] width 28 height 13
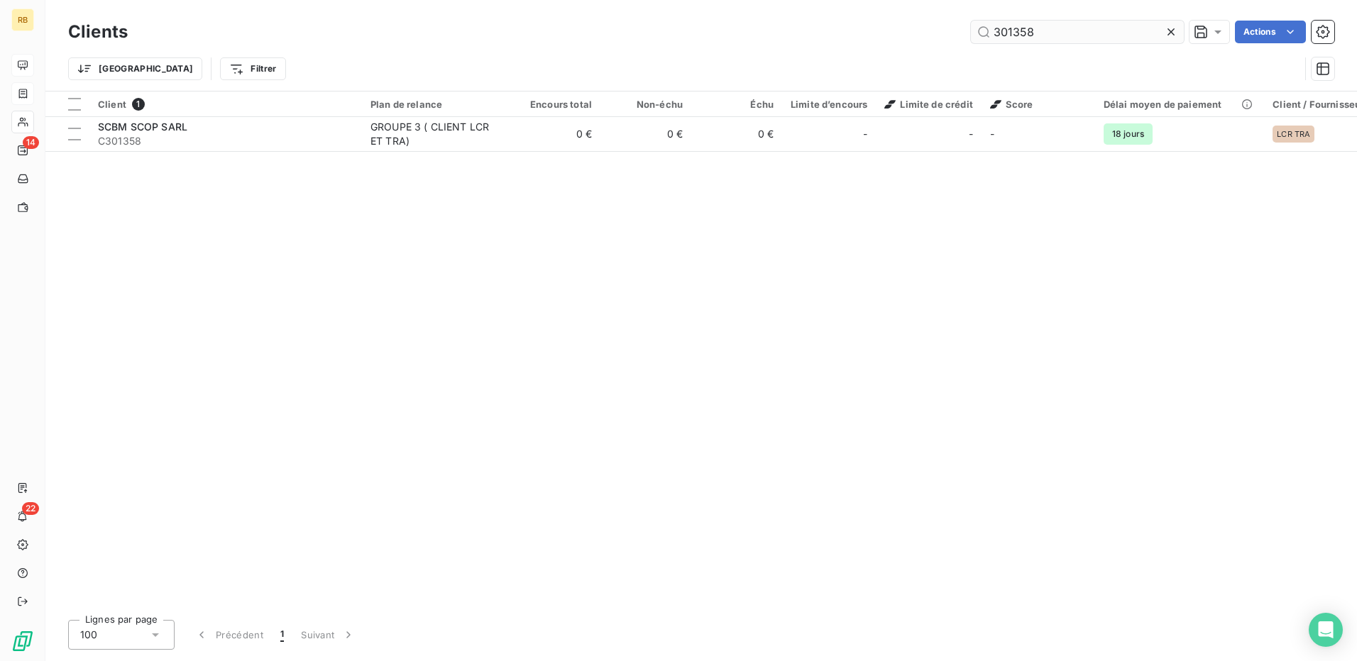
click at [1008, 29] on input "301358" at bounding box center [1077, 32] width 213 height 23
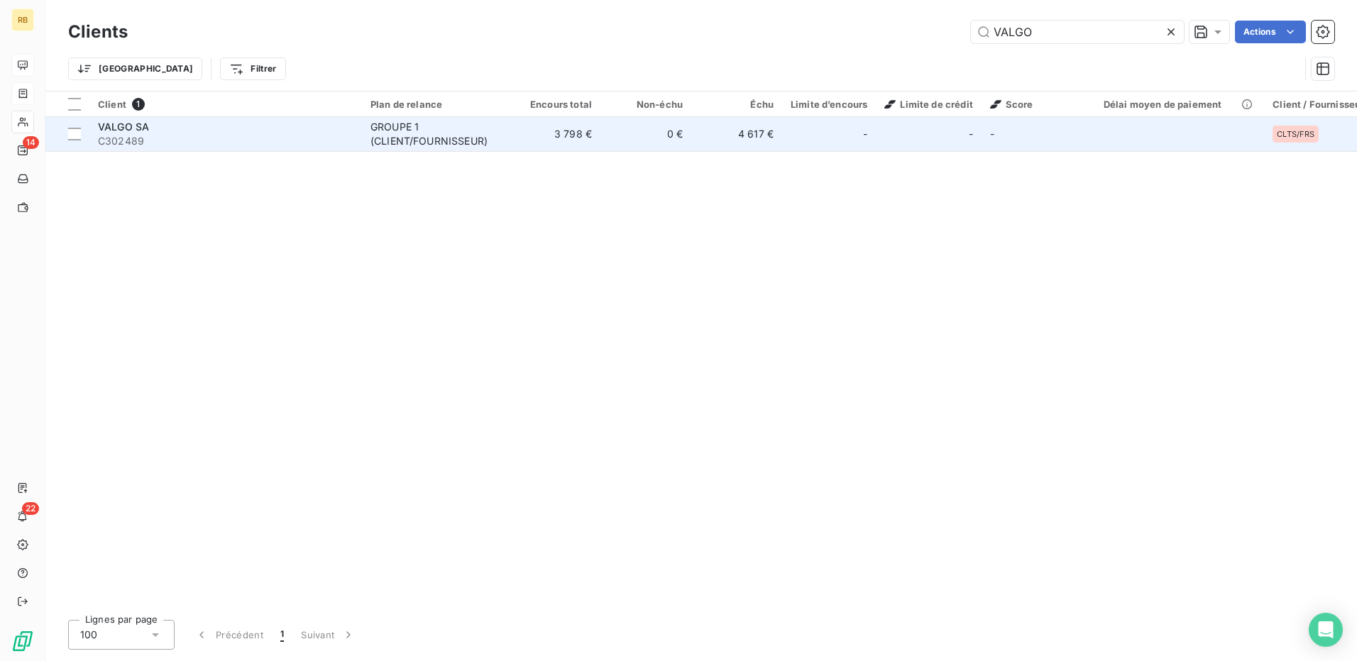
type input "VALGO"
click at [509, 126] on td "GROUPE 1 (CLIENT/FOURNISSEUR)" at bounding box center [436, 134] width 148 height 34
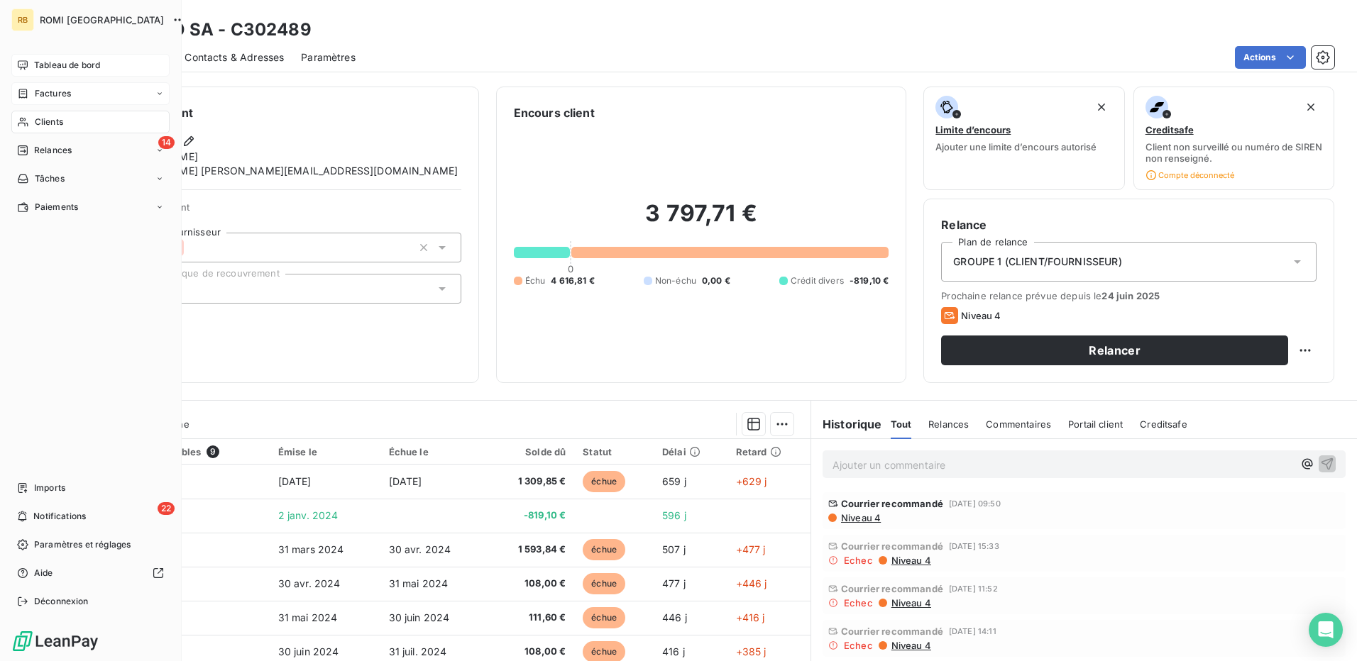
click at [53, 111] on div "Clients" at bounding box center [90, 122] width 158 height 23
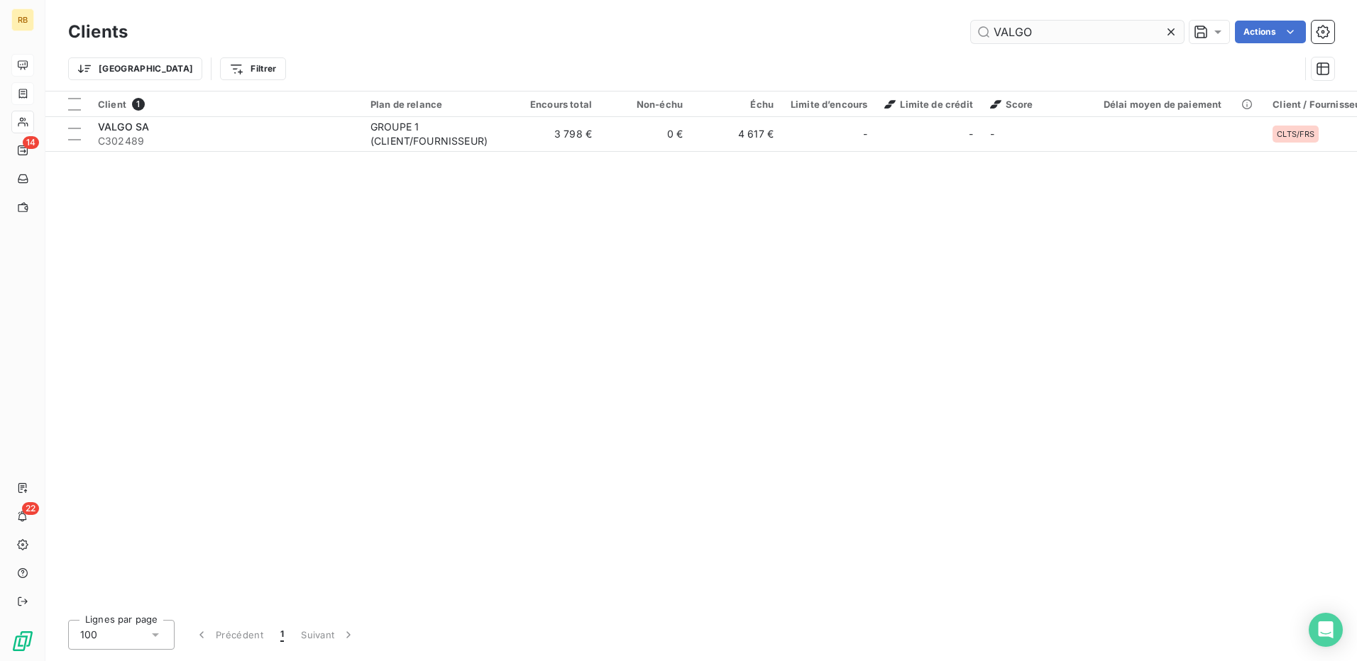
click at [1003, 37] on input "VALGO" at bounding box center [1077, 32] width 213 height 23
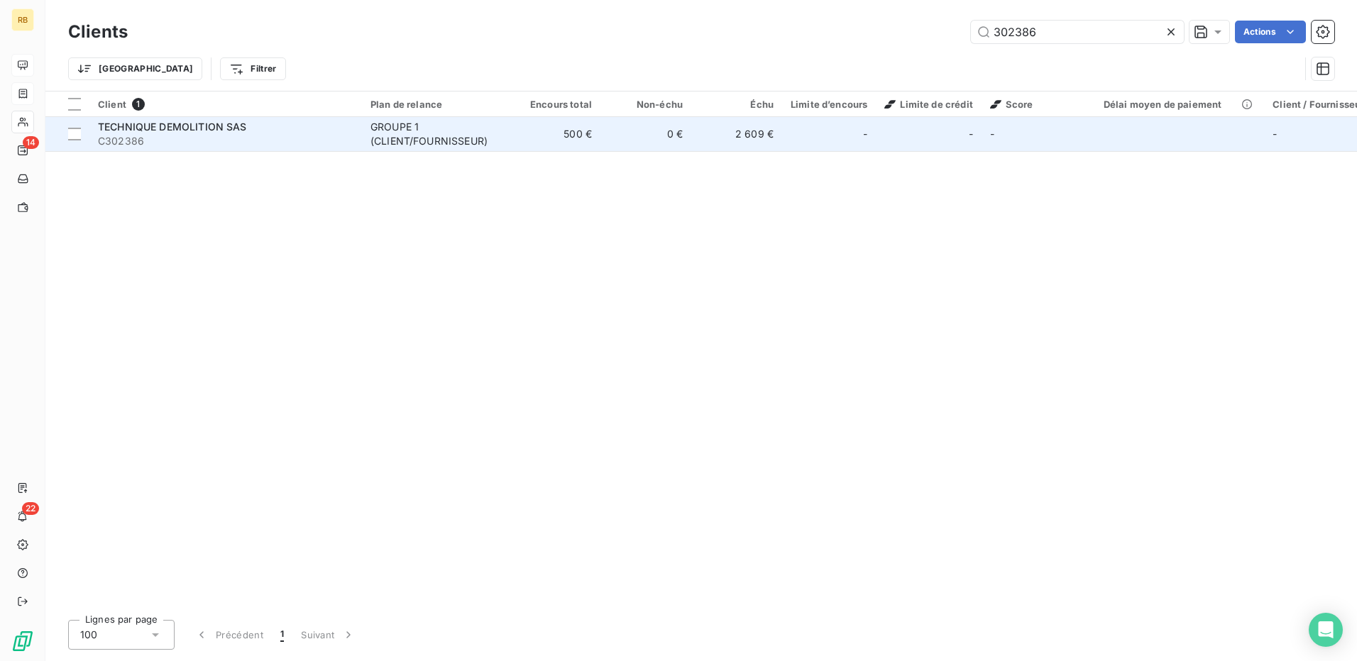
type input "302386"
click at [192, 140] on span "C302386" at bounding box center [225, 141] width 255 height 14
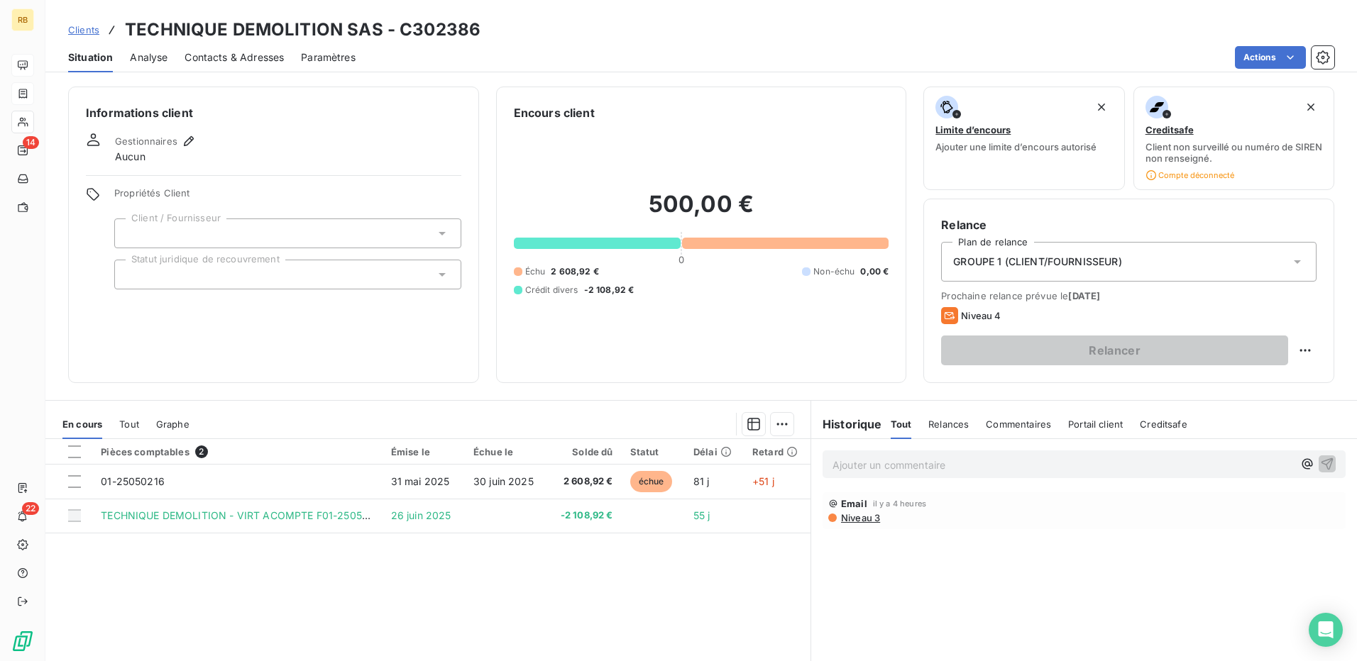
click at [841, 509] on span "Email" at bounding box center [854, 503] width 26 height 11
click at [844, 517] on span "Niveau 3" at bounding box center [860, 517] width 40 height 11
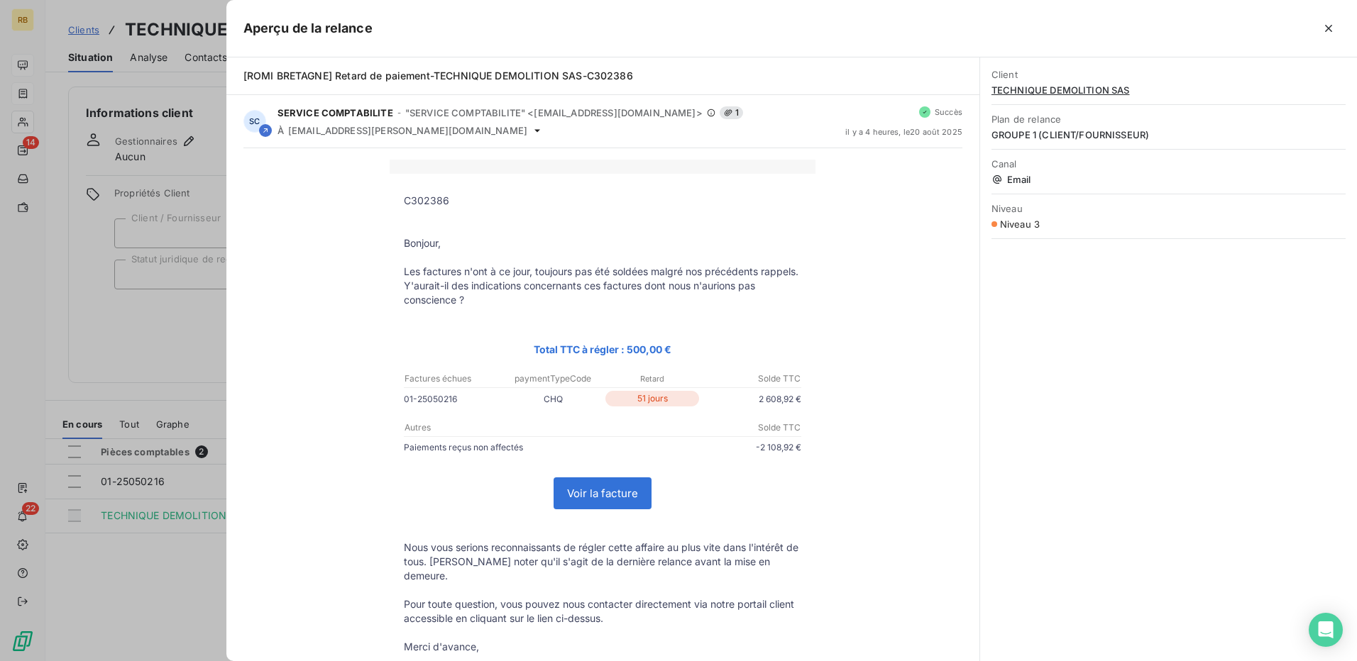
click at [172, 332] on div at bounding box center [678, 330] width 1357 height 661
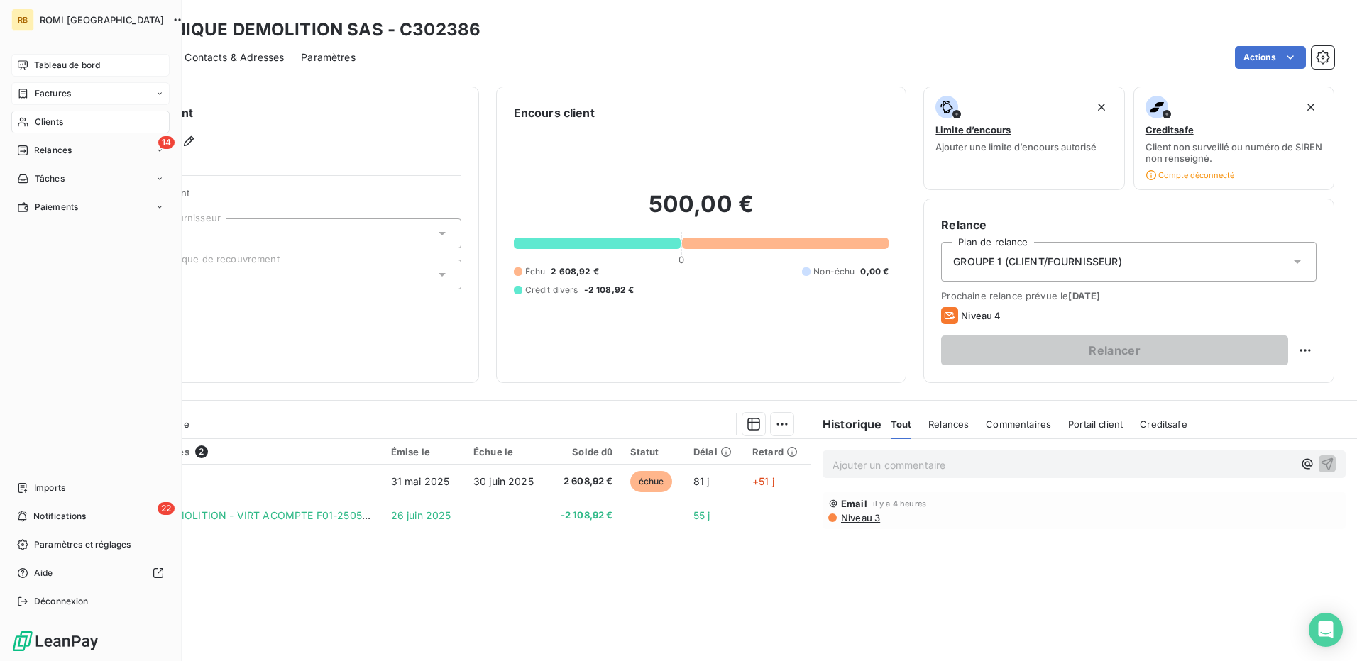
click at [90, 119] on div "Clients" at bounding box center [90, 122] width 158 height 23
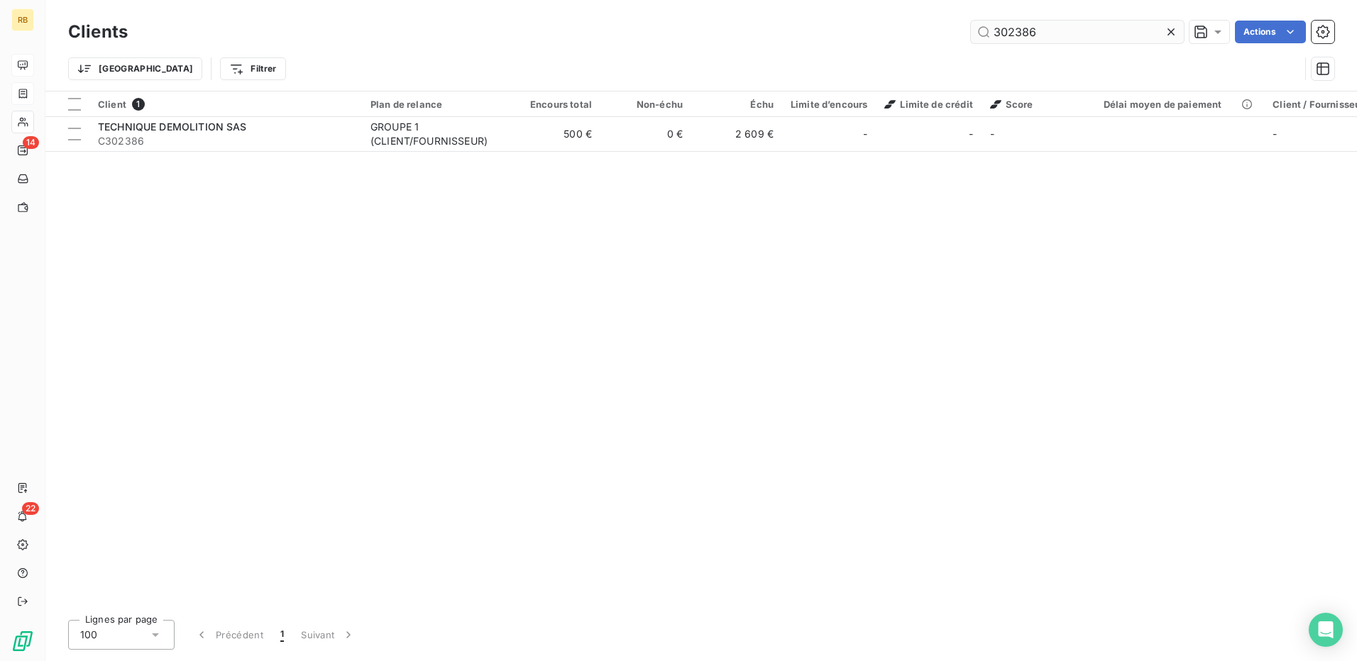
click at [1002, 39] on input "302386" at bounding box center [1077, 32] width 213 height 23
click at [1001, 39] on input "302386" at bounding box center [1077, 32] width 213 height 23
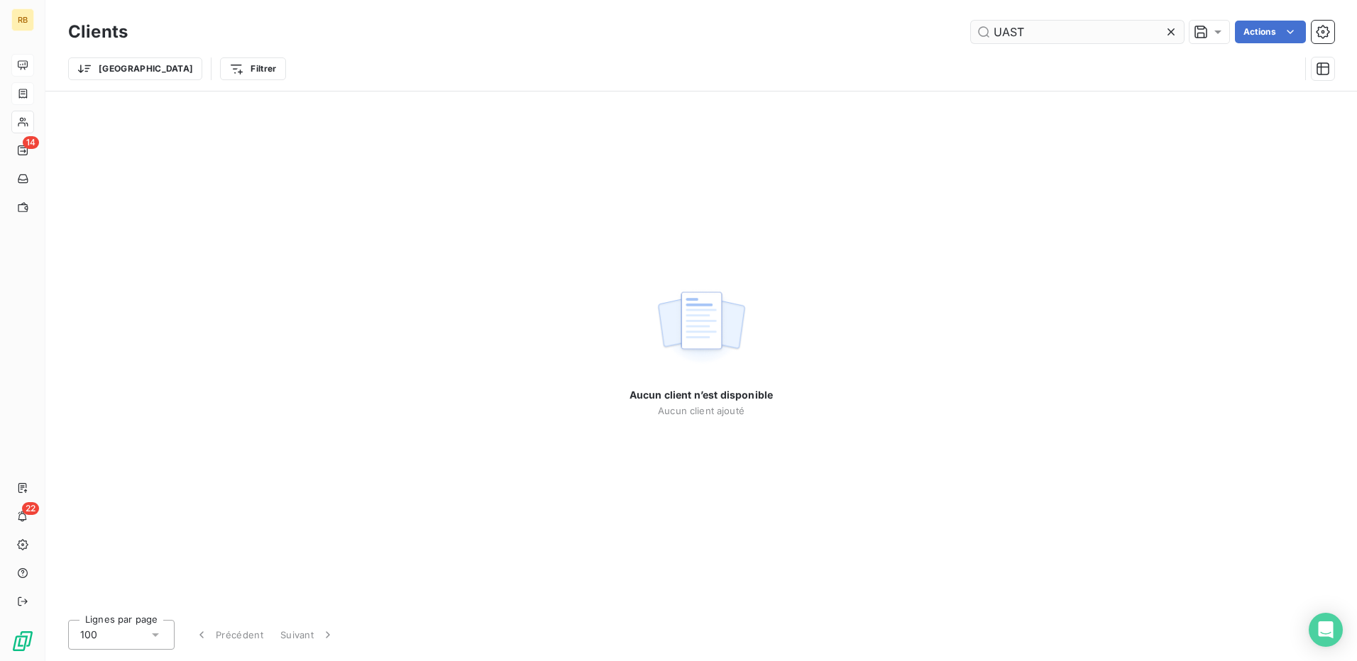
click at [999, 27] on input "UAST" at bounding box center [1077, 32] width 213 height 23
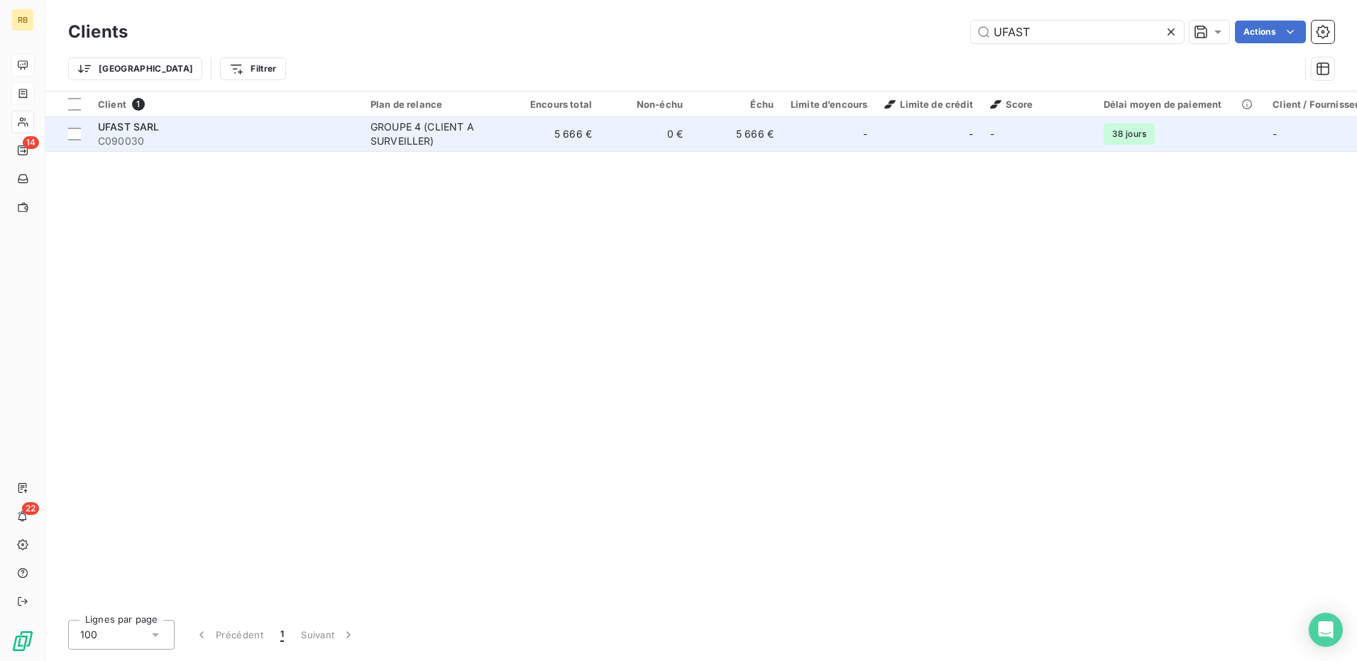
type input "UFAST"
click at [651, 136] on td "0 €" at bounding box center [645, 134] width 91 height 34
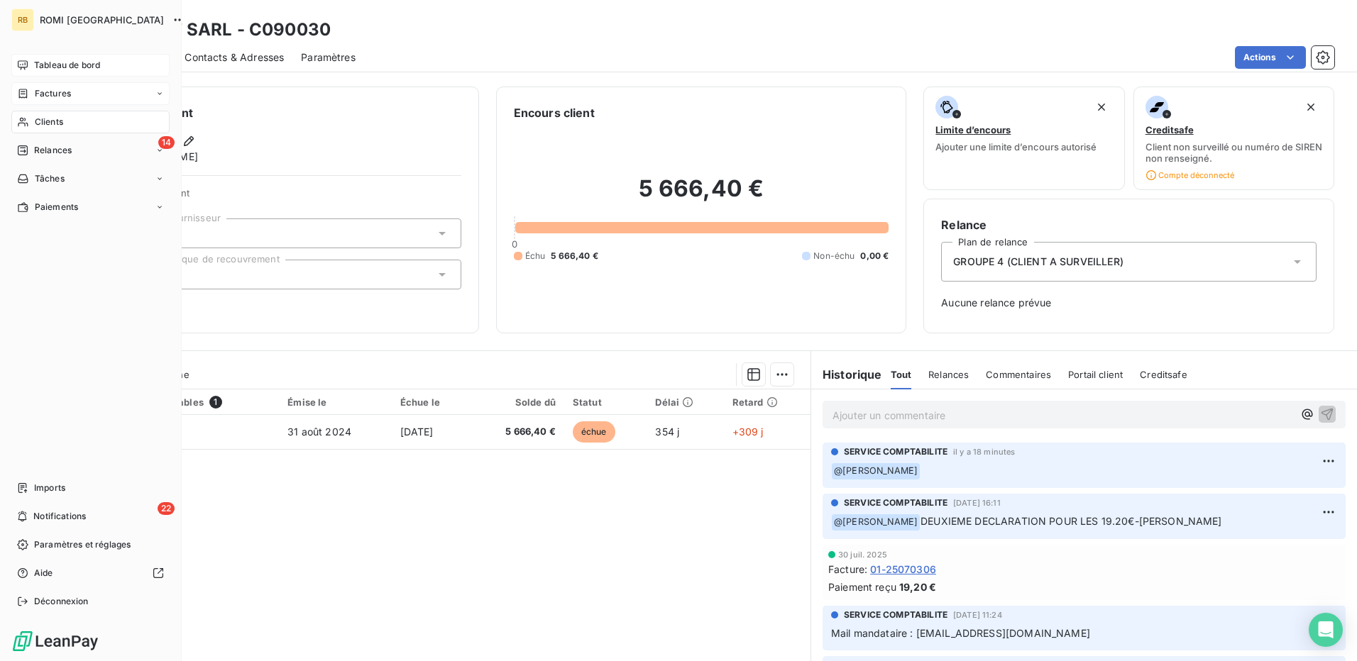
click at [110, 70] on div "Tableau de bord" at bounding box center [90, 65] width 158 height 23
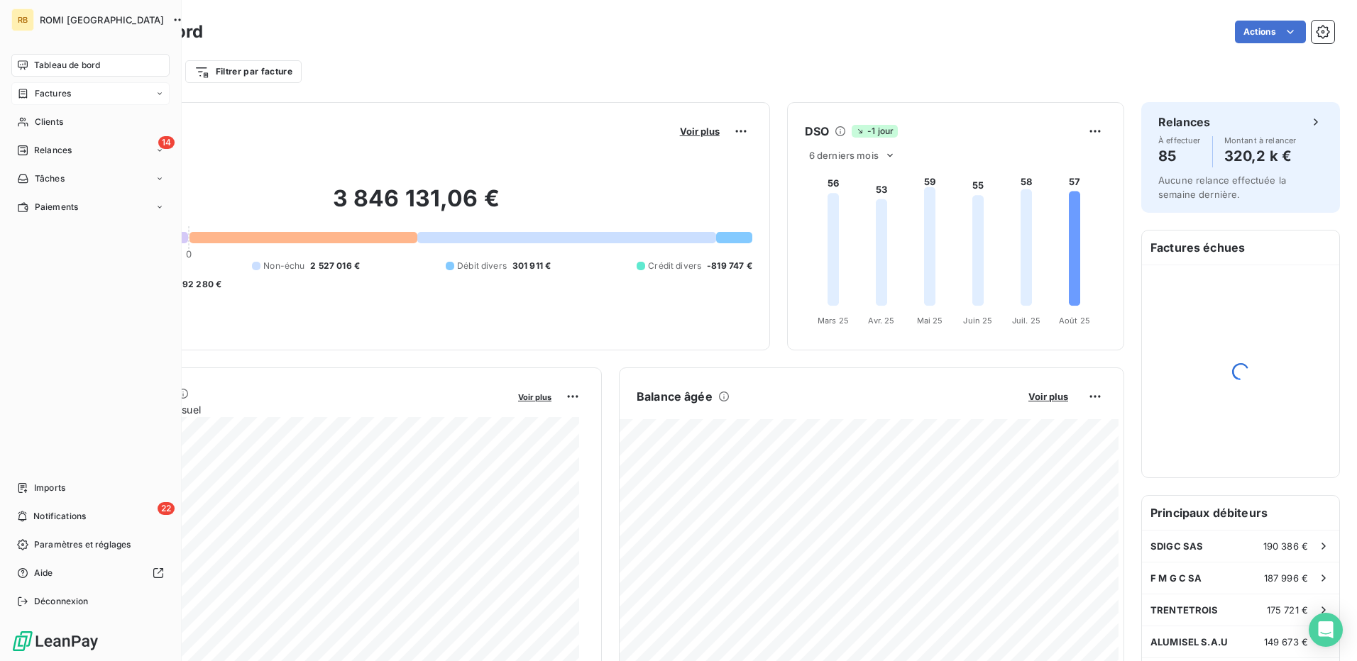
click at [44, 155] on span "Relances" at bounding box center [53, 150] width 38 height 13
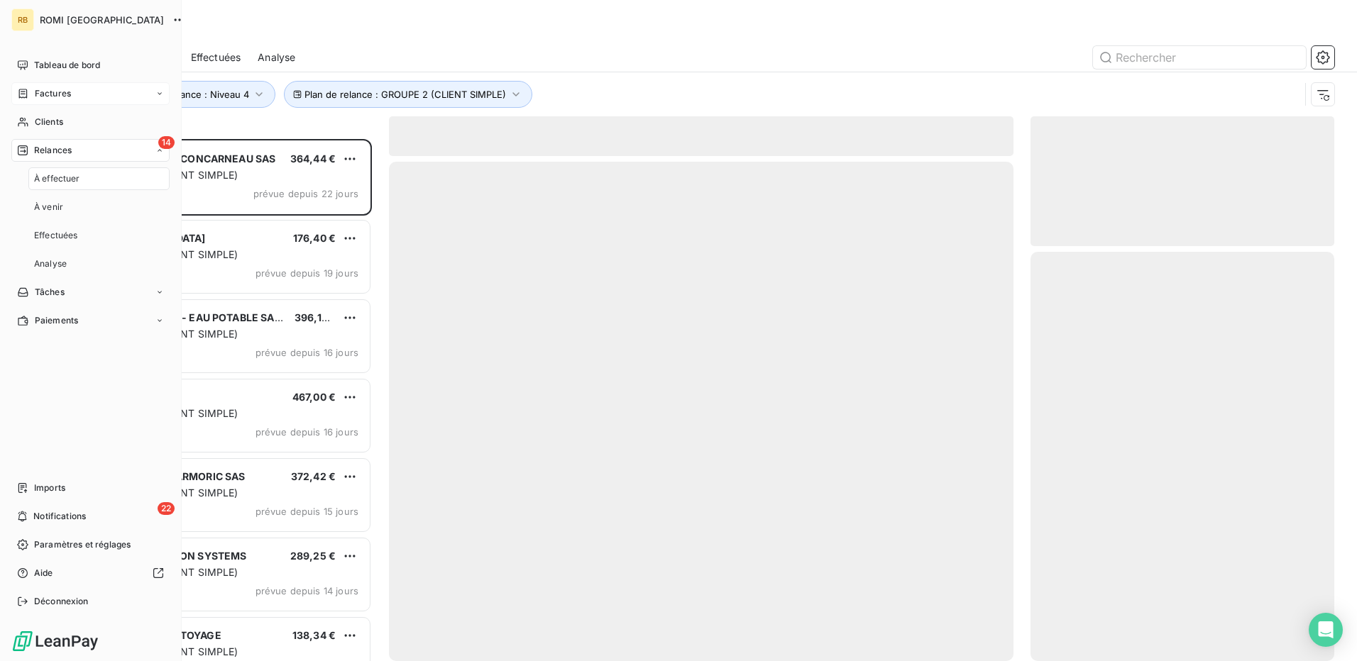
scroll to position [512, 293]
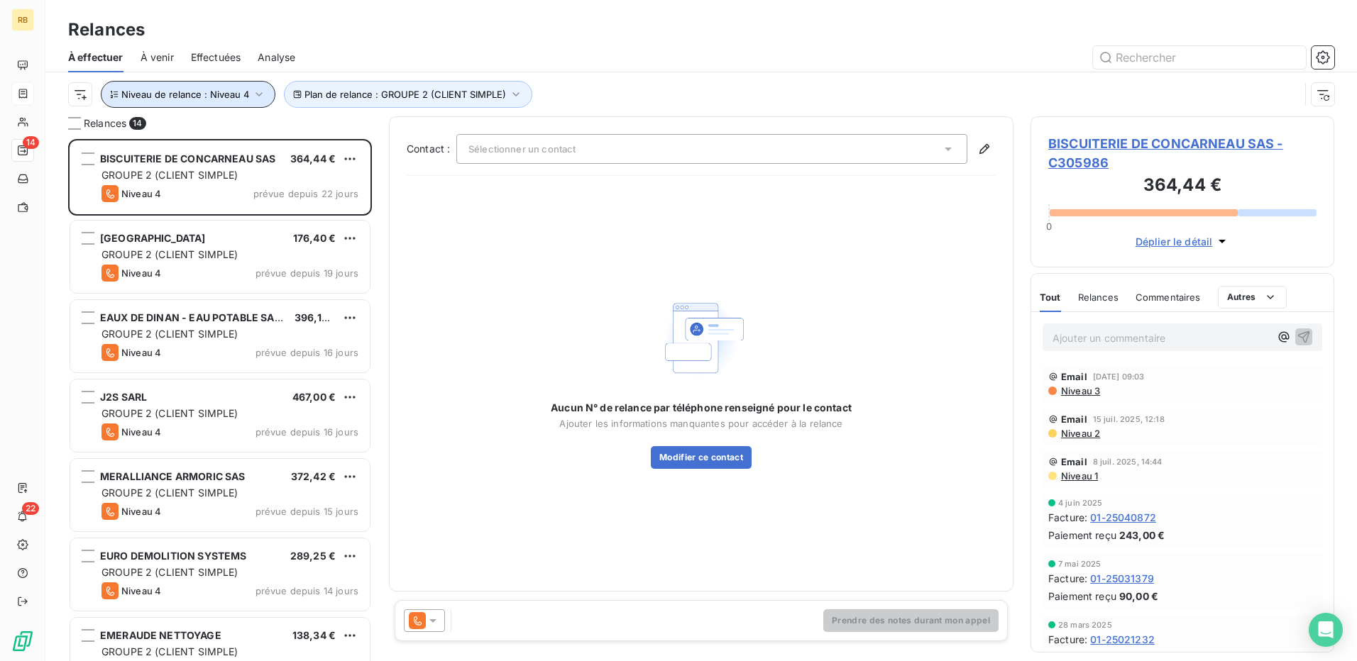
click at [201, 95] on span "Niveau de relance : Niveau 4" at bounding box center [185, 94] width 128 height 11
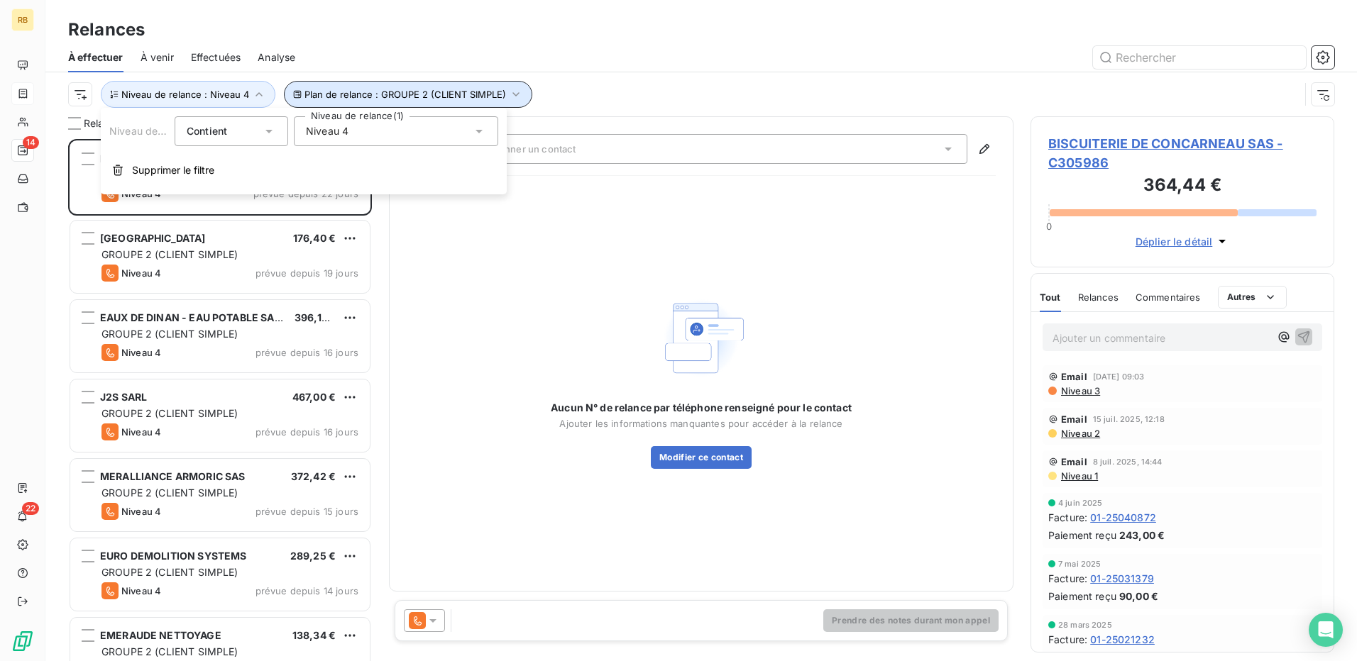
click at [485, 93] on span "Plan de relance : GROUPE 2 (CLIENT SIMPLE)" at bounding box center [405, 94] width 202 height 11
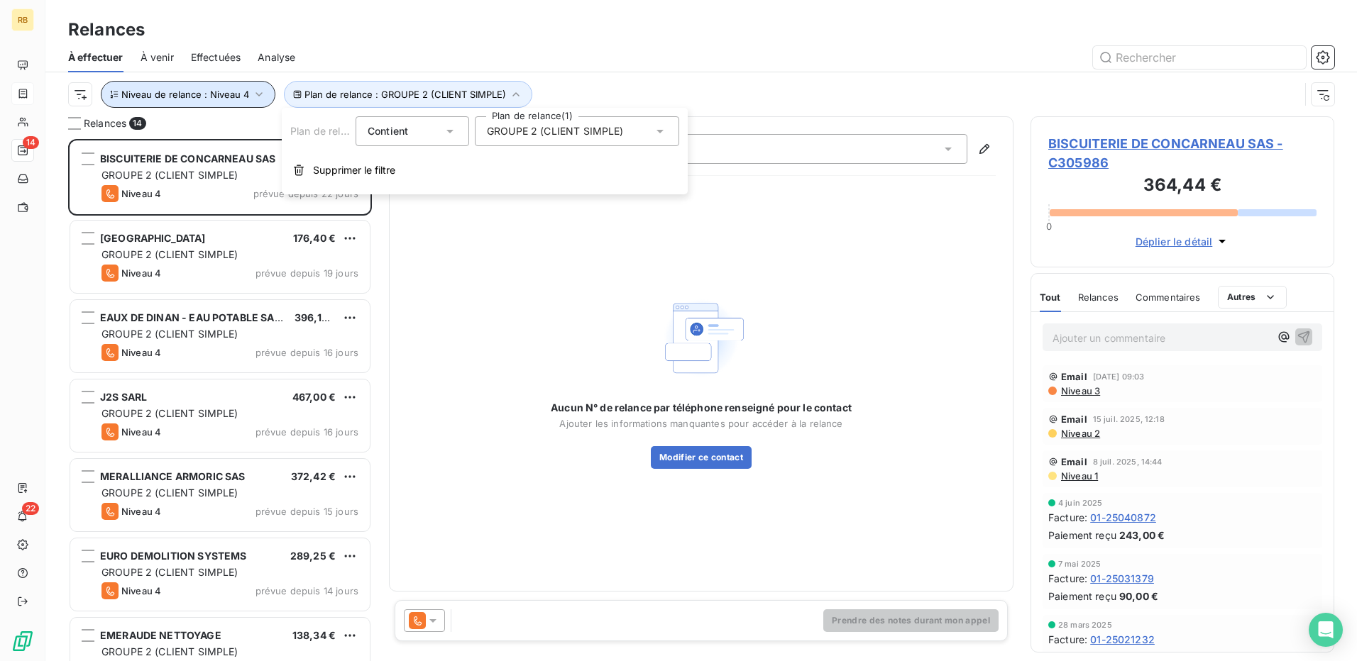
click at [178, 89] on span "Niveau de relance : Niveau 4" at bounding box center [185, 94] width 128 height 11
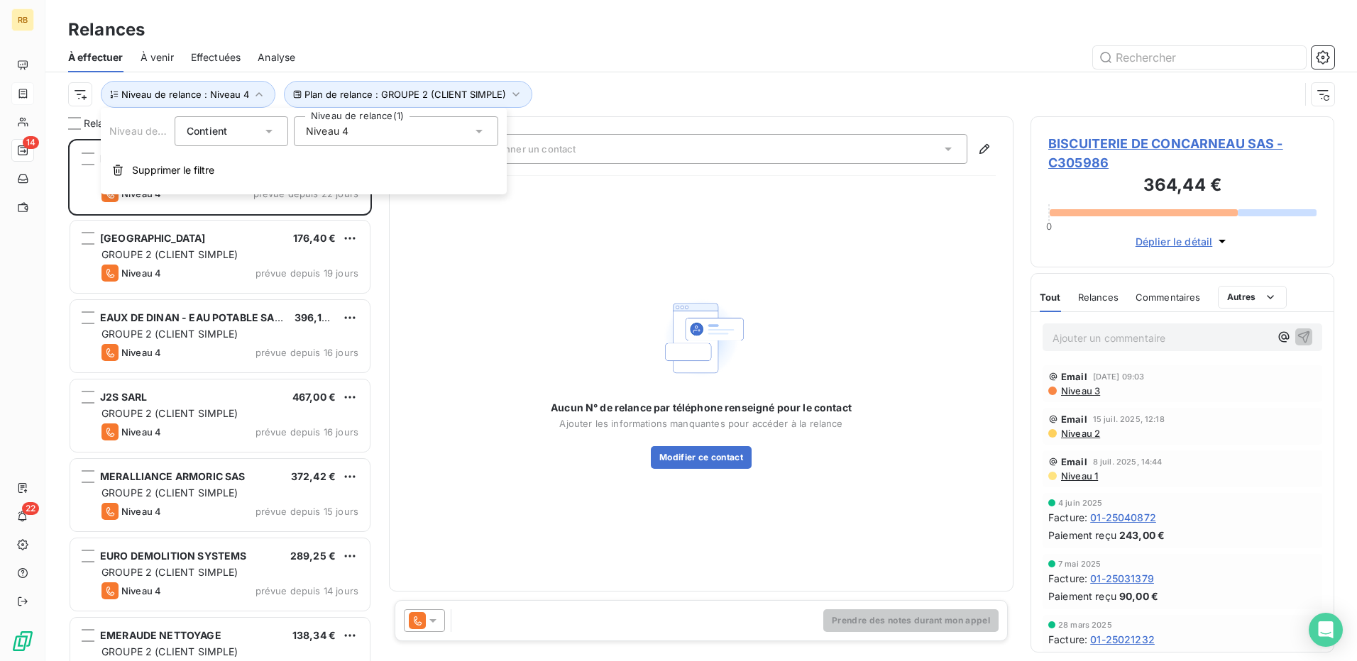
click at [360, 129] on div "Niveau 4" at bounding box center [396, 131] width 204 height 30
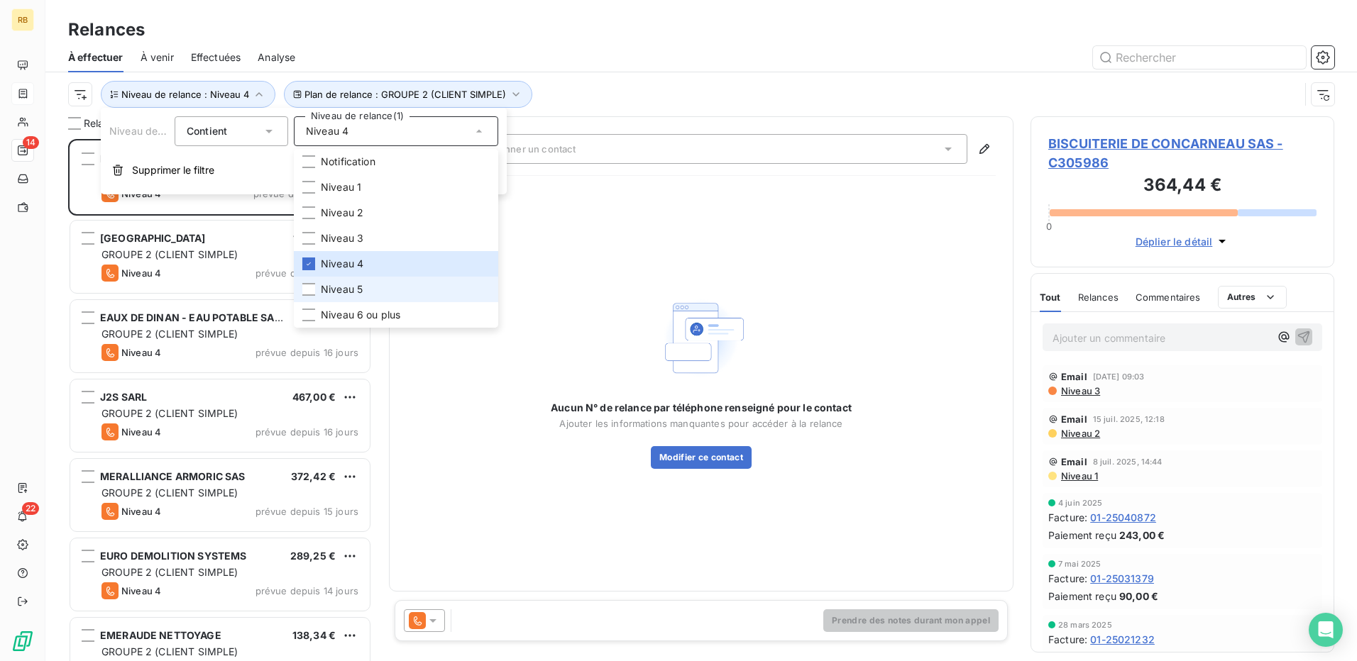
click at [400, 296] on li "Niveau 5" at bounding box center [396, 290] width 204 height 26
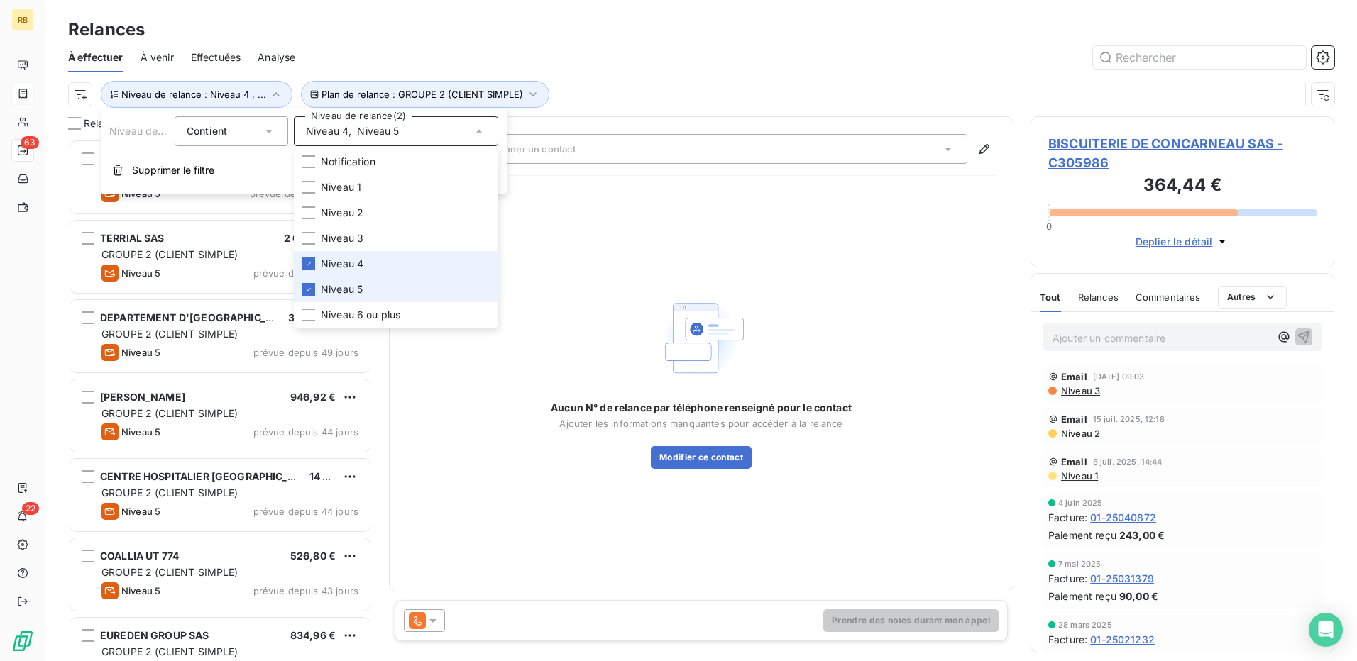
click at [359, 267] on span "Niveau 4" at bounding box center [342, 264] width 43 height 14
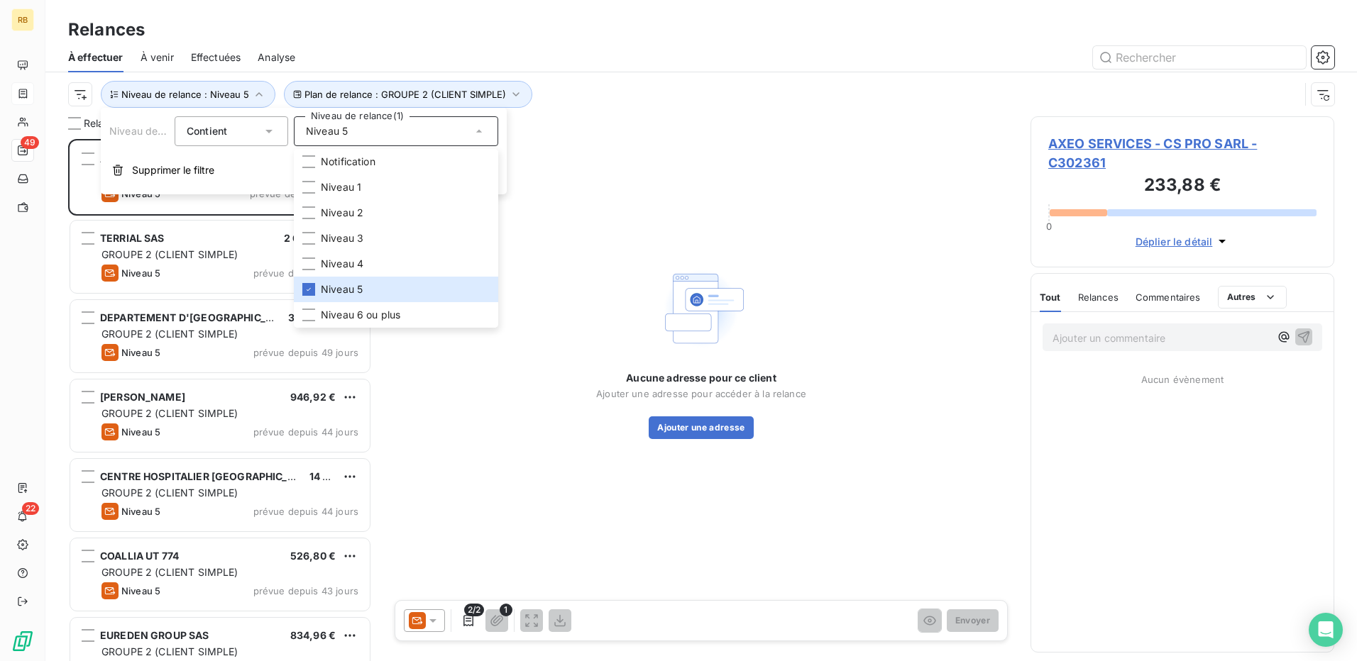
scroll to position [512, 293]
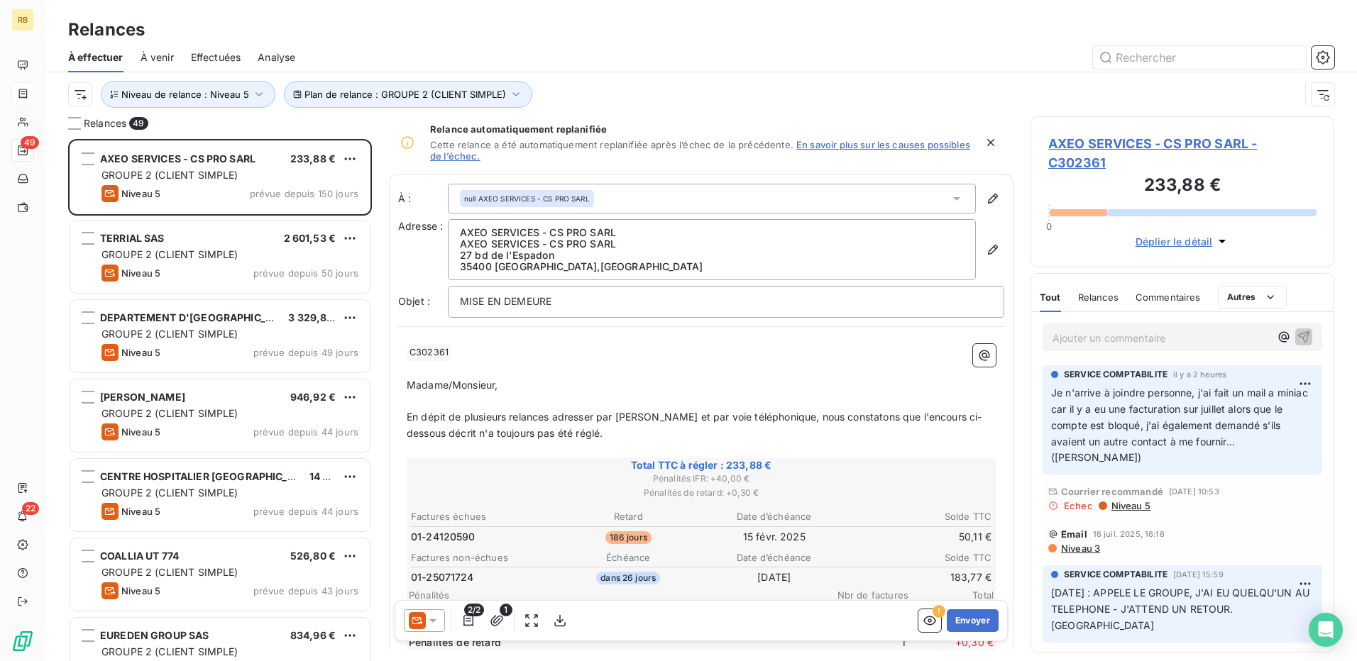
click at [608, 57] on div at bounding box center [823, 57] width 1022 height 23
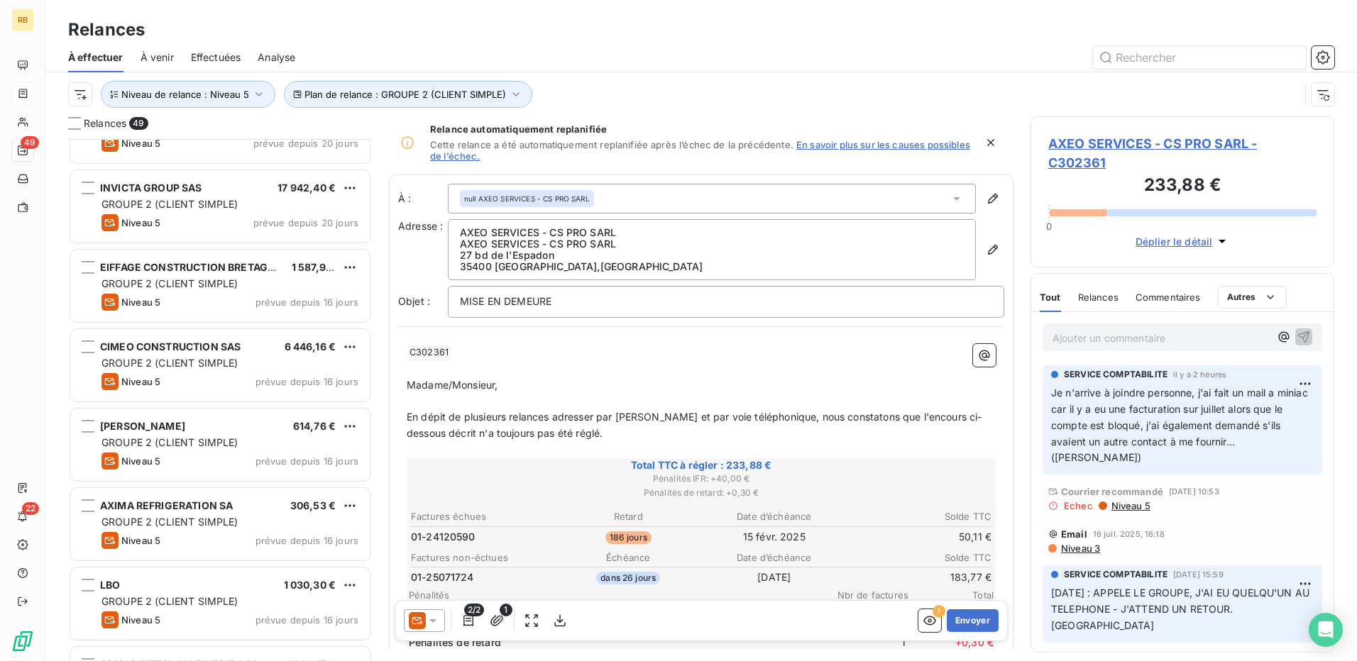
scroll to position [1599, 0]
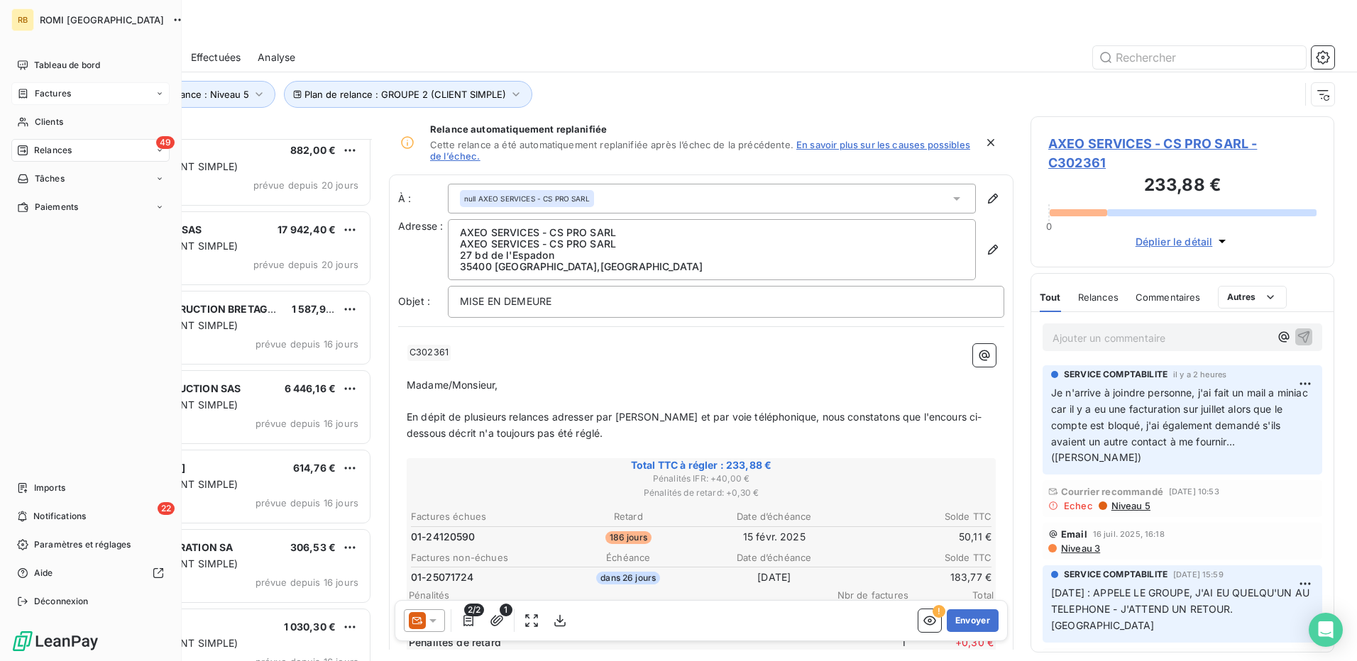
click at [69, 107] on nav "Tableau de bord Factures Clients 49 Relances Tâches Paiements" at bounding box center [90, 136] width 158 height 165
click at [62, 122] on span "Clients" at bounding box center [49, 122] width 28 height 13
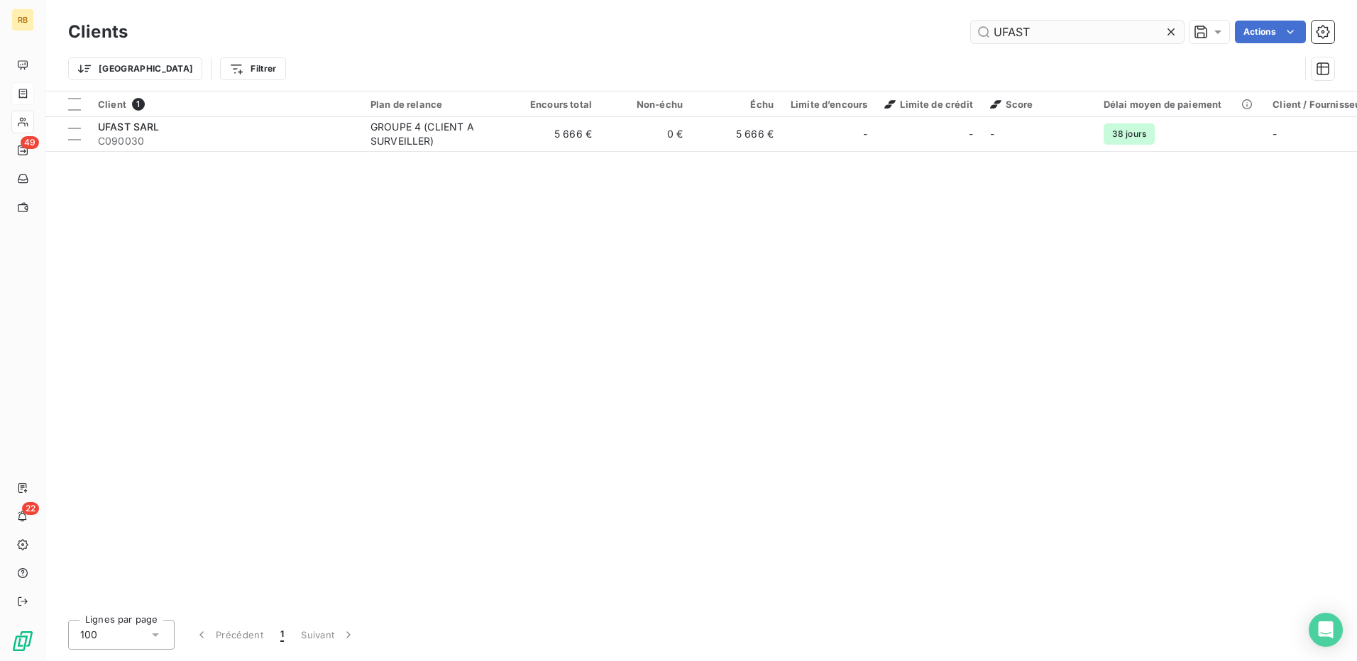
click at [1028, 36] on input "UFAST" at bounding box center [1077, 32] width 213 height 23
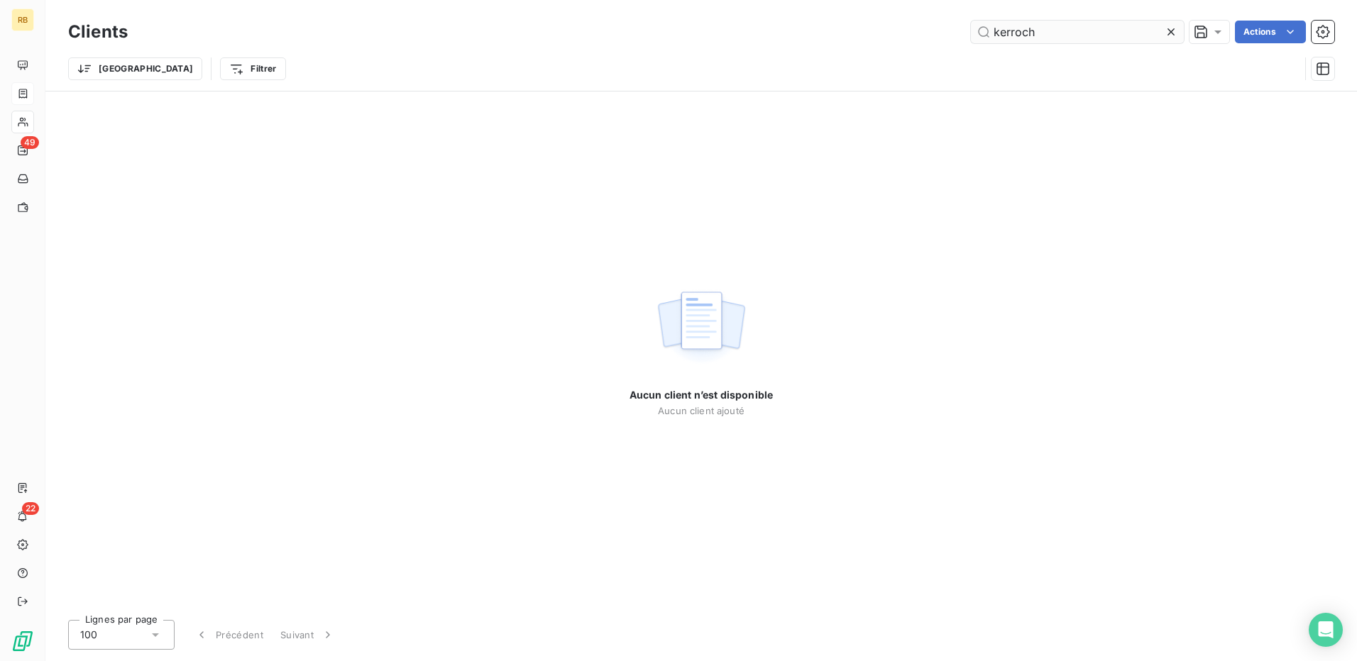
click at [1029, 36] on input "kerroch" at bounding box center [1077, 32] width 213 height 23
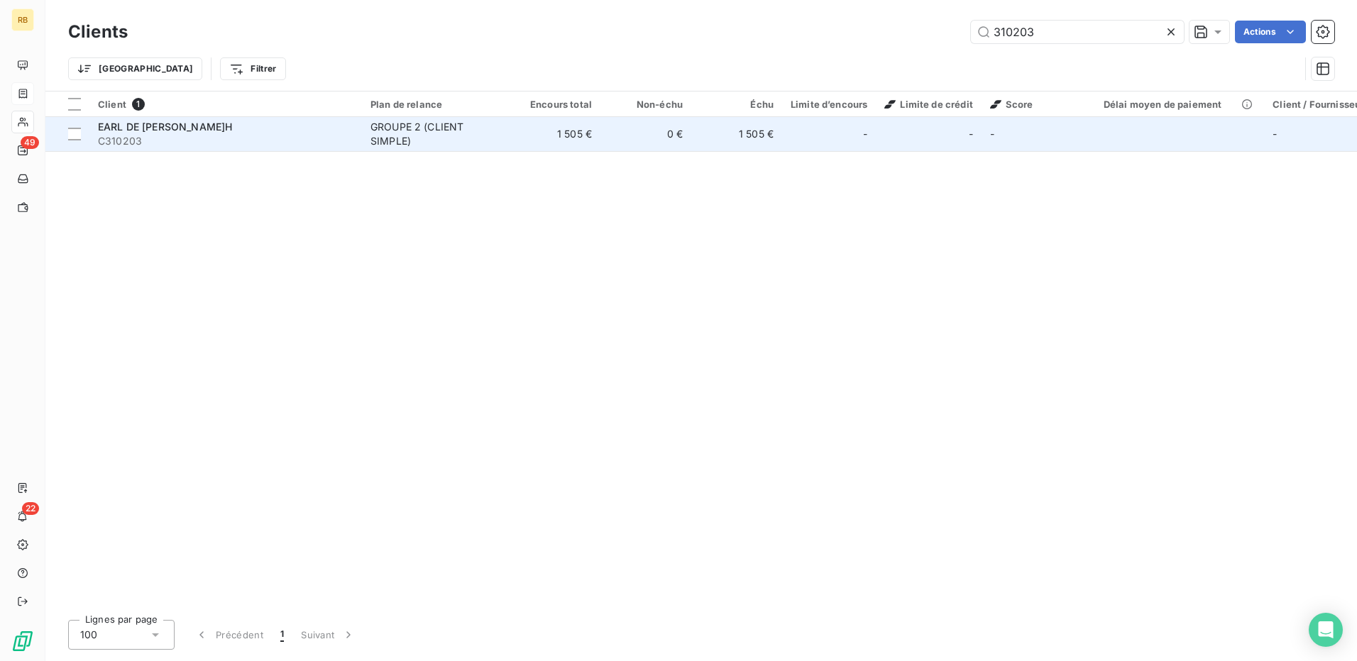
type input "310203"
click at [182, 143] on span "C310203" at bounding box center [225, 141] width 255 height 14
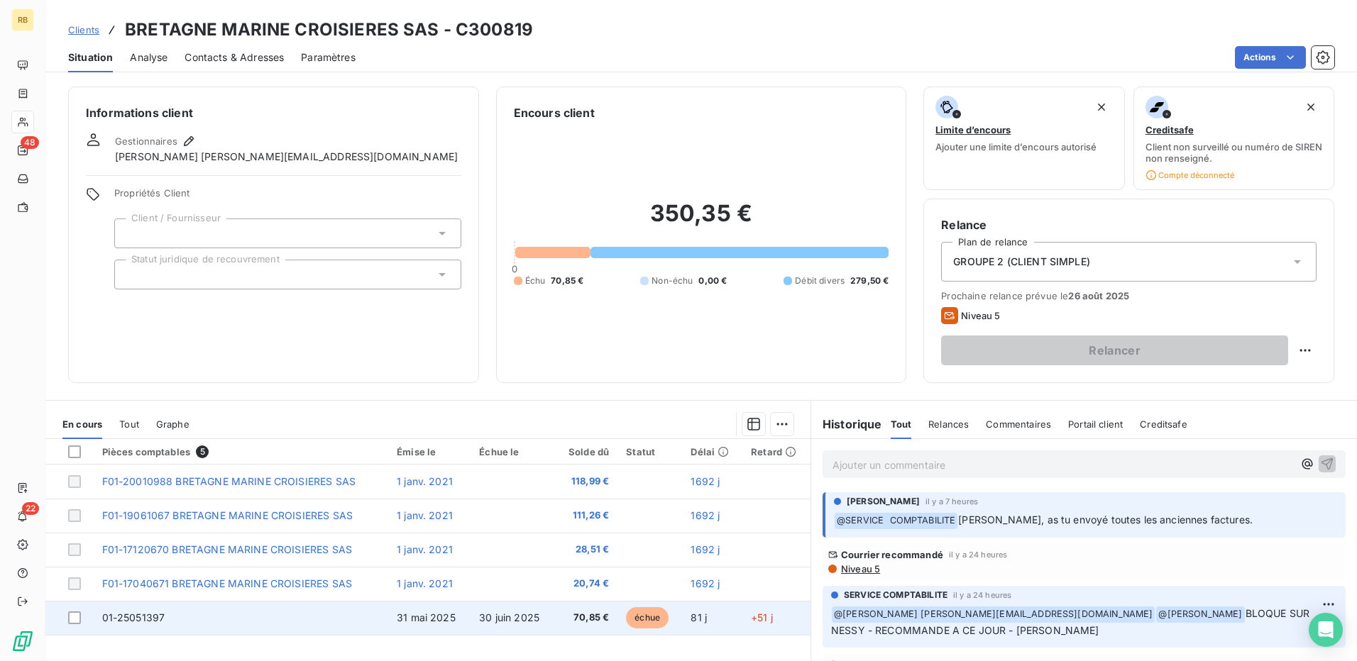
scroll to position [71, 0]
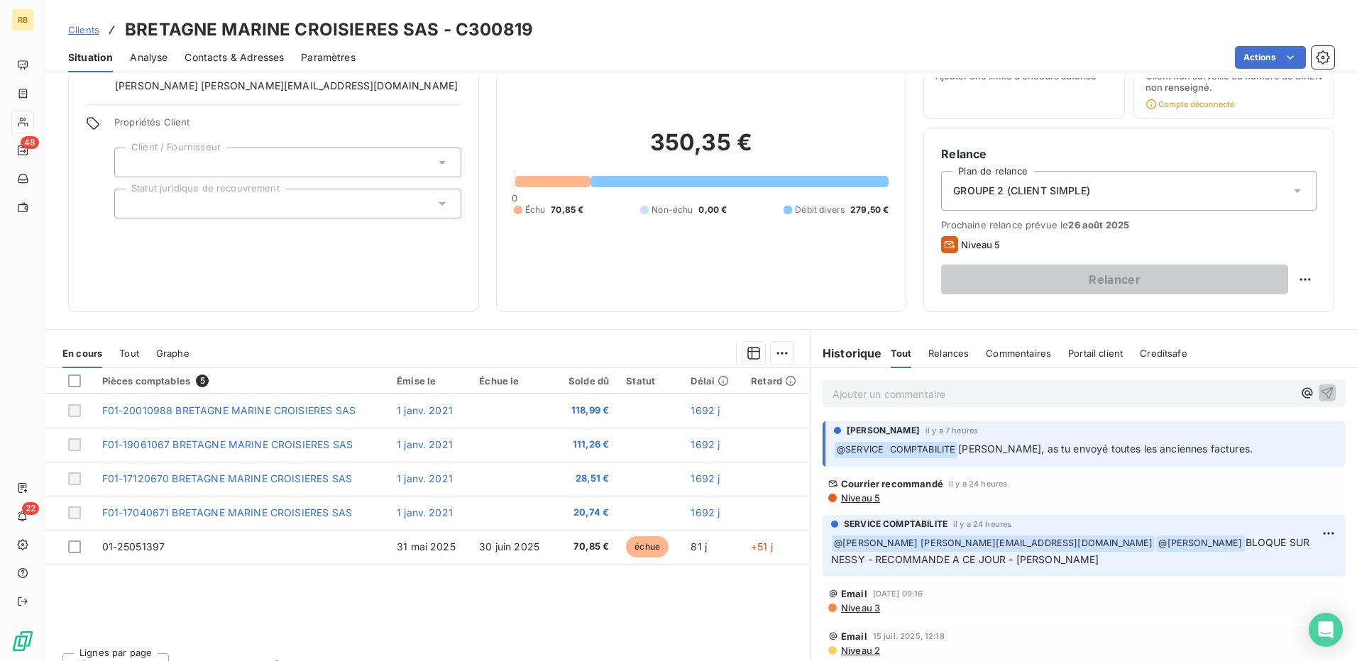
click at [849, 502] on span "Niveau 5" at bounding box center [860, 498] width 40 height 11
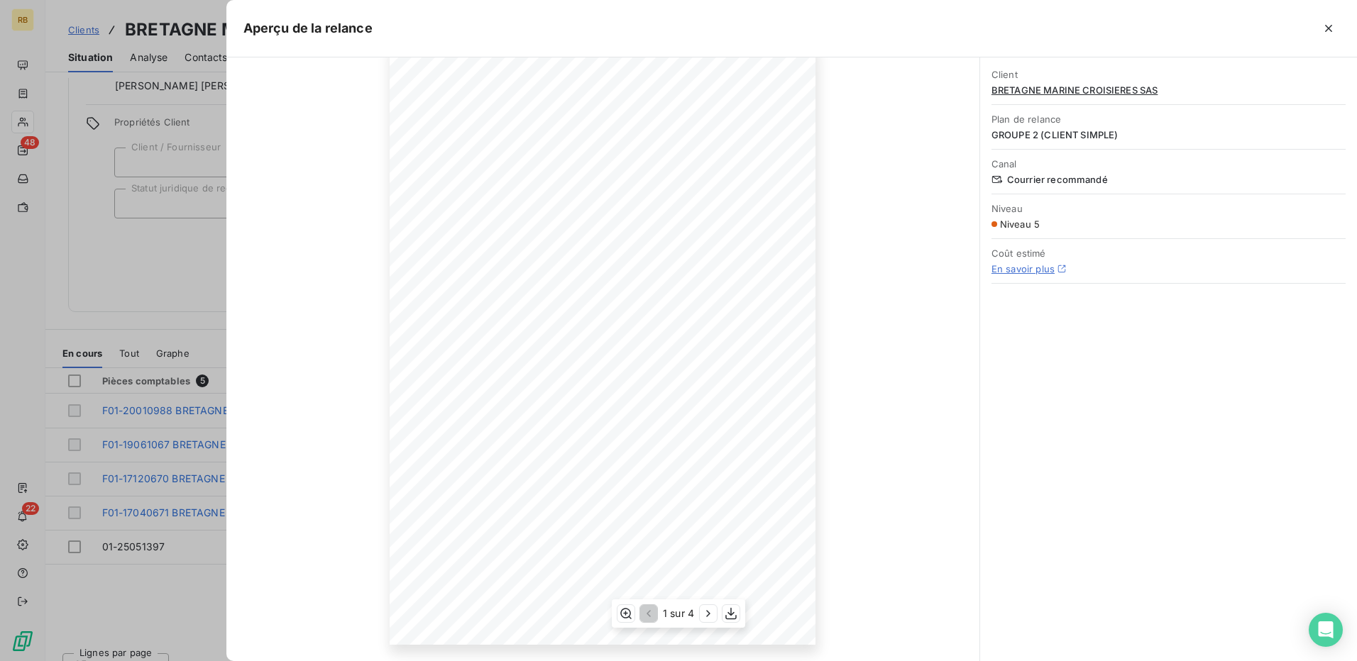
scroll to position [82, 0]
click at [708, 614] on icon "button" at bounding box center [708, 614] width 14 height 14
click at [708, 614] on icon "button" at bounding box center [710, 614] width 14 height 14
click at [651, 619] on icon "button" at bounding box center [647, 614] width 14 height 14
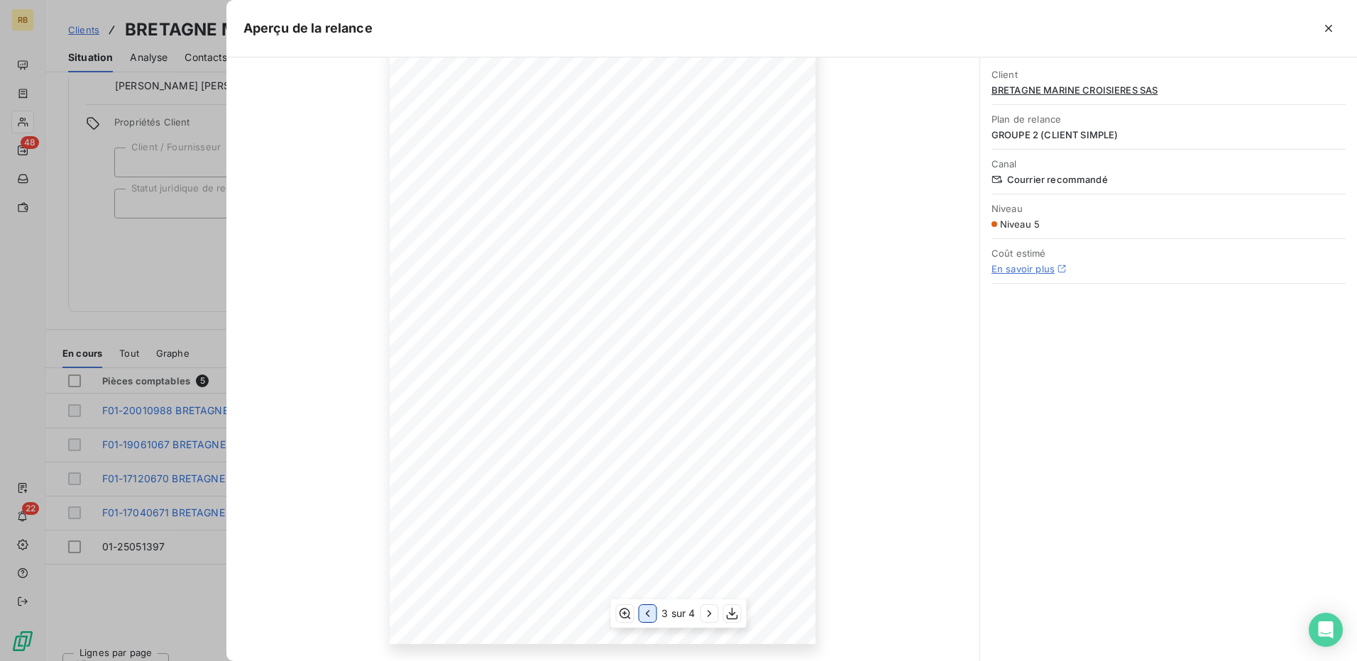
click at [651, 619] on icon "button" at bounding box center [647, 614] width 14 height 14
click at [637, 611] on div "1 sur 4" at bounding box center [678, 614] width 133 height 28
click at [701, 615] on icon "button" at bounding box center [708, 614] width 14 height 14
click at [702, 616] on button "button" at bounding box center [709, 613] width 17 height 17
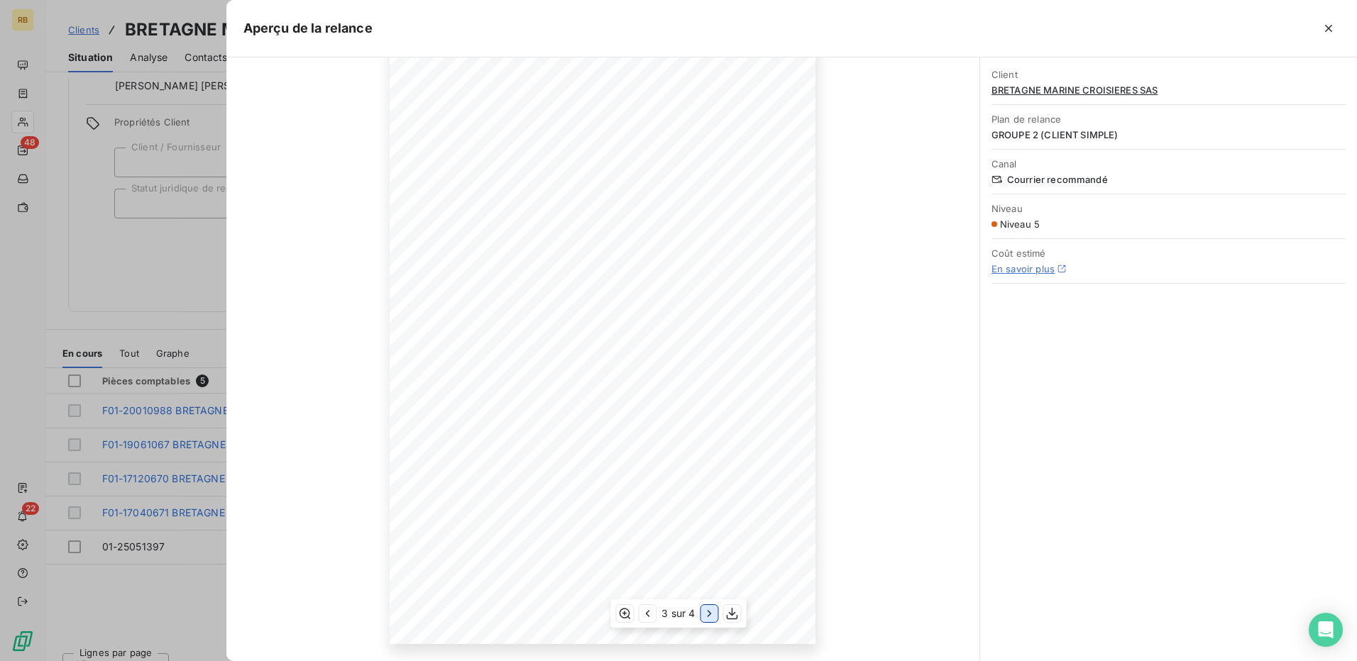
click at [703, 616] on icon "button" at bounding box center [710, 614] width 14 height 14
click at [190, 294] on div at bounding box center [678, 330] width 1357 height 661
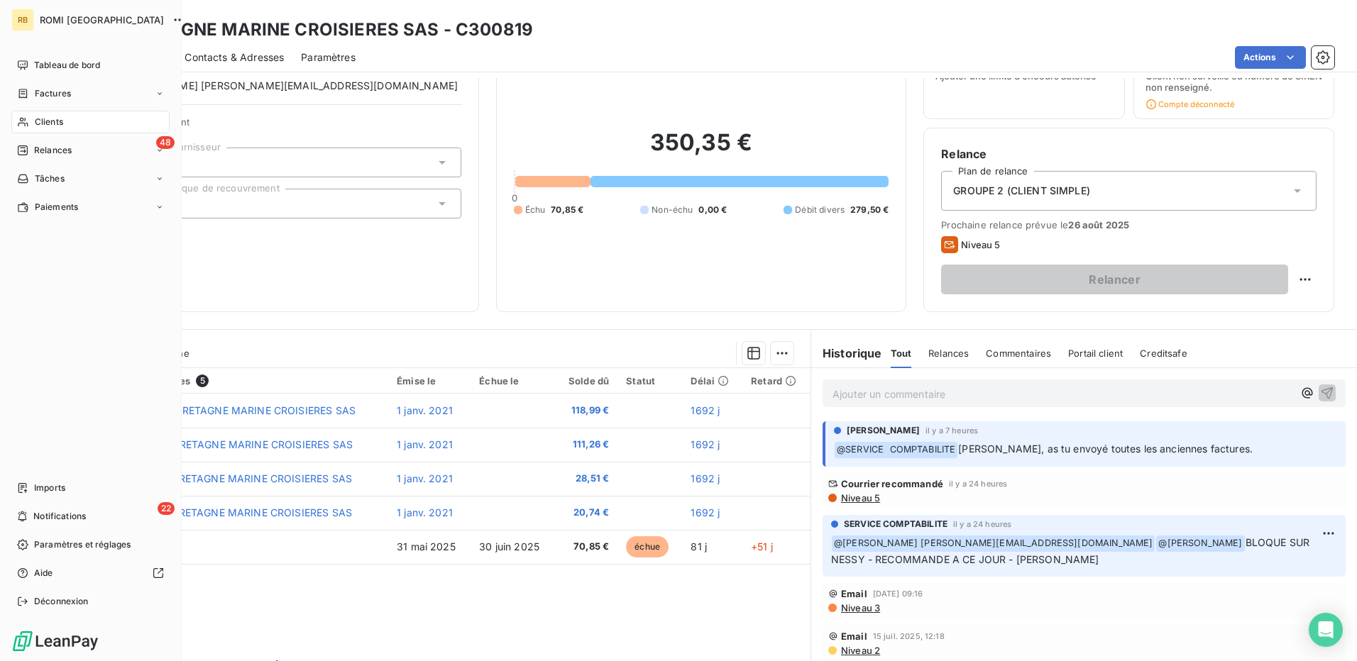
click at [53, 124] on span "Clients" at bounding box center [49, 122] width 28 height 13
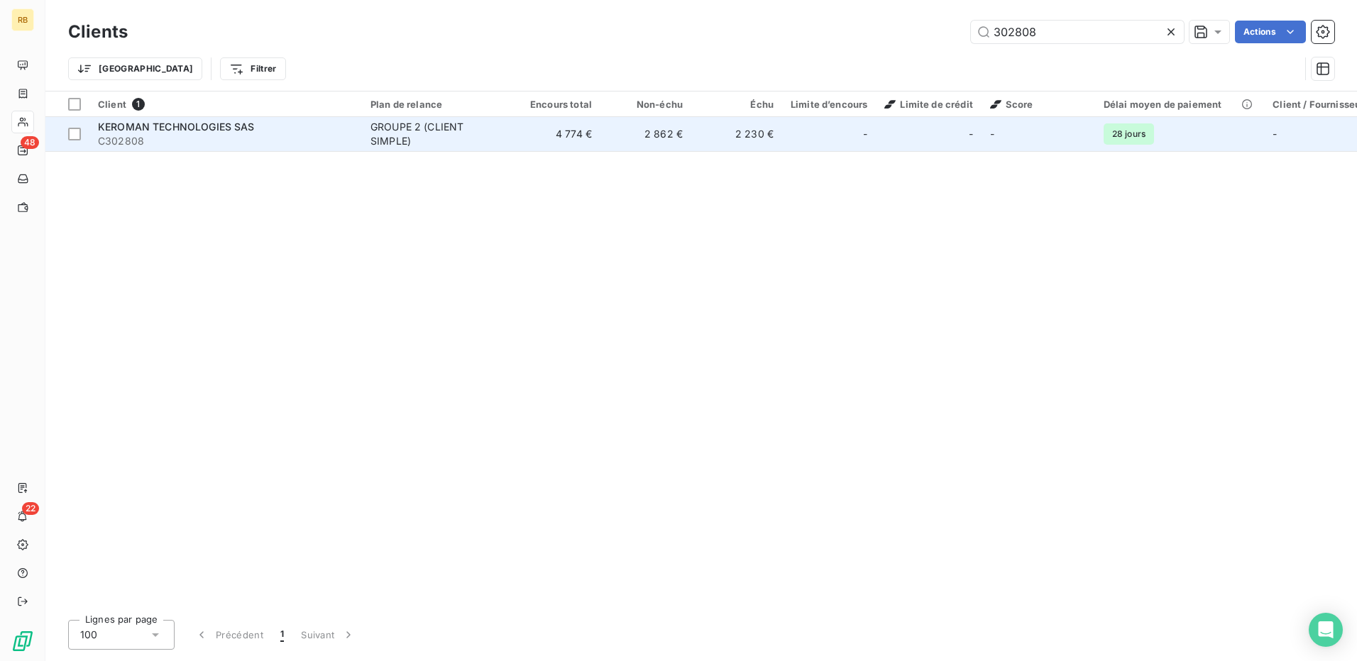
type input "302808"
click at [550, 125] on td "4 774 €" at bounding box center [555, 134] width 91 height 34
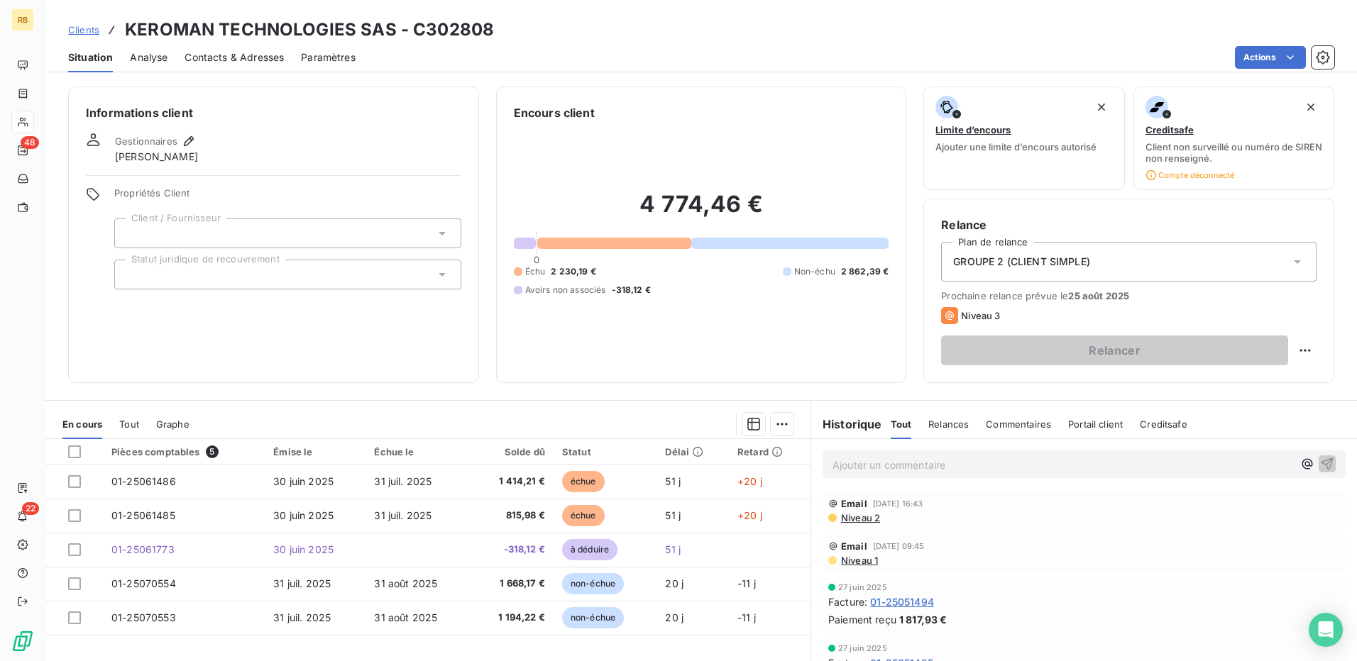
click at [969, 472] on p "Ajouter un commentaire ﻿" at bounding box center [1062, 465] width 461 height 18
drag, startPoint x: 1289, startPoint y: 469, endPoint x: 1265, endPoint y: 491, distance: 32.1
click at [1289, 473] on div "@" at bounding box center [1084, 464] width 523 height 26
drag, startPoint x: 1181, startPoint y: 524, endPoint x: 1182, endPoint y: 532, distance: 7.8
click at [1182, 532] on span "LUCIE TRIPOTIN" at bounding box center [1187, 528] width 133 height 12
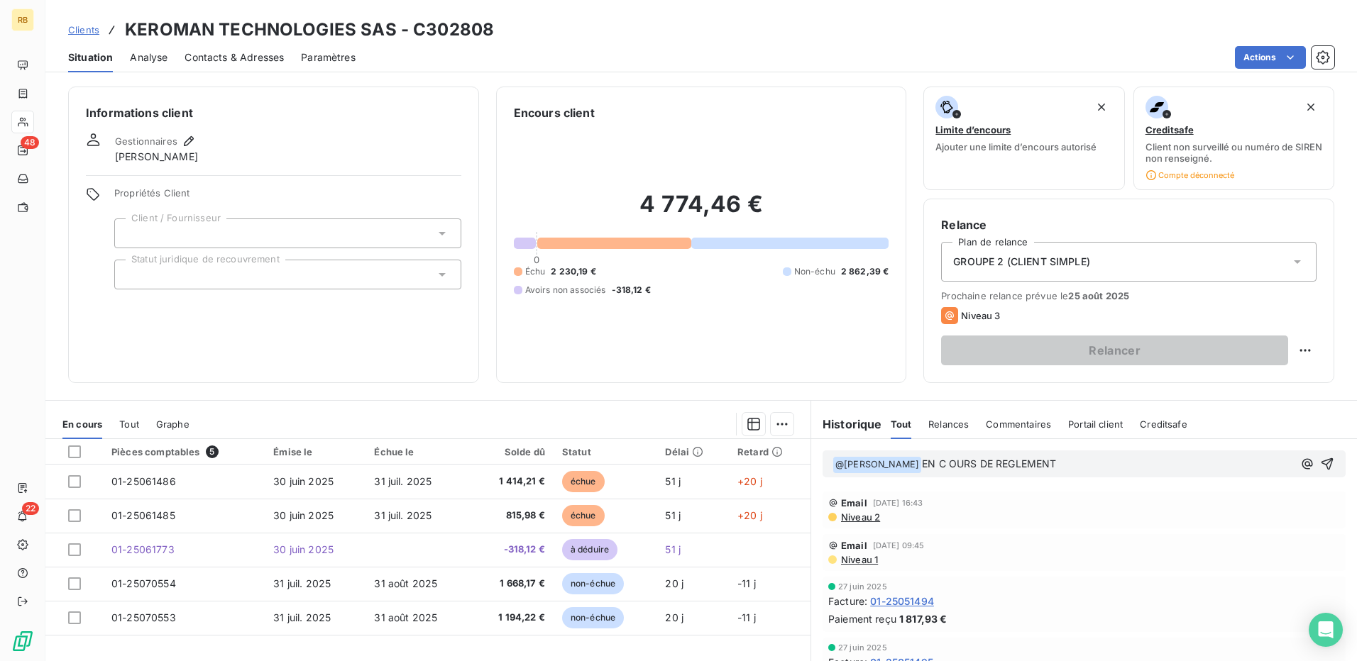
click at [941, 464] on span "EN C OURS DE REGLEMENT" at bounding box center [989, 464] width 134 height 12
click at [1145, 459] on p "﻿ @ LUCIE TRIPOTIN ﻿ EN COURS DE REGLEMENT" at bounding box center [1062, 464] width 461 height 17
click at [1320, 470] on icon "button" at bounding box center [1327, 464] width 14 height 14
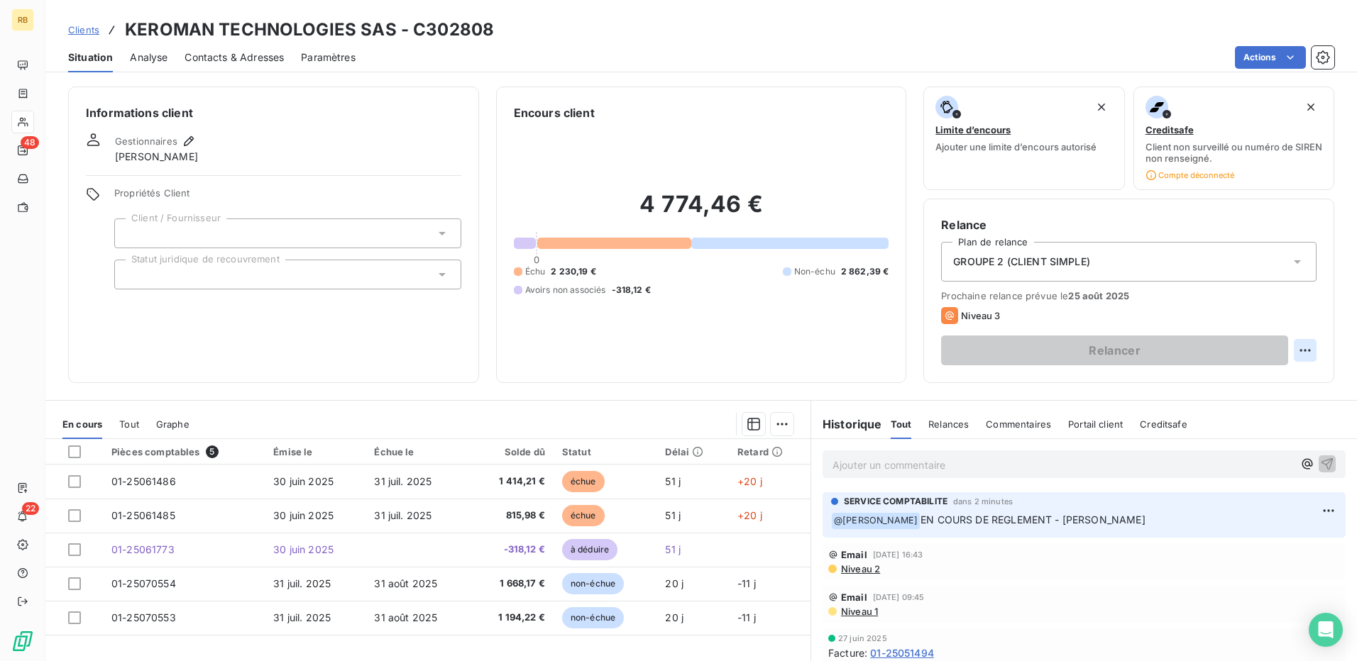
click at [1291, 356] on html "RB 48 22 Clients KEROMAN TECHNOLOGIES SAS - C302808 Situation Analyse Contacts …" at bounding box center [678, 330] width 1357 height 661
click at [1179, 375] on div "Replanifier cette action" at bounding box center [1235, 381] width 127 height 23
select select "7"
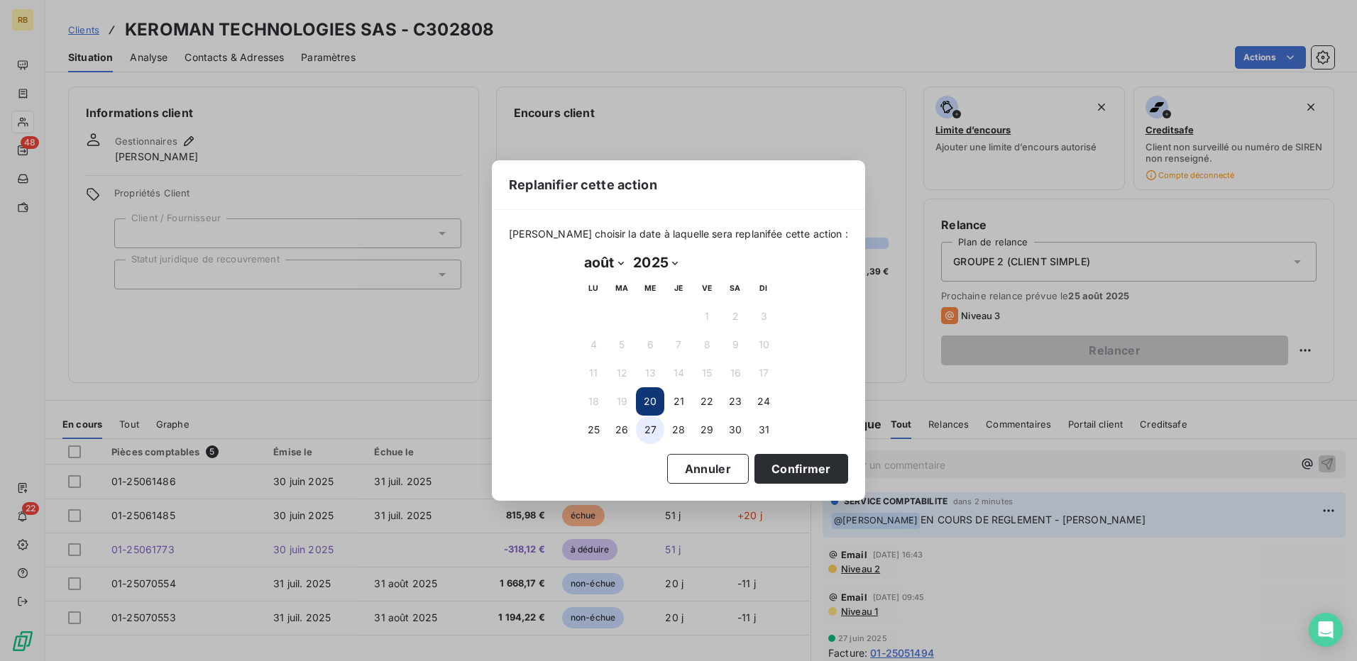
click at [651, 422] on button "27" at bounding box center [650, 430] width 28 height 28
click at [798, 469] on button "Confirmer" at bounding box center [801, 469] width 94 height 30
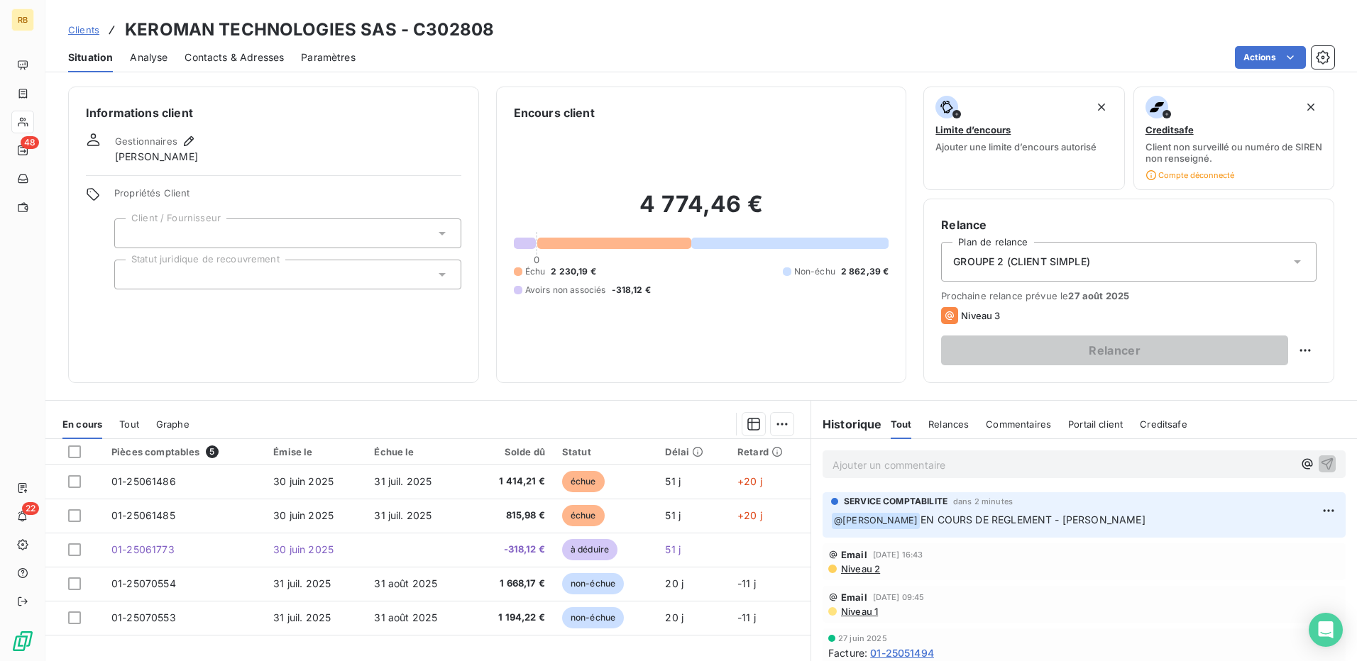
click at [1294, 508] on div "SERVICE COMPTABILITE dans 2 minutes ﻿ @ LUCIE TRIPOTIN EN COURS DE REGLEMENT - …" at bounding box center [1084, 512] width 506 height 34
click at [1311, 510] on html "RB 48 22 Clients KEROMAN TECHNOLOGIES SAS - C302808 Situation Analyse Contacts …" at bounding box center [678, 330] width 1357 height 661
drag, startPoint x: 1241, startPoint y: 533, endPoint x: 1233, endPoint y: 534, distance: 7.9
click at [1239, 534] on div "Editer" at bounding box center [1272, 542] width 79 height 23
click at [1052, 522] on span "EN COURS DE REGLEMENT - NADEGE" at bounding box center [1032, 520] width 225 height 12
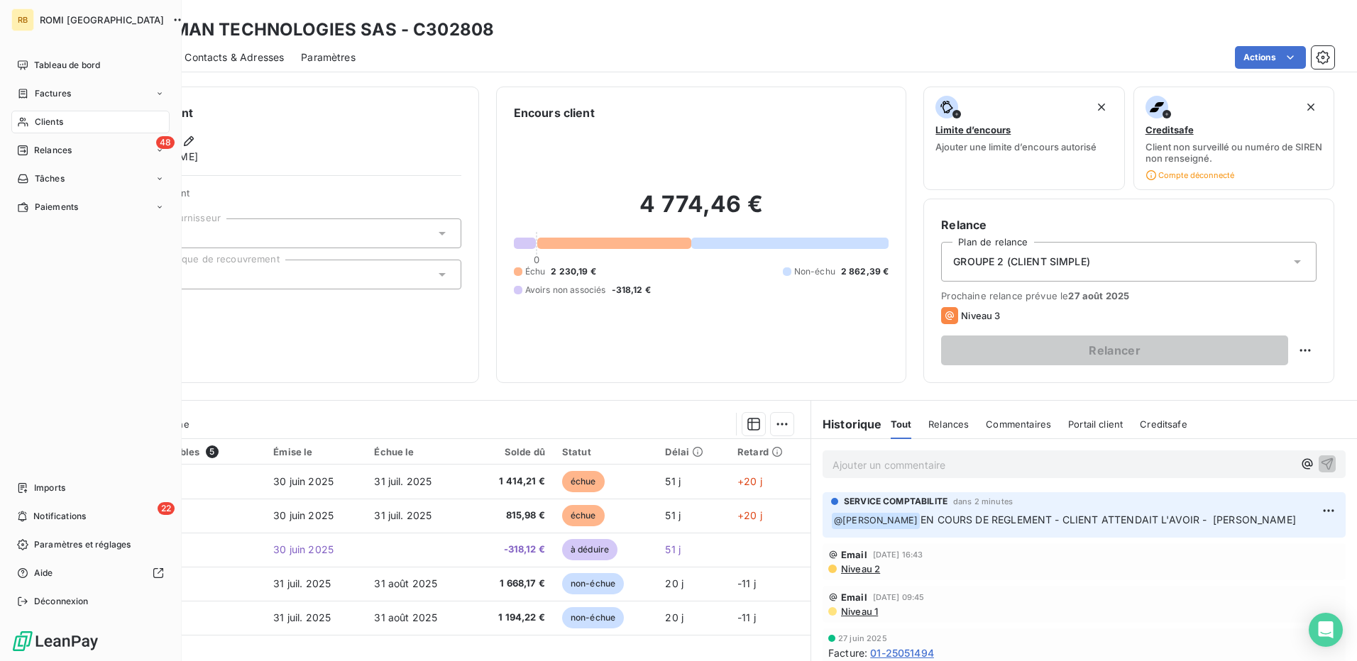
click at [43, 123] on span "Clients" at bounding box center [49, 122] width 28 height 13
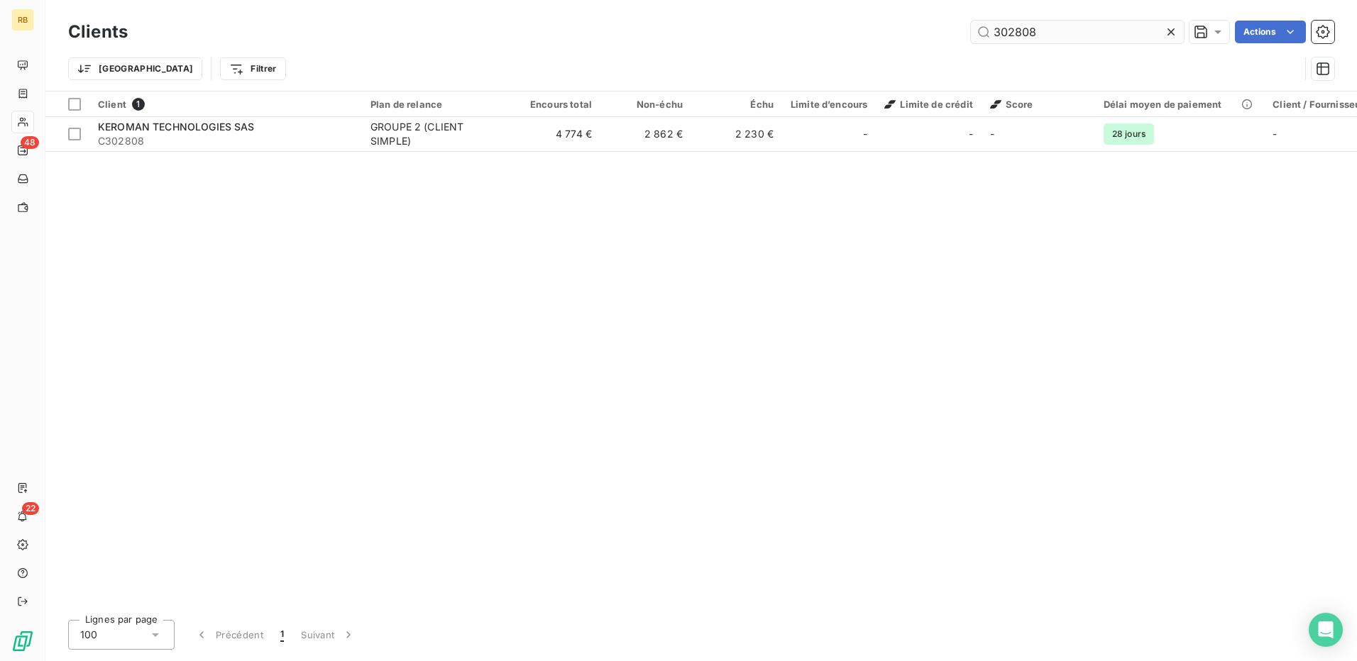
click at [994, 37] on input "302808" at bounding box center [1077, 32] width 213 height 23
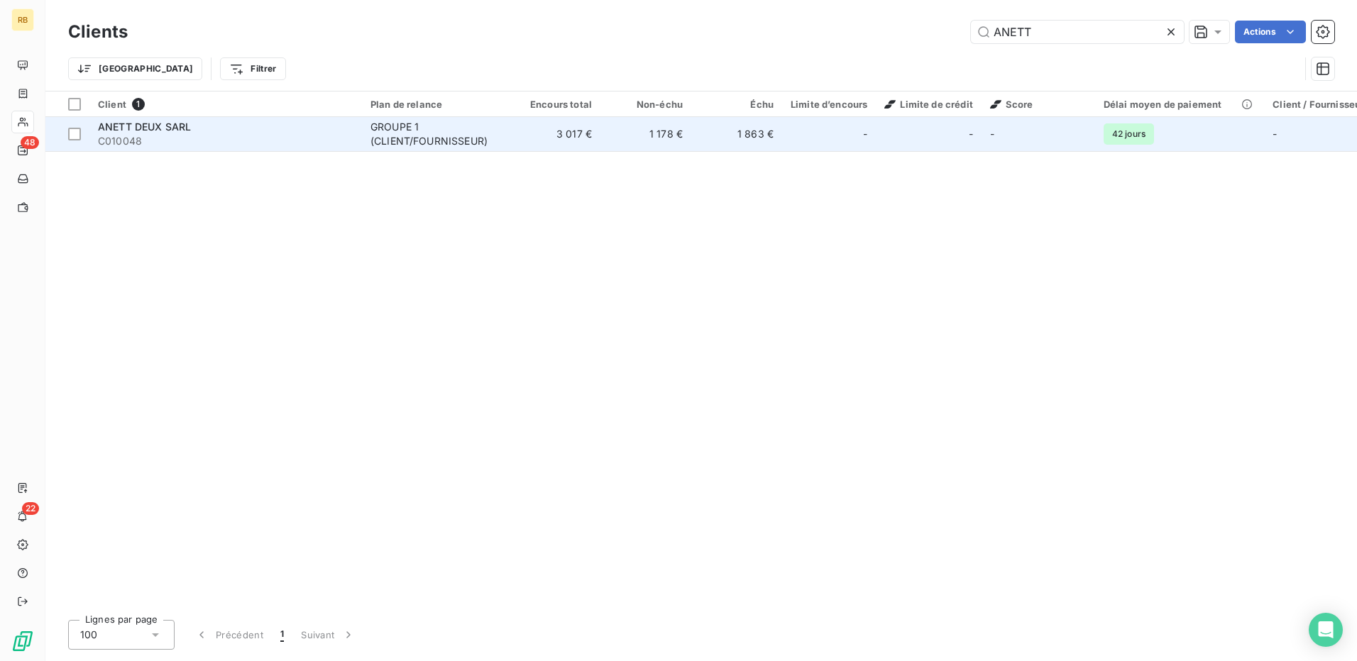
type input "ANETT"
click at [422, 135] on div "GROUPE 1 (CLIENT/FOURNISSEUR)" at bounding box center [435, 134] width 131 height 28
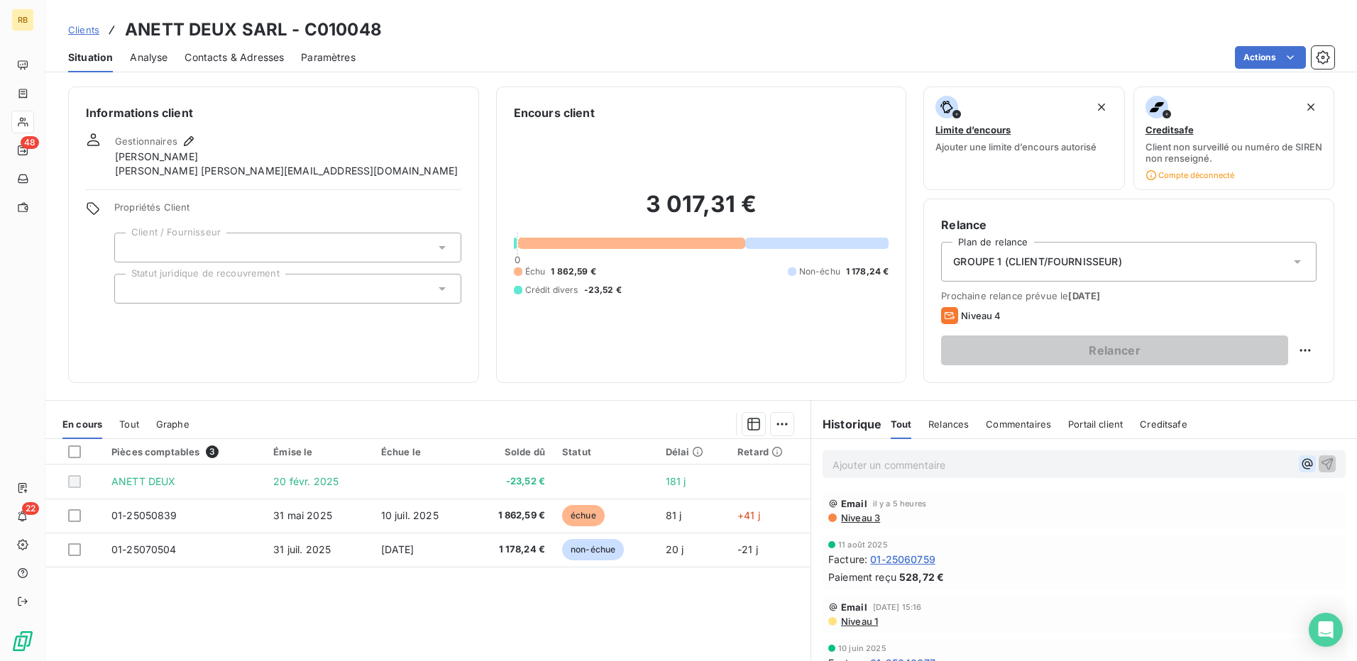
click at [1300, 458] on icon "button" at bounding box center [1307, 464] width 14 height 14
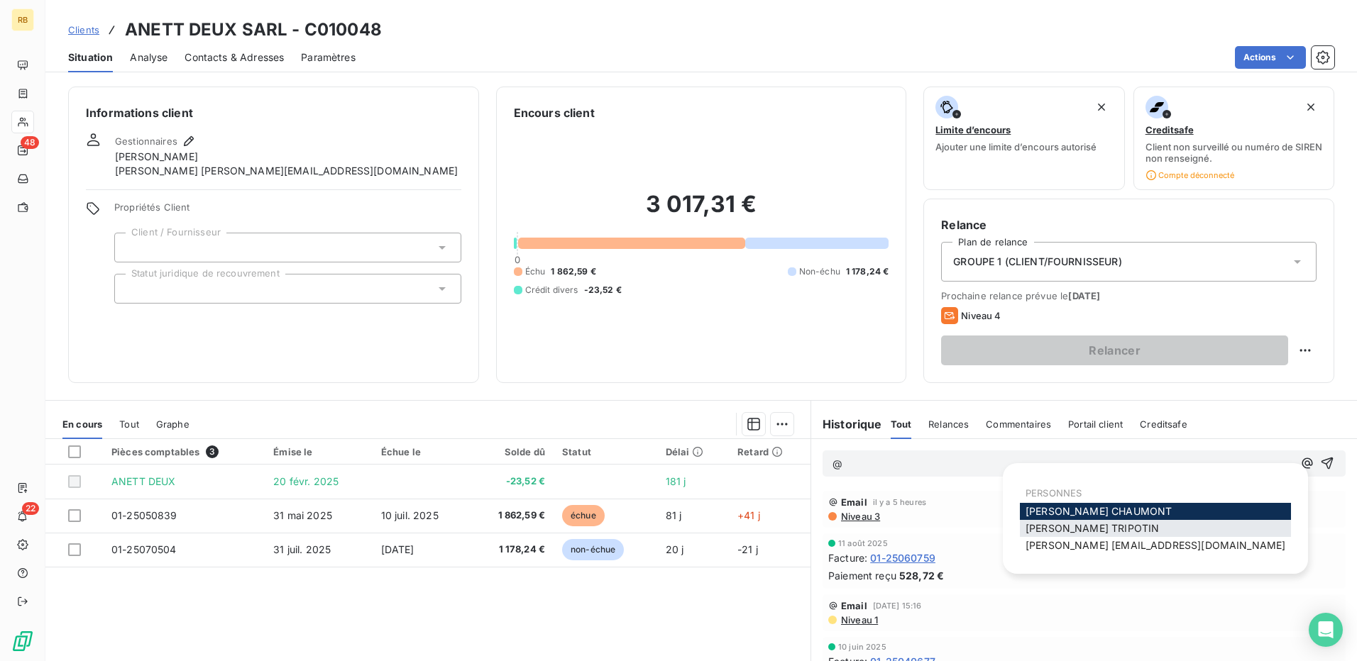
click at [1196, 532] on div "LUCIE TRIPOTIN" at bounding box center [1155, 528] width 271 height 17
click at [1156, 532] on div "LUCIE TRIPOTIN" at bounding box center [1155, 528] width 271 height 17
click at [1156, 531] on div "LUCIE TRIPOTIN" at bounding box center [1155, 528] width 271 height 17
click at [1153, 529] on div "LUCIE TRIPOTIN" at bounding box center [1155, 528] width 271 height 17
click at [1125, 529] on div "LUCIE TRIPOTIN" at bounding box center [1155, 528] width 271 height 17
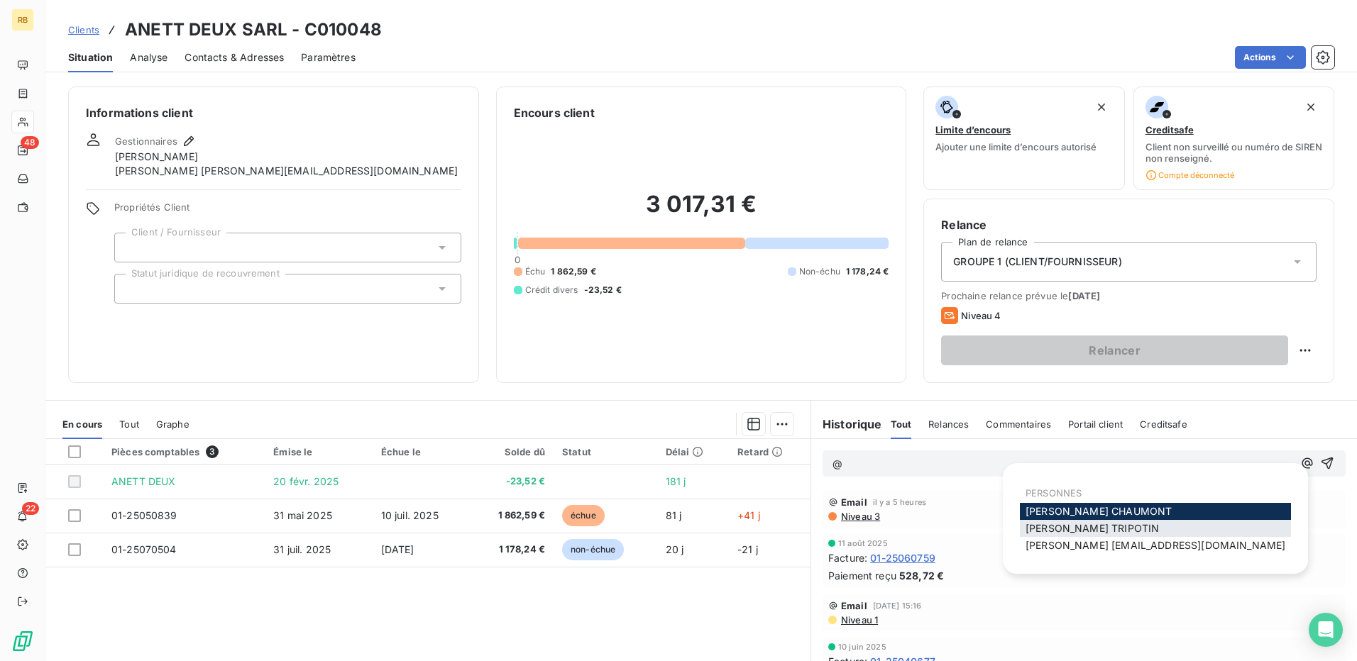
click at [1123, 528] on div "LUCIE TRIPOTIN" at bounding box center [1155, 528] width 271 height 17
click at [1039, 525] on span "LUCIE TRIPOTIN" at bounding box center [1091, 528] width 133 height 12
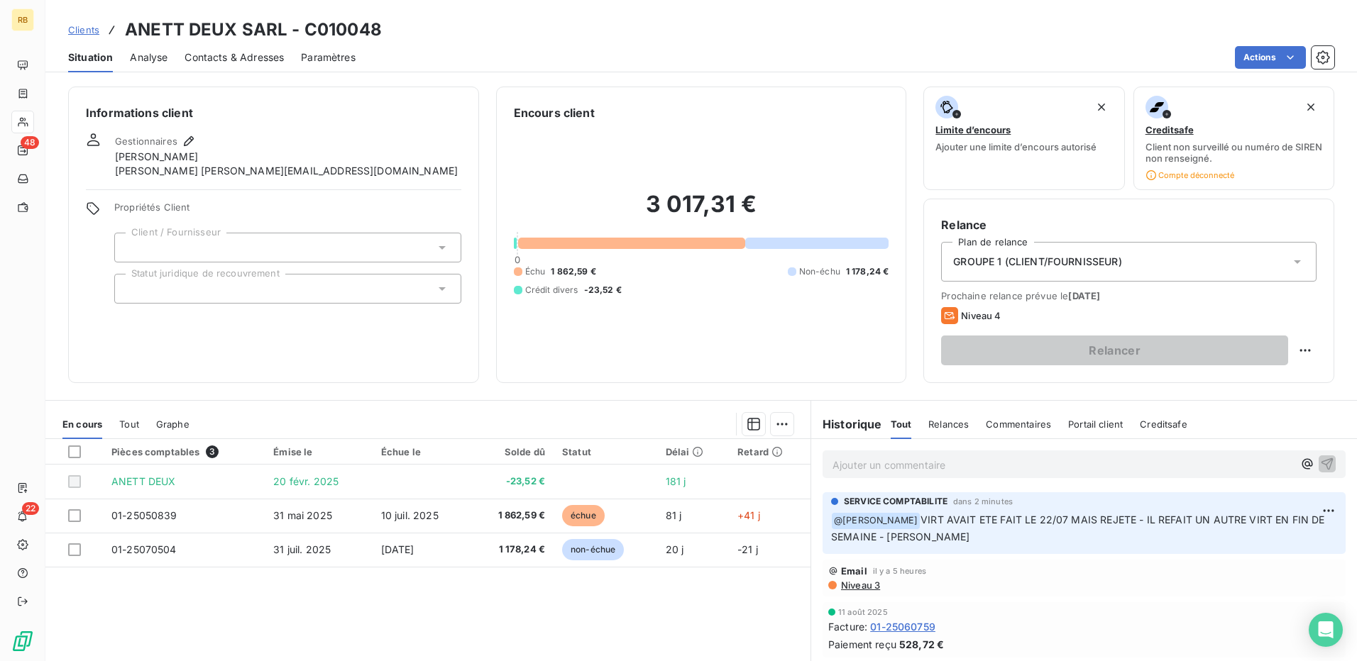
click at [1291, 363] on div "Relancer" at bounding box center [1128, 351] width 375 height 30
click at [1292, 358] on html "RB 48 22 Clients ANETT DEUX SARL - C010048 Situation Analyse Contacts & Adresse…" at bounding box center [678, 330] width 1357 height 661
click at [1224, 387] on div "Replanifier cette action" at bounding box center [1235, 381] width 127 height 23
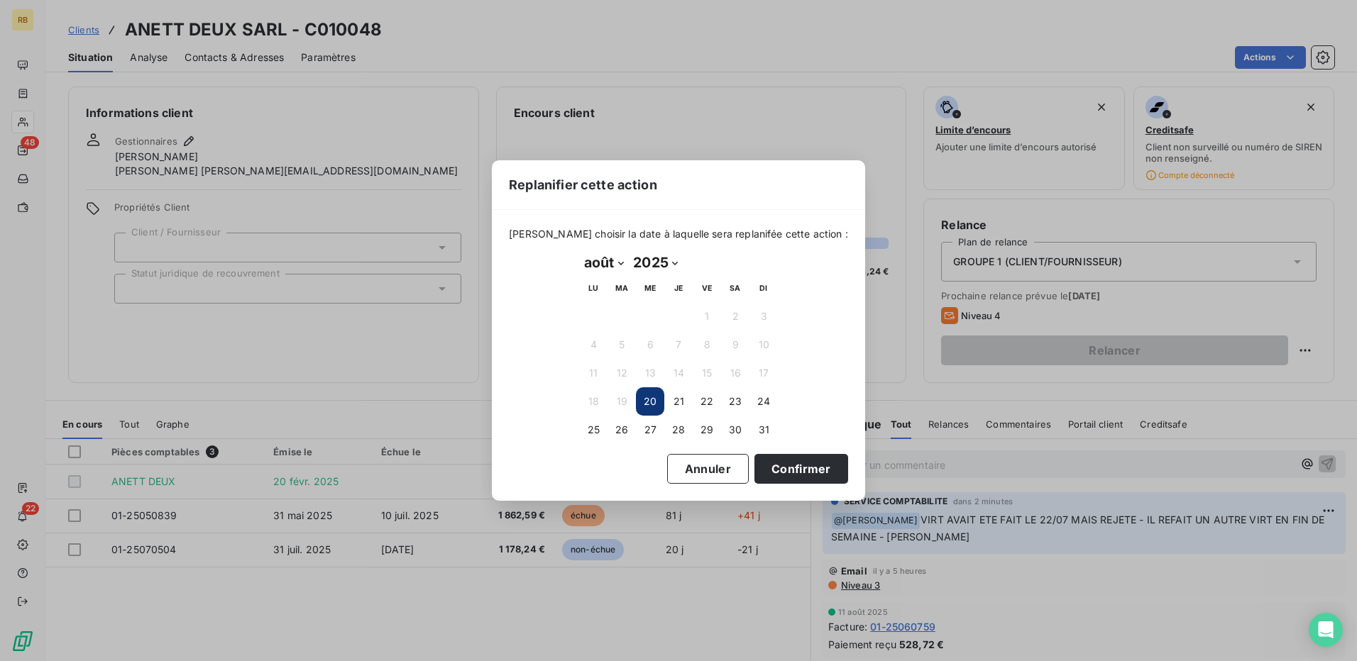
click at [598, 266] on select "janvier février mars avril mai juin juillet août septembre octobre novembre déc…" at bounding box center [603, 262] width 49 height 23
select select "8"
click at [579, 251] on select "janvier février mars avril mai juin juillet août septembre octobre novembre déc…" at bounding box center [603, 262] width 49 height 23
click at [620, 317] on button "2" at bounding box center [621, 316] width 28 height 28
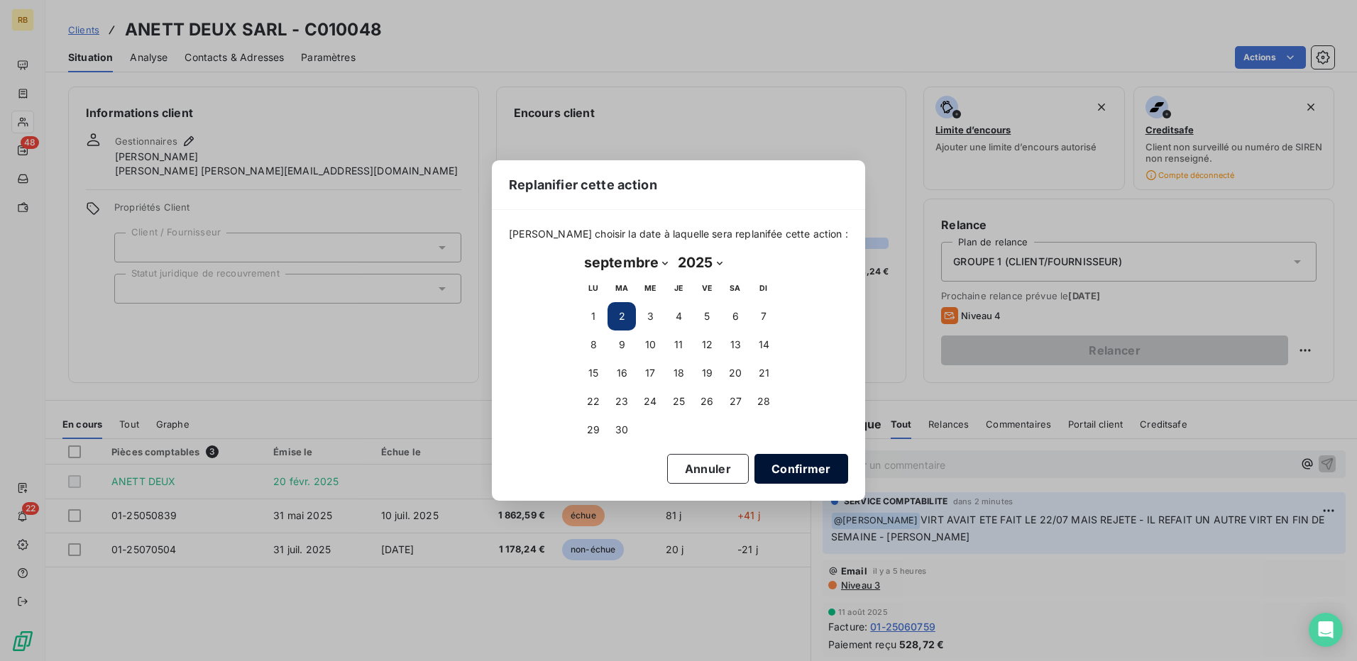
click at [768, 474] on button "Confirmer" at bounding box center [801, 469] width 94 height 30
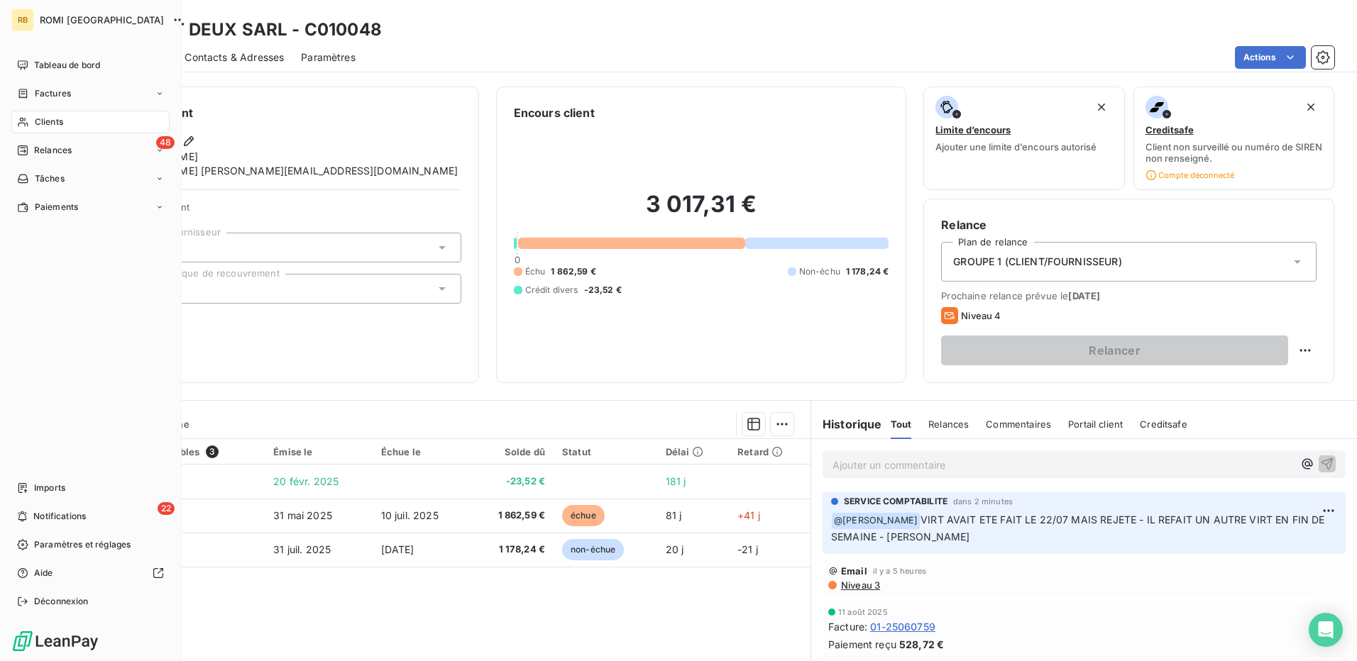
click at [45, 123] on span "Clients" at bounding box center [49, 122] width 28 height 13
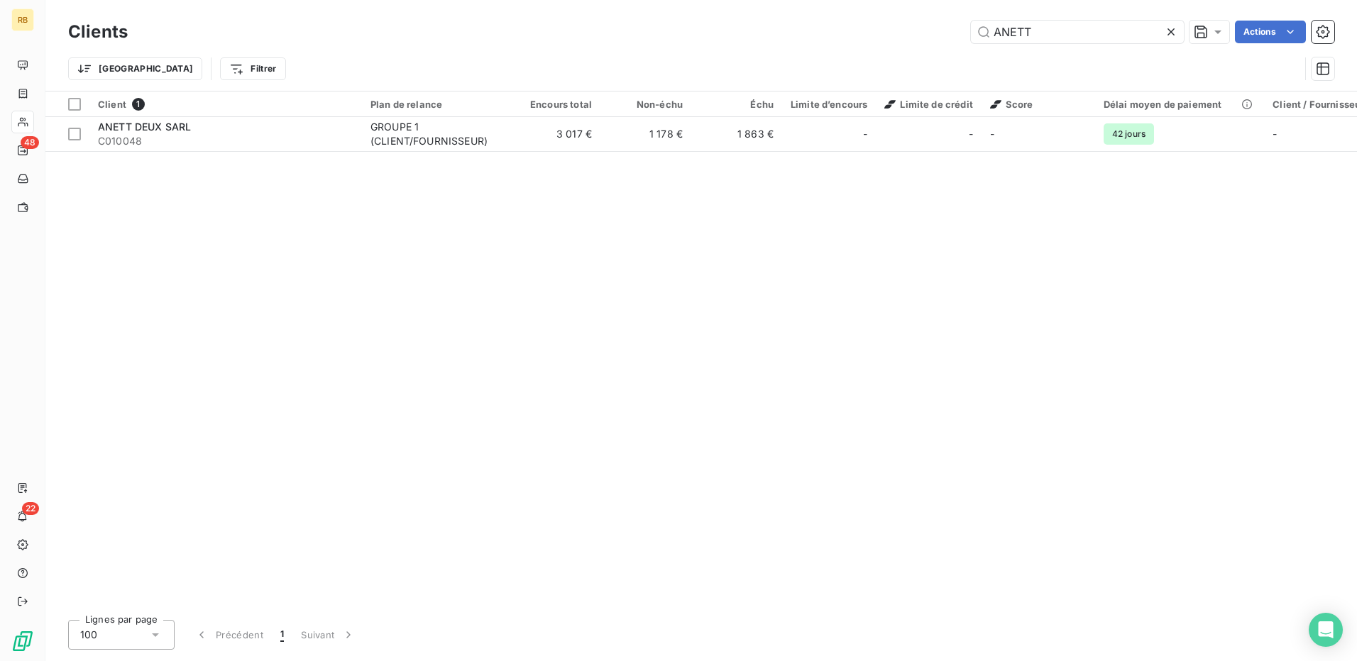
click at [1011, 46] on div "Clients ANETT Actions" at bounding box center [701, 32] width 1266 height 30
click at [1011, 43] on div "Clients ANETT Actions" at bounding box center [701, 32] width 1266 height 30
click at [1012, 40] on input "ANETT" at bounding box center [1077, 32] width 213 height 23
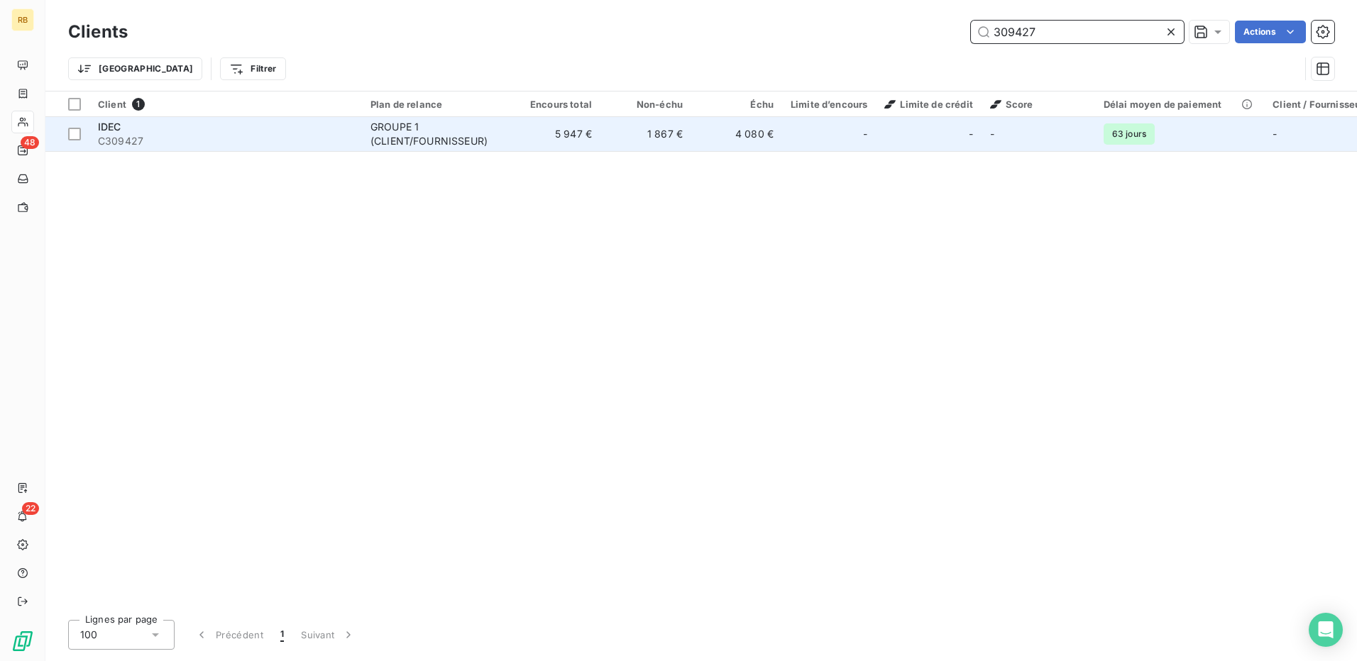
type input "309427"
click at [932, 133] on div "-" at bounding box center [928, 134] width 88 height 23
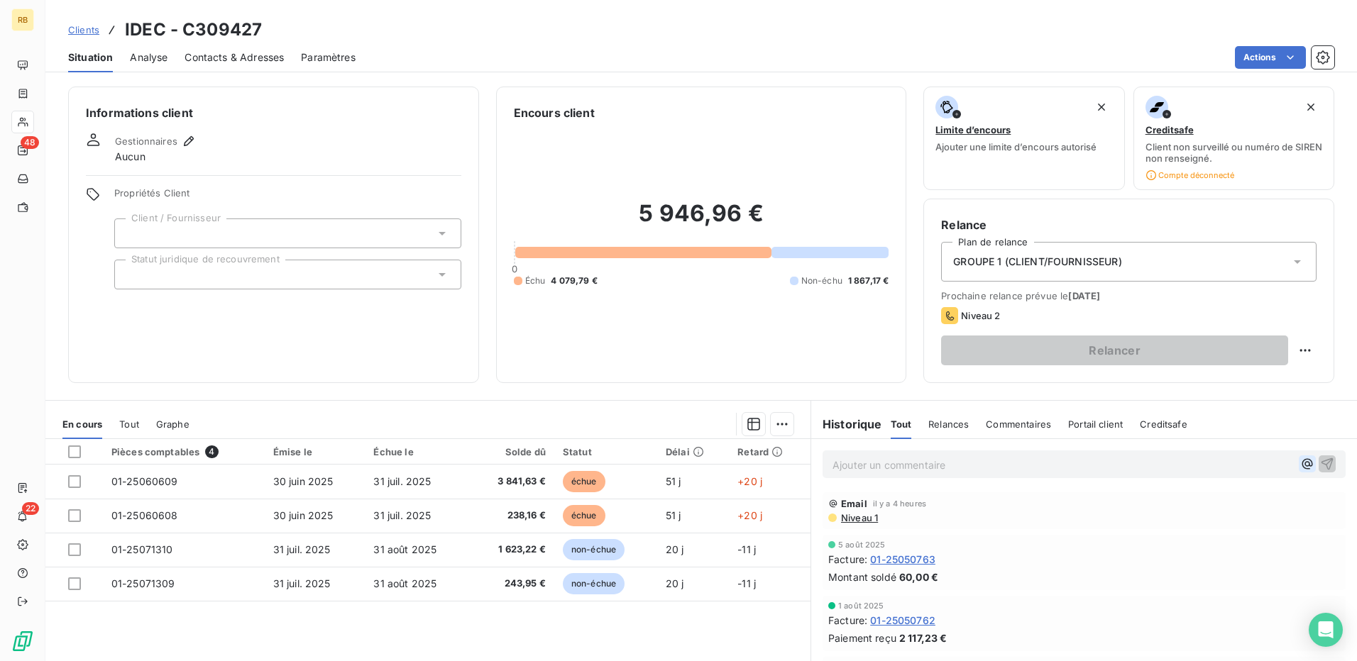
click at [1300, 465] on icon "button" at bounding box center [1307, 464] width 14 height 14
click at [1203, 515] on div "LUCIE TRIPOTIN" at bounding box center [1188, 511] width 145 height 17
click at [1133, 510] on span "LUCIE TRIPOTIN" at bounding box center [1187, 511] width 133 height 12
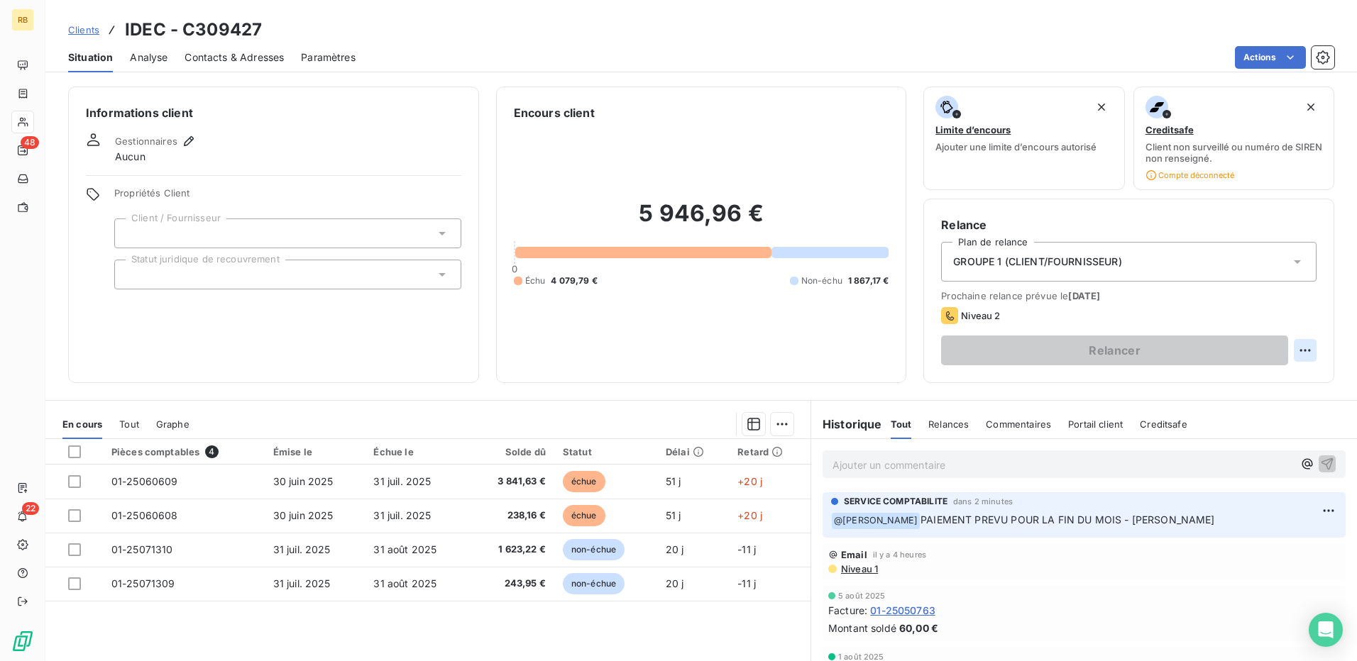
click at [1302, 353] on html "RB 48 22 Clients IDEC - C309427 Situation Analyse Contacts & Adresses Paramètre…" at bounding box center [678, 330] width 1357 height 661
click at [1176, 385] on div "Replanifier cette action" at bounding box center [1235, 381] width 127 height 23
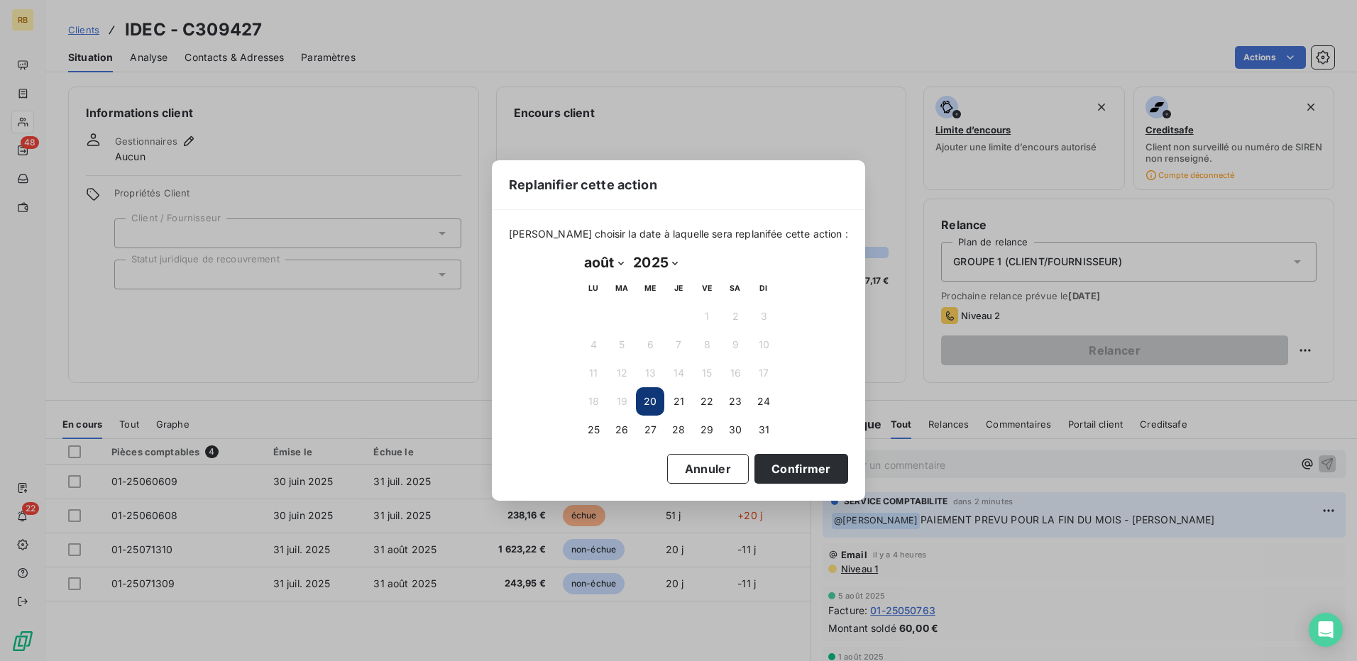
drag, startPoint x: 596, startPoint y: 261, endPoint x: 596, endPoint y: 270, distance: 9.2
click at [596, 261] on select "janvier février mars avril mai juin juillet août septembre octobre novembre déc…" at bounding box center [603, 262] width 49 height 23
select select "8"
click at [579, 251] on select "janvier février mars avril mai juin juillet août septembre octobre novembre déc…" at bounding box center [603, 262] width 49 height 23
click at [644, 324] on button "3" at bounding box center [650, 316] width 28 height 28
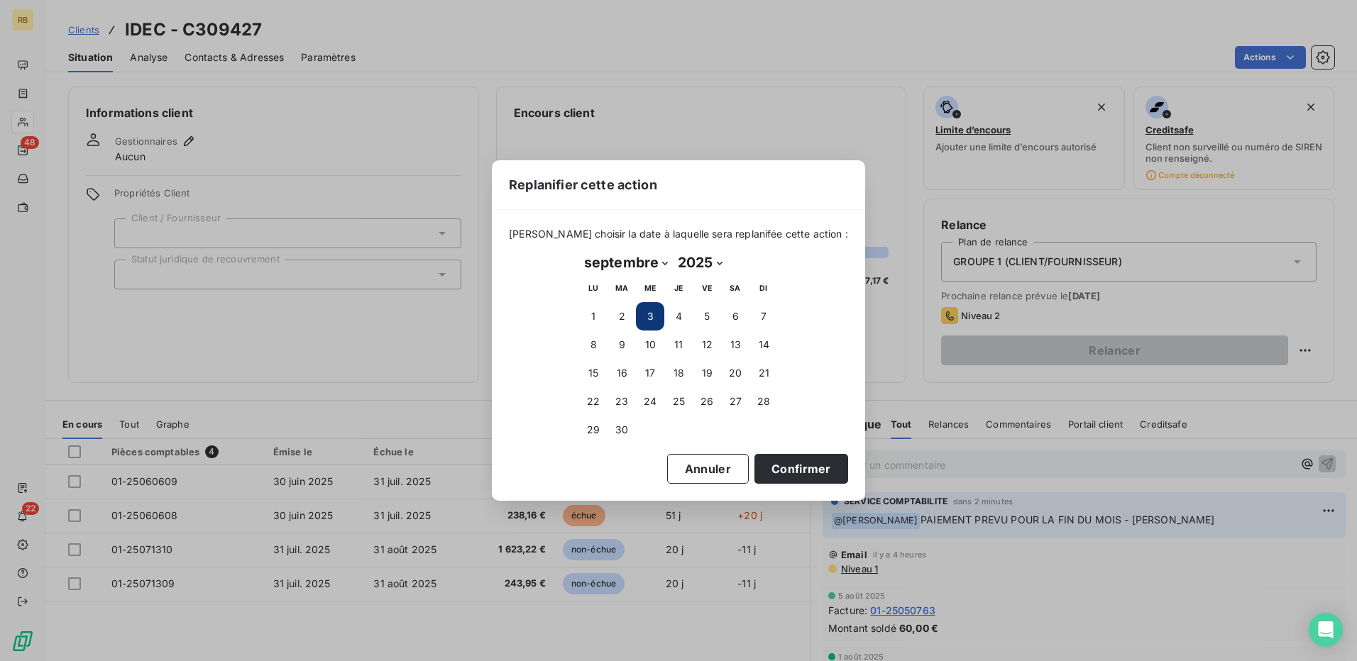
click at [761, 466] on button "Confirmer" at bounding box center [801, 469] width 94 height 30
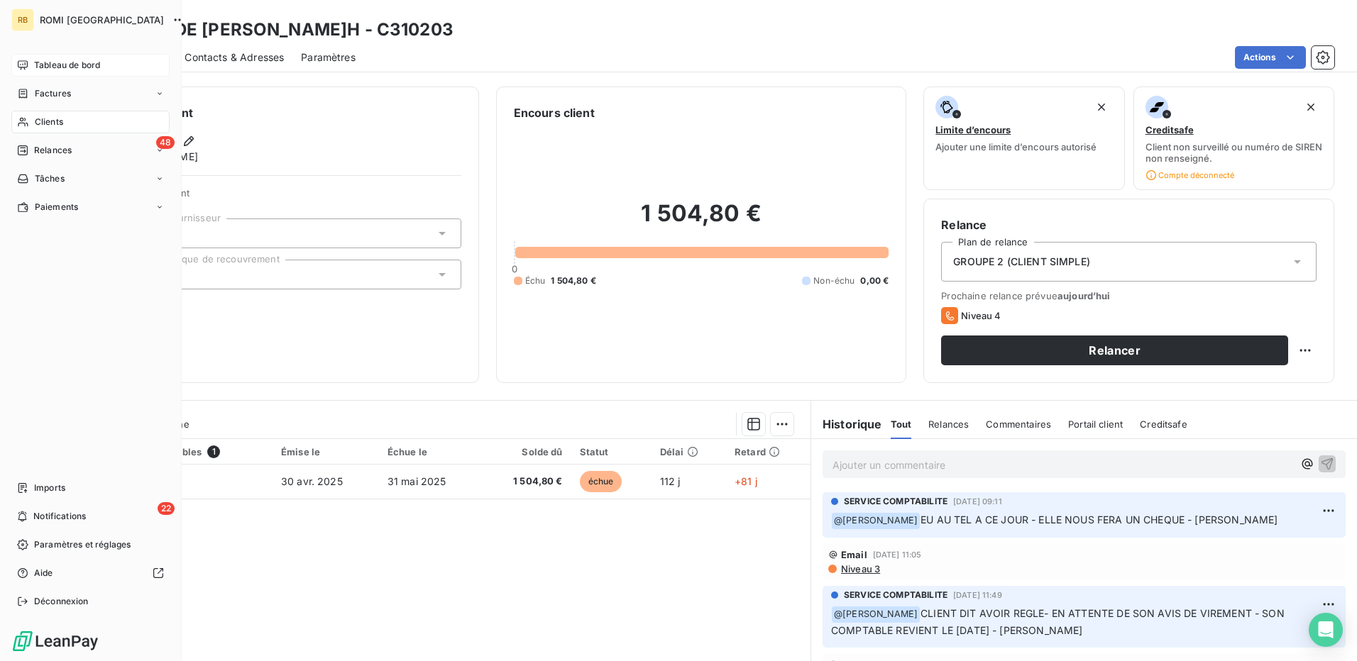
click at [52, 58] on div "Tableau de bord" at bounding box center [90, 65] width 158 height 23
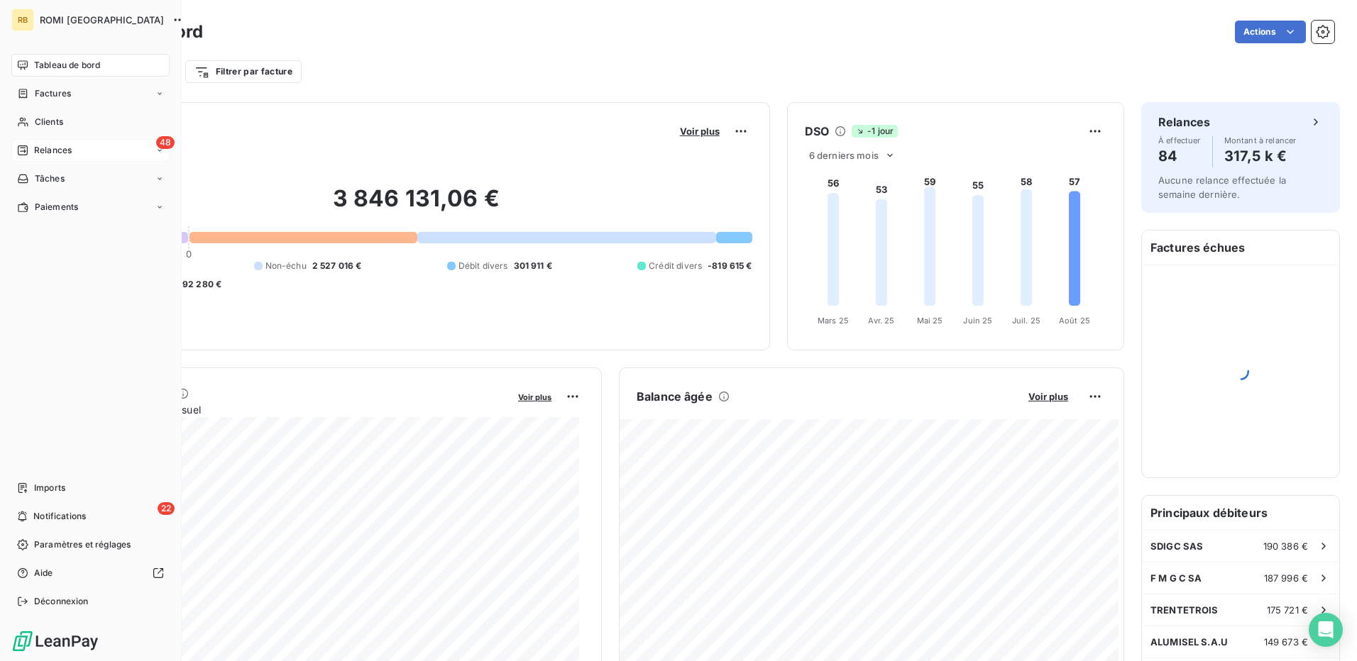
click at [67, 145] on span "Relances" at bounding box center [53, 150] width 38 height 13
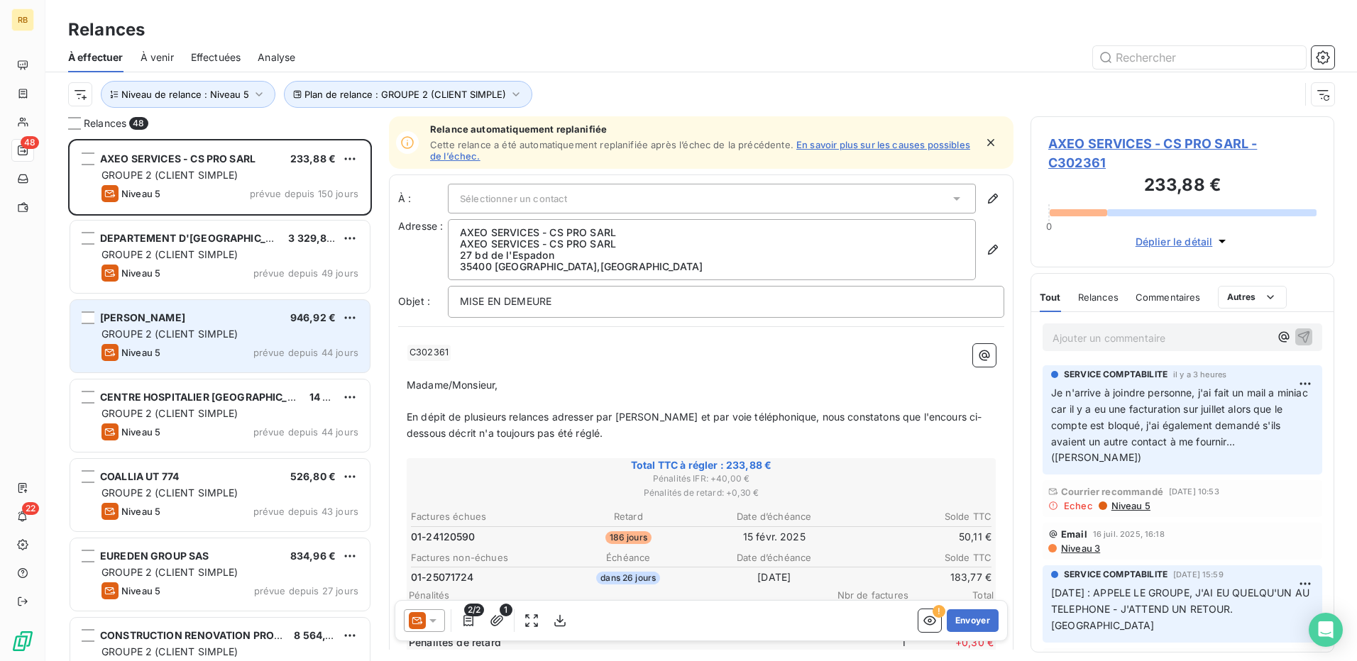
scroll to position [512, 293]
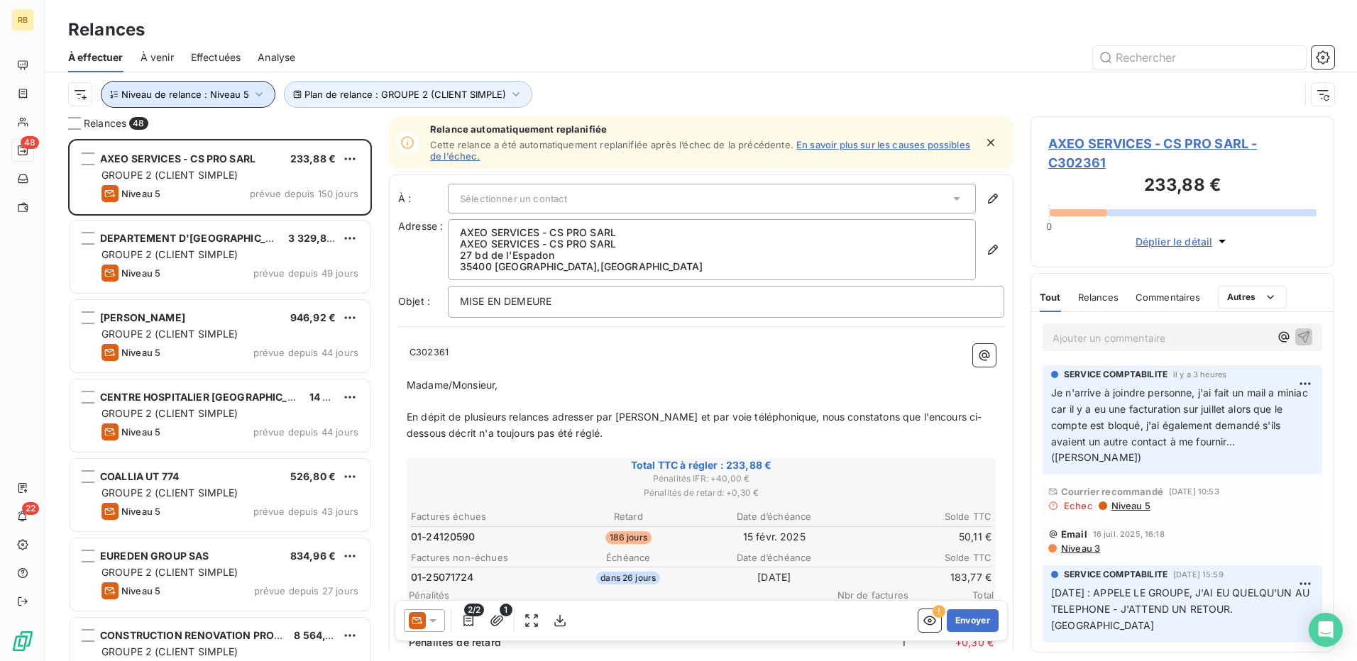
click at [223, 96] on span "Niveau de relance : Niveau 5" at bounding box center [185, 94] width 128 height 11
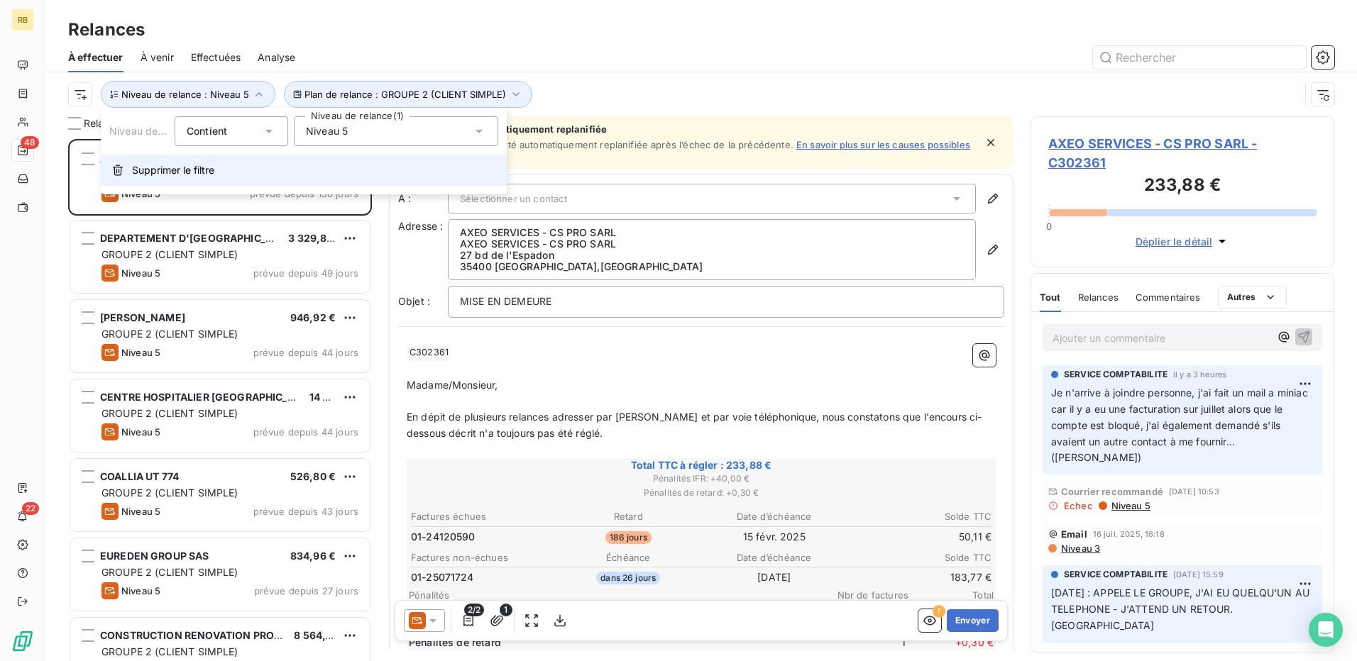
click at [240, 178] on button "Supprimer le filtre" at bounding box center [304, 170] width 406 height 31
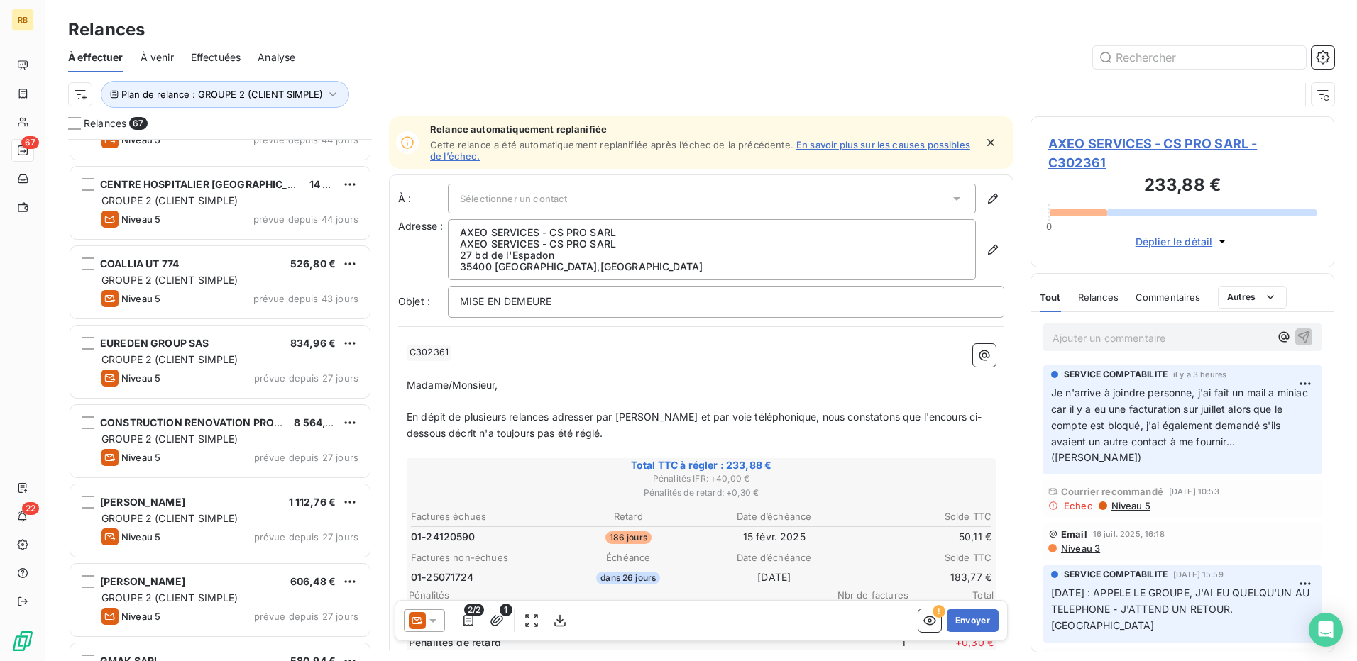
scroll to position [0, 0]
